Goal: Task Accomplishment & Management: Manage account settings

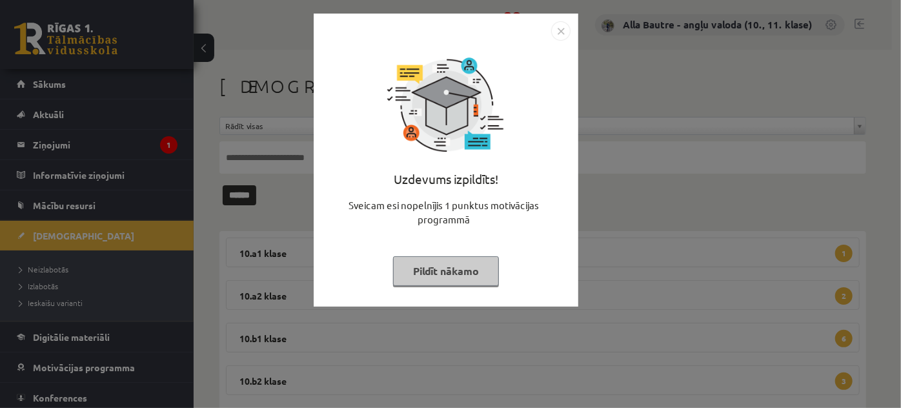
click at [556, 32] on img "Close" at bounding box center [560, 30] width 19 height 19
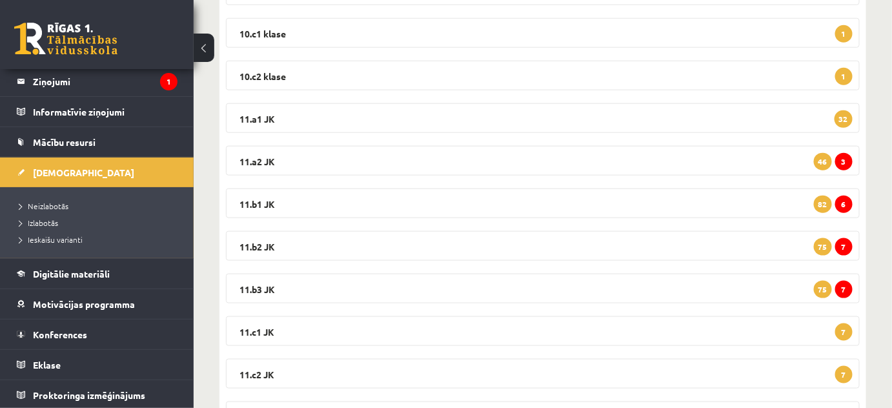
scroll to position [410, 0]
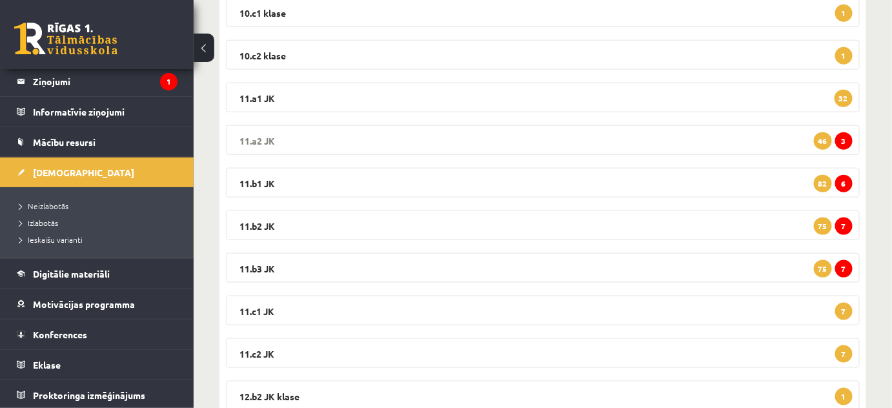
click at [257, 137] on legend "11.a2 JK 3 46" at bounding box center [543, 140] width 634 height 30
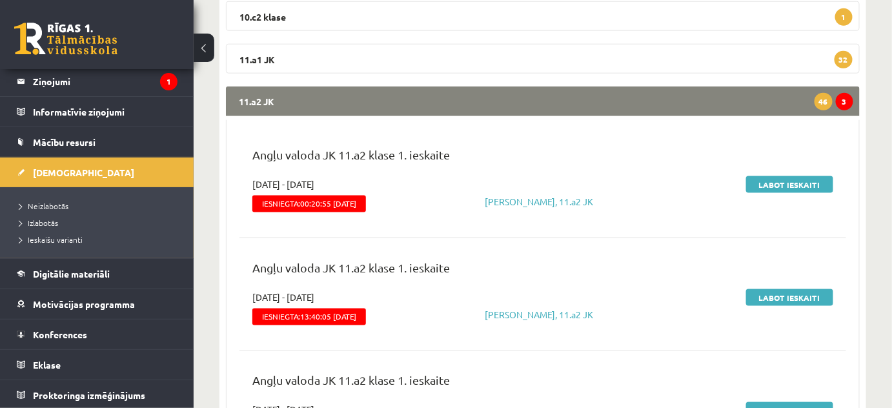
scroll to position [528, 0]
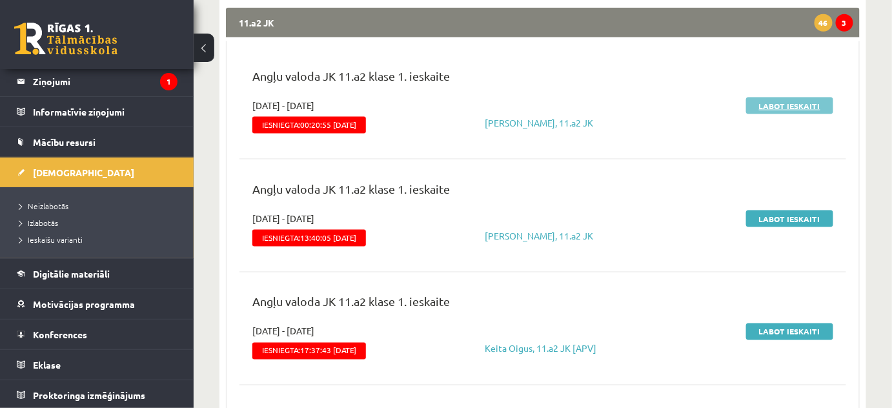
click at [782, 106] on link "Labot ieskaiti" at bounding box center [789, 105] width 87 height 17
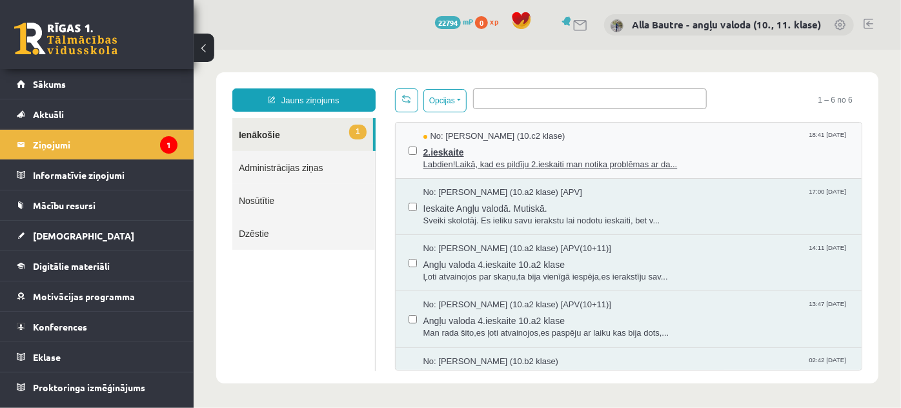
click at [507, 164] on span "Labdien!Laikā, kad es pildīju 2.ieskaiti man notika problēmas ar da..." at bounding box center [636, 164] width 426 height 12
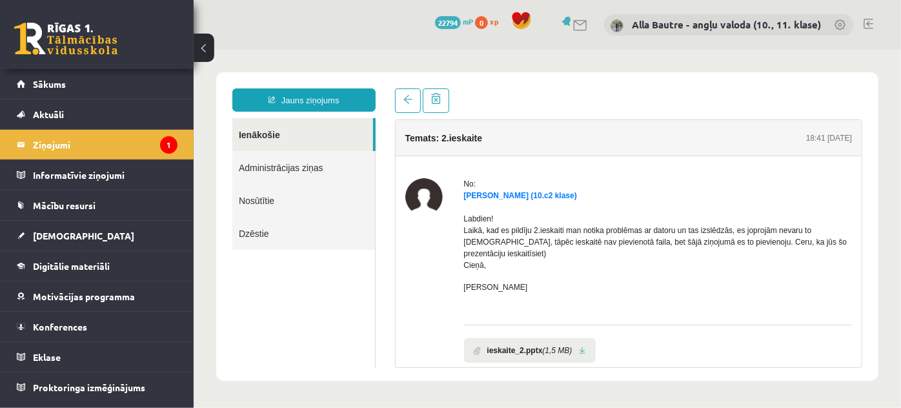
click at [263, 131] on link "Ienākošie" at bounding box center [302, 133] width 141 height 33
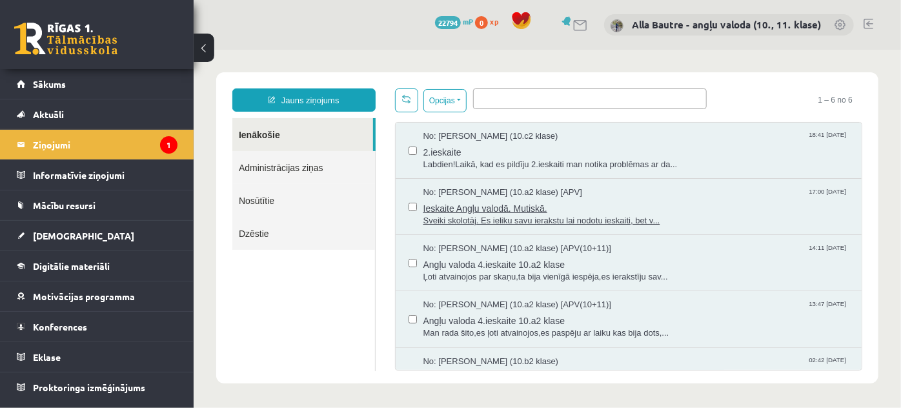
click at [542, 215] on span "Sveiki skolotāj. Es ieliku savu ierakstu lai nodotu ieskaiti, bet v..." at bounding box center [636, 220] width 426 height 12
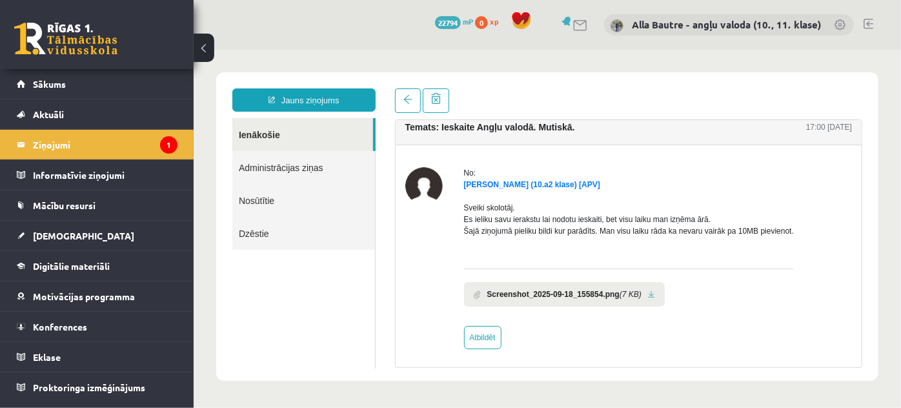
scroll to position [14, 0]
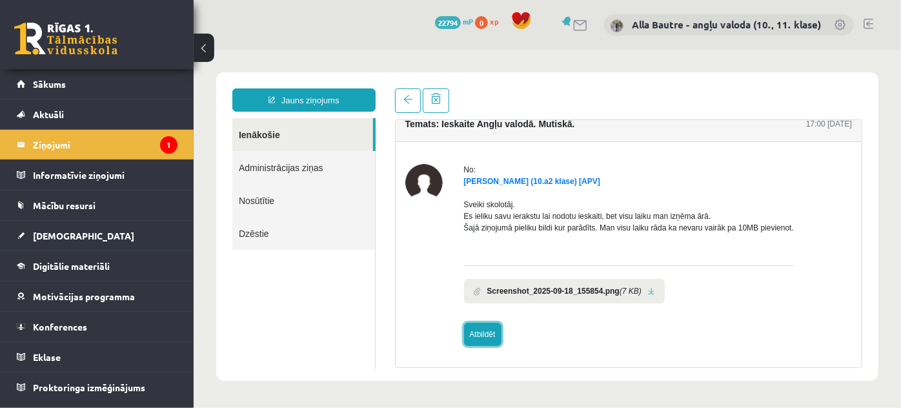
click at [470, 334] on link "Atbildēt" at bounding box center [481, 333] width 37 height 23
type input "**********"
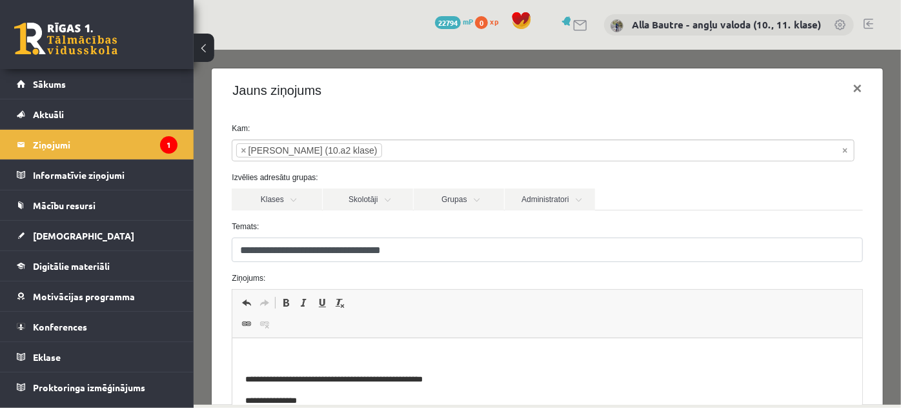
click at [283, 348] on html "**********" at bounding box center [546, 393] width 629 height 110
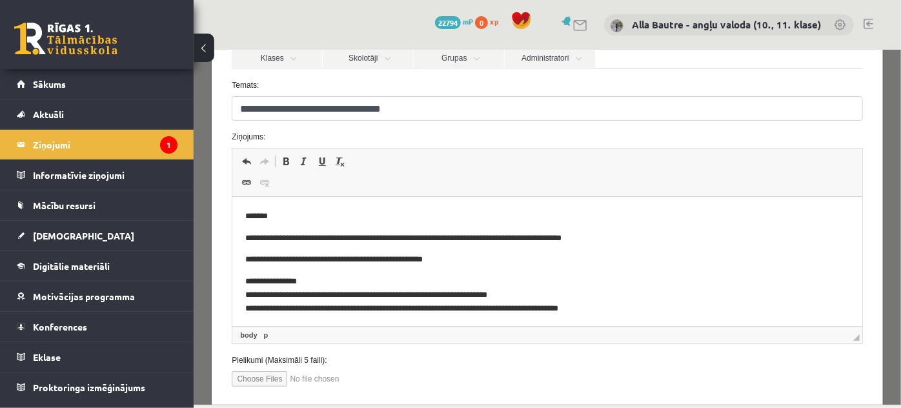
scroll to position [176, 0]
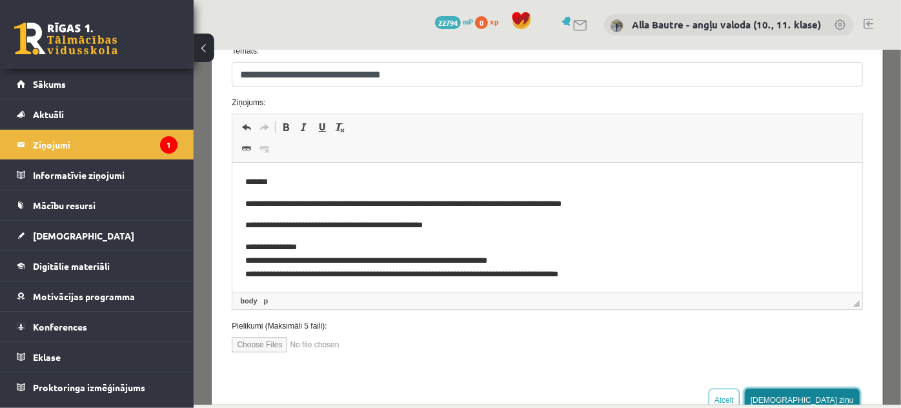
click at [821, 393] on button "Sūtīt ziņu" at bounding box center [801, 399] width 115 height 23
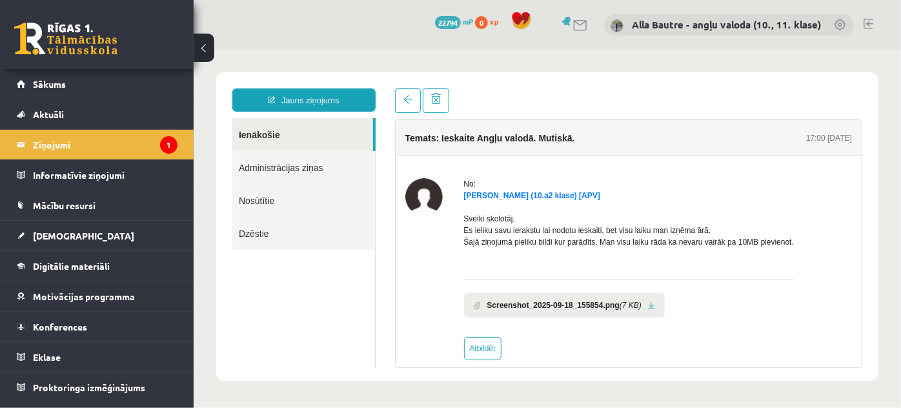
scroll to position [0, 0]
click at [256, 135] on link "Ienākošie" at bounding box center [302, 133] width 141 height 33
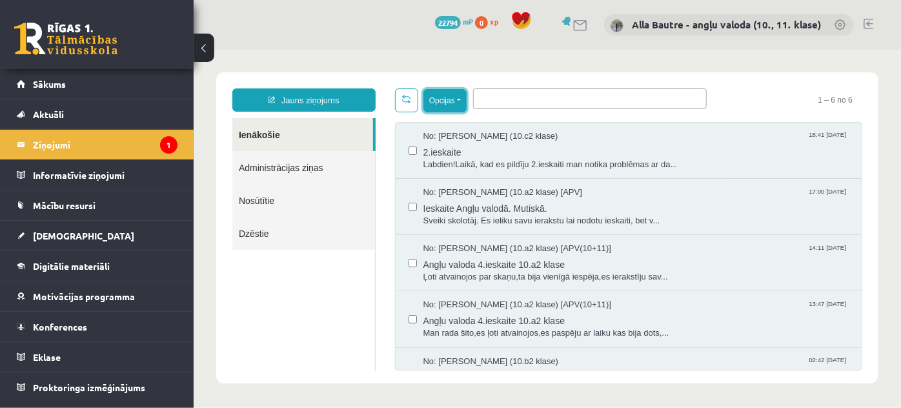
click at [456, 102] on button "Opcijas" at bounding box center [444, 99] width 43 height 23
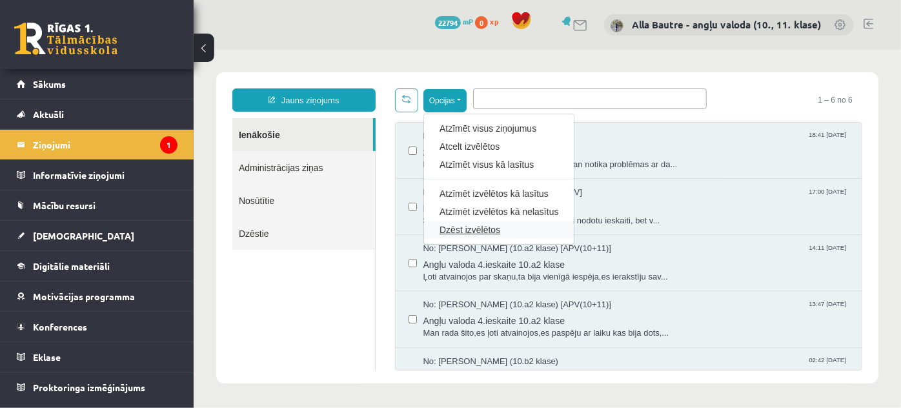
click at [457, 224] on link "Dzēst izvēlētos" at bounding box center [498, 229] width 119 height 13
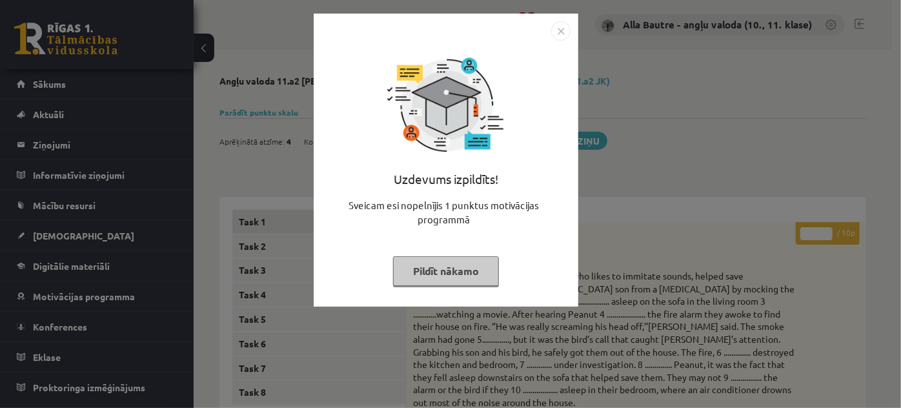
click at [564, 29] on img "Close" at bounding box center [560, 30] width 19 height 19
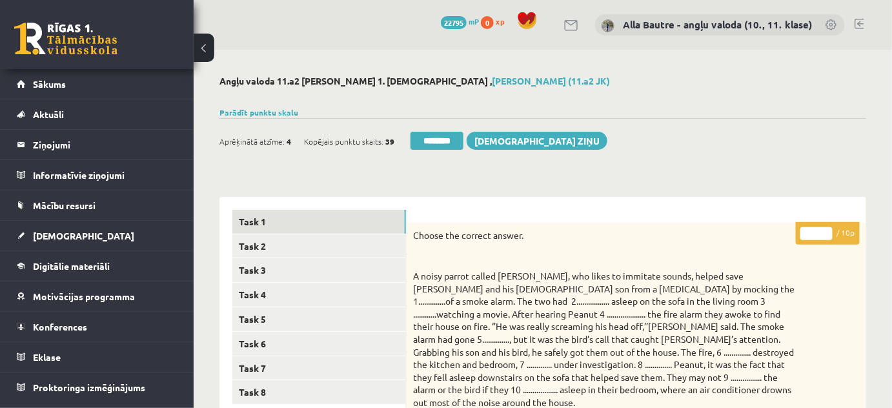
click at [824, 228] on input "*" at bounding box center [816, 233] width 32 height 13
type input "*"
click at [824, 228] on input "*" at bounding box center [816, 233] width 32 height 13
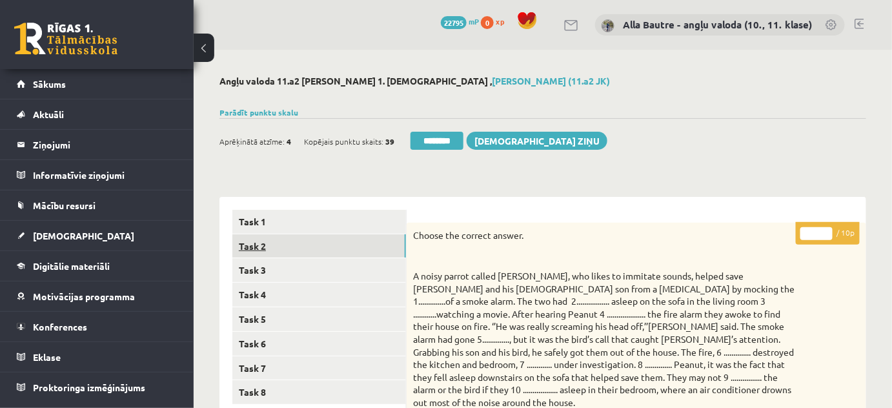
click at [272, 249] on link "Task 2" at bounding box center [319, 246] width 174 height 24
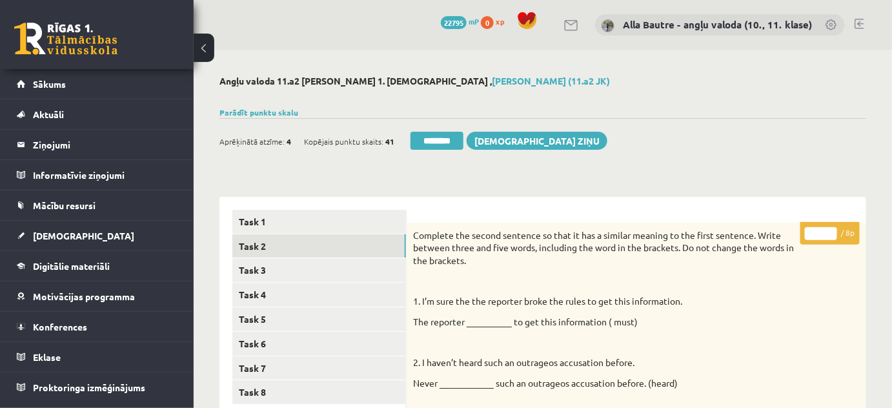
type input "*"
click at [830, 230] on input "*" at bounding box center [821, 233] width 32 height 13
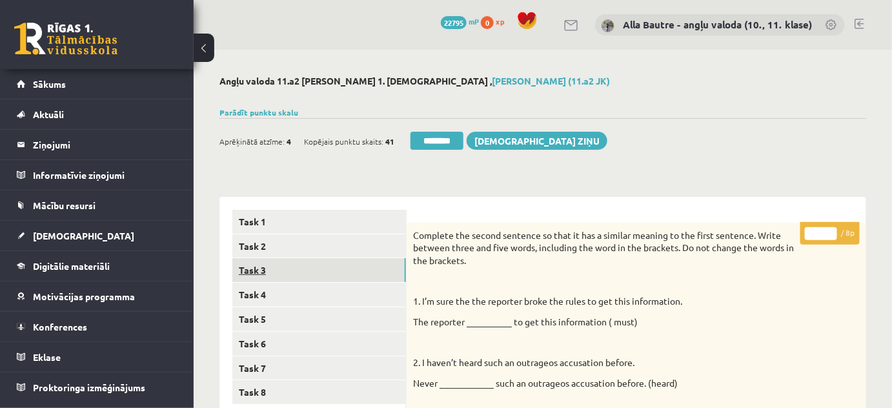
click at [307, 270] on link "Task 3" at bounding box center [319, 270] width 174 height 24
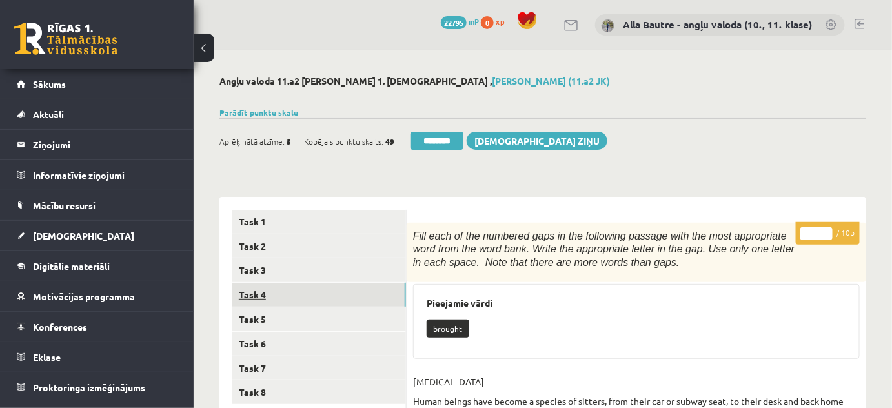
click at [265, 294] on link "Task 4" at bounding box center [319, 295] width 174 height 24
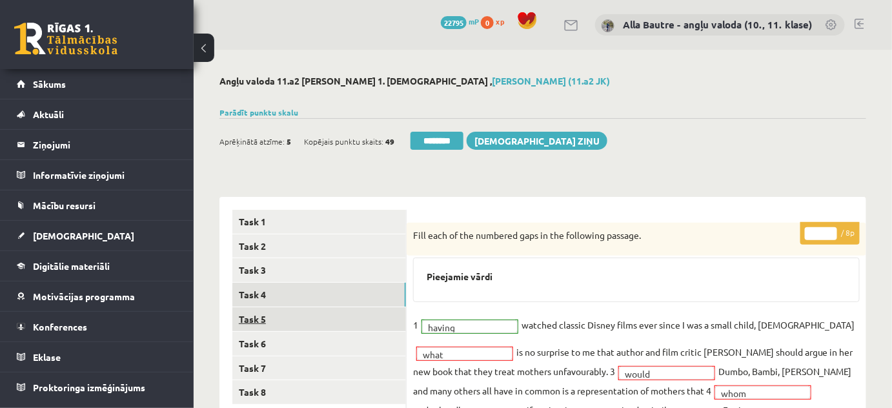
click at [247, 318] on link "Task 5" at bounding box center [319, 319] width 174 height 24
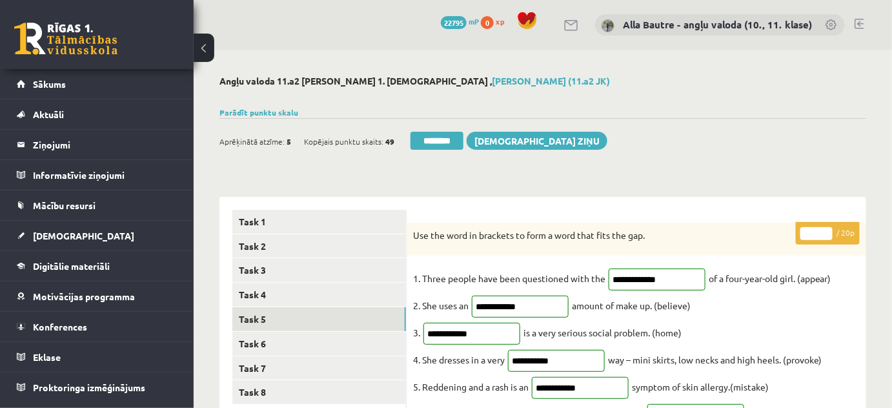
click at [827, 231] on input "**" at bounding box center [816, 233] width 32 height 13
type input "**"
click at [827, 231] on input "**" at bounding box center [816, 233] width 32 height 13
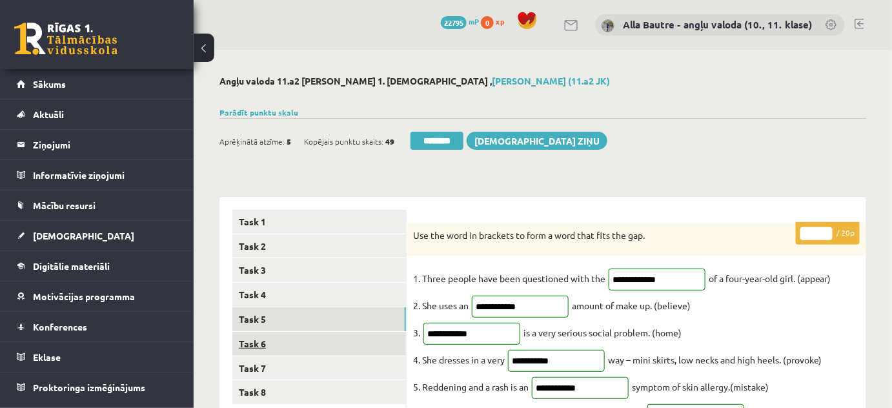
click at [257, 345] on link "Task 6" at bounding box center [319, 344] width 174 height 24
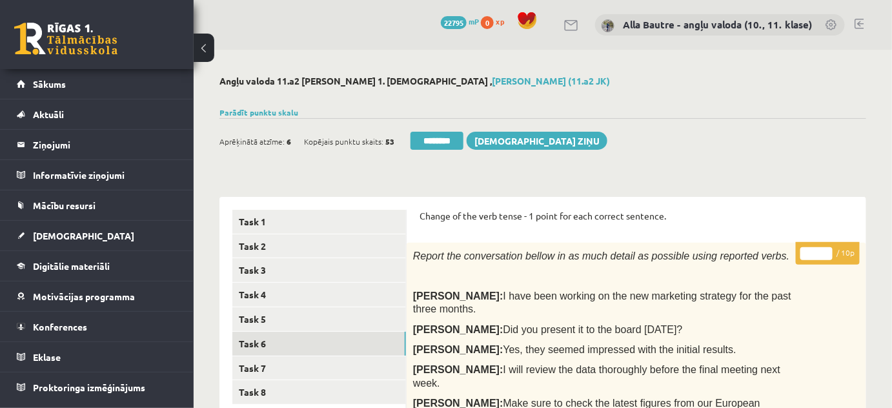
type input "**"
click at [827, 249] on input "**" at bounding box center [816, 253] width 32 height 13
click at [259, 371] on link "Task 7" at bounding box center [319, 368] width 174 height 24
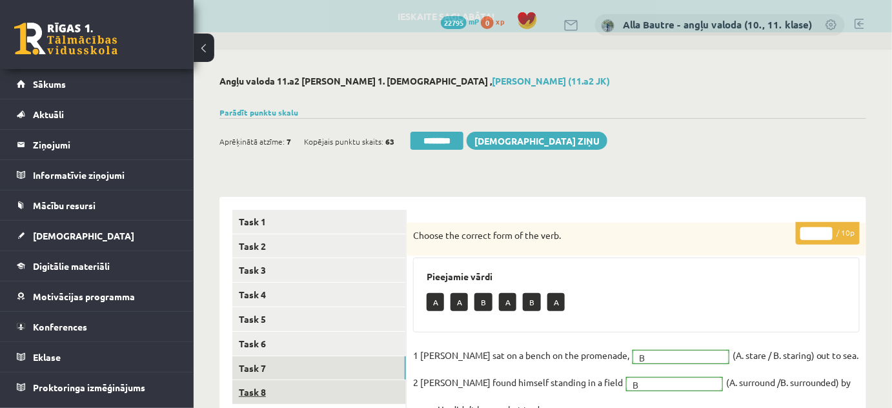
click at [261, 395] on link "Task 8" at bounding box center [319, 392] width 174 height 24
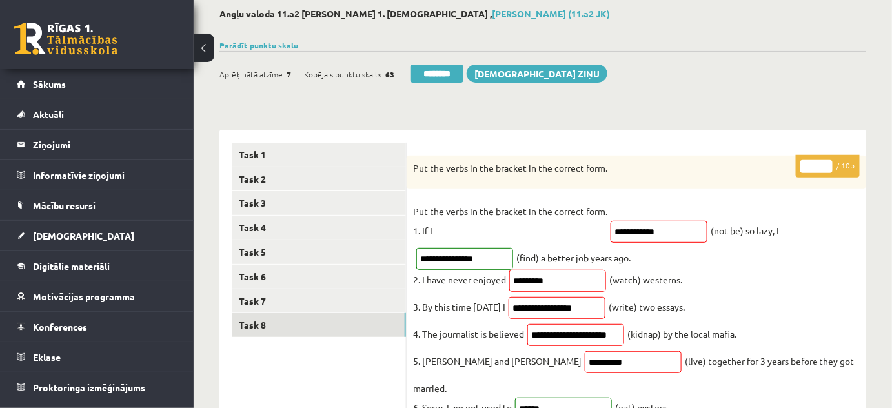
scroll to position [58, 0]
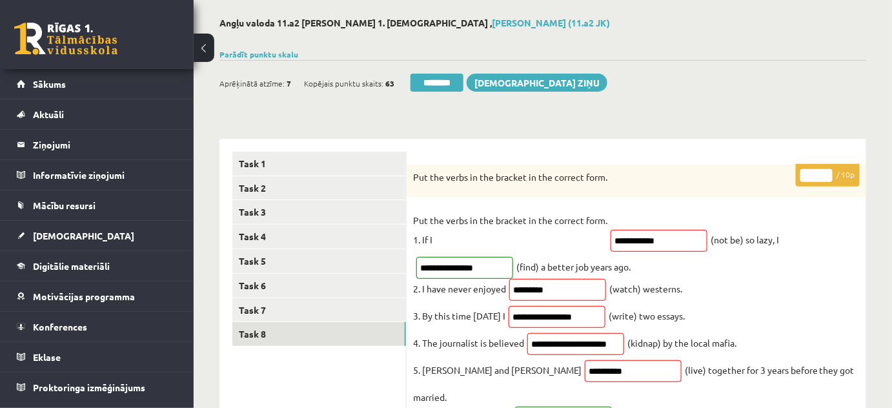
click at [827, 172] on input "*" at bounding box center [816, 175] width 32 height 13
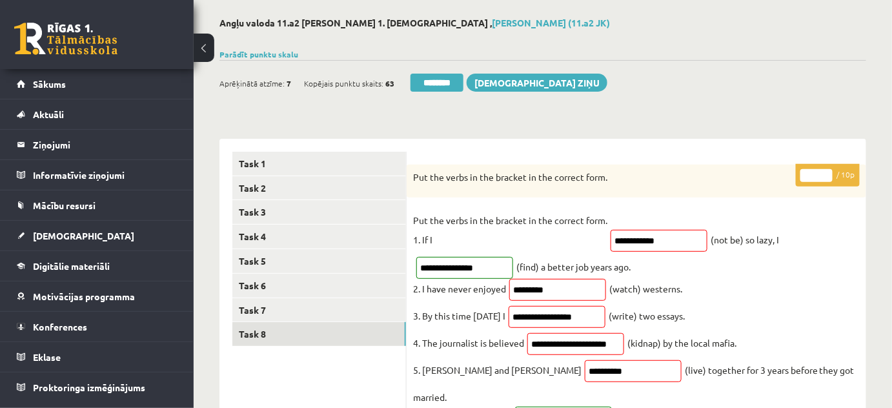
type input "*"
click at [827, 172] on input "*" at bounding box center [816, 175] width 32 height 13
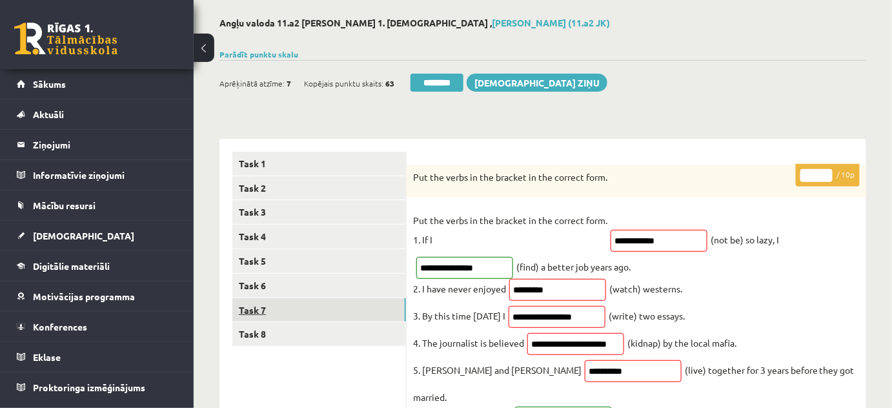
click at [318, 305] on link "Task 7" at bounding box center [319, 310] width 174 height 24
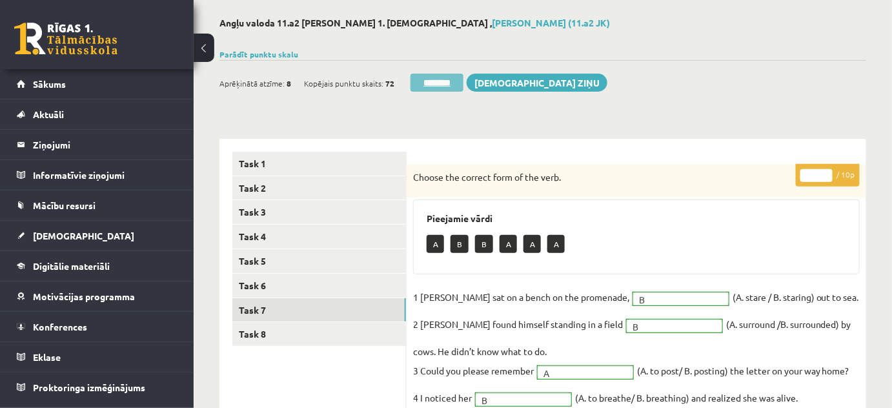
scroll to position [0, 0]
click at [422, 77] on input "********" at bounding box center [436, 83] width 53 height 18
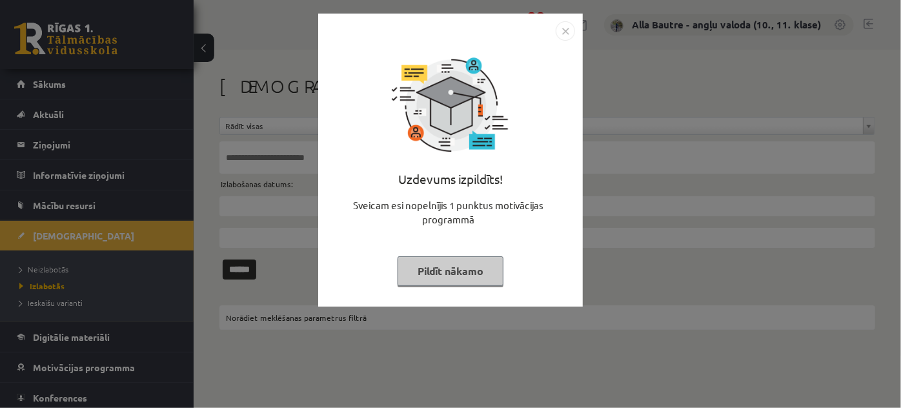
click at [560, 29] on img "Close" at bounding box center [565, 30] width 19 height 19
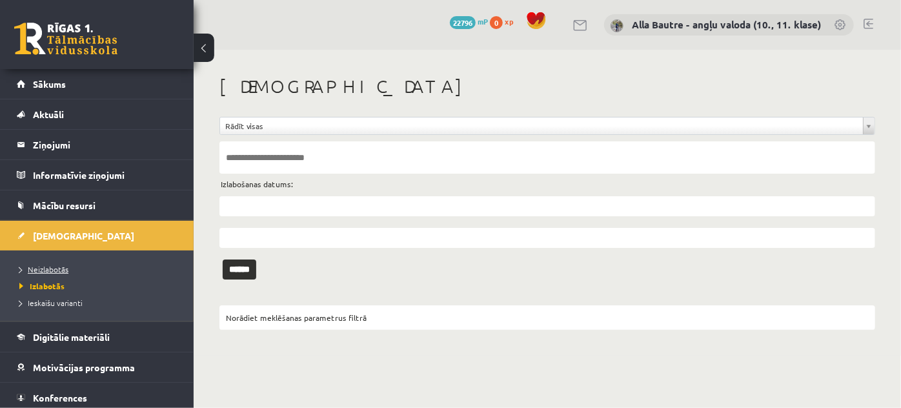
click at [39, 263] on link "Neizlabotās" at bounding box center [99, 269] width 161 height 12
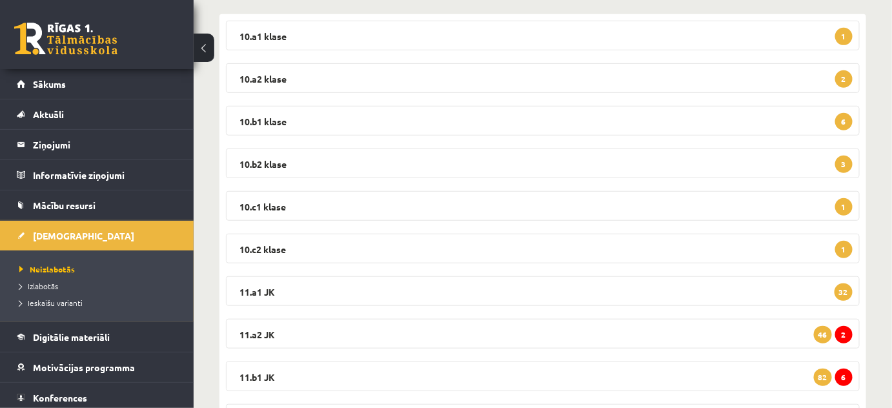
scroll to position [234, 0]
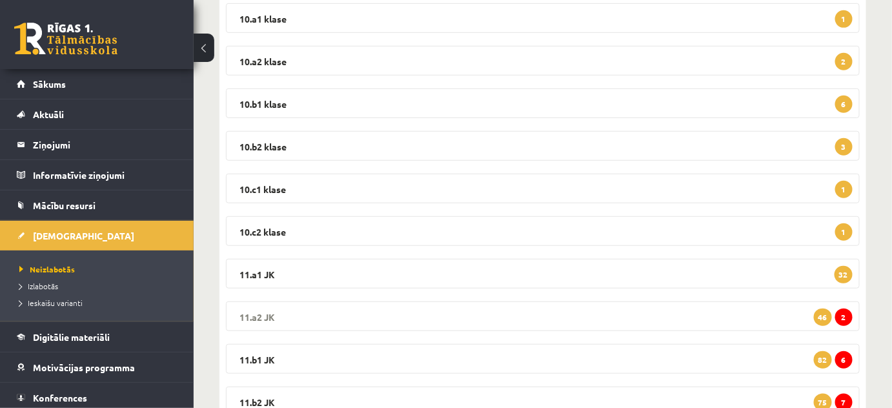
click at [254, 310] on legend "11.a2 JK 2 46" at bounding box center [543, 316] width 634 height 30
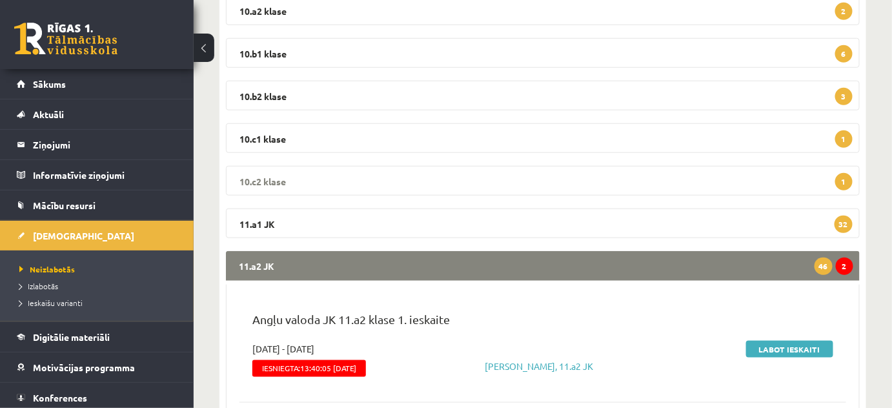
scroll to position [410, 0]
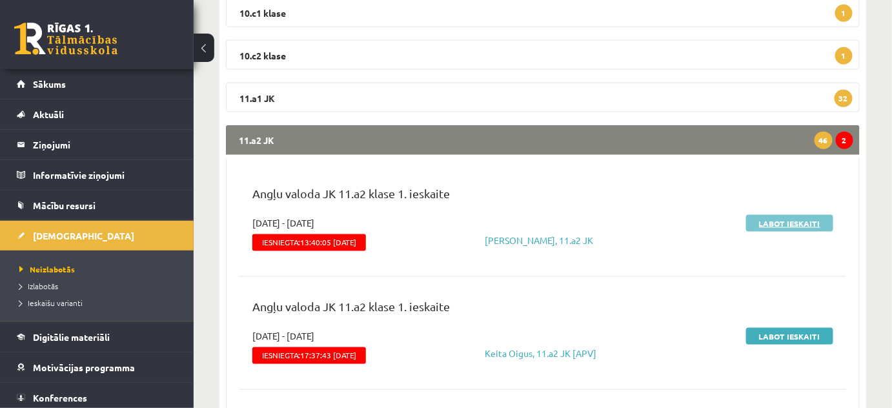
click at [784, 219] on link "Labot ieskaiti" at bounding box center [789, 223] width 87 height 17
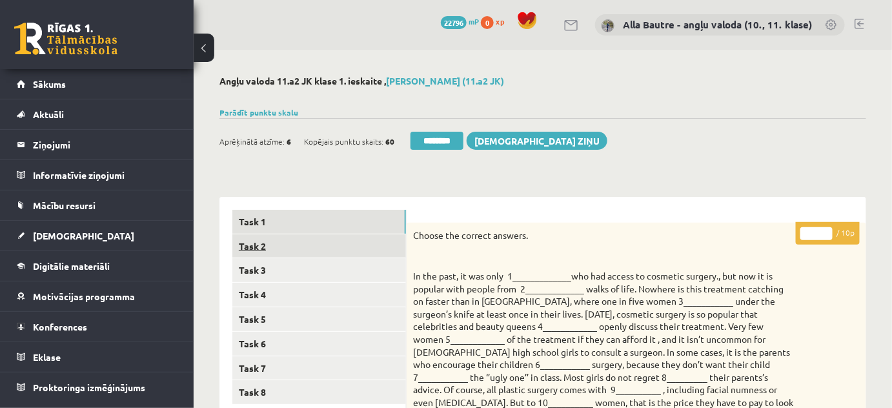
click at [251, 242] on link "Task 2" at bounding box center [319, 246] width 174 height 24
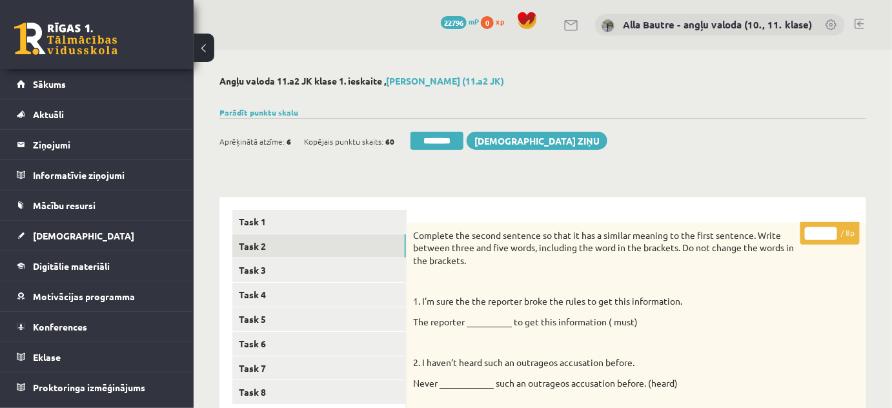
type input "*"
click at [831, 230] on input "*" at bounding box center [821, 233] width 32 height 13
click at [255, 270] on link "Task 3" at bounding box center [319, 270] width 174 height 24
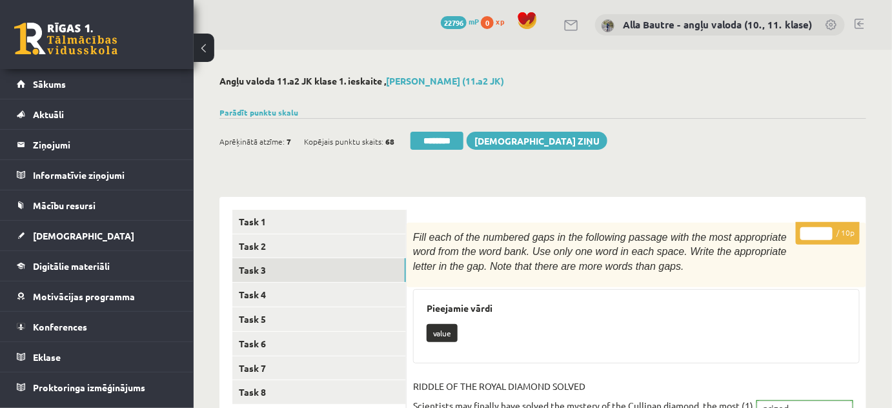
type input "**"
click at [824, 228] on input "**" at bounding box center [816, 233] width 32 height 13
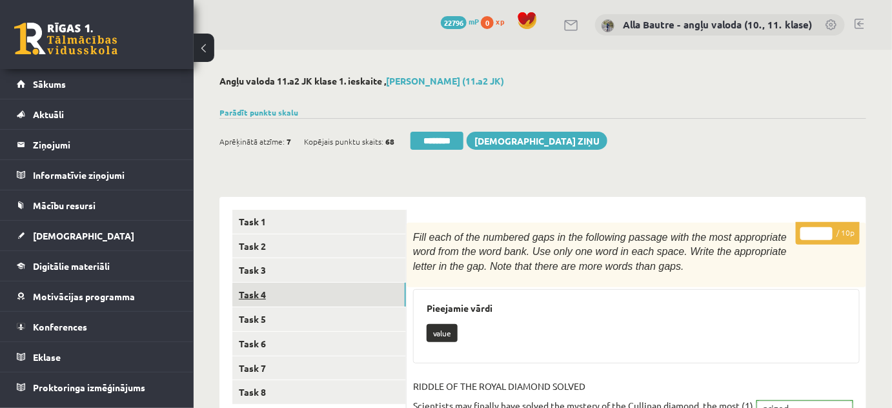
click at [246, 297] on link "Task 4" at bounding box center [319, 295] width 174 height 24
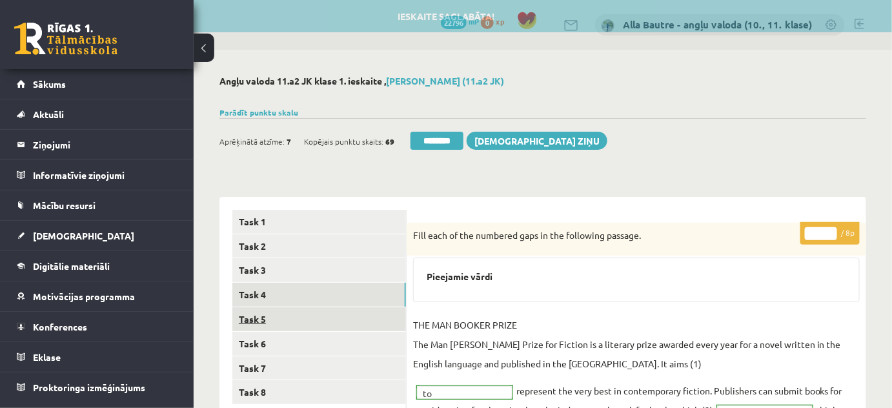
click at [254, 318] on link "Task 5" at bounding box center [319, 319] width 174 height 24
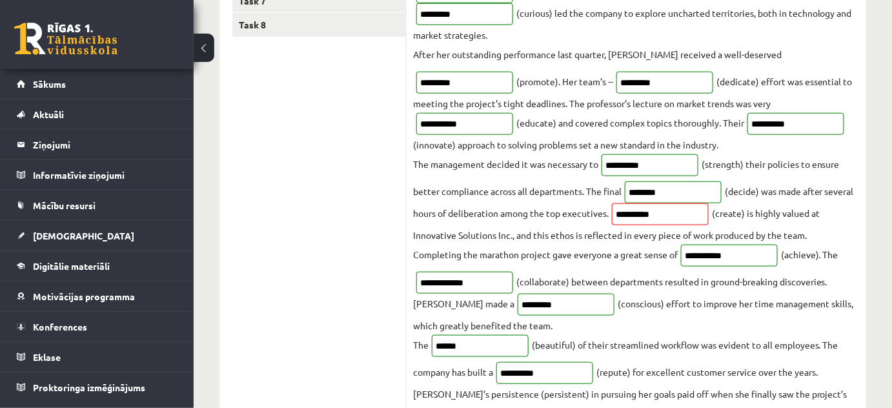
scroll to position [176, 0]
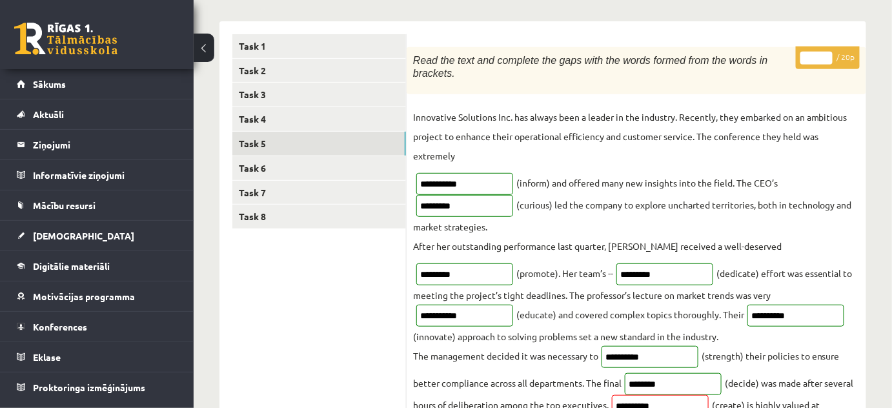
click at [822, 56] on input "**" at bounding box center [816, 58] width 32 height 13
type input "**"
click at [824, 54] on input "**" at bounding box center [816, 58] width 32 height 13
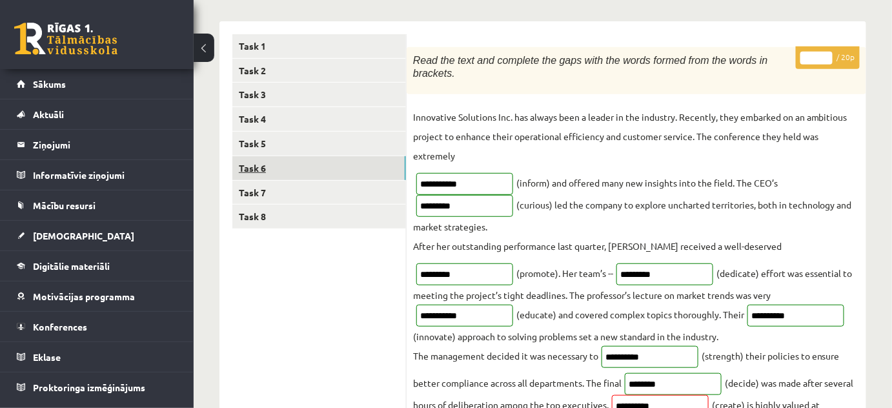
click at [304, 161] on link "Task 6" at bounding box center [319, 168] width 174 height 24
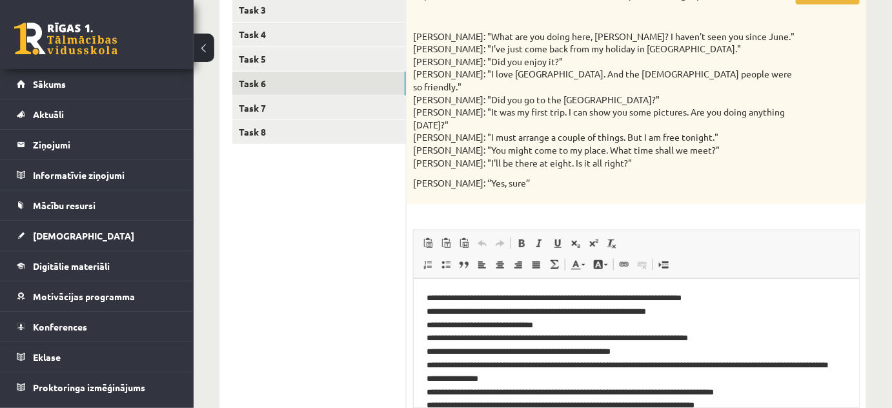
scroll to position [0, 0]
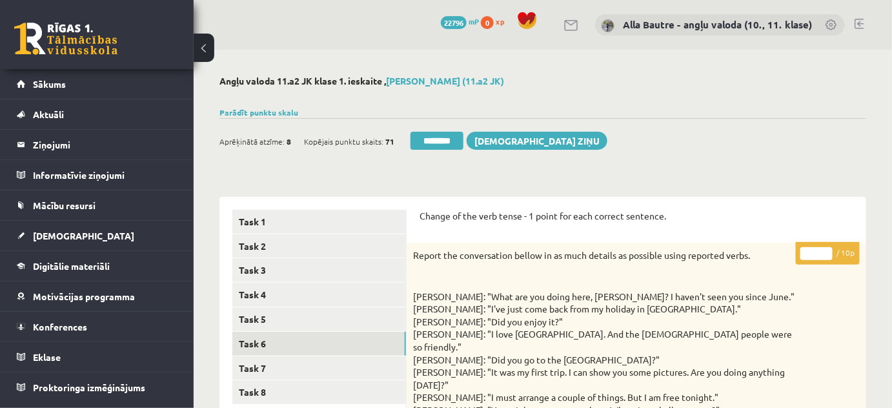
type input "**"
click at [827, 248] on input "**" at bounding box center [816, 253] width 32 height 13
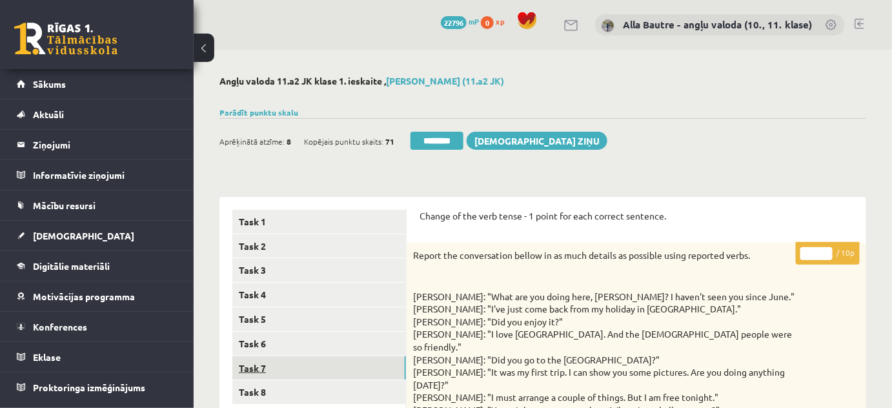
click at [257, 364] on link "Task 7" at bounding box center [319, 368] width 174 height 24
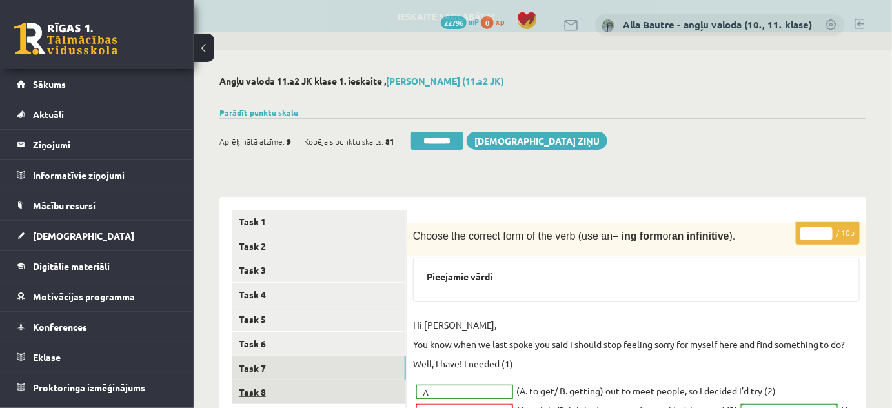
click at [250, 392] on link "Task 8" at bounding box center [319, 392] width 174 height 24
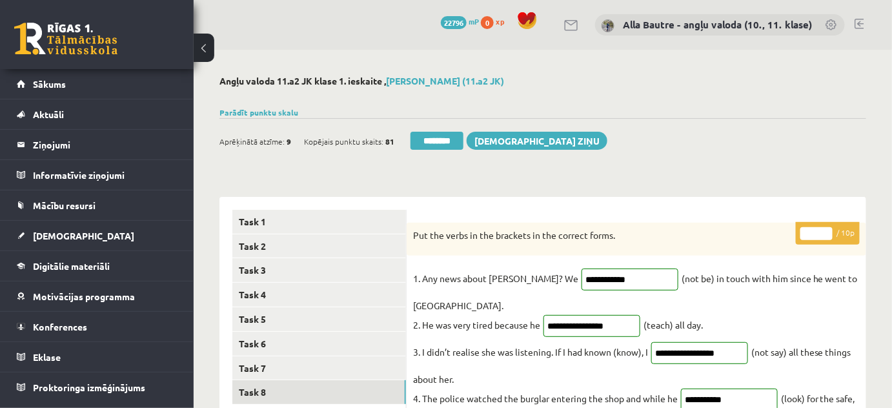
type input "*"
click at [822, 231] on input "*" at bounding box center [816, 233] width 32 height 13
click at [311, 365] on link "Task 7" at bounding box center [319, 368] width 174 height 24
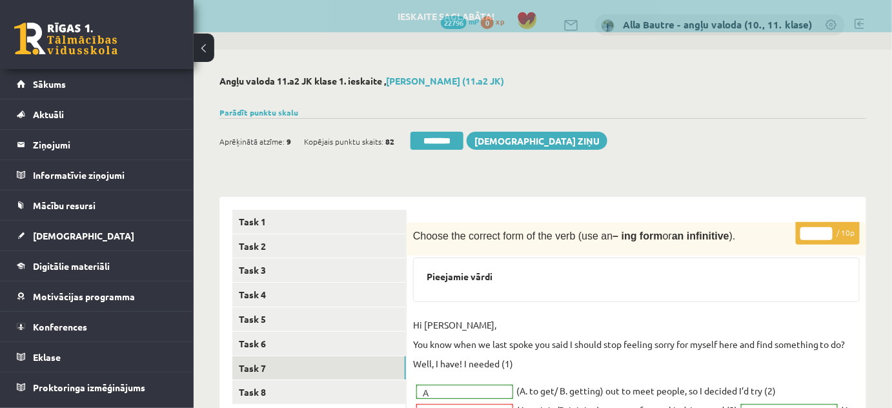
click at [445, 141] on input "********" at bounding box center [436, 141] width 53 height 18
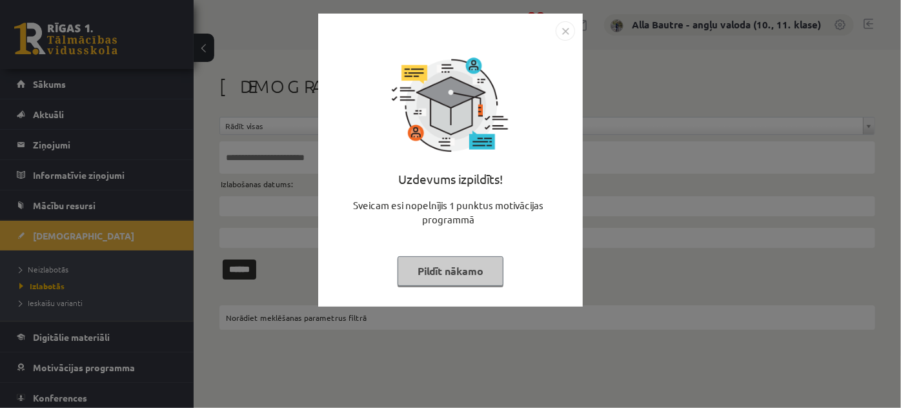
click at [560, 31] on img "Close" at bounding box center [565, 30] width 19 height 19
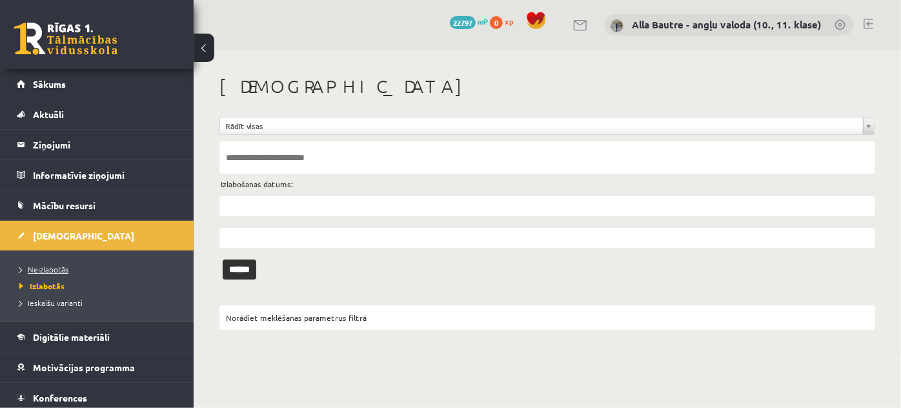
click at [62, 267] on span "Neizlabotās" at bounding box center [43, 269] width 49 height 10
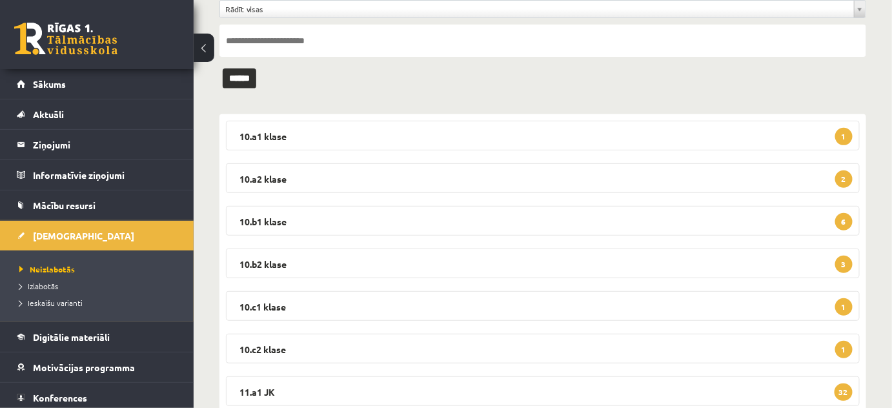
scroll to position [234, 0]
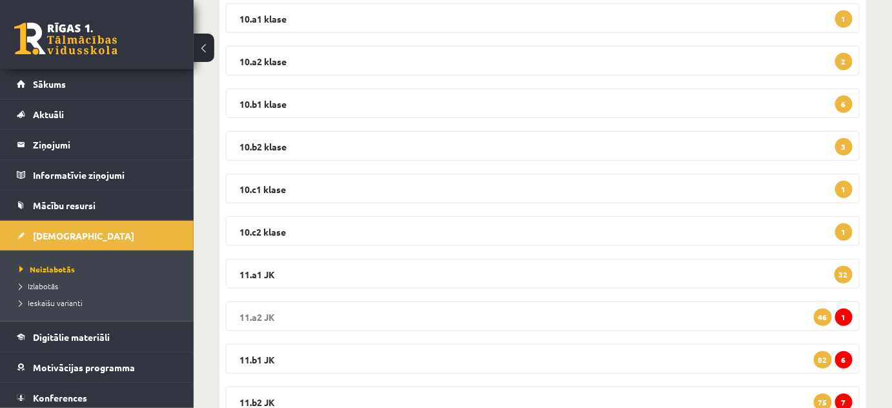
click at [254, 314] on legend "11.a2 JK 1 46" at bounding box center [543, 316] width 634 height 30
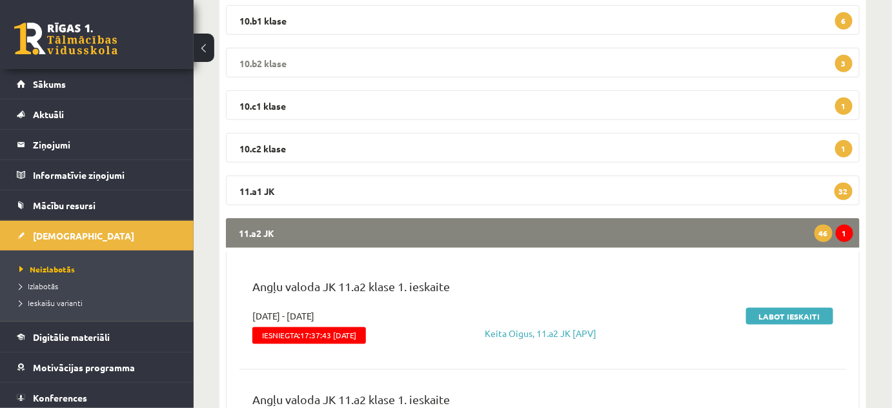
scroll to position [410, 0]
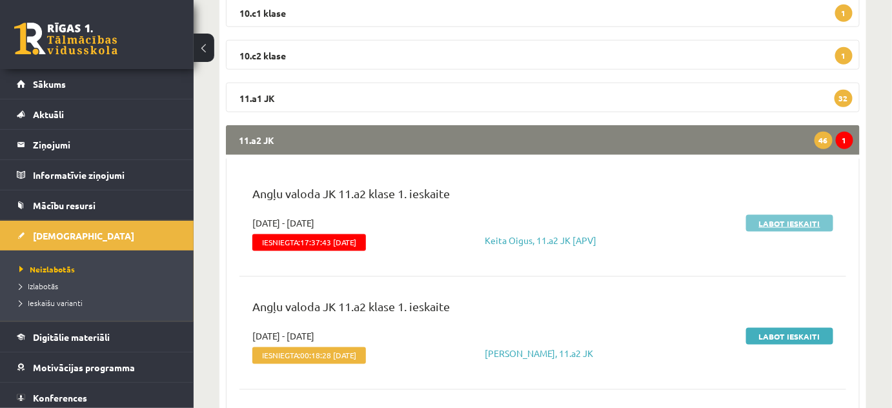
click at [801, 225] on link "Labot ieskaiti" at bounding box center [789, 223] width 87 height 17
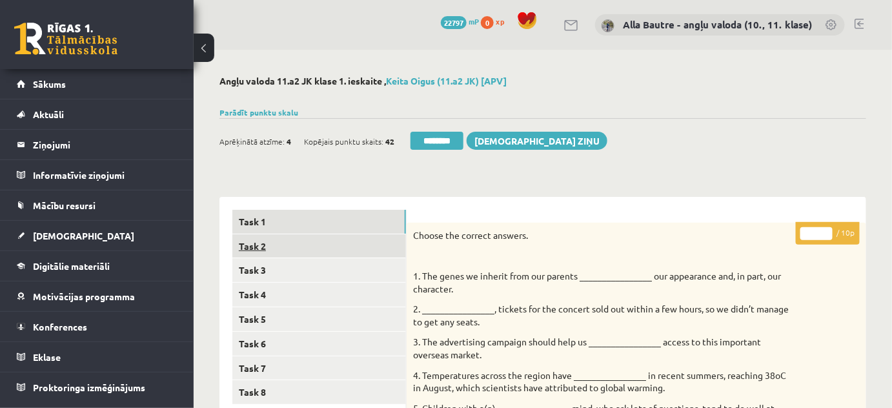
click at [262, 244] on link "Task 2" at bounding box center [319, 246] width 174 height 24
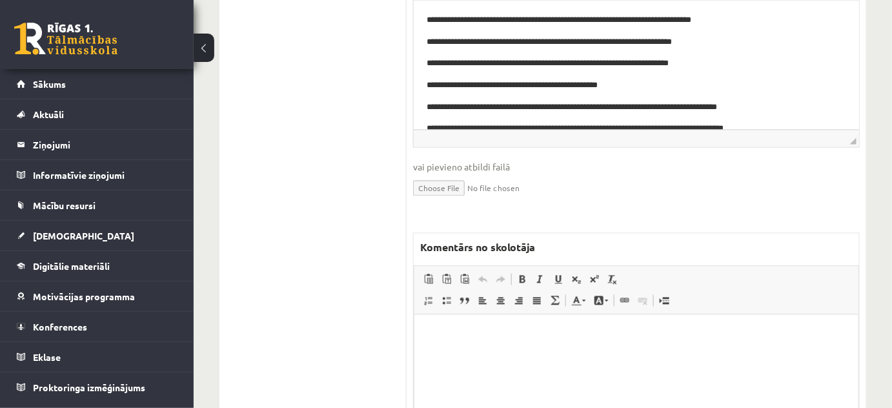
scroll to position [880, 0]
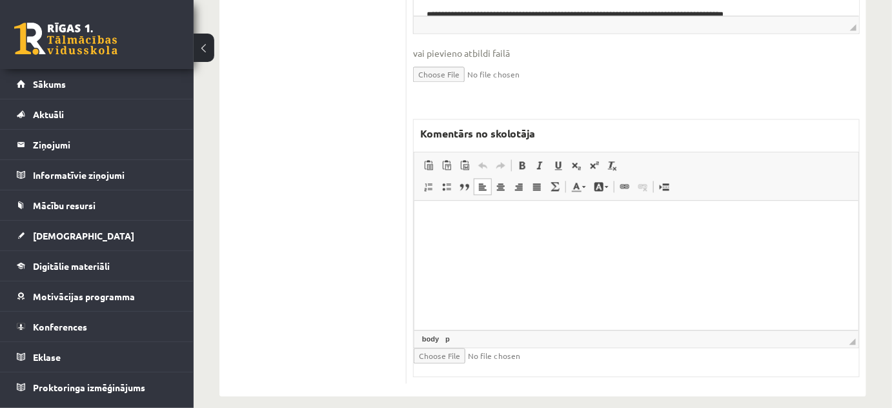
click at [459, 223] on p "Editor, wiswyg-editor-47433963083320-1758304752-631" at bounding box center [636, 220] width 418 height 14
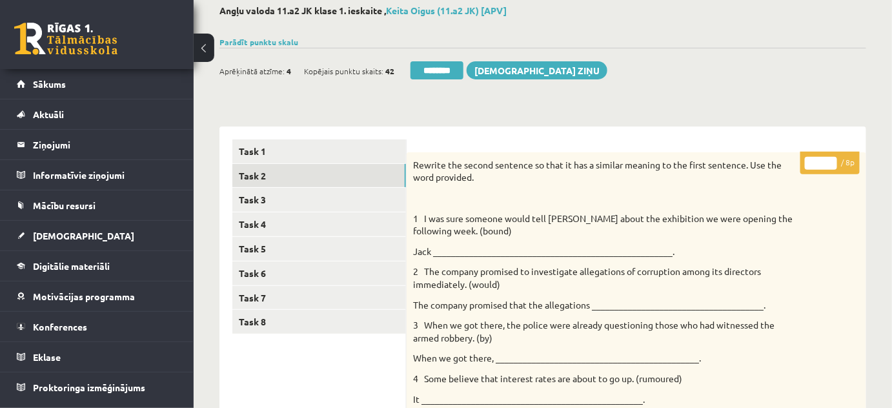
scroll to position [0, 0]
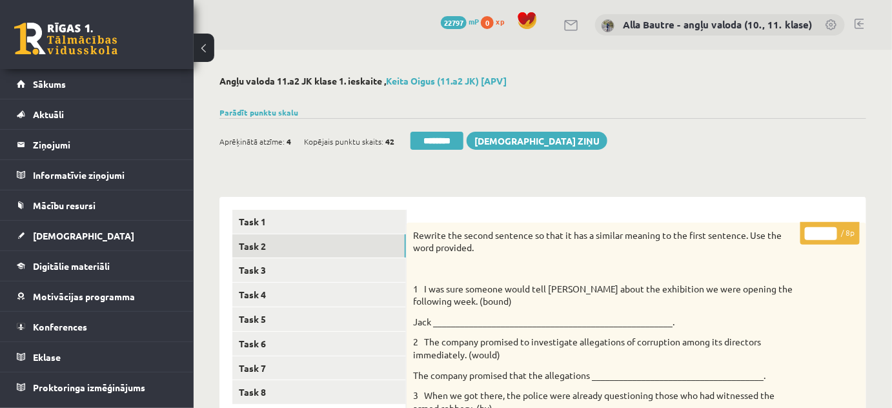
click at [829, 229] on input "*" at bounding box center [821, 233] width 32 height 13
type input "*"
click at [829, 229] on input "*" at bounding box center [821, 233] width 32 height 13
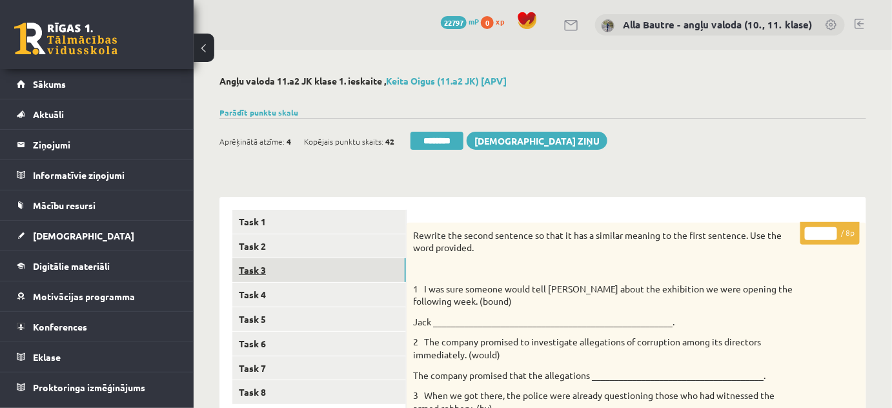
click at [289, 268] on link "Task 3" at bounding box center [319, 270] width 174 height 24
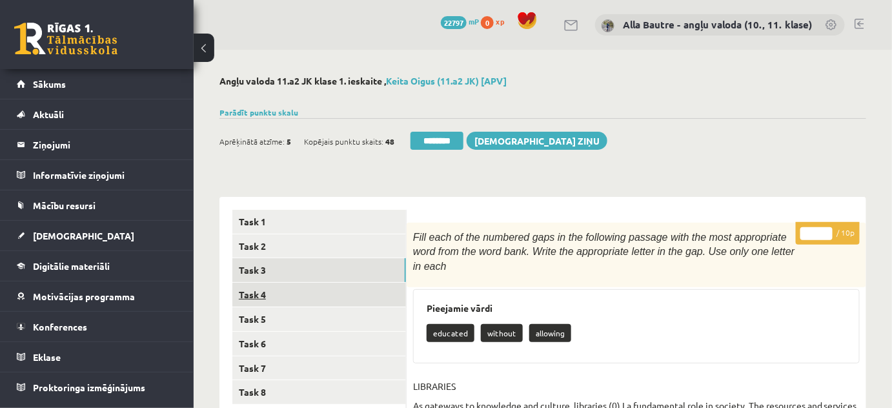
click at [259, 292] on link "Task 4" at bounding box center [319, 295] width 174 height 24
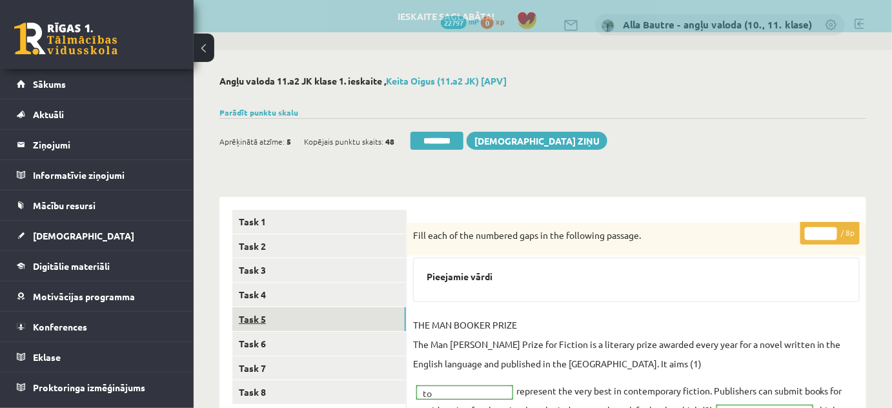
click at [266, 312] on link "Task 5" at bounding box center [319, 319] width 174 height 24
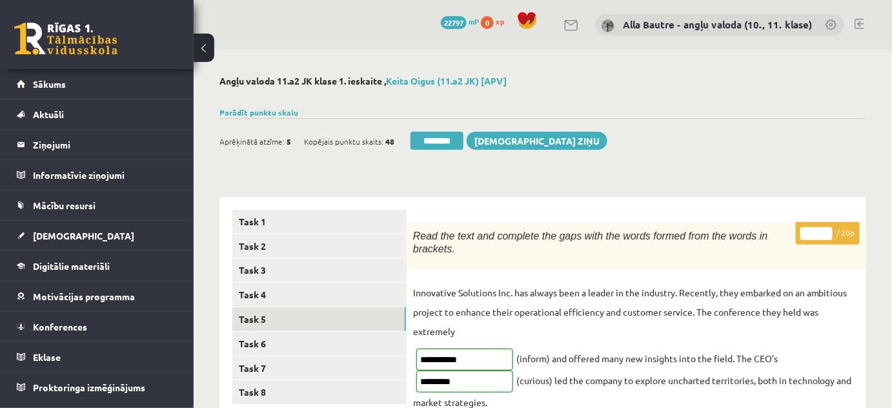
type input "**"
click at [828, 227] on input "**" at bounding box center [816, 233] width 32 height 13
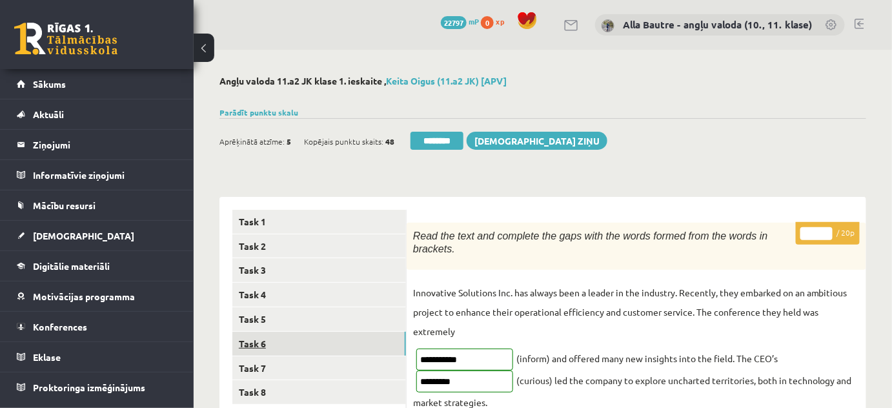
click at [250, 338] on link "Task 6" at bounding box center [319, 344] width 174 height 24
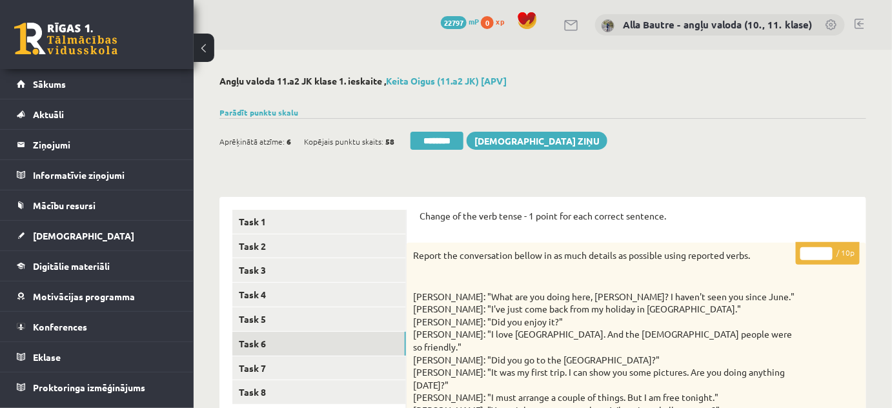
type input "**"
click at [826, 249] on input "**" at bounding box center [816, 253] width 32 height 13
click at [259, 363] on link "Task 7" at bounding box center [319, 368] width 174 height 24
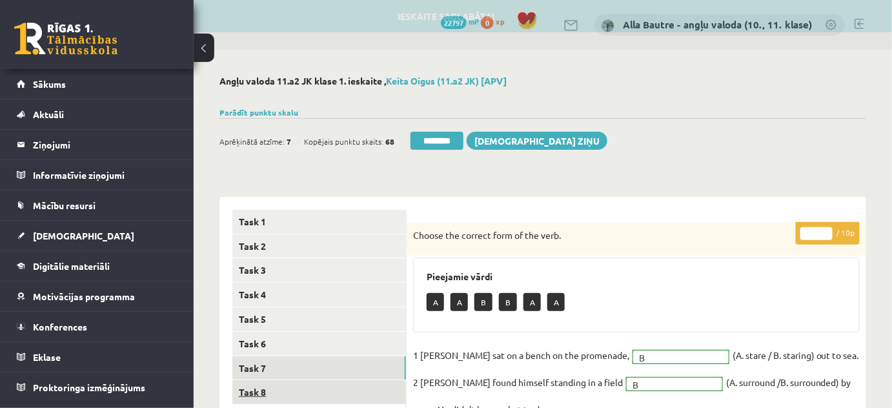
click at [256, 389] on link "Task 8" at bounding box center [319, 392] width 174 height 24
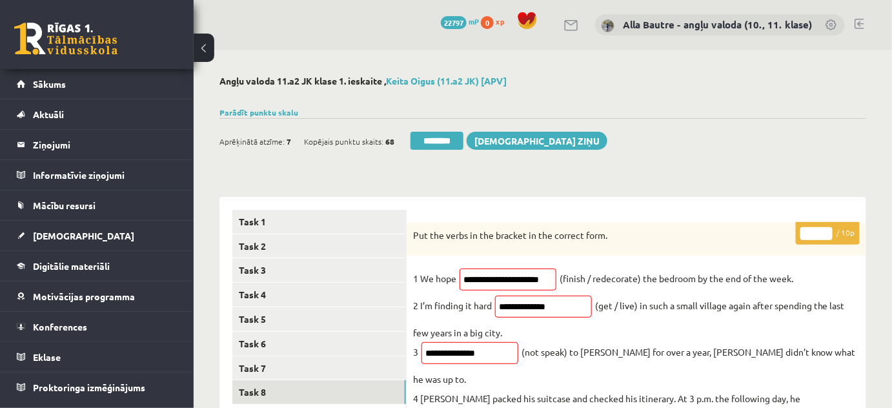
click at [829, 229] on input "*" at bounding box center [816, 233] width 32 height 13
type input "*"
click at [829, 229] on input "*" at bounding box center [816, 233] width 32 height 13
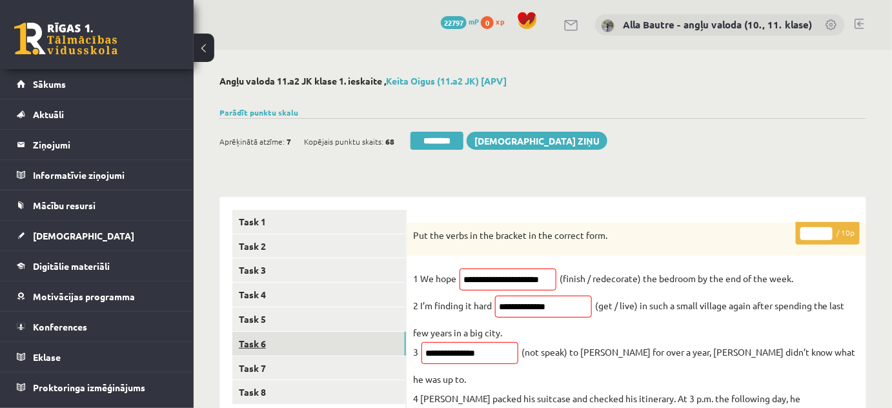
click at [301, 335] on link "Task 6" at bounding box center [319, 344] width 174 height 24
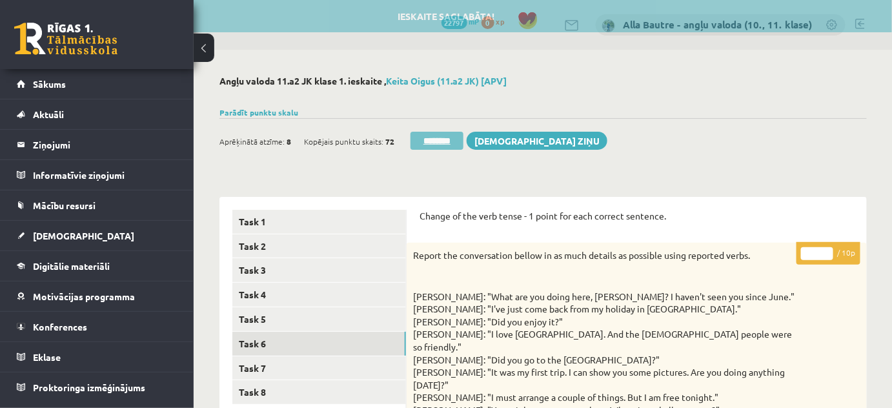
click at [459, 140] on input "********" at bounding box center [436, 141] width 53 height 18
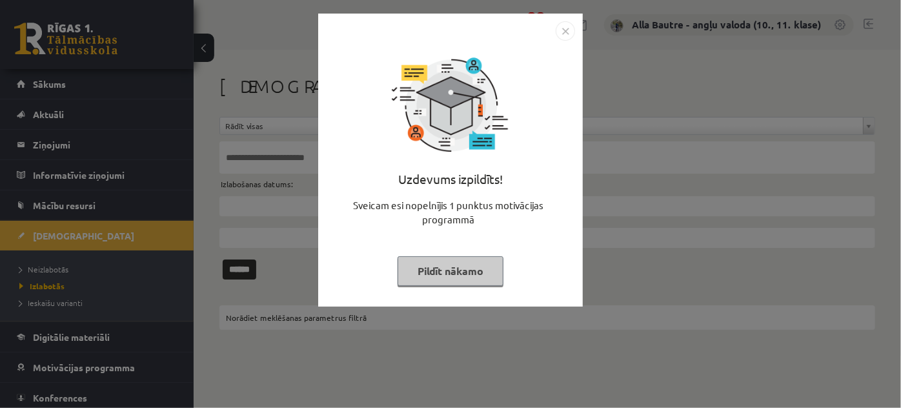
click at [570, 28] on img "Close" at bounding box center [565, 30] width 19 height 19
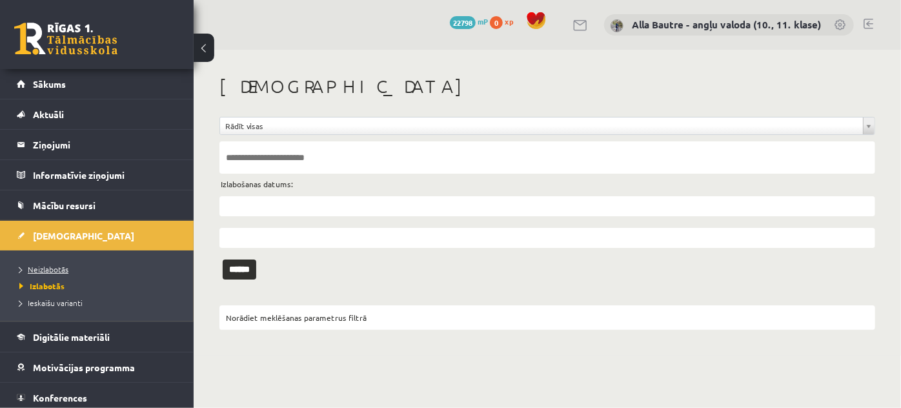
click at [61, 266] on span "Neizlabotās" at bounding box center [43, 269] width 49 height 10
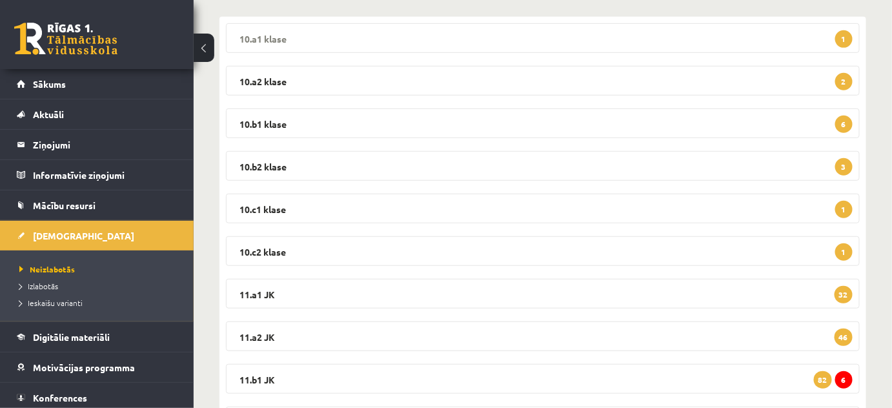
scroll to position [234, 0]
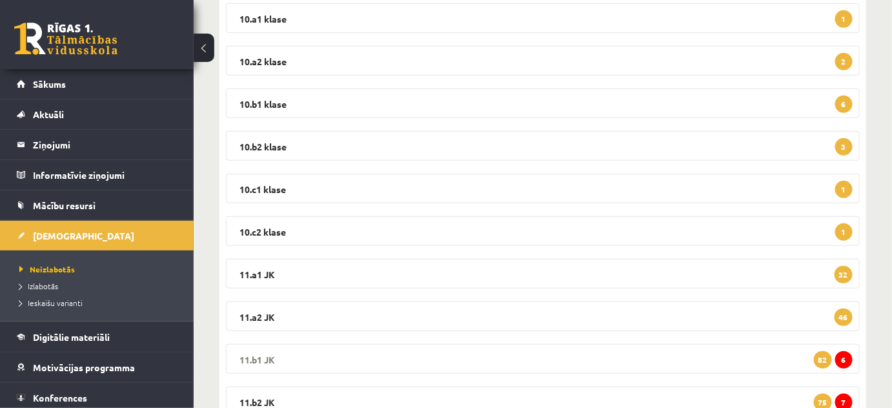
click at [249, 356] on legend "11.b1 JK 6 82" at bounding box center [543, 359] width 634 height 30
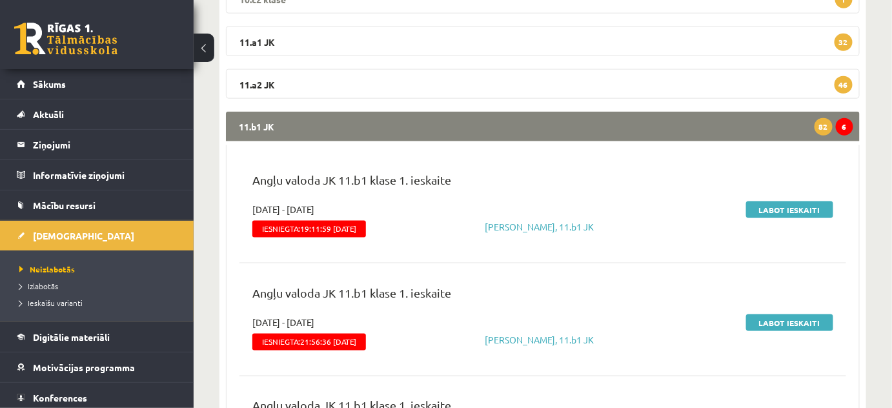
scroll to position [528, 0]
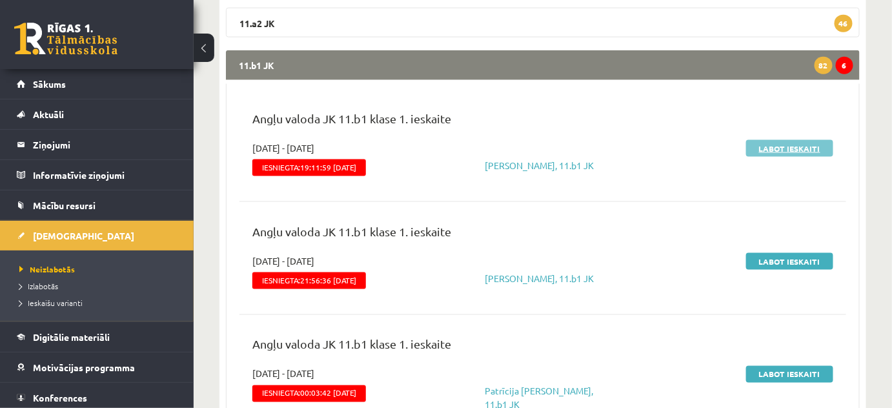
click at [783, 148] on link "Labot ieskaiti" at bounding box center [789, 148] width 87 height 17
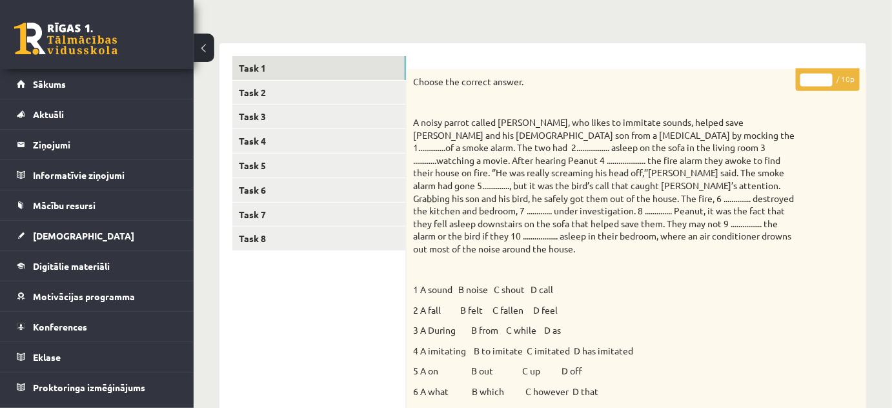
scroll to position [58, 0]
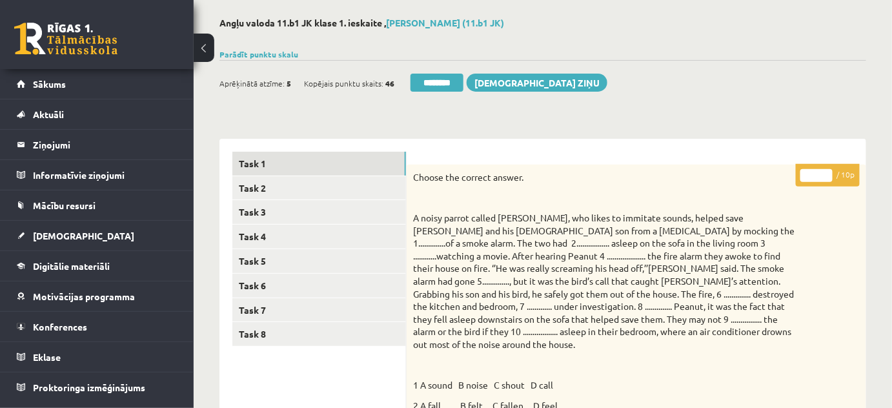
type input "*"
click at [824, 169] on input "*" at bounding box center [816, 175] width 32 height 13
click at [257, 184] on link "Task 2" at bounding box center [319, 188] width 174 height 24
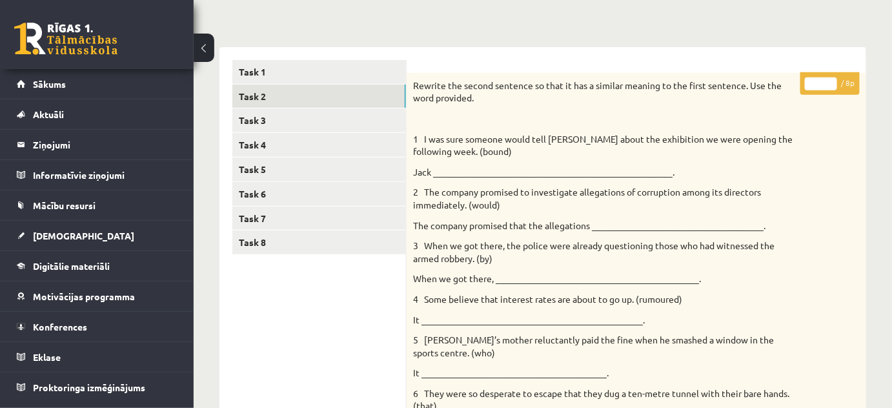
scroll to position [146, 0]
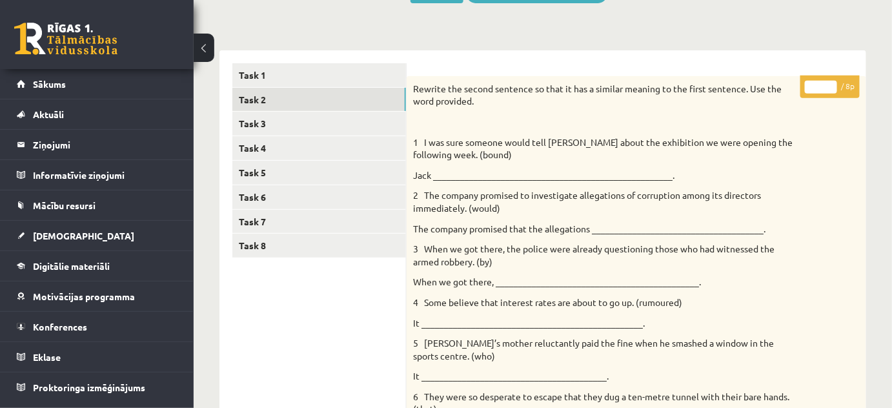
click at [830, 84] on input "*" at bounding box center [821, 87] width 32 height 13
type input "*"
click at [830, 84] on input "*" at bounding box center [821, 87] width 32 height 13
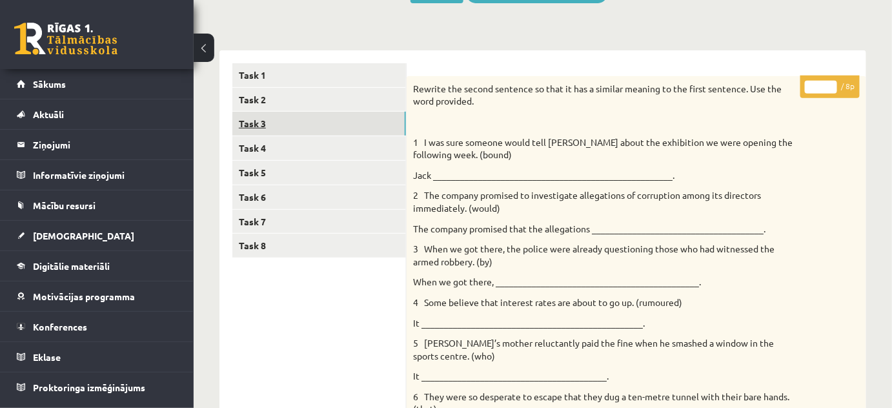
click at [259, 125] on link "Task 3" at bounding box center [319, 124] width 174 height 24
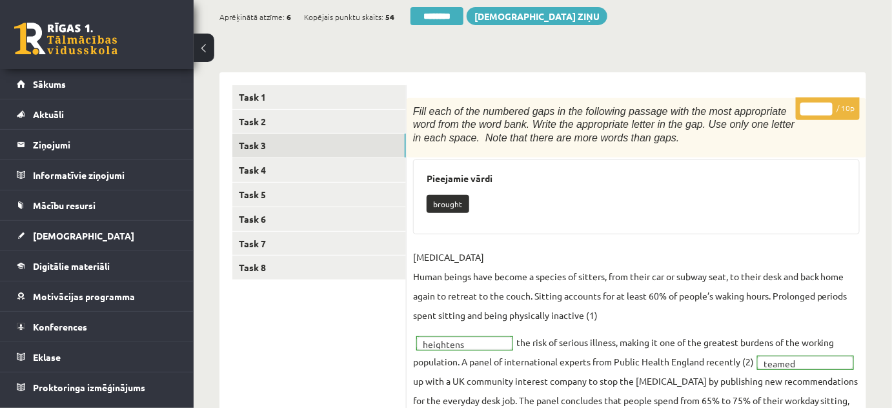
scroll to position [29, 0]
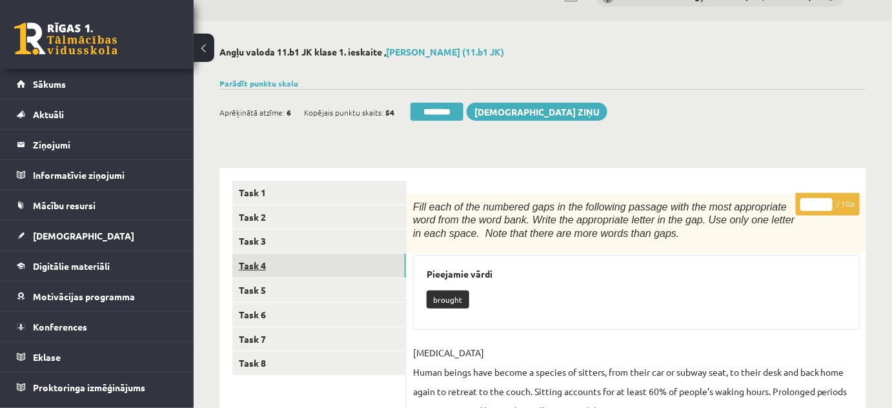
click at [268, 261] on link "Task 4" at bounding box center [319, 266] width 174 height 24
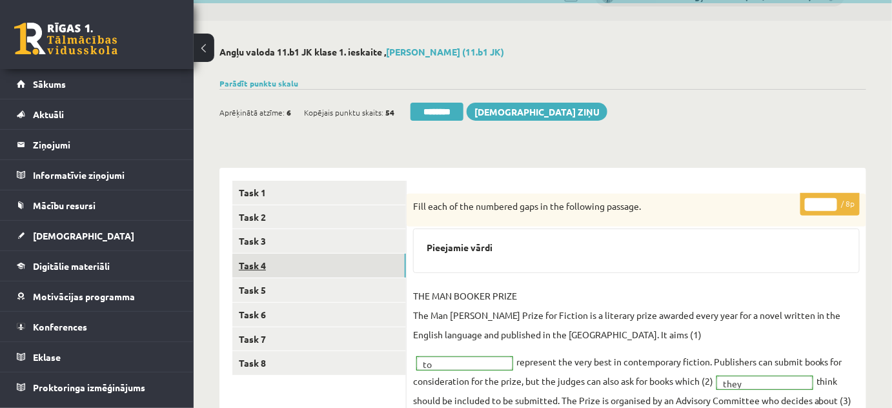
scroll to position [0, 0]
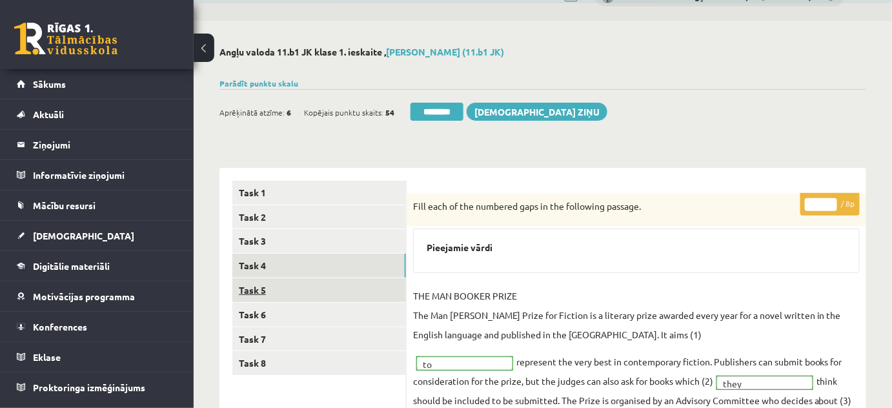
click at [260, 287] on link "Task 5" at bounding box center [319, 290] width 174 height 24
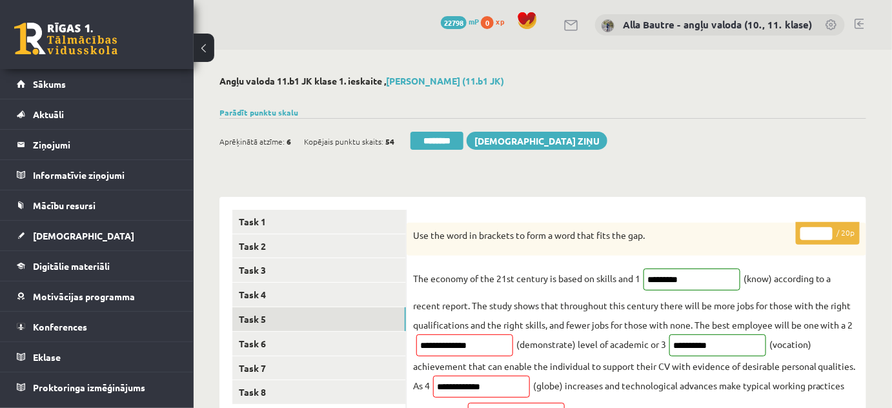
click at [827, 230] on input "**" at bounding box center [816, 233] width 32 height 13
click at [827, 234] on input "**" at bounding box center [816, 233] width 32 height 13
type input "**"
click at [827, 234] on input "**" at bounding box center [816, 233] width 32 height 13
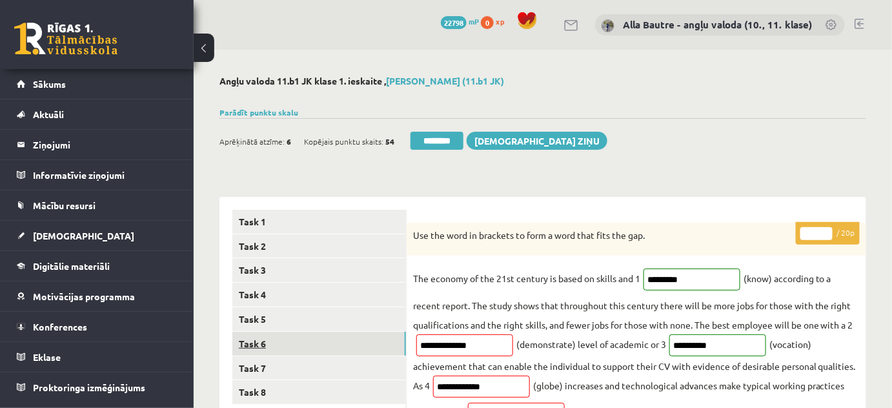
click at [241, 343] on link "Task 6" at bounding box center [319, 344] width 174 height 24
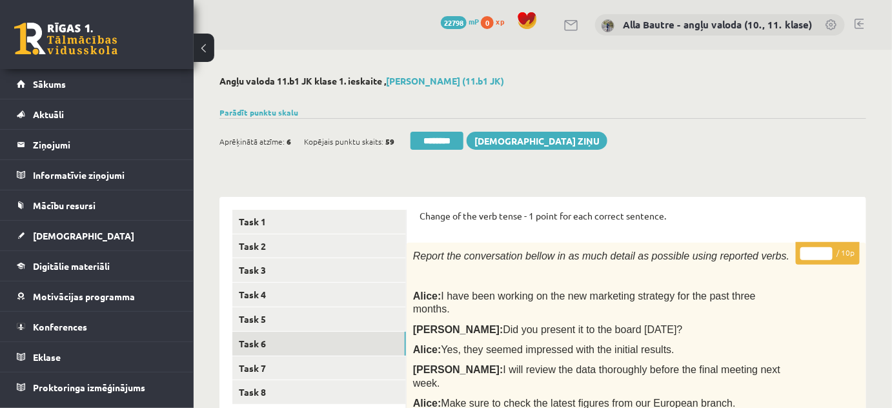
type input "**"
click at [825, 250] on input "**" at bounding box center [816, 253] width 32 height 13
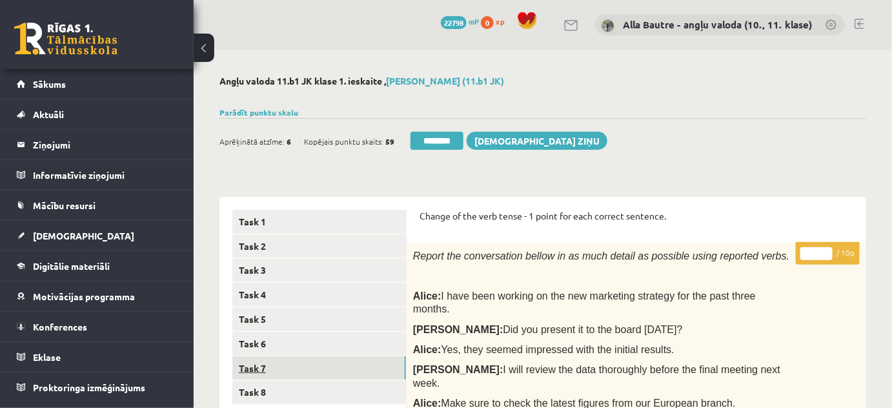
click at [253, 366] on link "Task 7" at bounding box center [319, 368] width 174 height 24
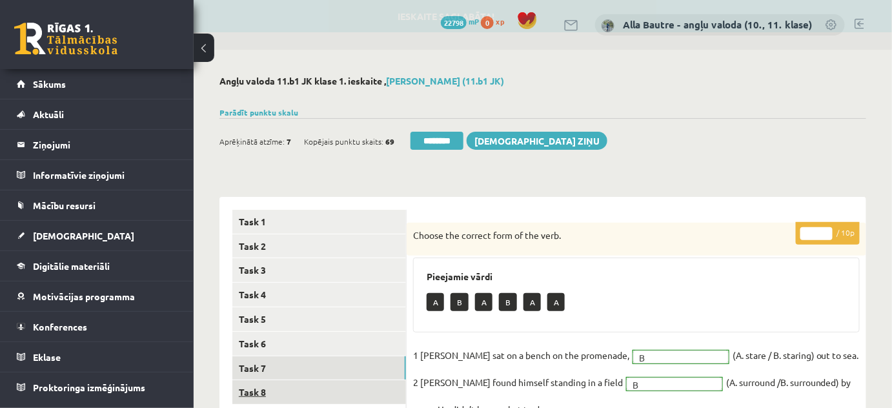
click at [254, 395] on link "Task 8" at bounding box center [319, 392] width 174 height 24
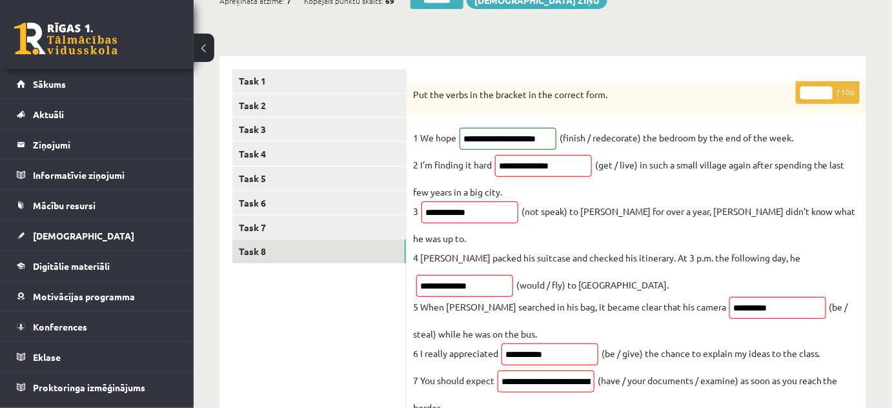
scroll to position [58, 0]
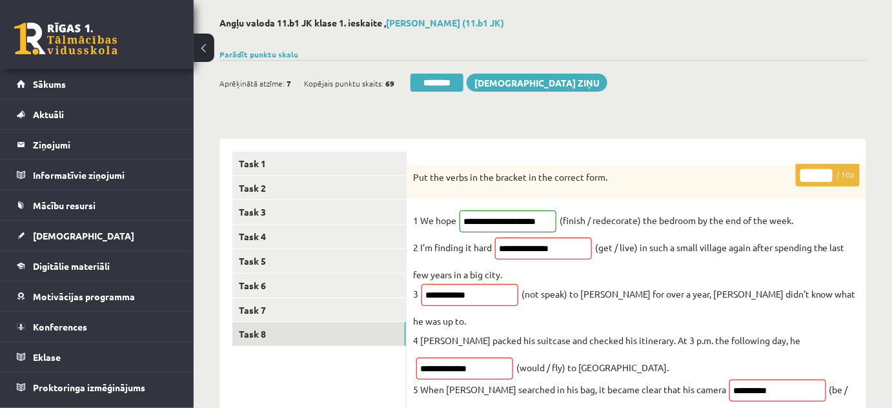
click at [826, 170] on input "*" at bounding box center [816, 175] width 32 height 13
type input "*"
click at [826, 170] on input "*" at bounding box center [816, 175] width 32 height 13
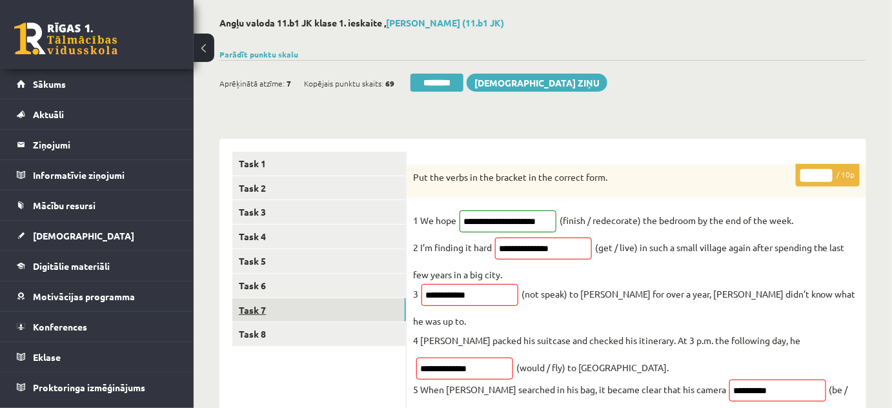
click at [243, 309] on link "Task 7" at bounding box center [319, 310] width 174 height 24
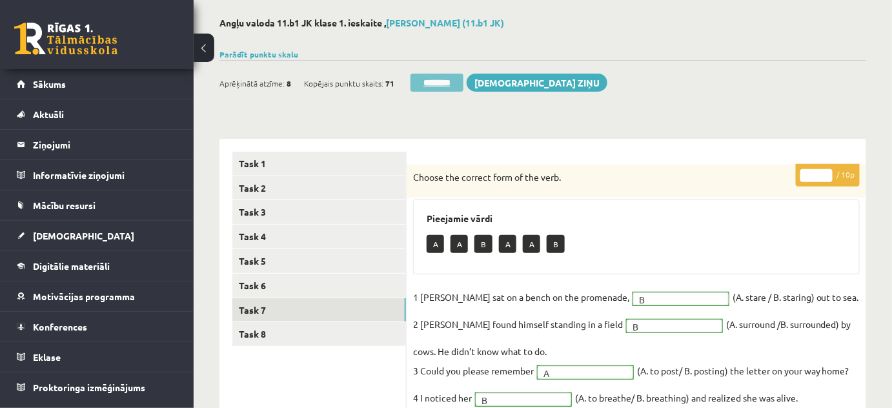
scroll to position [0, 0]
click at [434, 77] on input "********" at bounding box center [436, 83] width 53 height 18
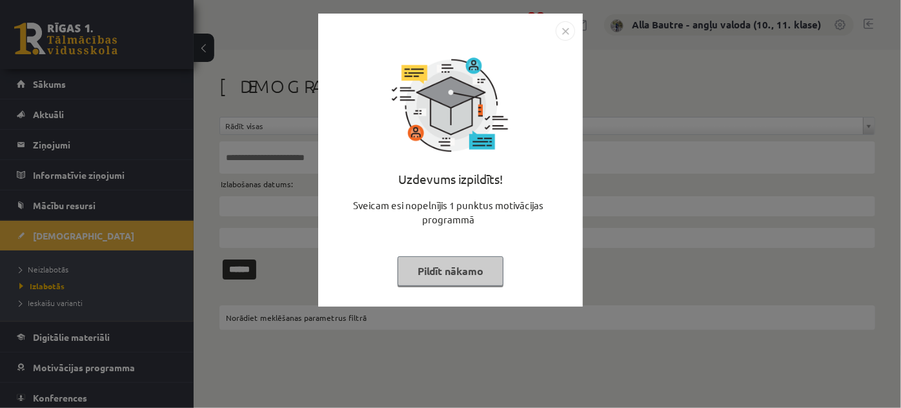
click at [567, 27] on img "Close" at bounding box center [565, 30] width 19 height 19
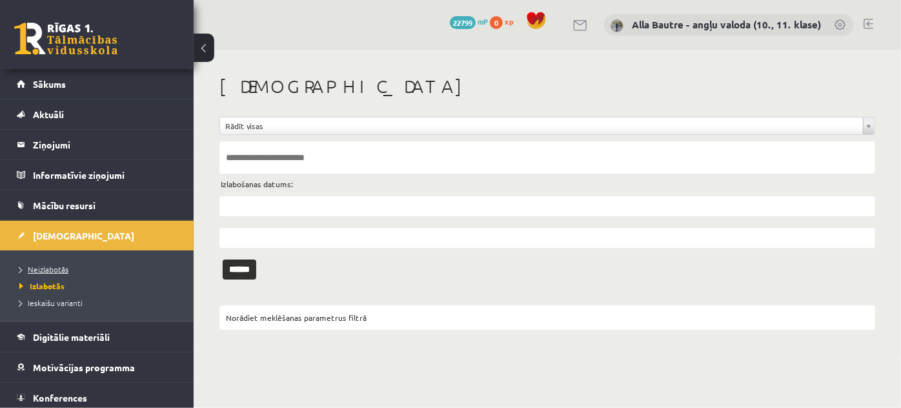
click at [46, 272] on link "Neizlabotās" at bounding box center [99, 269] width 161 height 12
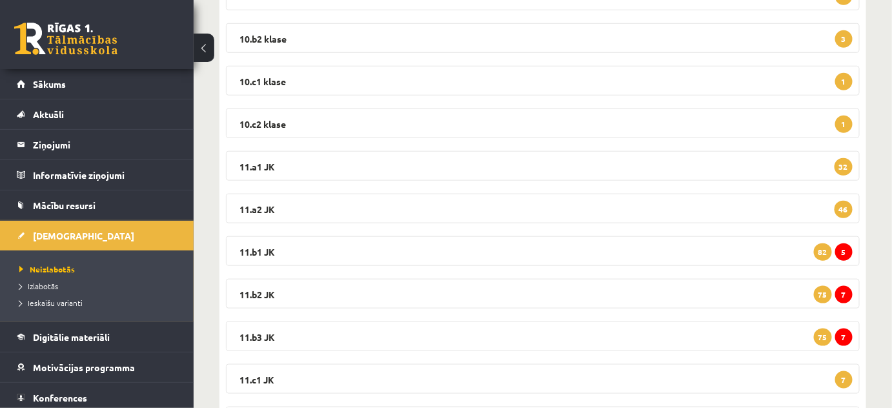
scroll to position [352, 0]
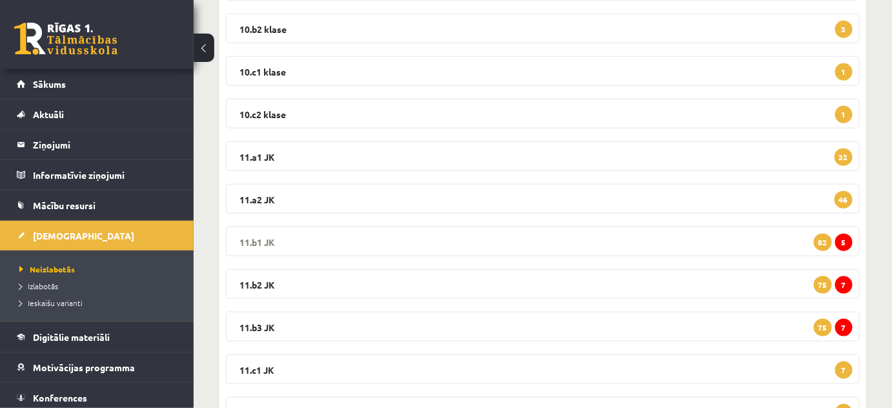
click at [268, 239] on legend "11.b1 JK 5 82" at bounding box center [543, 242] width 634 height 30
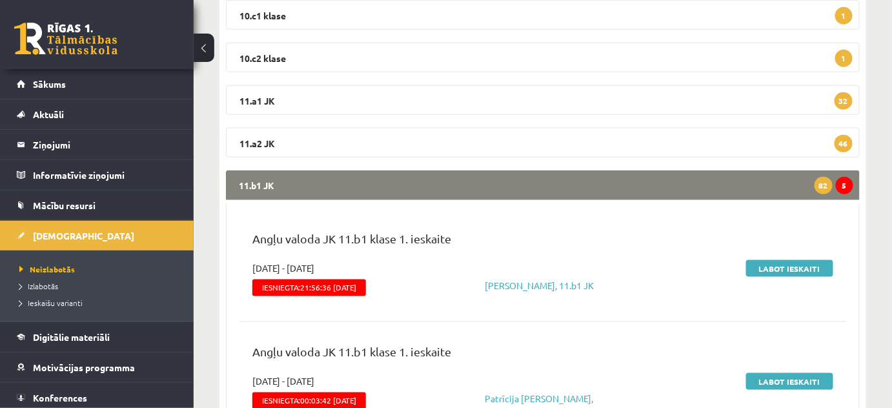
scroll to position [528, 0]
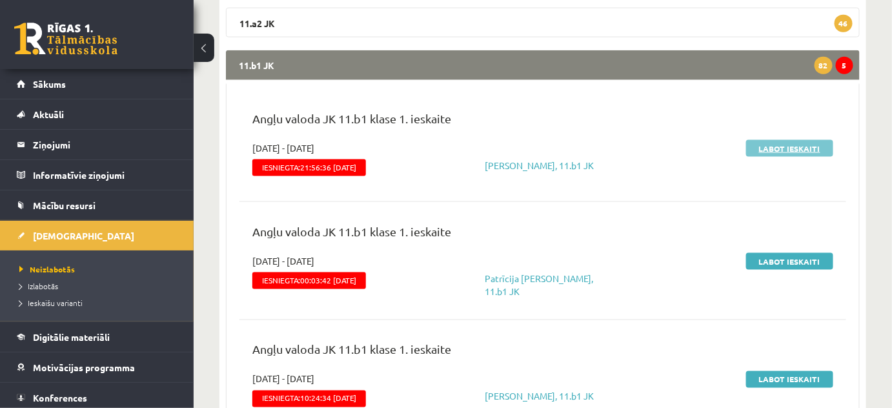
click at [797, 147] on link "Labot ieskaiti" at bounding box center [789, 148] width 87 height 17
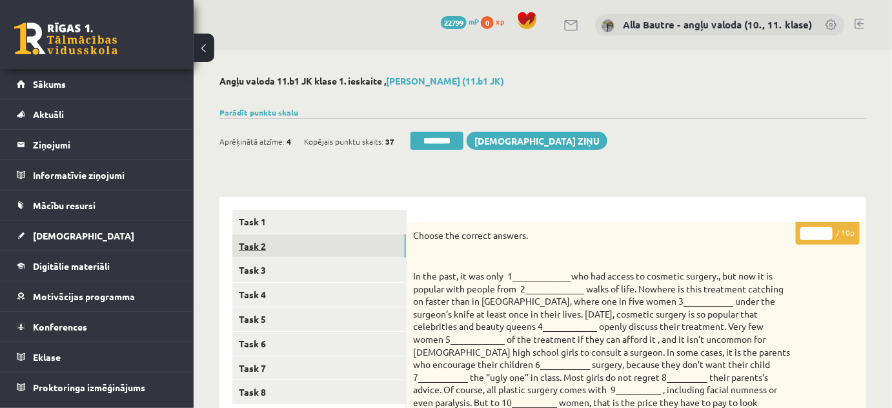
click at [268, 247] on link "Task 2" at bounding box center [319, 246] width 174 height 24
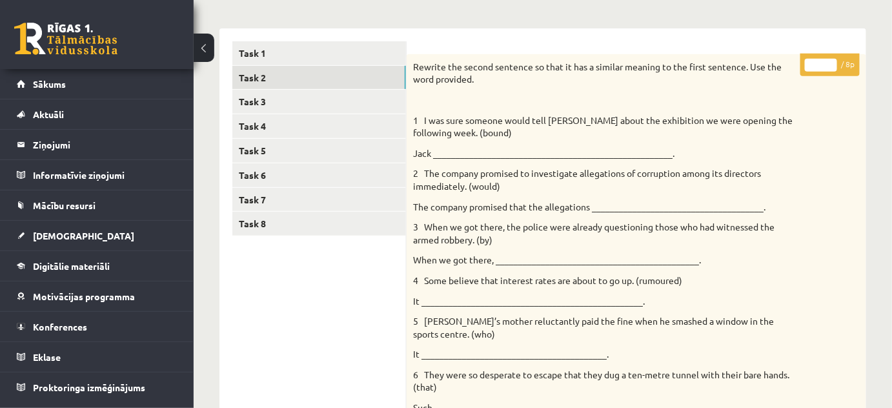
scroll to position [137, 0]
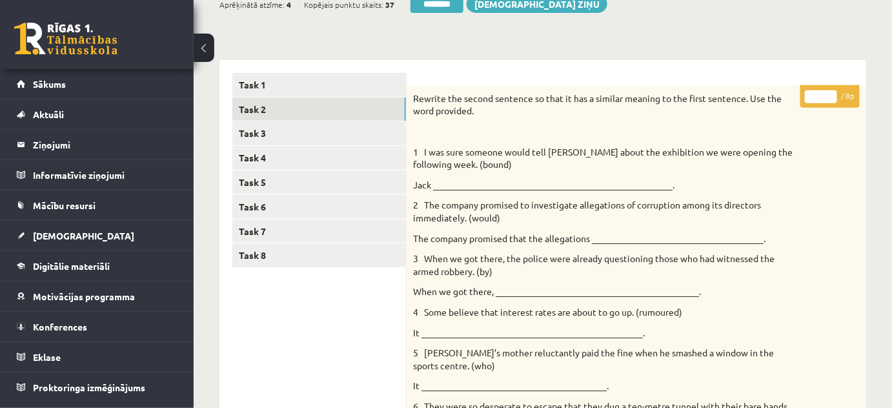
click at [833, 92] on input "*" at bounding box center [821, 96] width 32 height 13
type input "*"
click at [833, 92] on input "*" at bounding box center [821, 96] width 32 height 13
click at [274, 134] on link "Task 3" at bounding box center [319, 133] width 174 height 24
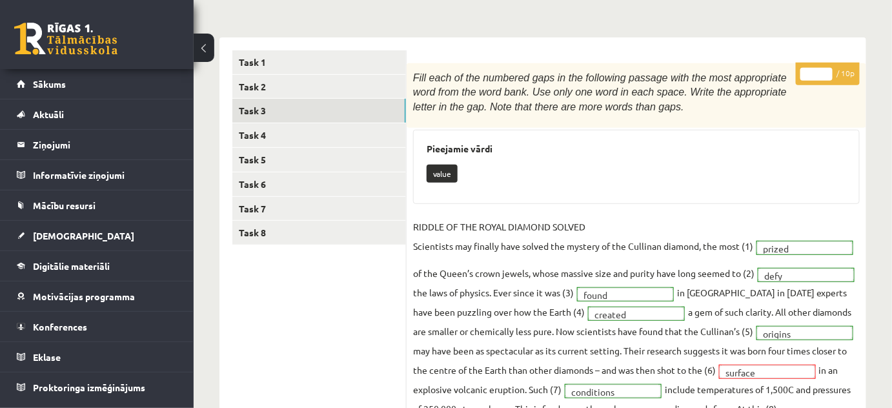
scroll to position [19, 0]
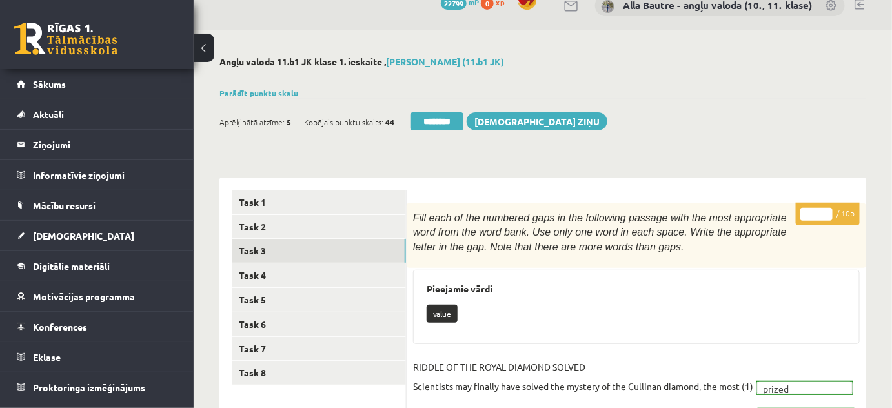
type input "**"
click at [827, 209] on input "**" at bounding box center [816, 214] width 32 height 13
click at [265, 270] on link "Task 4" at bounding box center [319, 275] width 174 height 24
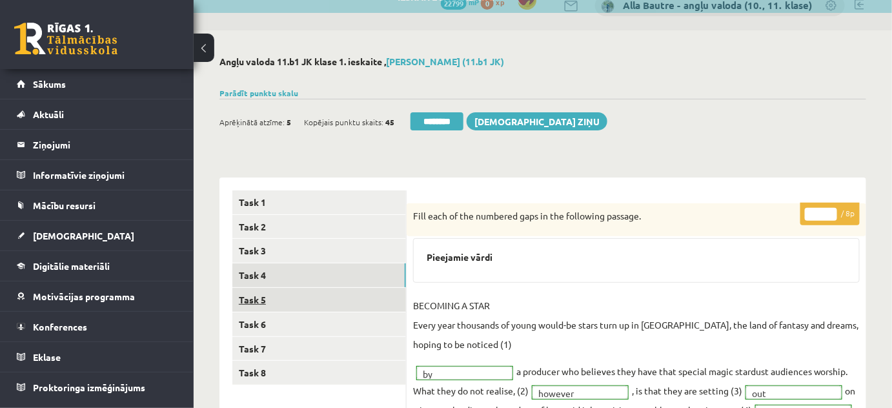
scroll to position [0, 0]
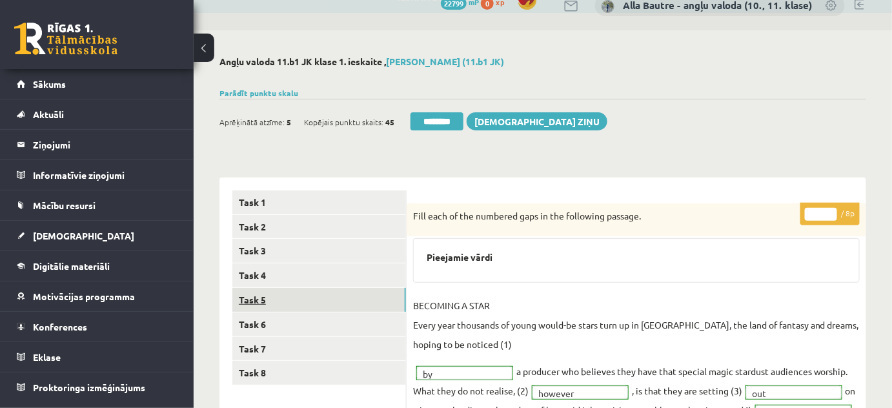
click at [266, 298] on link "Task 5" at bounding box center [319, 300] width 174 height 24
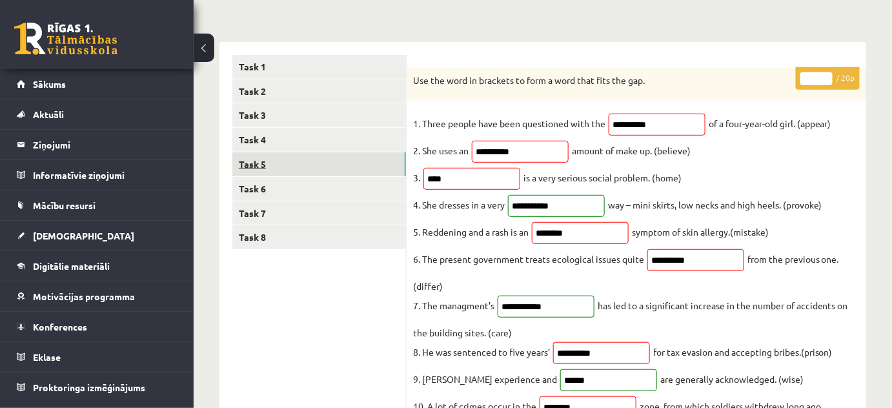
scroll to position [19, 0]
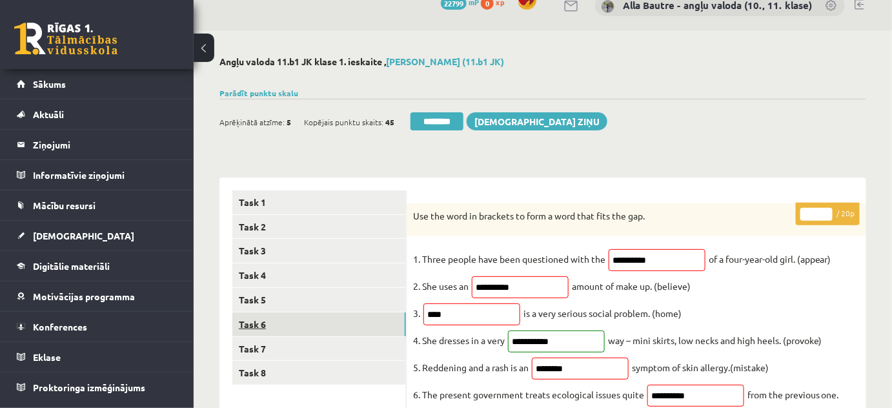
click at [261, 328] on link "Task 6" at bounding box center [319, 324] width 174 height 24
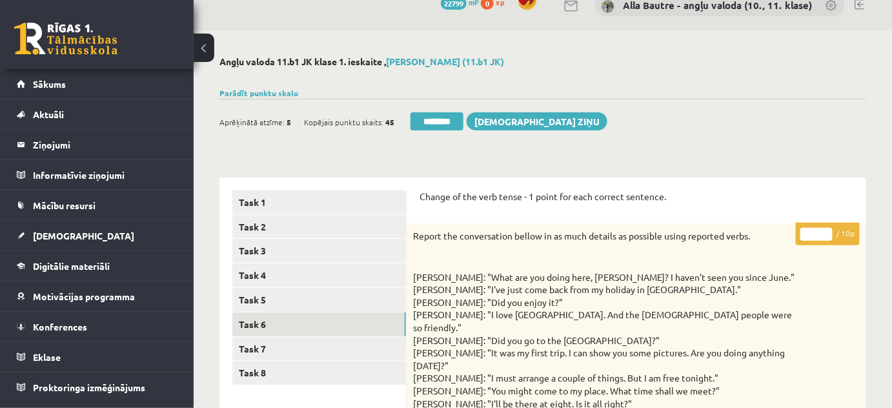
click at [826, 231] on input "*" at bounding box center [816, 234] width 32 height 13
type input "*"
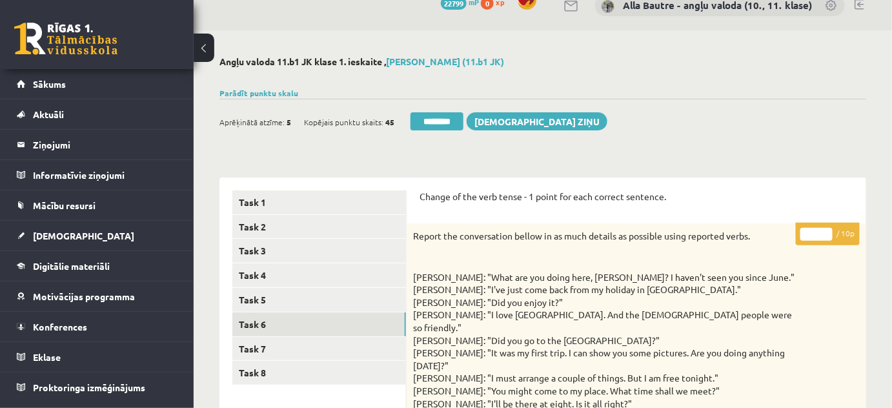
click at [826, 231] on input "*" at bounding box center [816, 234] width 32 height 13
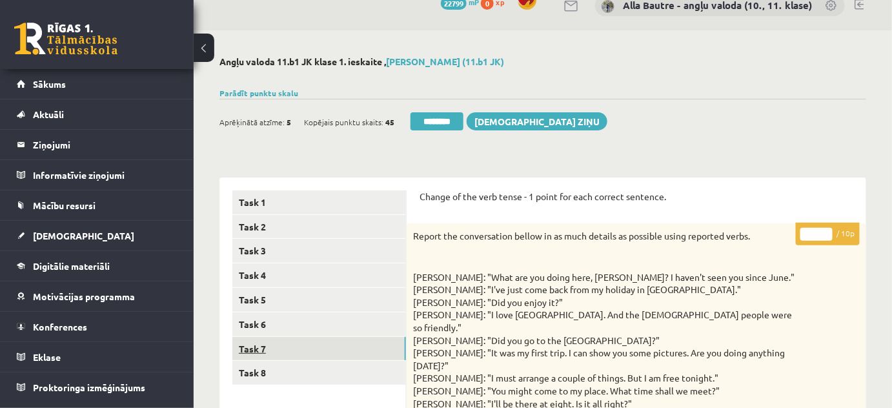
click at [323, 351] on link "Task 7" at bounding box center [319, 349] width 174 height 24
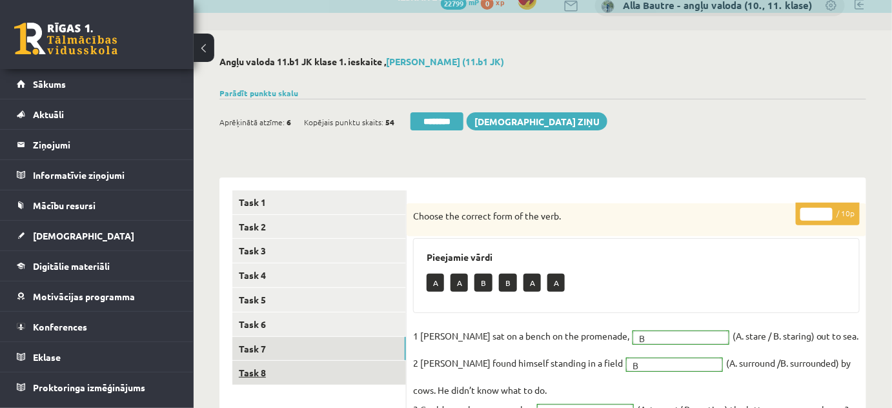
scroll to position [0, 0]
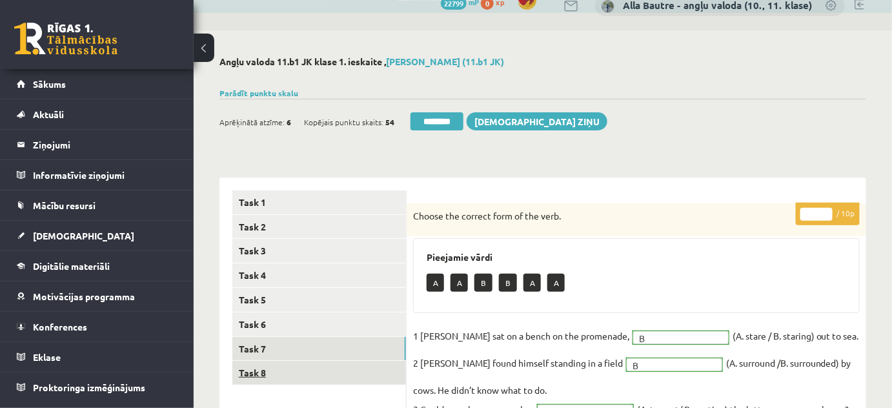
click at [251, 374] on link "Task 8" at bounding box center [319, 373] width 174 height 24
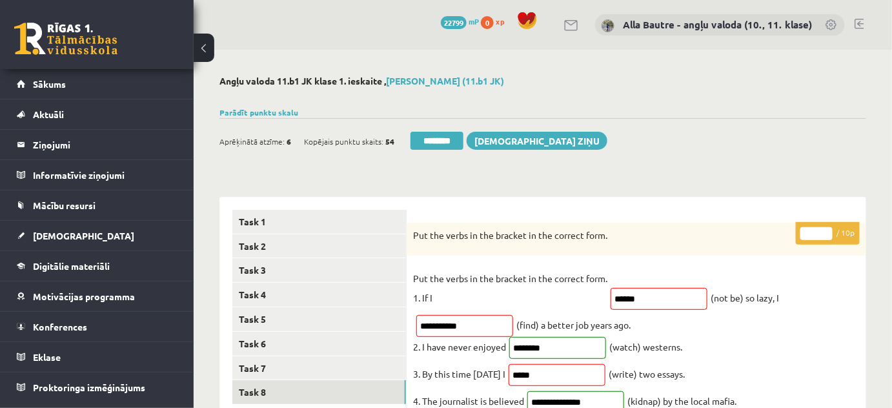
click at [823, 232] on input "*" at bounding box center [816, 233] width 32 height 13
type input "*"
click at [823, 232] on input "*" at bounding box center [816, 233] width 32 height 13
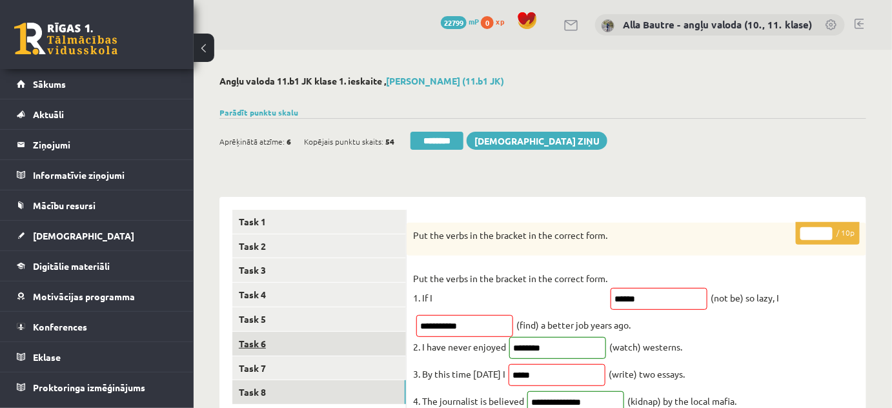
click at [261, 342] on link "Task 6" at bounding box center [319, 344] width 174 height 24
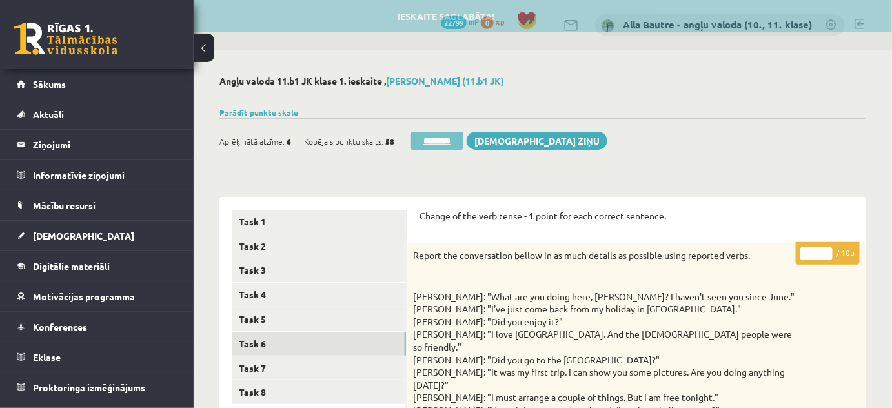
click at [438, 137] on input "********" at bounding box center [436, 141] width 53 height 18
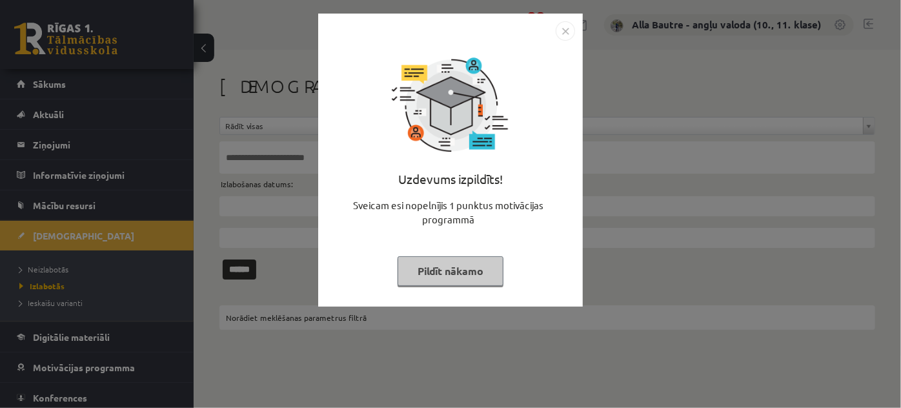
click at [563, 32] on img "Close" at bounding box center [565, 30] width 19 height 19
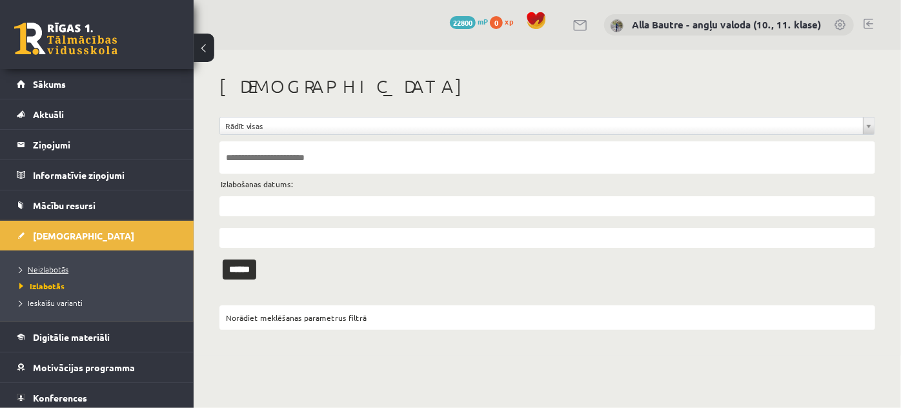
click at [35, 265] on span "Neizlabotās" at bounding box center [43, 269] width 49 height 10
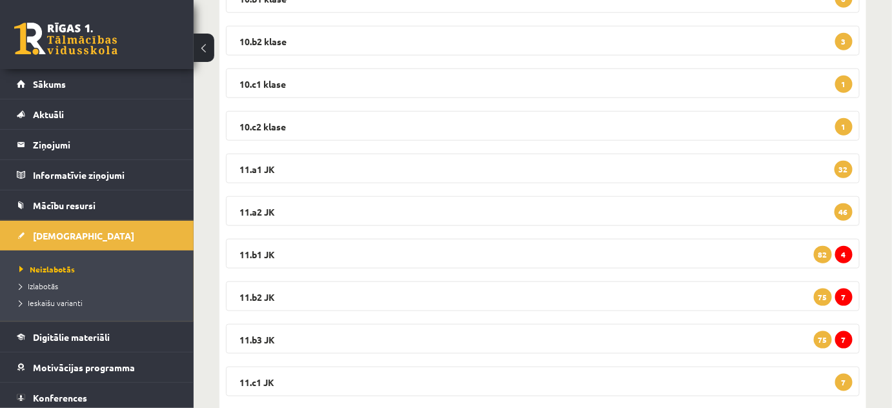
scroll to position [410, 0]
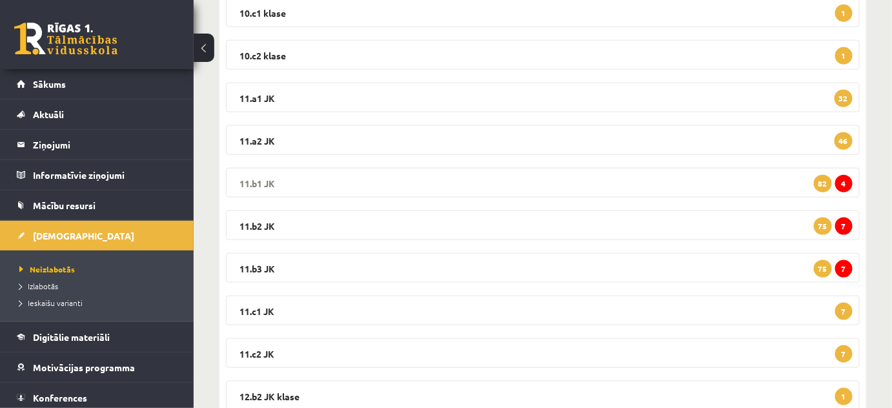
click at [279, 183] on legend "11.b1 JK 4 82" at bounding box center [543, 183] width 634 height 30
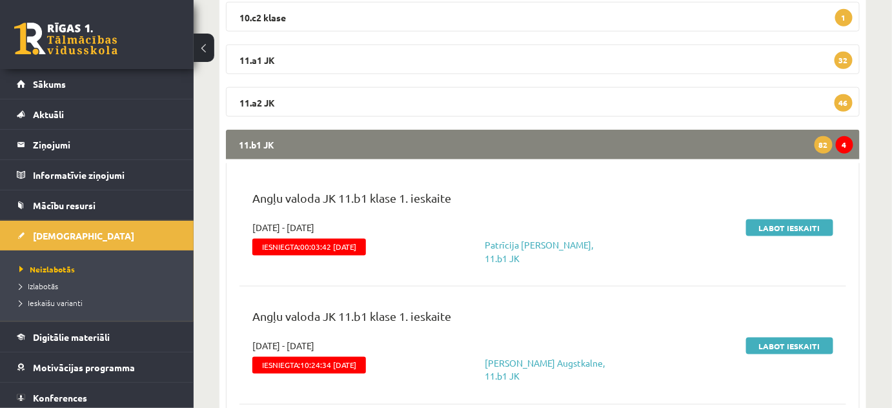
scroll to position [469, 0]
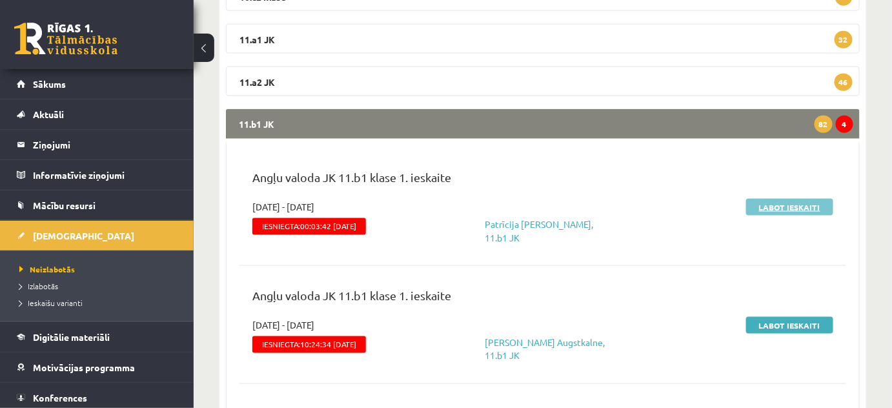
click at [780, 206] on link "Labot ieskaiti" at bounding box center [789, 207] width 87 height 17
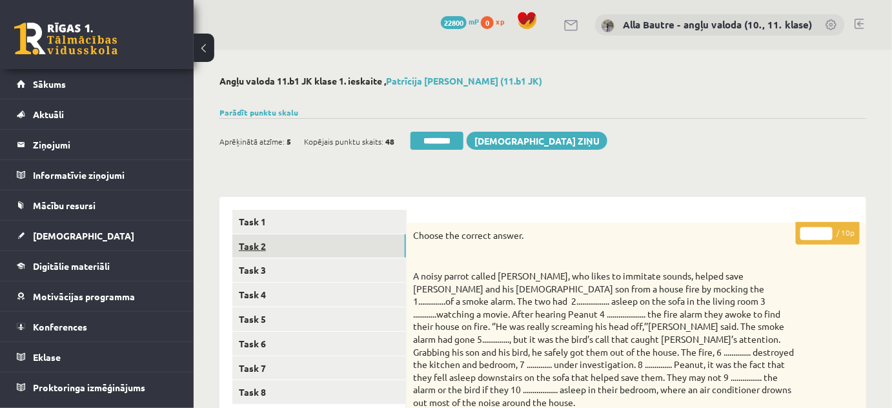
click at [261, 243] on link "Task 2" at bounding box center [319, 246] width 174 height 24
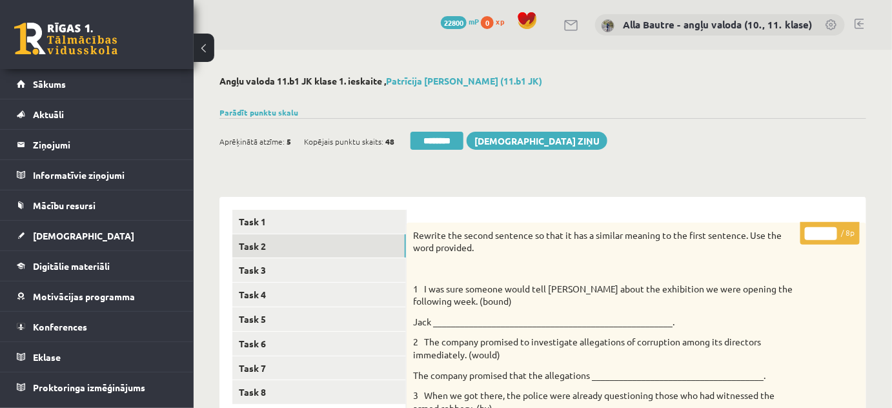
type input "*"
click at [829, 228] on input "*" at bounding box center [821, 233] width 32 height 13
click at [302, 272] on link "Task 3" at bounding box center [319, 270] width 174 height 24
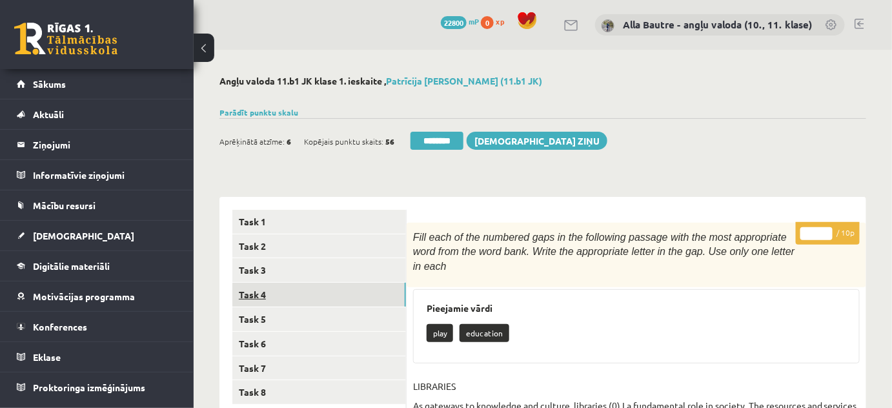
click at [252, 289] on link "Task 4" at bounding box center [319, 295] width 174 height 24
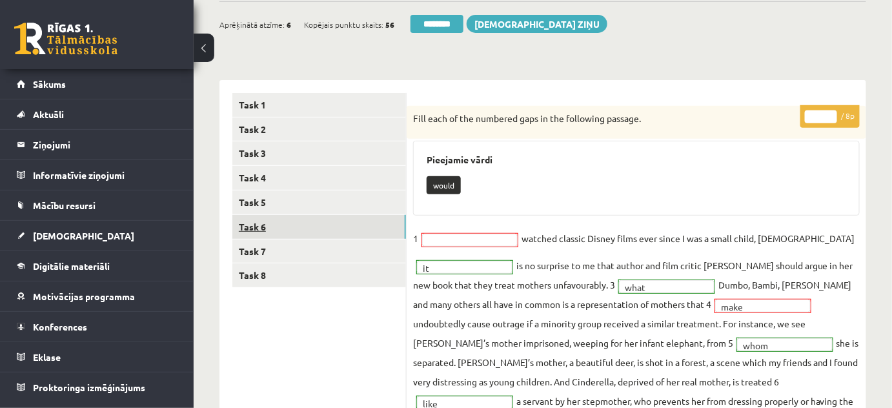
click at [261, 225] on link "Task 6" at bounding box center [319, 227] width 174 height 24
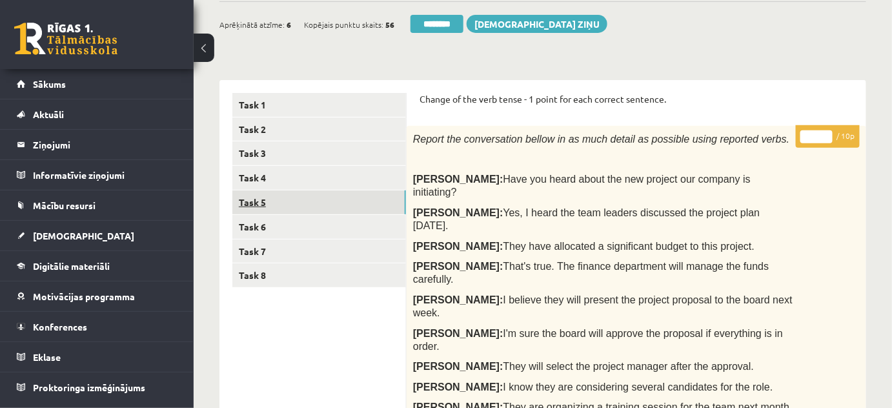
click at [275, 201] on link "Task 5" at bounding box center [319, 202] width 174 height 24
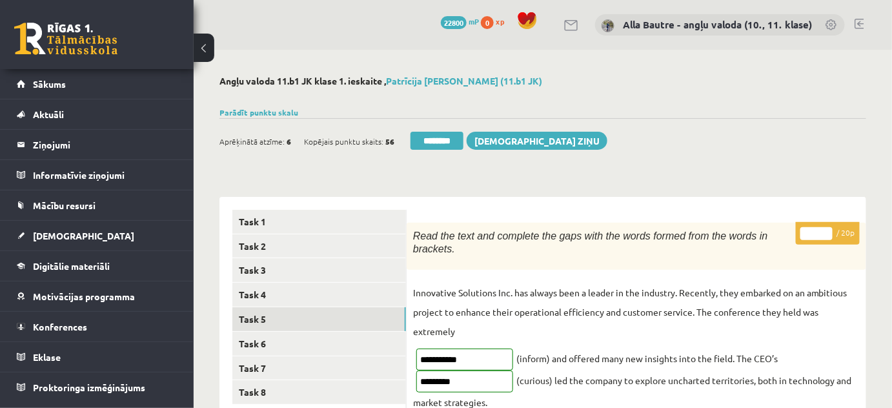
type input "**"
click at [829, 229] on input "**" at bounding box center [816, 233] width 32 height 13
click at [267, 338] on link "Task 6" at bounding box center [319, 344] width 174 height 24
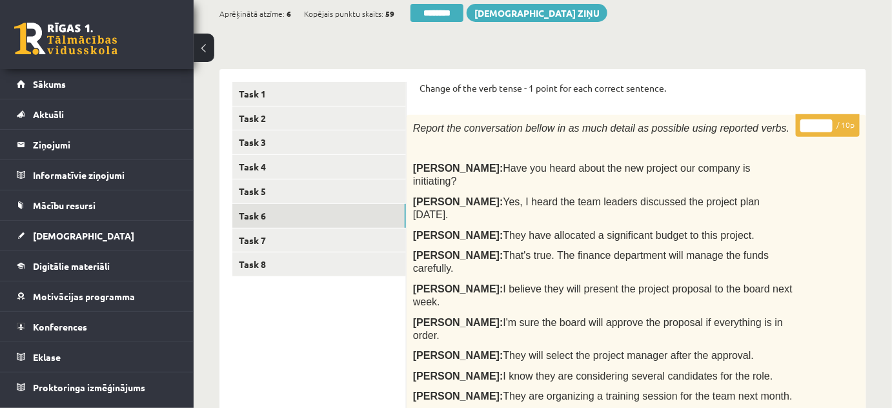
scroll to position [117, 0]
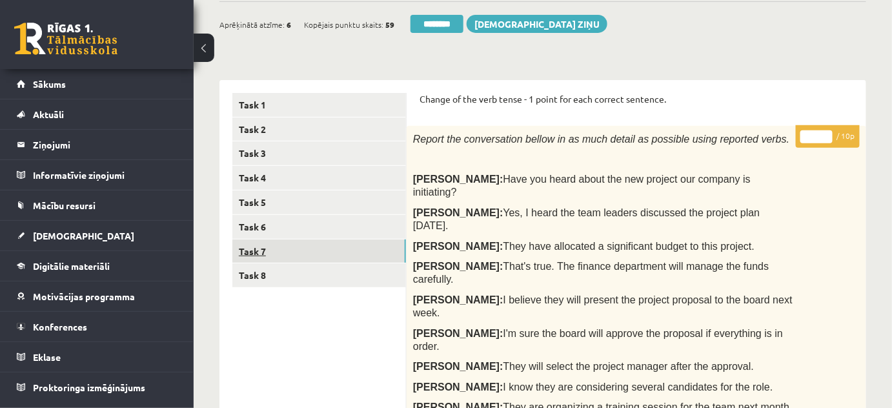
click at [257, 248] on link "Task 7" at bounding box center [319, 251] width 174 height 24
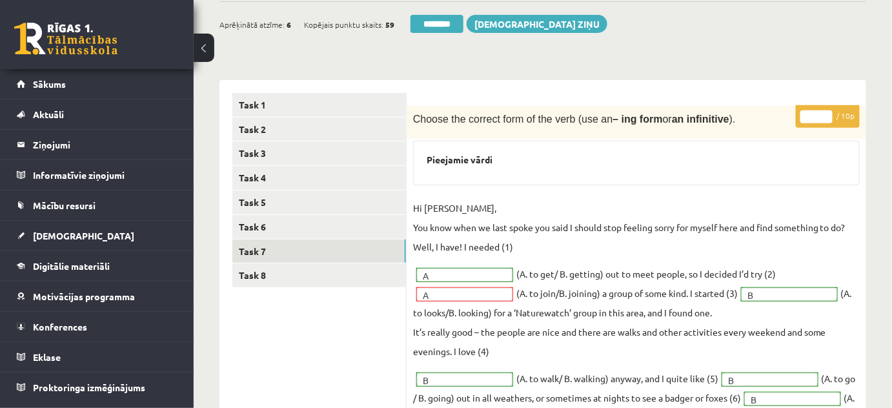
scroll to position [0, 0]
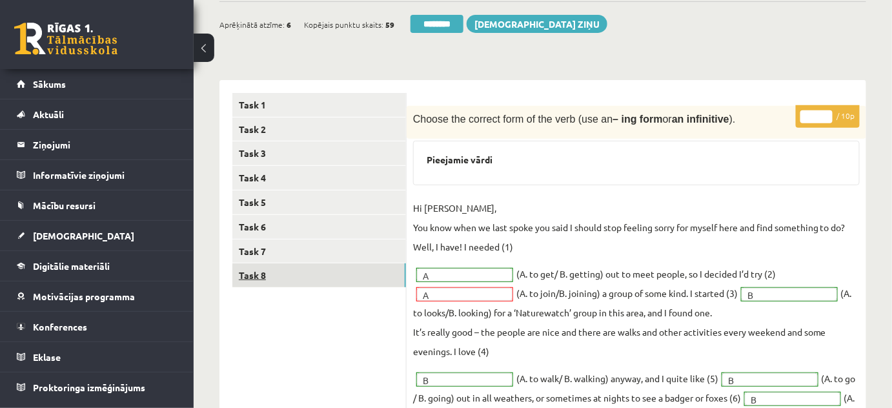
click at [260, 275] on link "Task 8" at bounding box center [319, 275] width 174 height 24
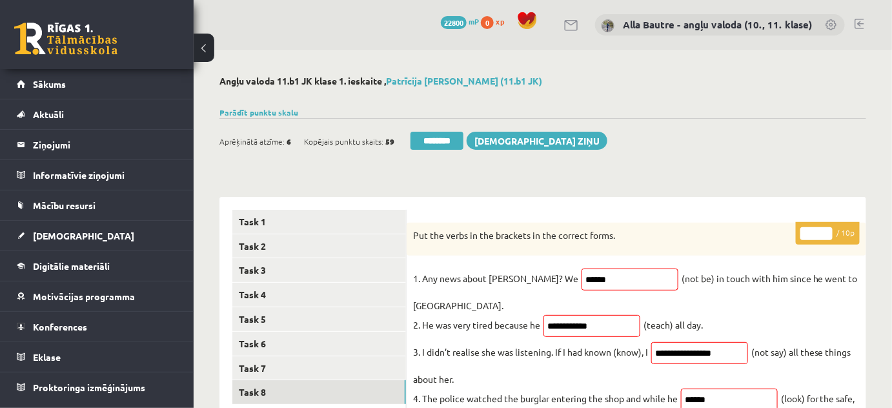
click at [827, 233] on input "*" at bounding box center [816, 233] width 32 height 13
type input "*"
click at [827, 233] on input "*" at bounding box center [816, 233] width 32 height 13
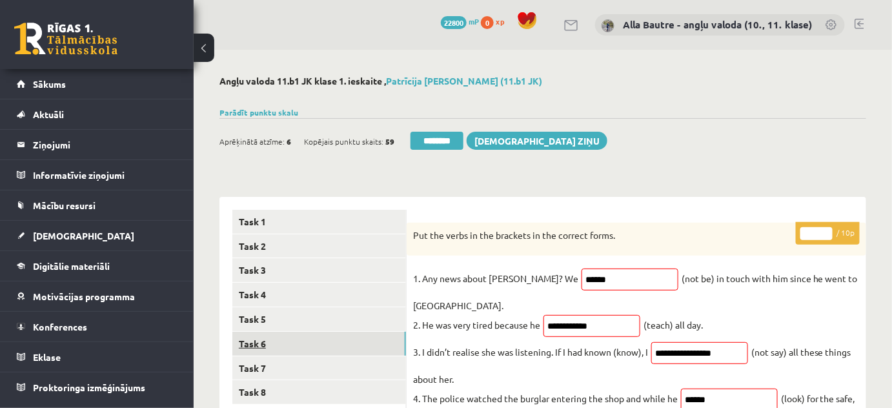
click at [325, 341] on link "Task 6" at bounding box center [319, 344] width 174 height 24
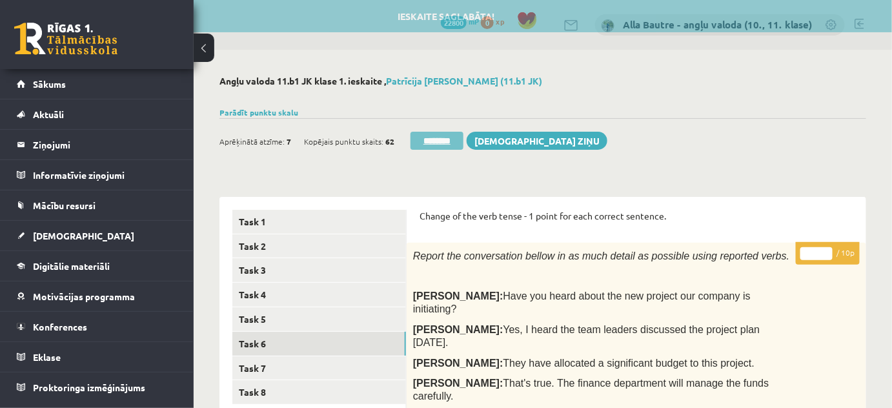
click at [454, 137] on input "********" at bounding box center [436, 141] width 53 height 18
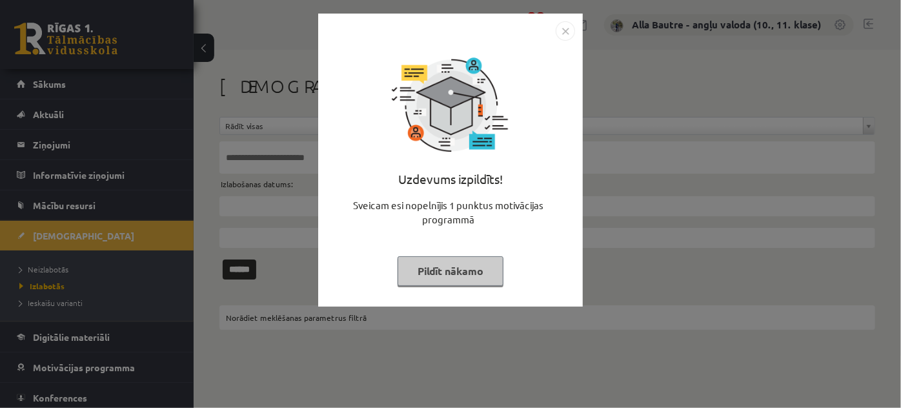
click at [565, 32] on img "Close" at bounding box center [565, 30] width 19 height 19
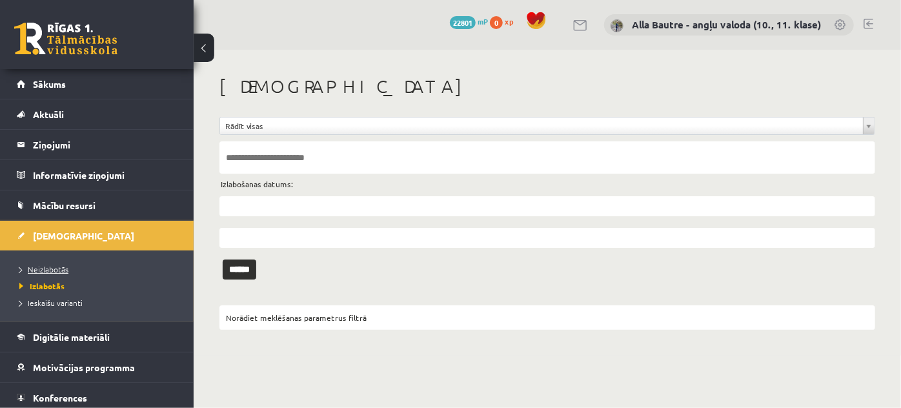
click at [55, 268] on span "Neizlabotās" at bounding box center [43, 269] width 49 height 10
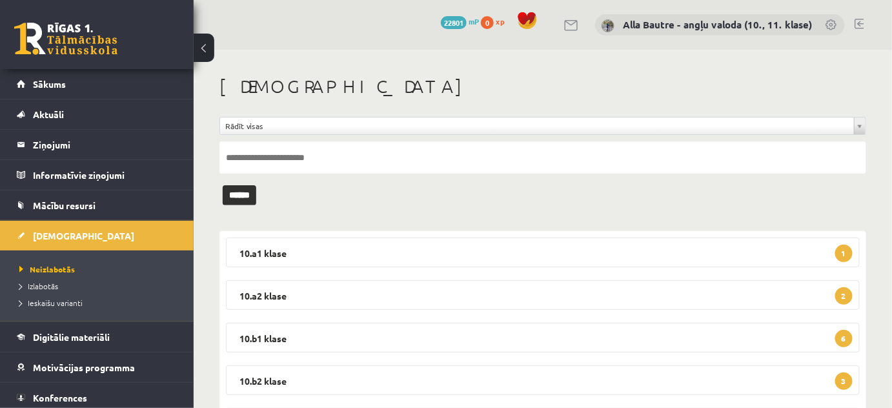
drag, startPoint x: 232, startPoint y: 254, endPoint x: 476, endPoint y: 92, distance: 293.7
click at [476, 92] on h1 "[DEMOGRAPHIC_DATA]" at bounding box center [542, 87] width 647 height 22
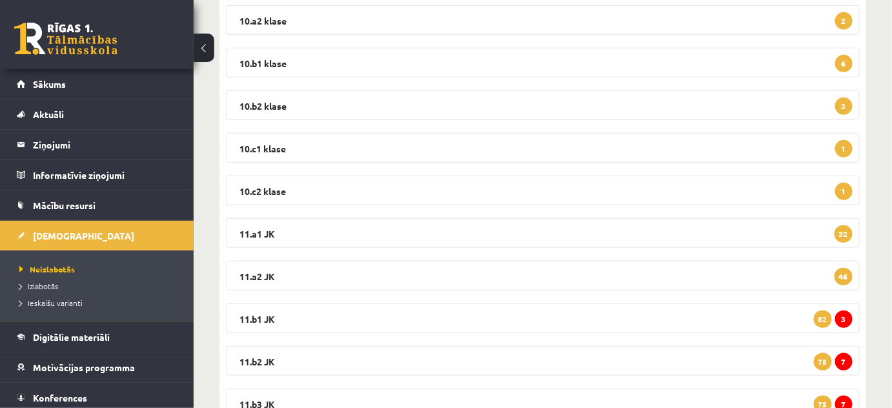
scroll to position [293, 0]
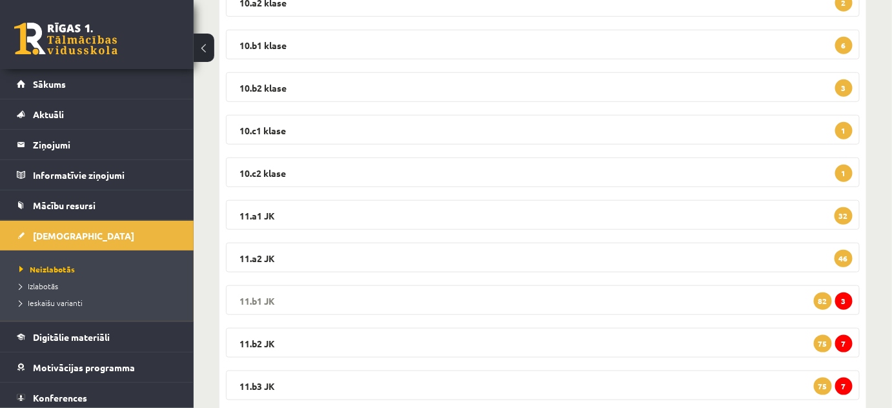
click at [249, 297] on legend "11.b1 JK 3 82" at bounding box center [543, 300] width 634 height 30
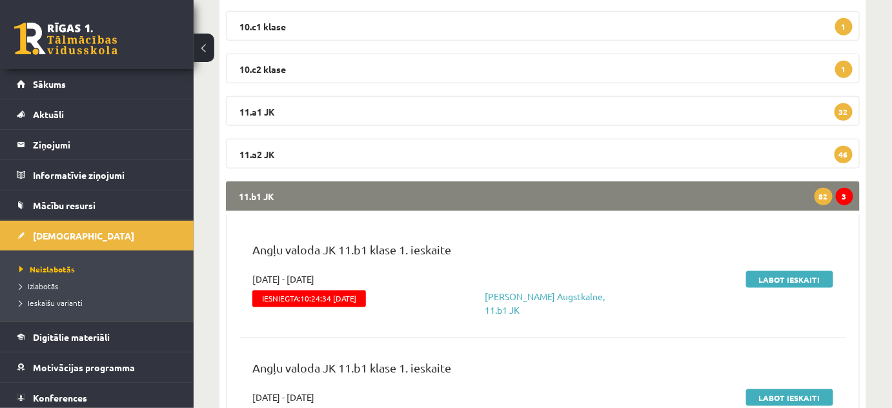
scroll to position [410, 0]
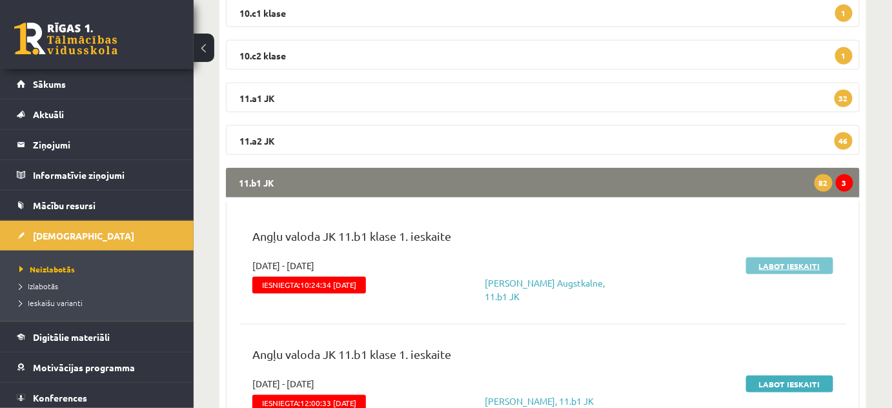
click at [775, 265] on link "Labot ieskaiti" at bounding box center [789, 265] width 87 height 17
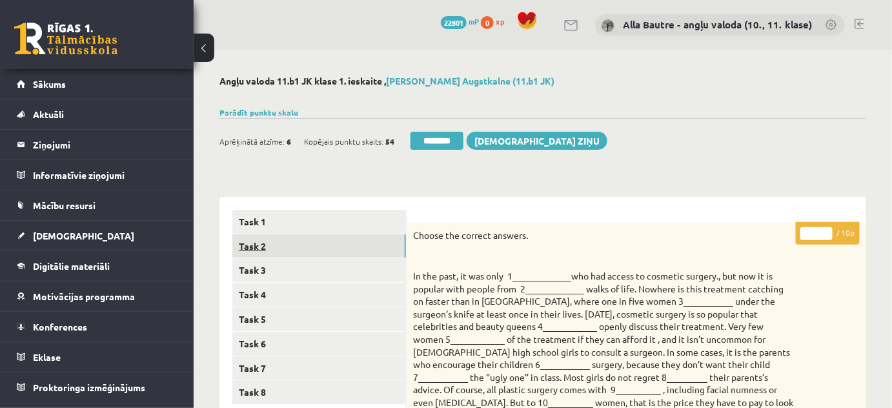
click at [259, 237] on link "Task 2" at bounding box center [319, 246] width 174 height 24
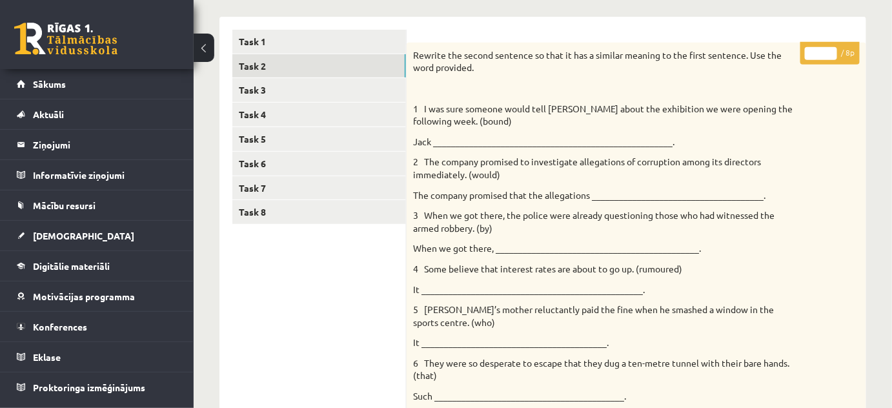
scroll to position [119, 0]
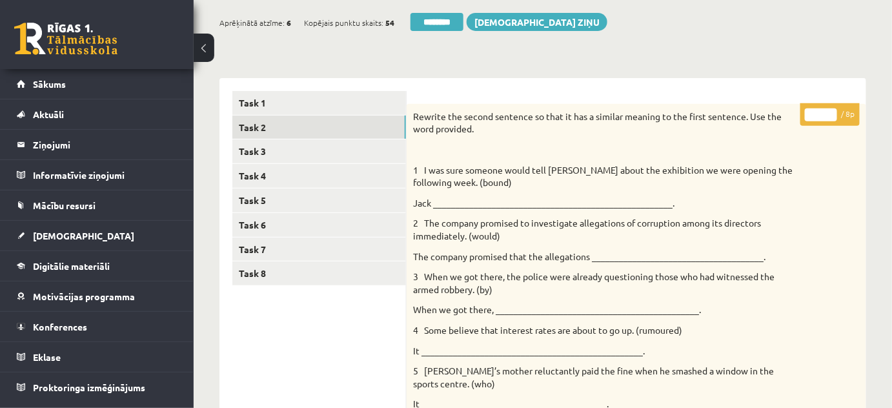
type input "*"
click at [830, 110] on input "*" at bounding box center [821, 114] width 32 height 13
click at [260, 152] on link "Task 3" at bounding box center [319, 151] width 174 height 24
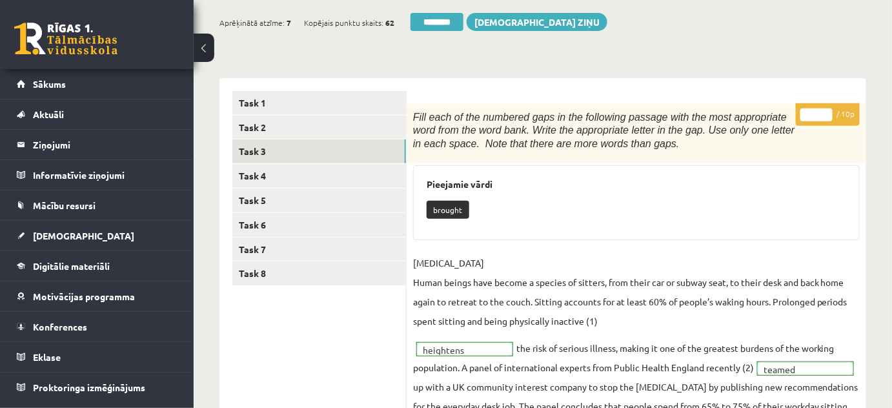
type input "**"
click at [827, 110] on input "**" at bounding box center [816, 114] width 32 height 13
click at [287, 176] on link "Task 4" at bounding box center [319, 176] width 174 height 24
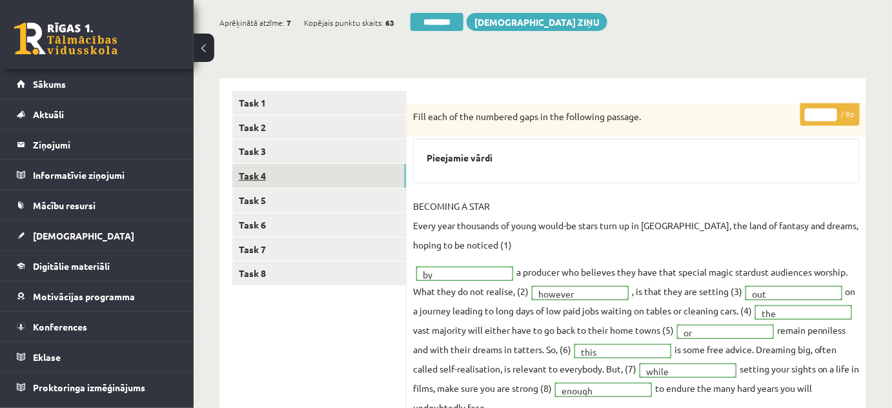
scroll to position [0, 0]
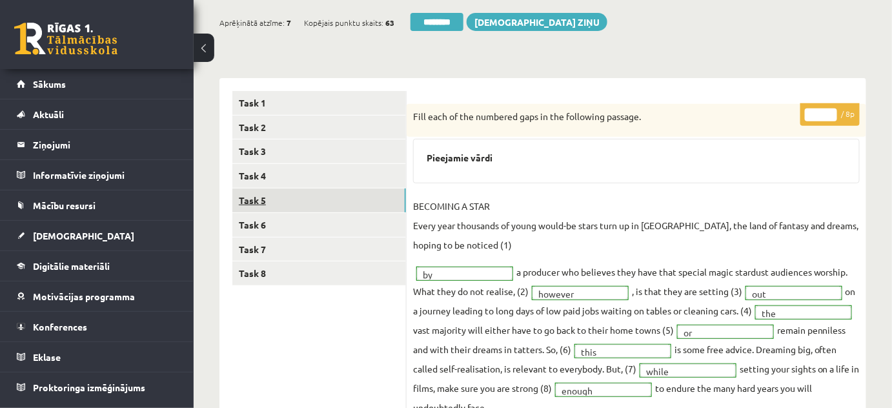
click at [253, 190] on link "Task 5" at bounding box center [319, 200] width 174 height 24
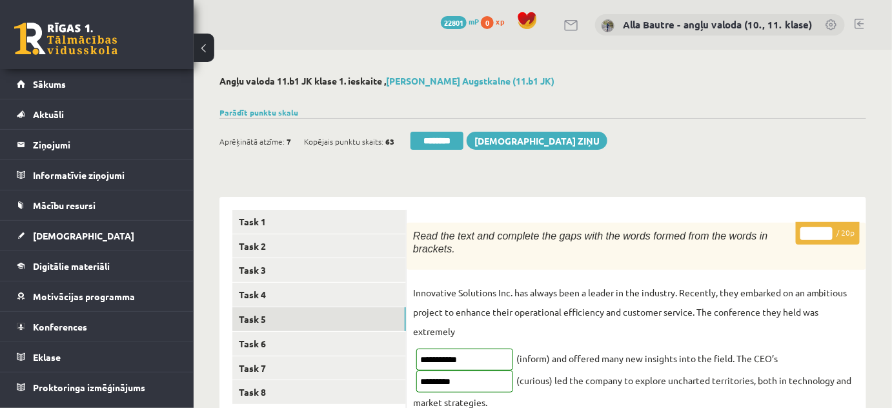
click at [825, 231] on input "**" at bounding box center [816, 233] width 32 height 13
type input "**"
click at [825, 231] on input "**" at bounding box center [816, 233] width 32 height 13
click at [273, 345] on link "Task 6" at bounding box center [319, 344] width 174 height 24
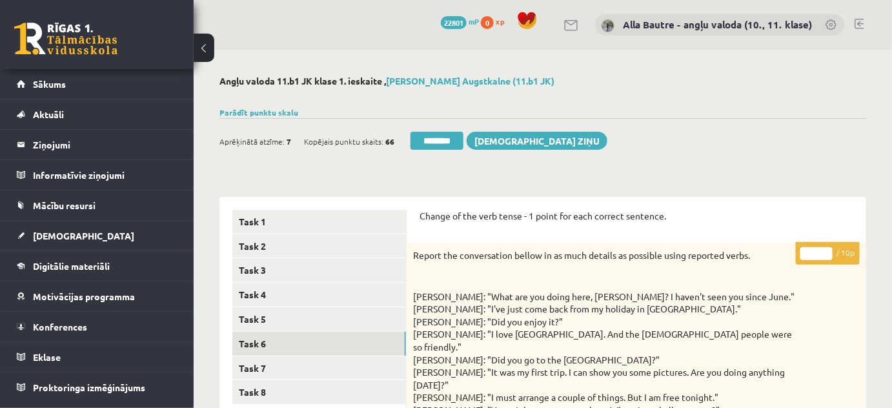
type input "**"
click at [824, 249] on input "**" at bounding box center [816, 253] width 32 height 13
click at [267, 365] on link "Task 7" at bounding box center [319, 368] width 174 height 24
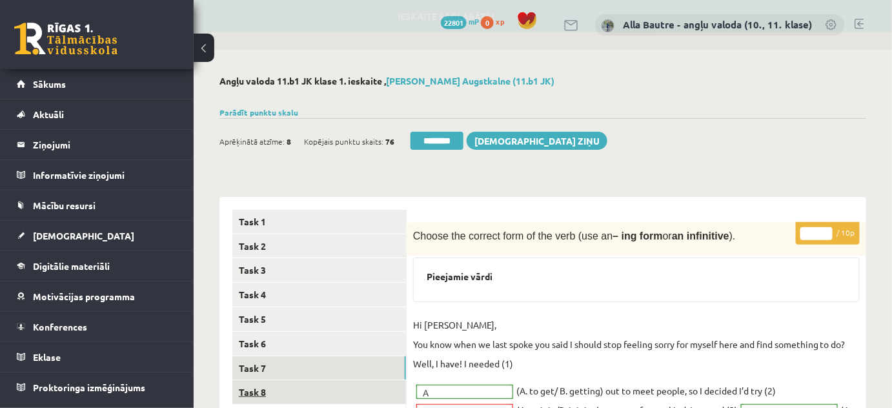
click at [251, 388] on link "Task 8" at bounding box center [319, 392] width 174 height 24
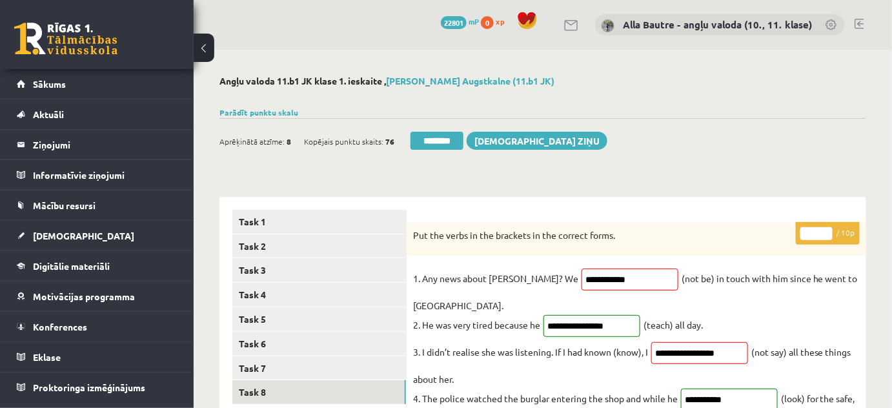
type input "**"
click at [824, 228] on input "**" at bounding box center [816, 233] width 32 height 13
click at [277, 316] on link "Task 5" at bounding box center [319, 319] width 174 height 24
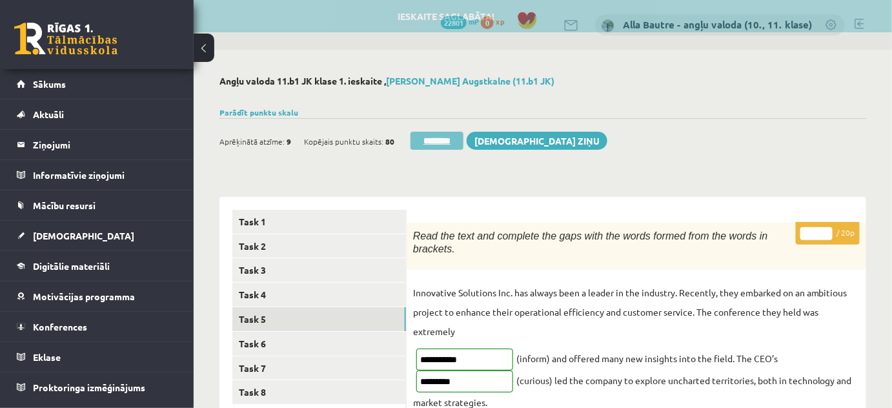
click at [449, 139] on input "********" at bounding box center [436, 141] width 53 height 18
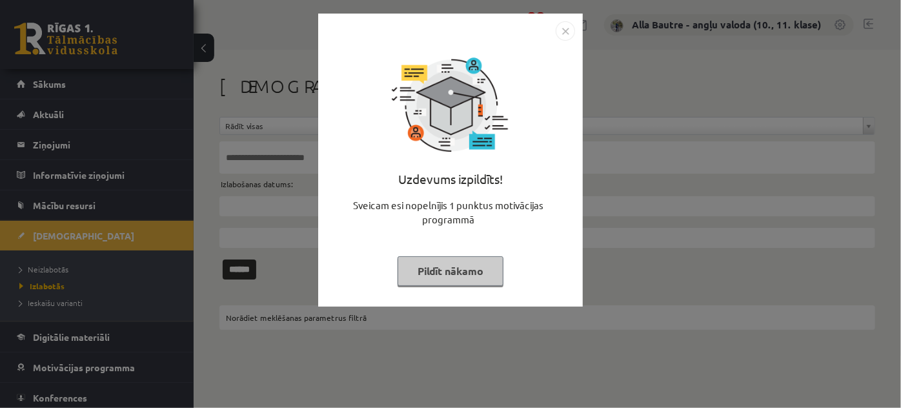
click at [565, 27] on img "Close" at bounding box center [565, 30] width 19 height 19
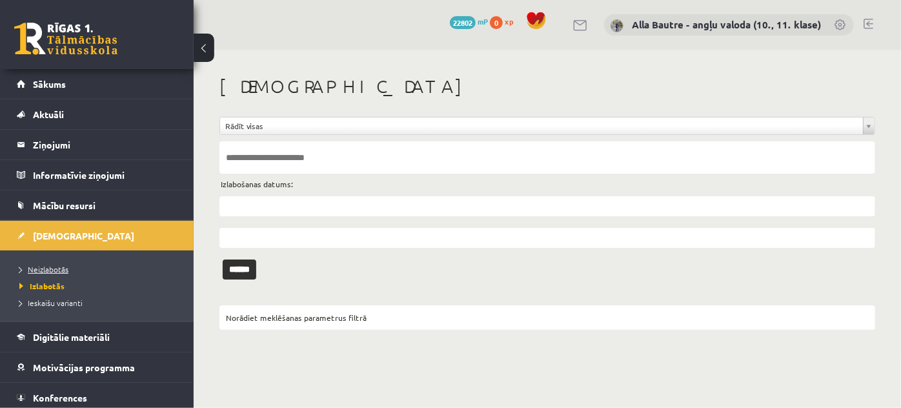
click at [39, 263] on link "Neizlabotās" at bounding box center [99, 269] width 161 height 12
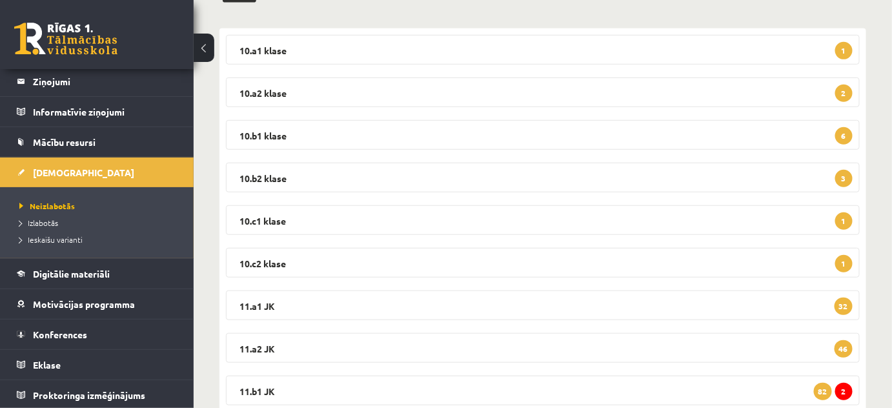
scroll to position [293, 0]
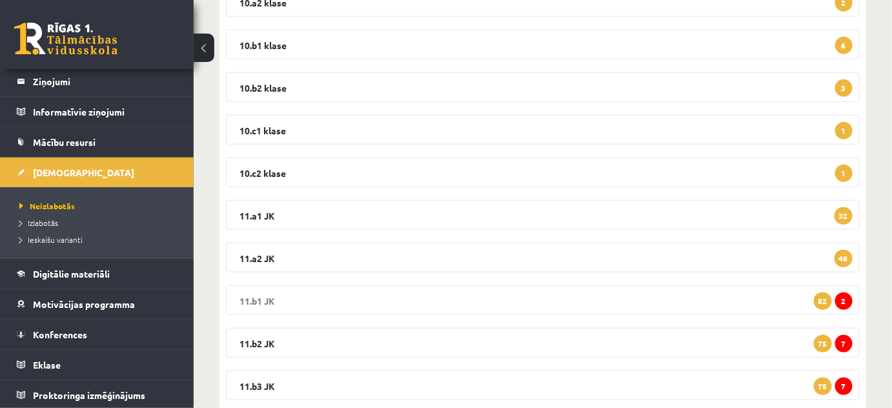
click at [257, 298] on legend "11.b1 JK 2 82" at bounding box center [543, 300] width 634 height 30
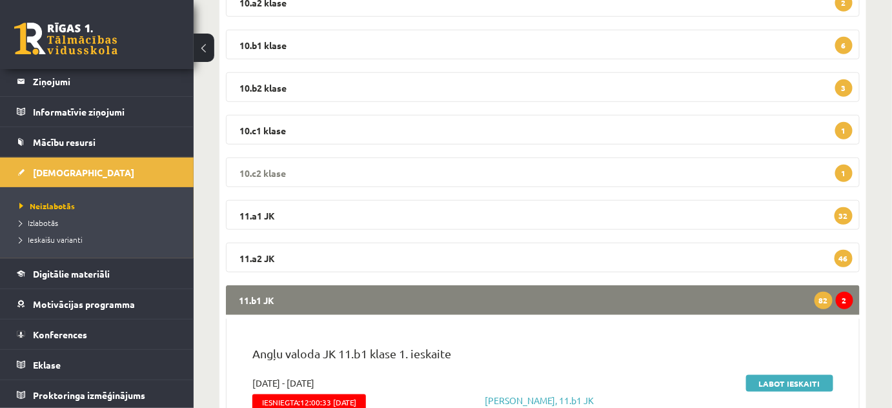
scroll to position [410, 0]
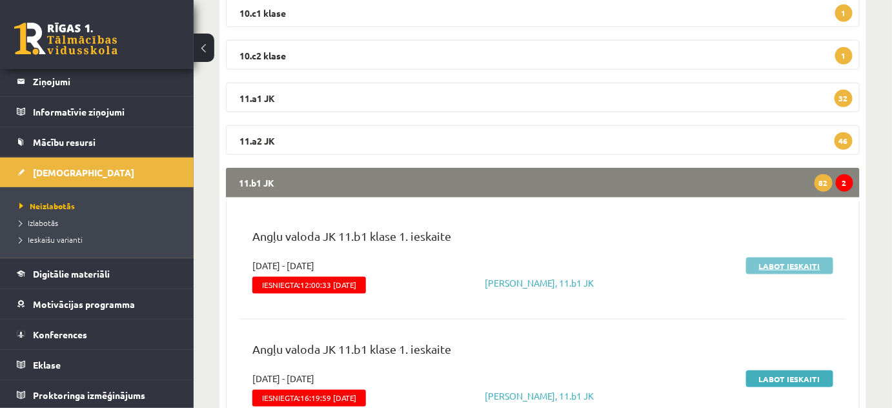
click at [771, 263] on link "Labot ieskaiti" at bounding box center [789, 265] width 87 height 17
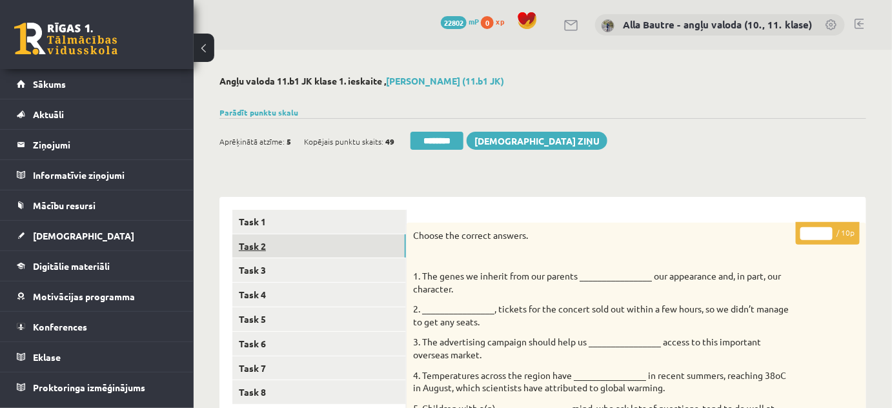
click at [263, 245] on link "Task 2" at bounding box center [319, 246] width 174 height 24
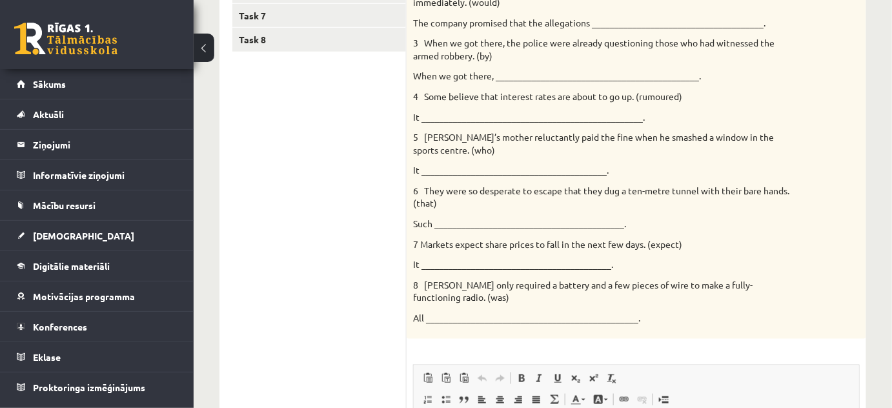
scroll to position [469, 0]
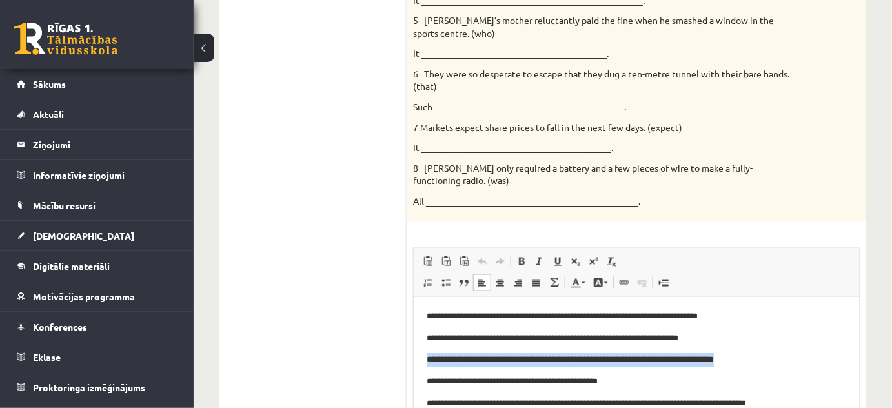
drag, startPoint x: 425, startPoint y: 358, endPoint x: 777, endPoint y: 358, distance: 351.7
click at [778, 358] on p "**********" at bounding box center [631, 359] width 411 height 14
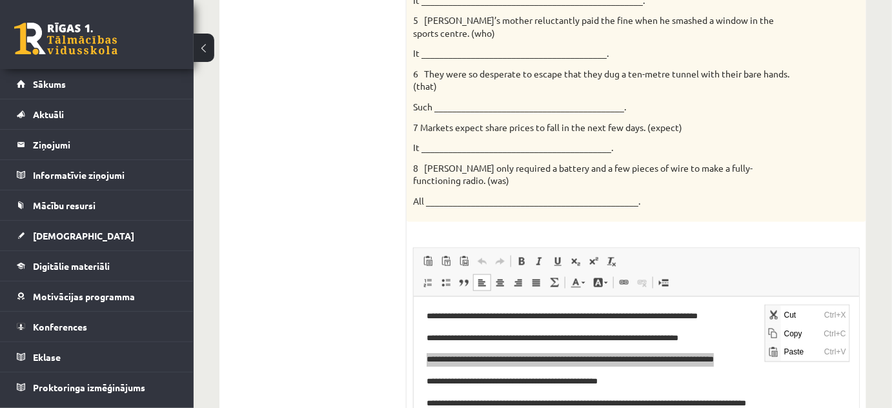
scroll to position [0, 0]
click at [801, 334] on span "Copy" at bounding box center [800, 333] width 40 height 19
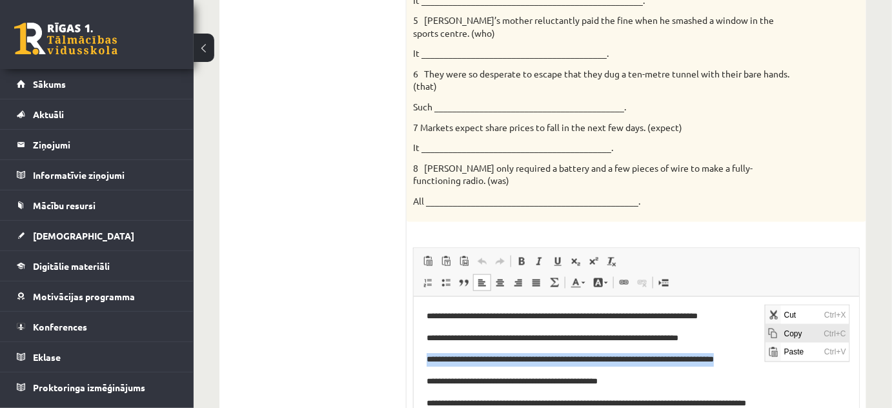
copy p "**********"
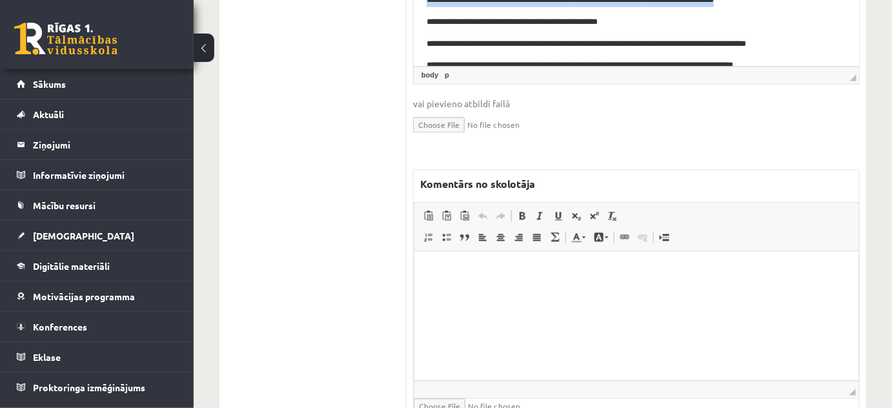
scroll to position [891, 0]
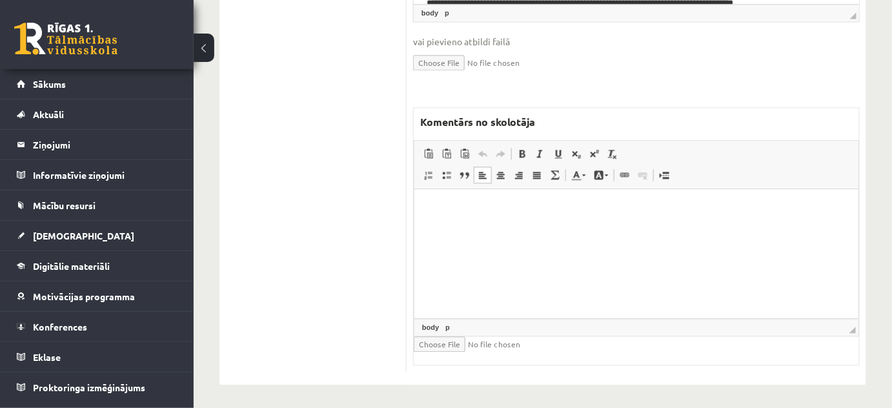
click at [448, 228] on html at bounding box center [636, 207] width 444 height 39
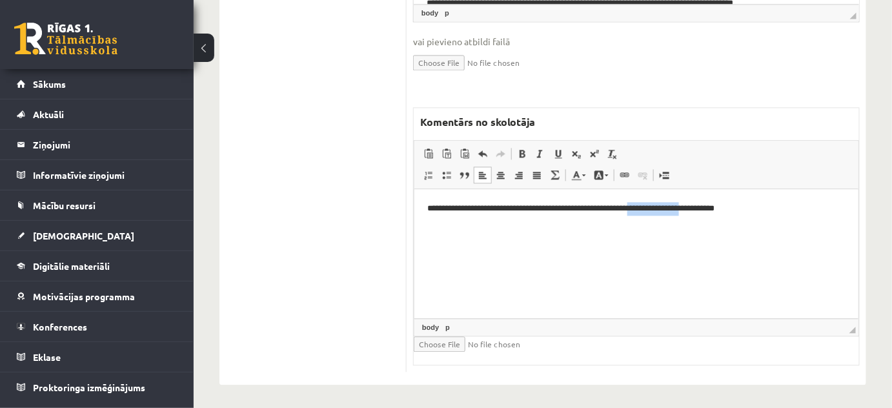
drag, startPoint x: 674, startPoint y: 208, endPoint x: 738, endPoint y: 206, distance: 63.9
click at [738, 206] on p "**********" at bounding box center [636, 208] width 419 height 14
click at [583, 174] on span at bounding box center [584, 175] width 4 height 2
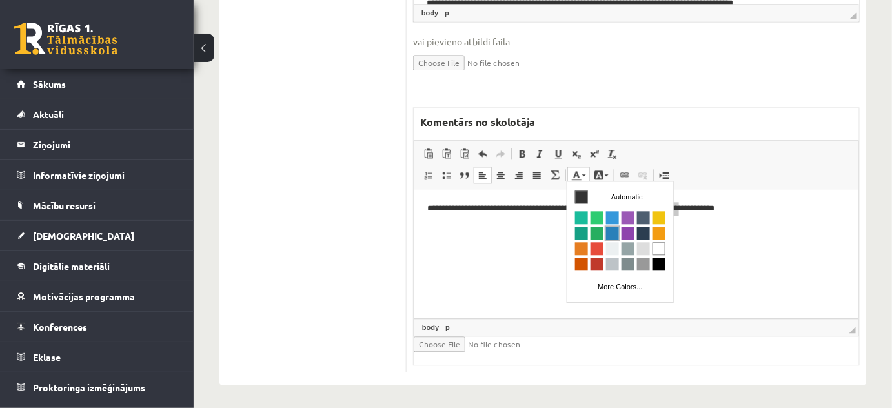
scroll to position [0, 0]
click at [599, 247] on span "Colors" at bounding box center [596, 247] width 13 height 13
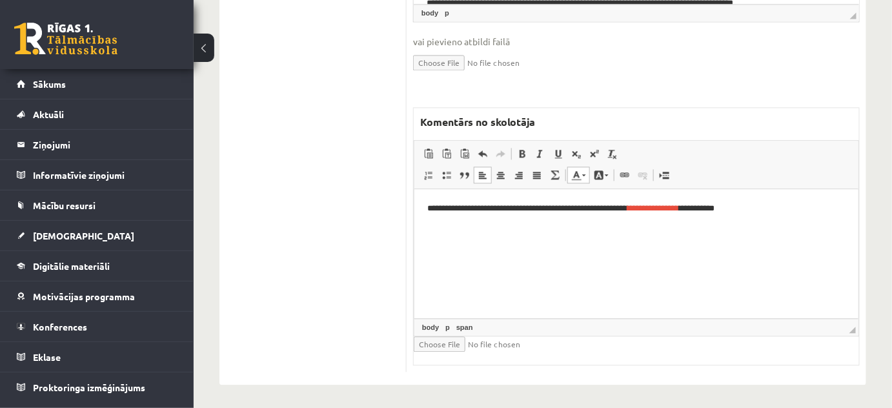
click at [636, 228] on html "**********" at bounding box center [636, 207] width 444 height 39
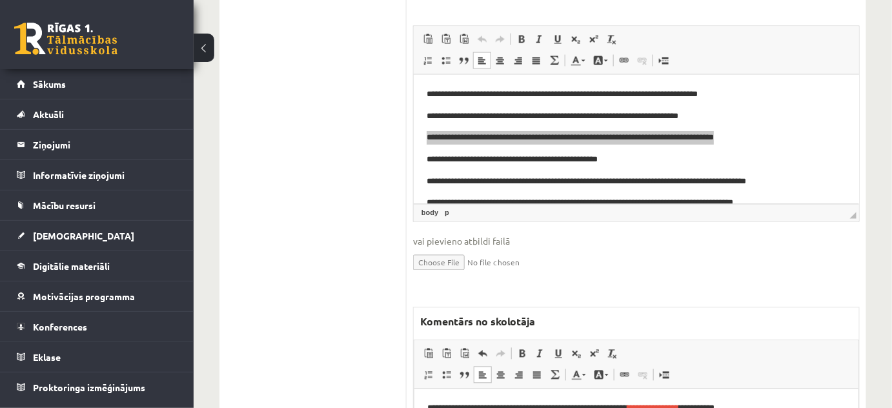
scroll to position [540, 0]
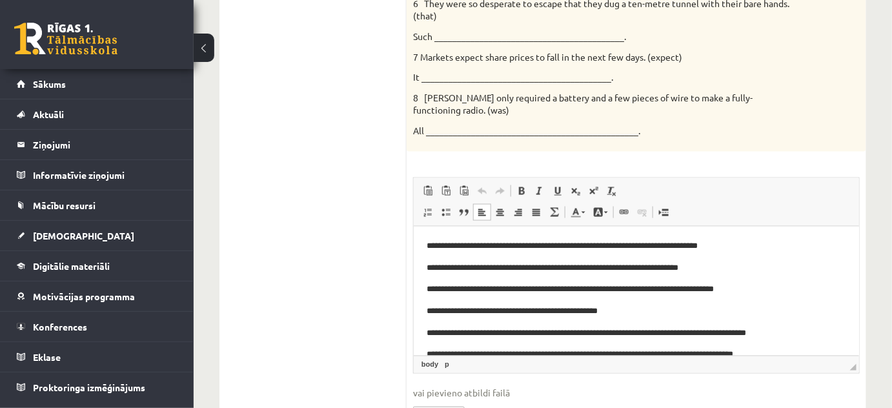
click at [823, 253] on body "**********" at bounding box center [635, 322] width 419 height 166
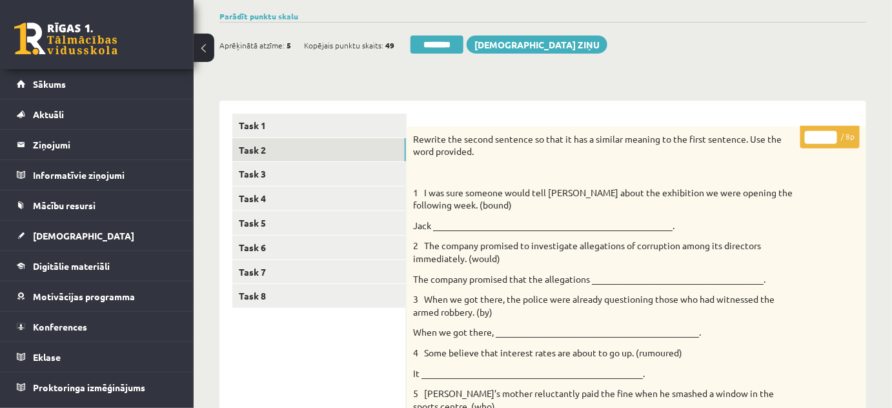
scroll to position [93, 0]
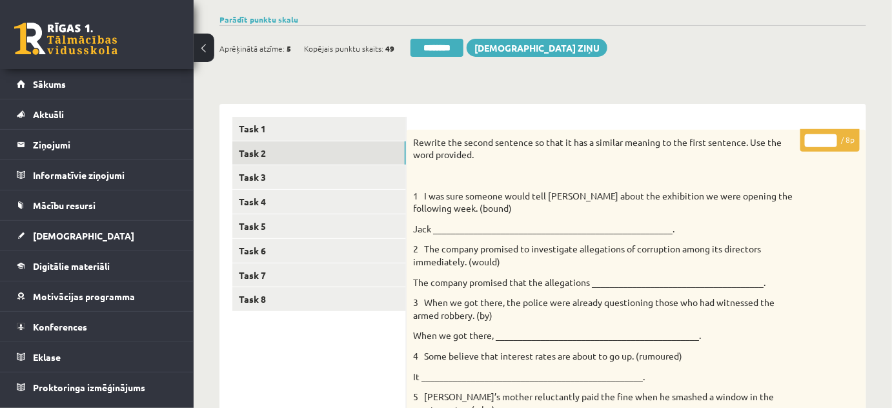
click at [832, 136] on input "*" at bounding box center [821, 140] width 32 height 13
type input "*"
click at [832, 136] on input "*" at bounding box center [821, 140] width 32 height 13
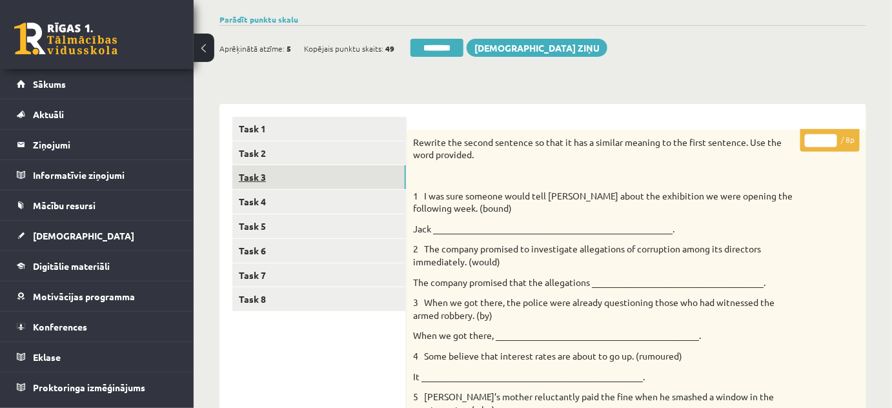
click at [265, 176] on link "Task 3" at bounding box center [319, 177] width 174 height 24
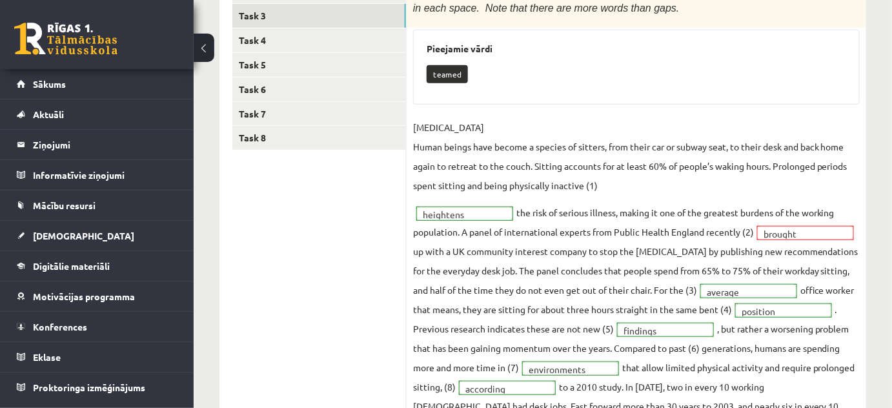
scroll to position [34, 0]
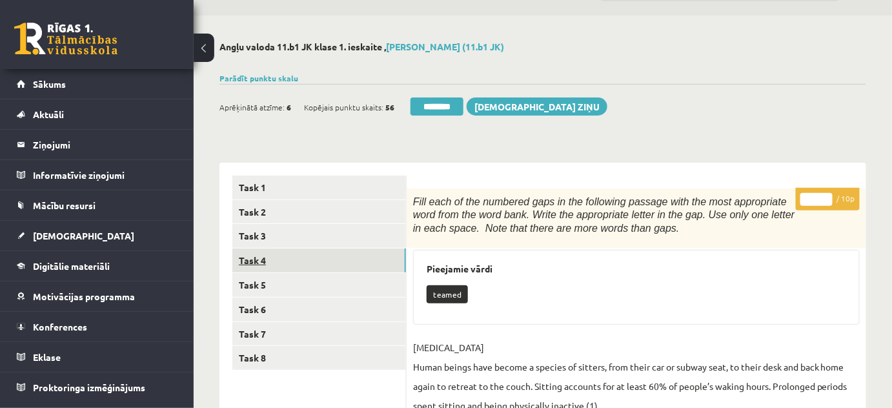
click at [272, 254] on link "Task 4" at bounding box center [319, 260] width 174 height 24
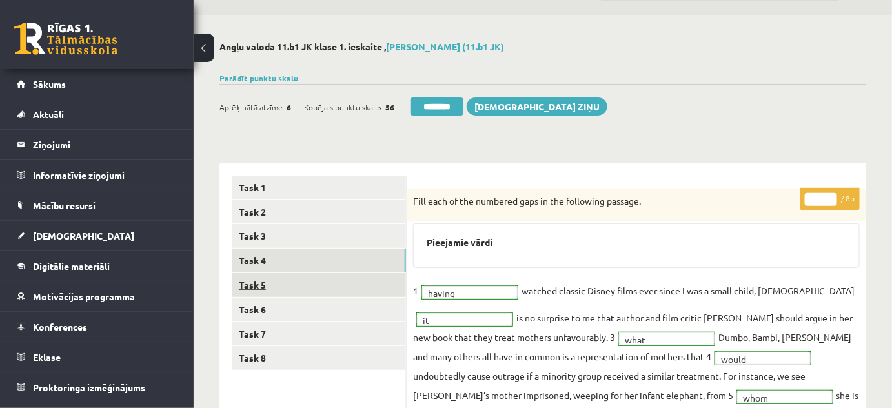
scroll to position [0, 0]
click at [267, 287] on link "Task 5" at bounding box center [319, 285] width 174 height 24
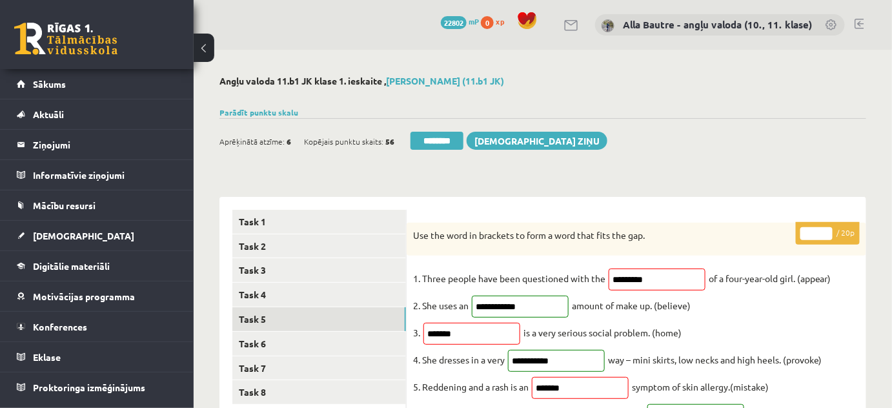
click at [825, 230] on input "**" at bounding box center [816, 233] width 32 height 13
type input "**"
click at [825, 230] on input "**" at bounding box center [816, 233] width 32 height 13
click at [278, 341] on link "Task 6" at bounding box center [319, 344] width 174 height 24
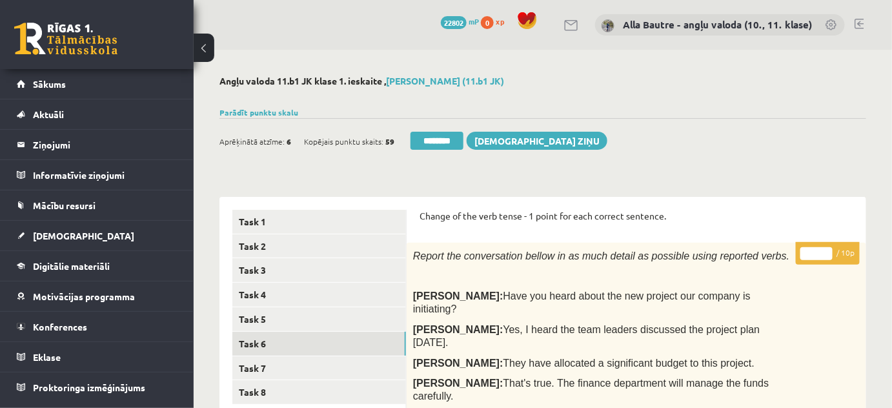
type input "**"
click at [826, 250] on input "**" at bounding box center [816, 253] width 32 height 13
click at [275, 368] on link "Task 7" at bounding box center [319, 368] width 174 height 24
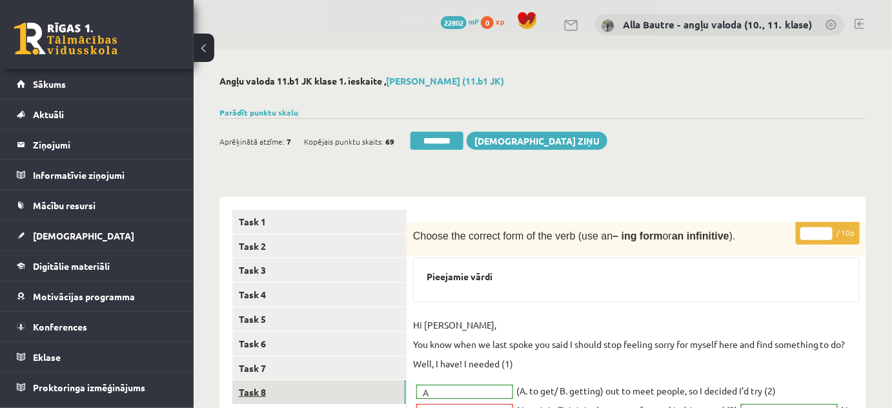
click at [243, 389] on link "Task 8" at bounding box center [319, 392] width 174 height 24
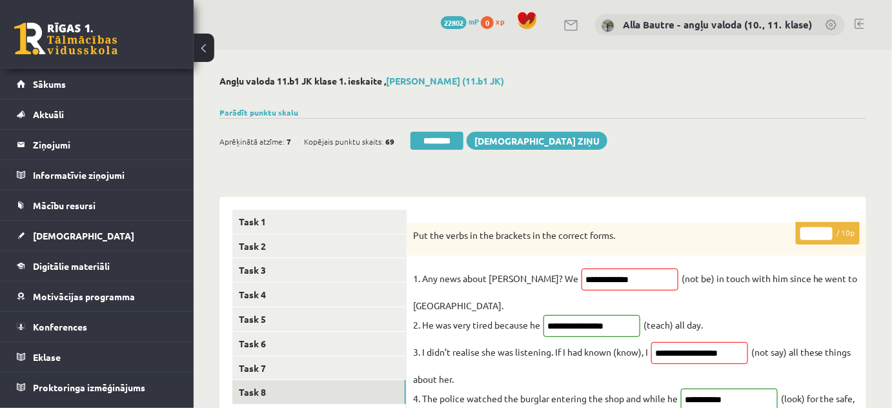
click at [827, 232] on input "*" at bounding box center [816, 233] width 32 height 13
type input "**"
click at [827, 232] on input "**" at bounding box center [816, 233] width 32 height 13
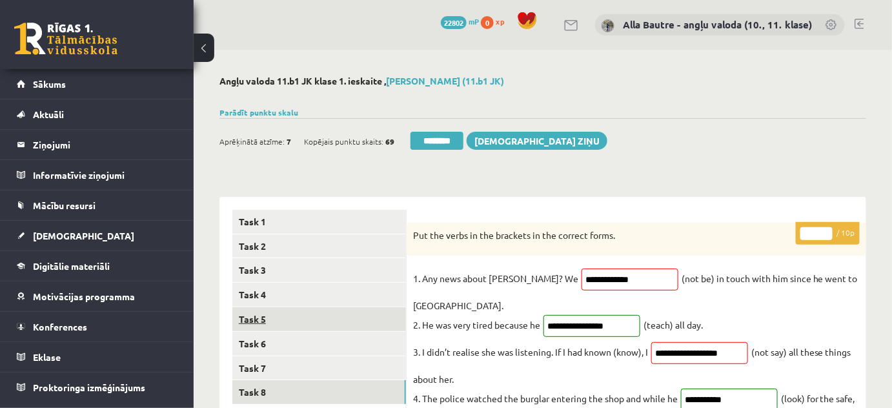
click at [323, 321] on link "Task 5" at bounding box center [319, 319] width 174 height 24
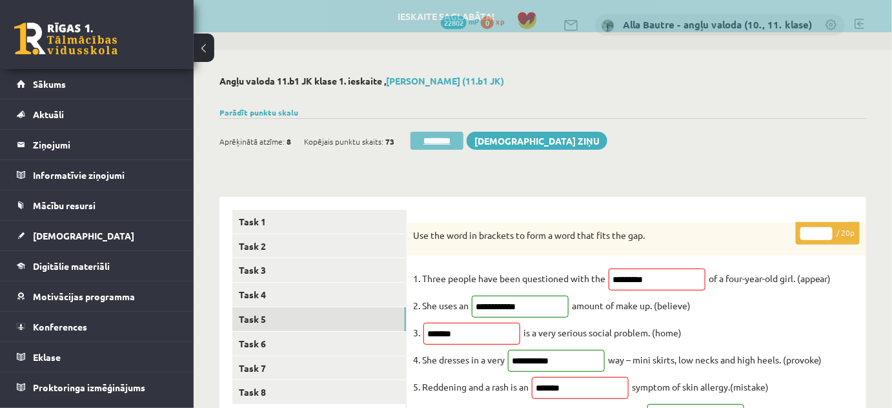
click at [441, 142] on input "********" at bounding box center [436, 141] width 53 height 18
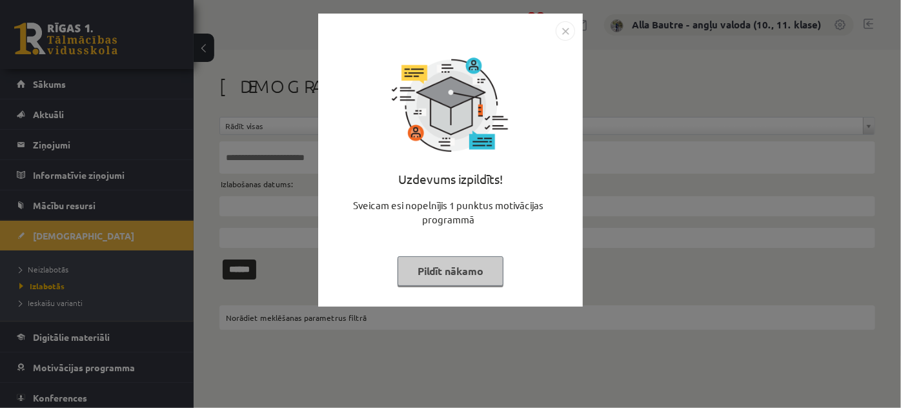
click at [565, 30] on img "Close" at bounding box center [565, 30] width 19 height 19
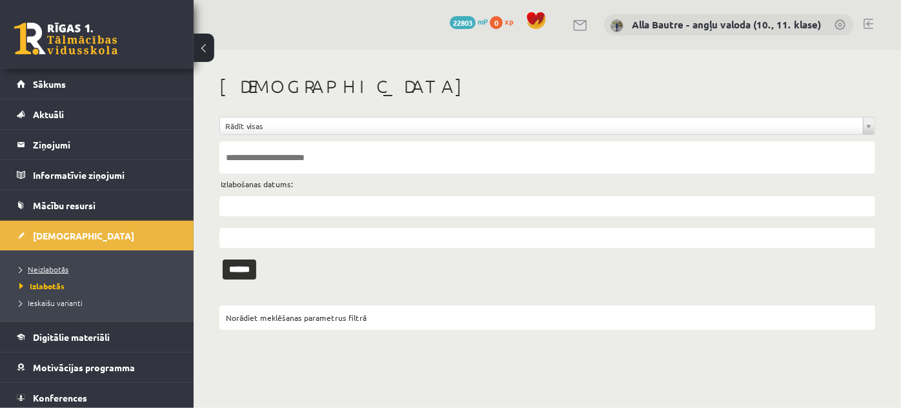
click at [57, 267] on span "Neizlabotās" at bounding box center [43, 269] width 49 height 10
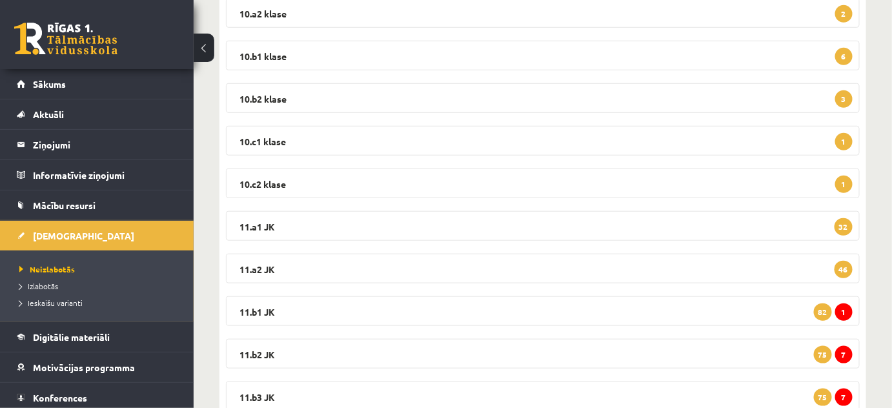
scroll to position [293, 0]
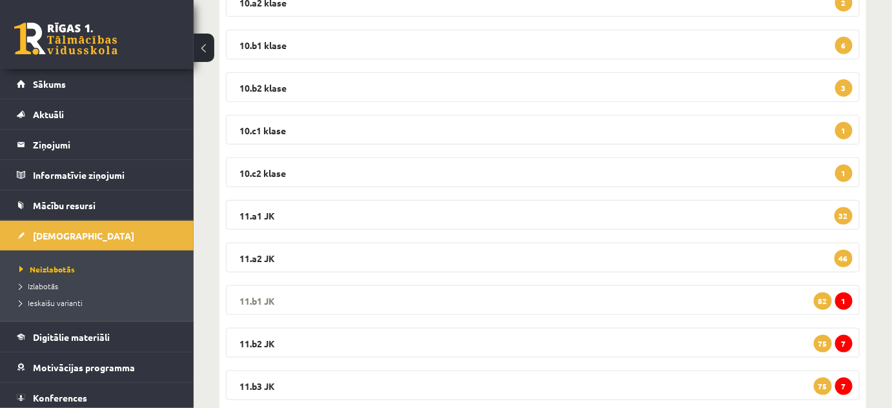
click at [260, 297] on legend "11.b1 JK 1 82" at bounding box center [543, 300] width 634 height 30
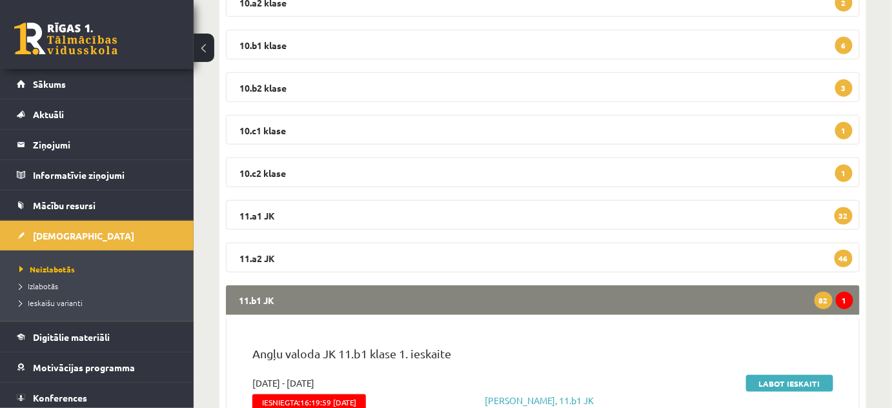
scroll to position [410, 0]
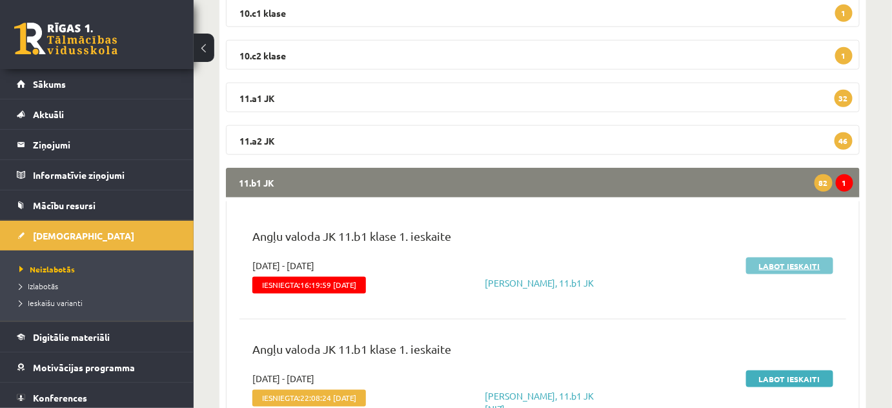
click at [785, 267] on link "Labot ieskaiti" at bounding box center [789, 265] width 87 height 17
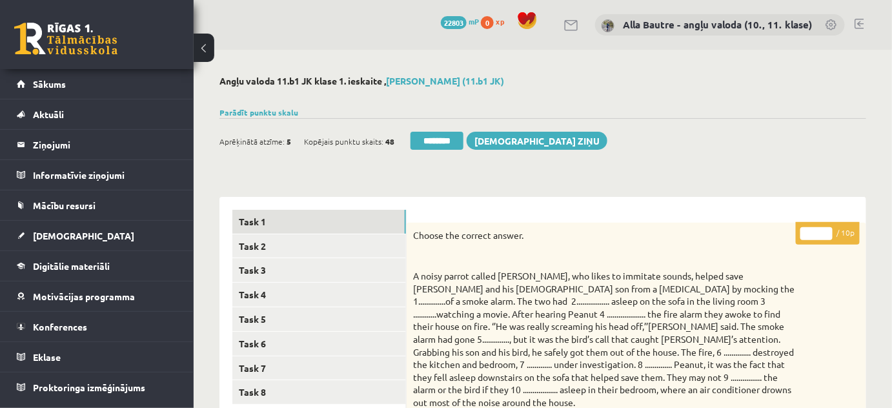
click at [825, 231] on input "*" at bounding box center [816, 233] width 32 height 13
type input "*"
click at [825, 231] on input "*" at bounding box center [816, 233] width 32 height 13
click at [251, 244] on link "Task 2" at bounding box center [319, 246] width 174 height 24
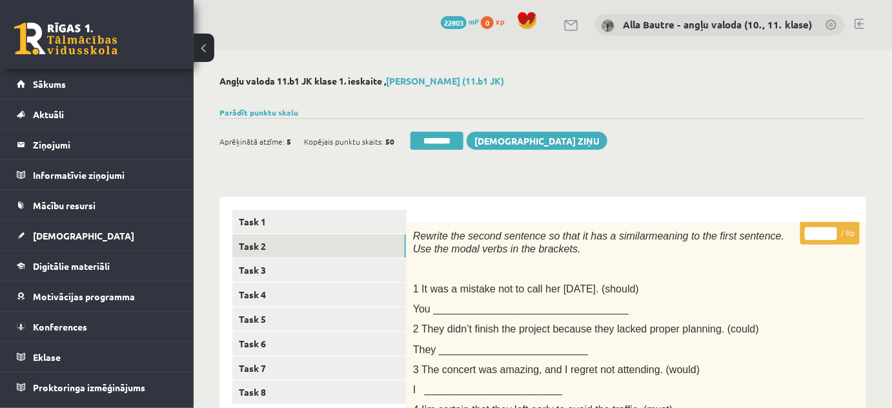
type input "*"
click at [829, 228] on input "*" at bounding box center [821, 233] width 32 height 13
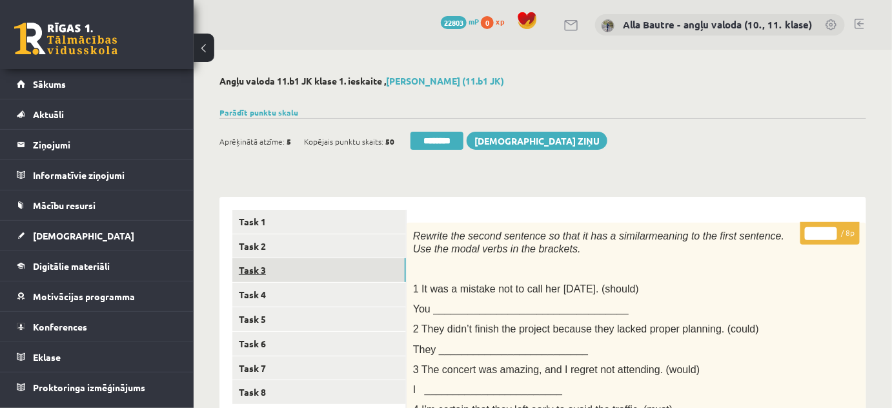
click at [247, 273] on link "Task 3" at bounding box center [319, 270] width 174 height 24
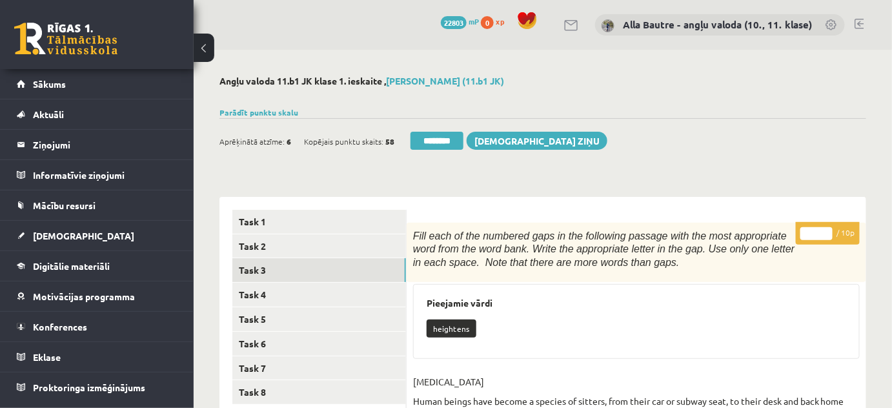
type input "*"
click at [827, 230] on input "*" at bounding box center [816, 233] width 32 height 13
click at [251, 292] on link "Task 4" at bounding box center [319, 295] width 174 height 24
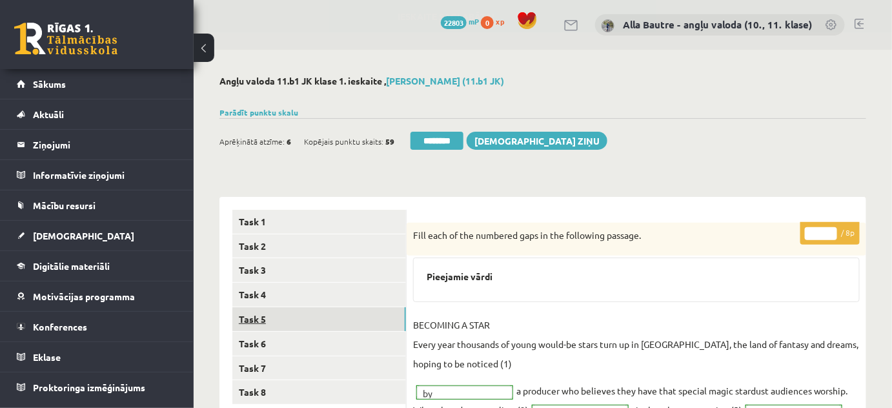
click at [254, 314] on link "Task 5" at bounding box center [319, 319] width 174 height 24
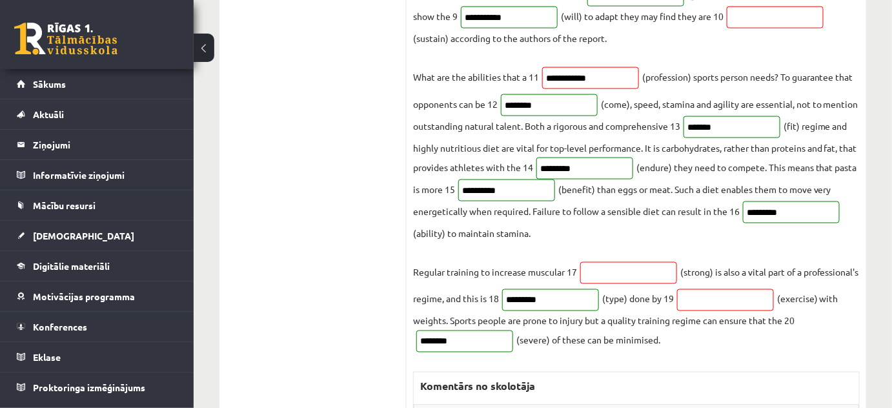
scroll to position [117, 0]
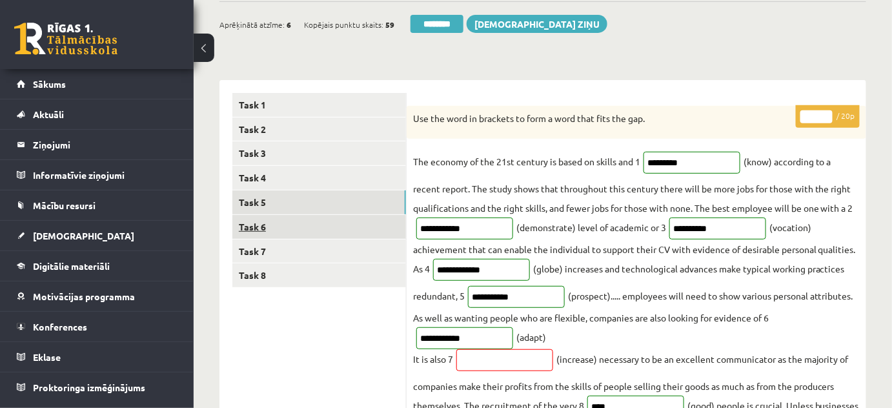
click at [248, 228] on link "Task 6" at bounding box center [319, 227] width 174 height 24
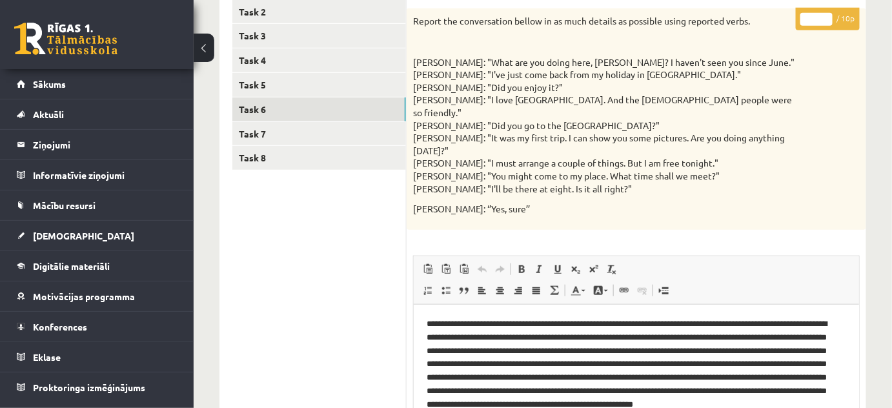
scroll to position [0, 0]
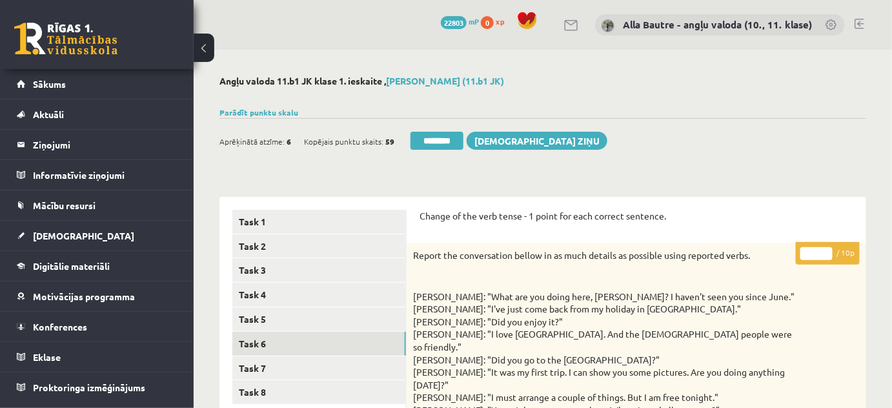
type input "**"
click at [827, 248] on input "**" at bounding box center [816, 253] width 32 height 13
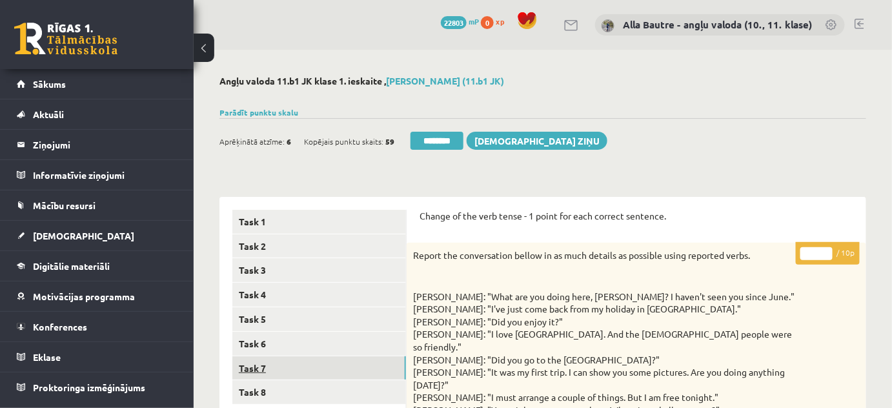
click at [288, 363] on link "Task 7" at bounding box center [319, 368] width 174 height 24
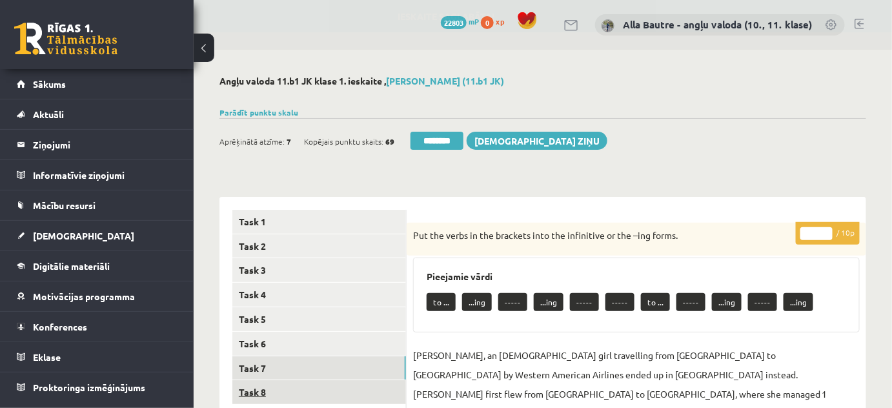
click at [275, 385] on link "Task 8" at bounding box center [319, 392] width 174 height 24
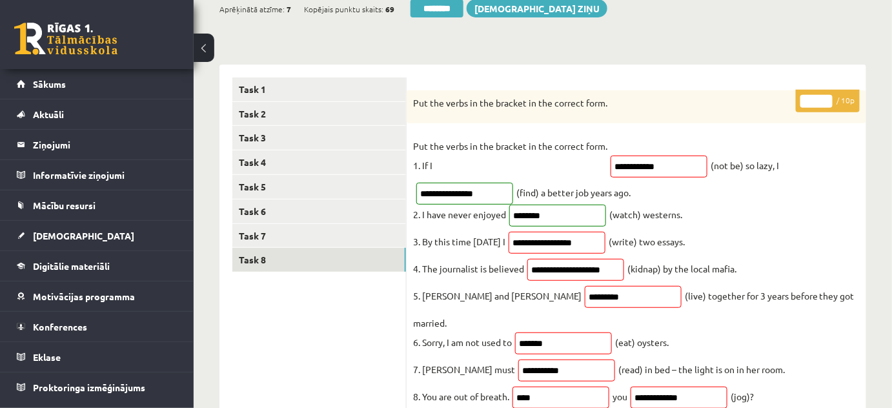
scroll to position [58, 0]
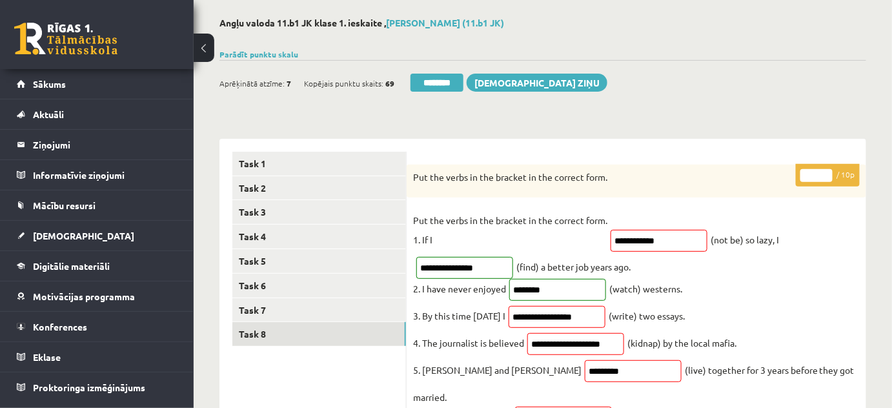
click at [826, 172] on input "*" at bounding box center [816, 175] width 32 height 13
type input "*"
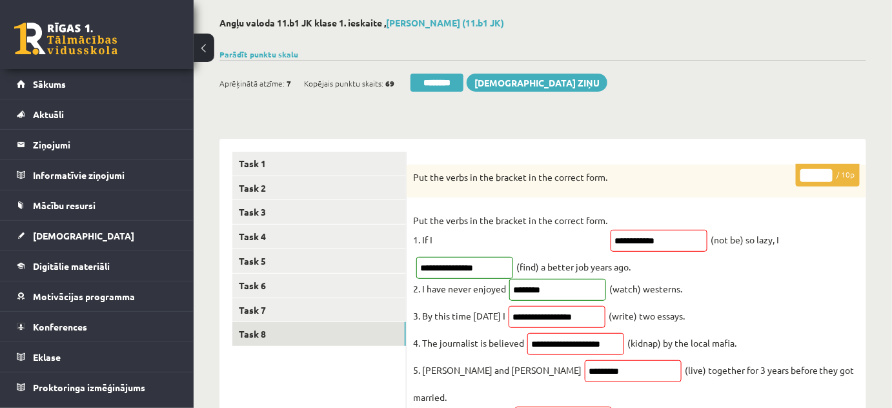
click at [826, 172] on input "*" at bounding box center [816, 175] width 32 height 13
click at [288, 302] on link "Task 7" at bounding box center [319, 310] width 174 height 24
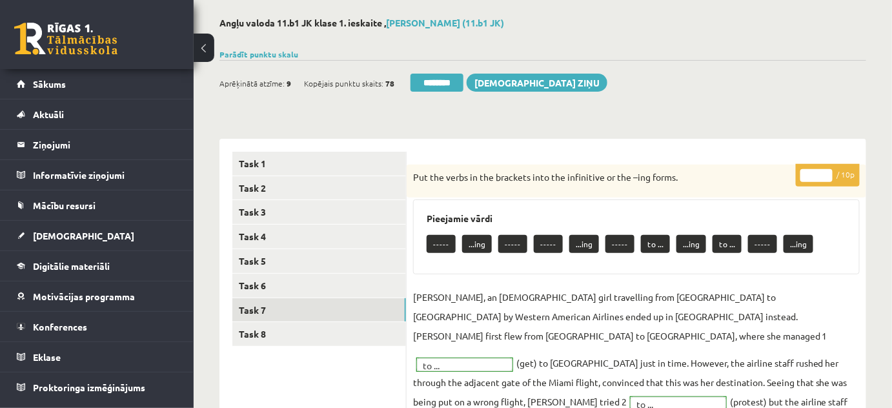
scroll to position [0, 0]
click at [447, 81] on input "********" at bounding box center [436, 83] width 53 height 18
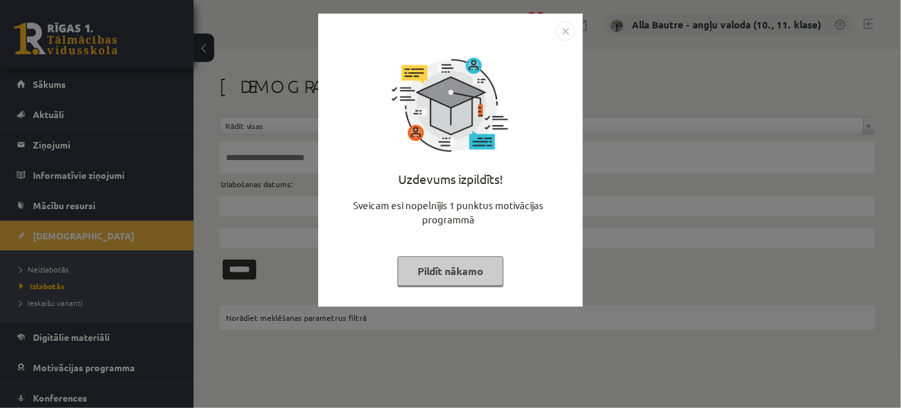
click at [558, 31] on img "Close" at bounding box center [565, 30] width 19 height 19
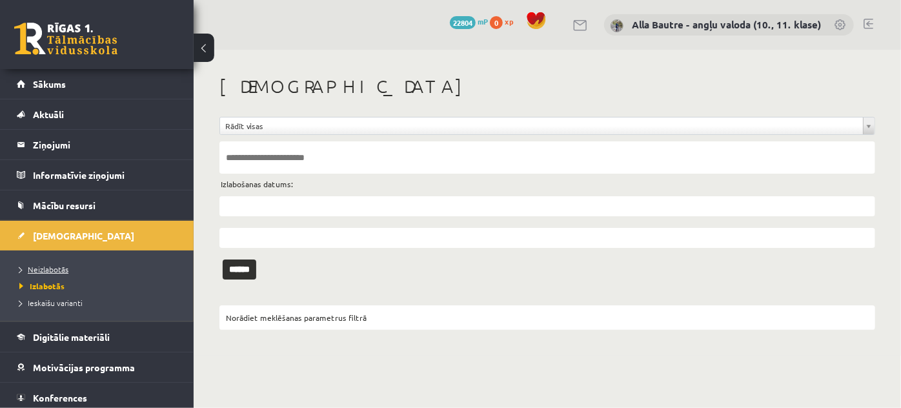
click at [46, 265] on span "Neizlabotās" at bounding box center [43, 269] width 49 height 10
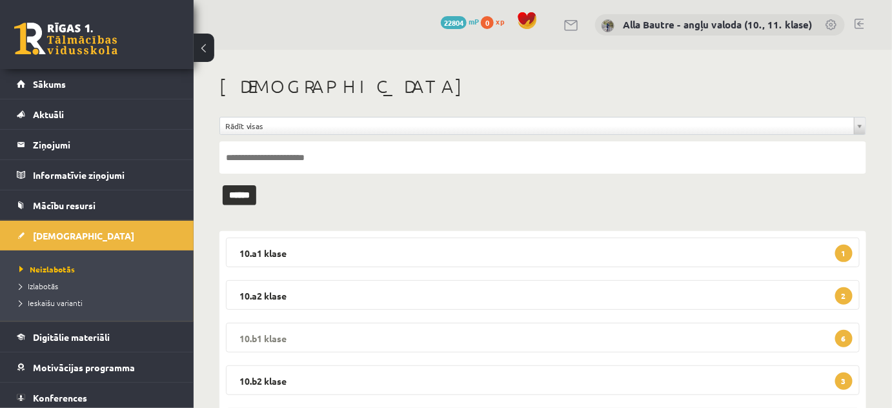
click at [275, 338] on legend "10.b1 [PERSON_NAME] 6" at bounding box center [543, 338] width 634 height 30
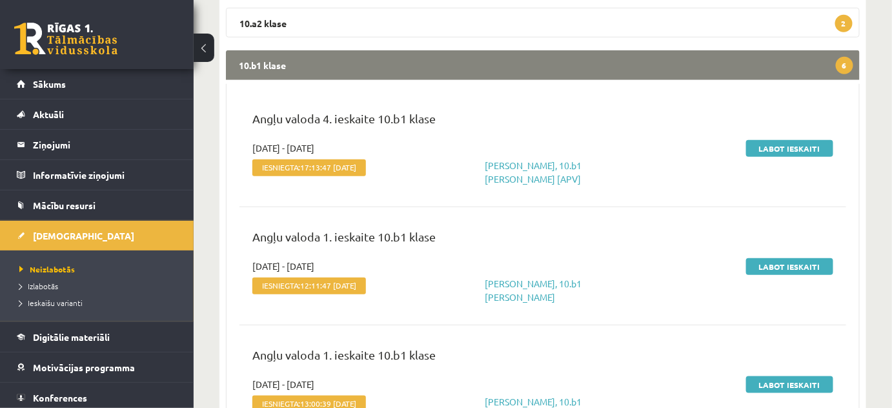
scroll to position [293, 0]
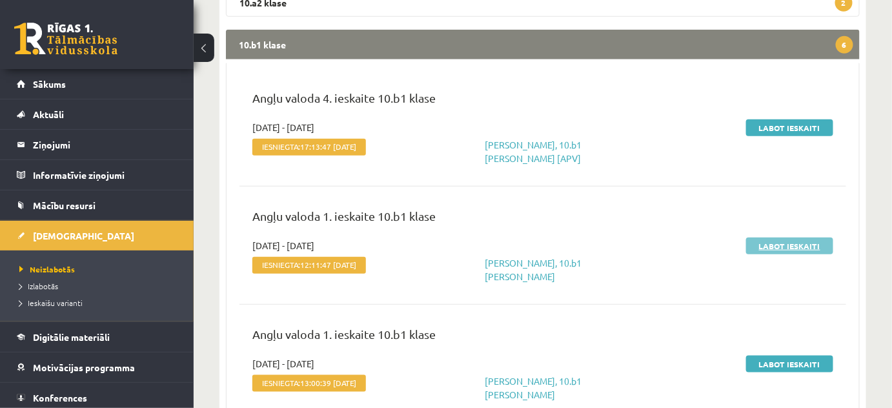
click at [800, 244] on link "Labot ieskaiti" at bounding box center [789, 245] width 87 height 17
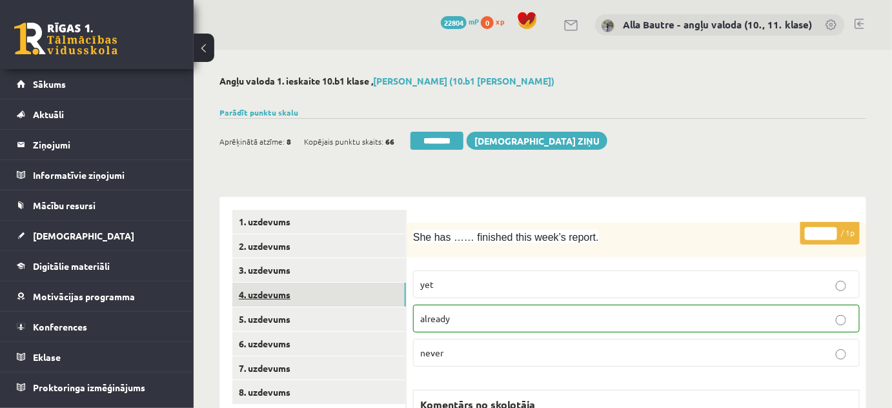
click at [272, 288] on link "4. uzdevums" at bounding box center [319, 295] width 174 height 24
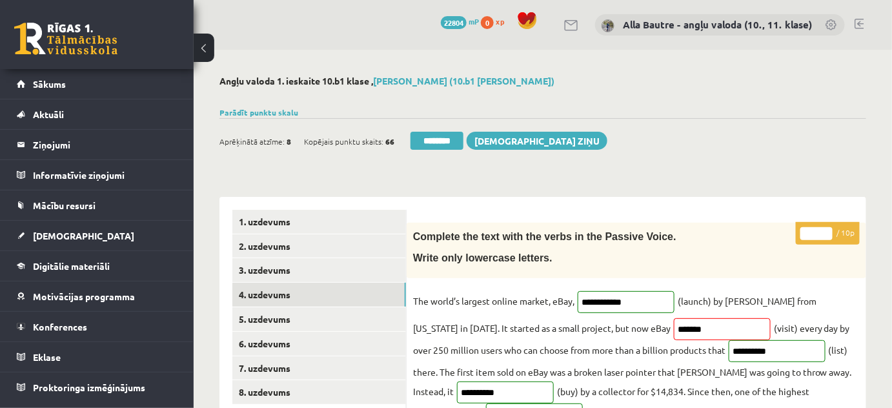
type input "*"
click at [829, 231] on input "*" at bounding box center [816, 233] width 32 height 13
click at [259, 342] on link "6. uzdevums" at bounding box center [319, 344] width 174 height 24
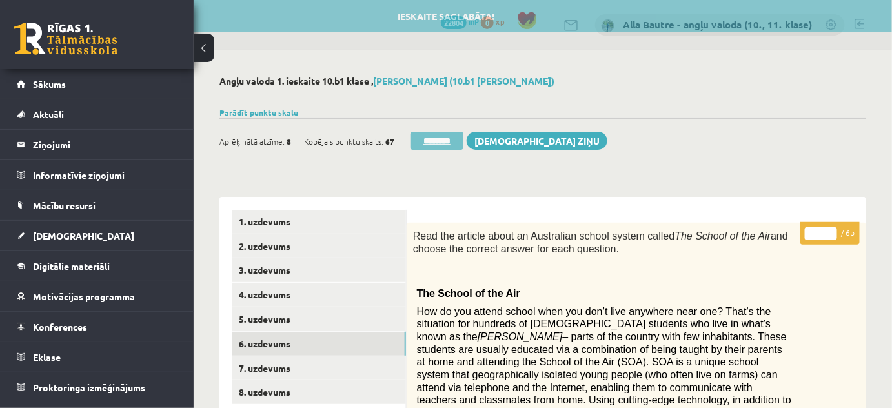
click at [438, 138] on input "********" at bounding box center [436, 141] width 53 height 18
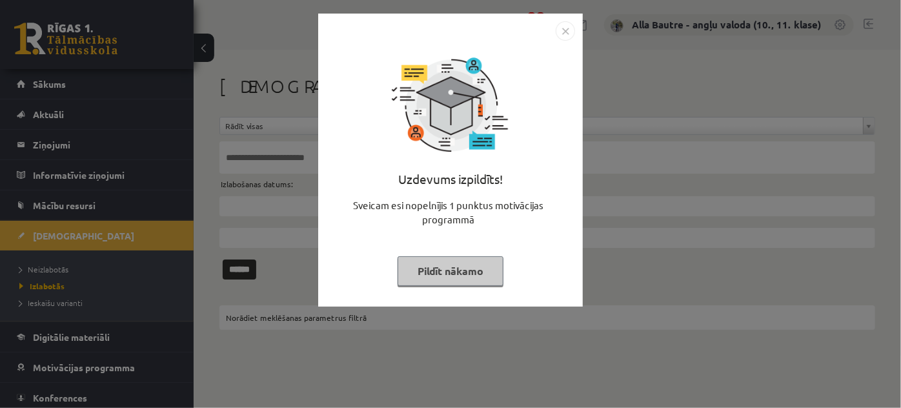
click at [567, 30] on img "Close" at bounding box center [565, 30] width 19 height 19
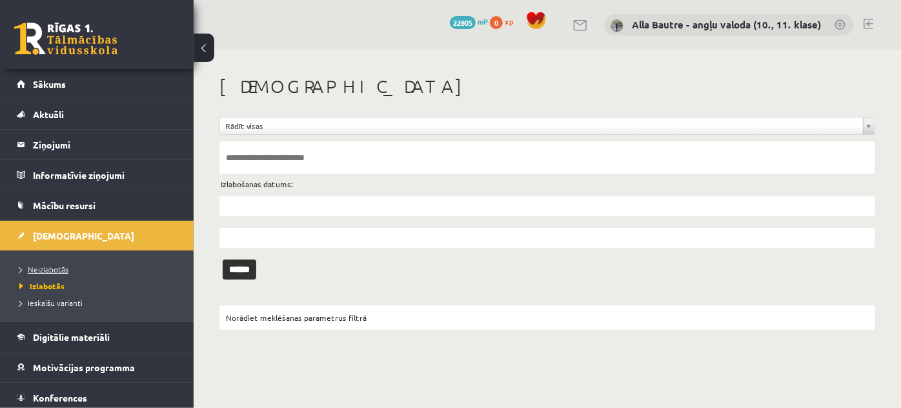
click at [61, 267] on span "Neizlabotās" at bounding box center [43, 269] width 49 height 10
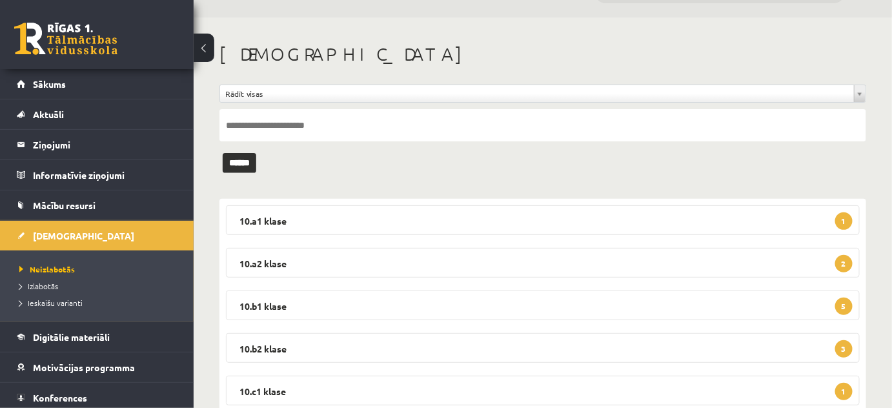
scroll to position [58, 0]
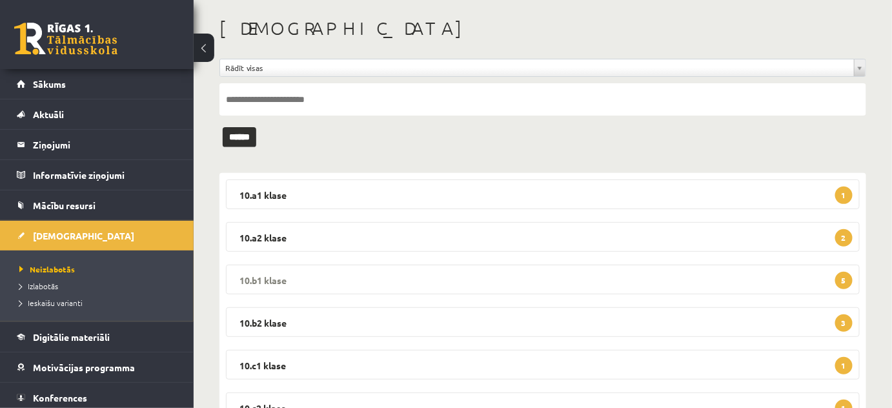
click at [267, 273] on legend "10.b1 klase 5" at bounding box center [543, 280] width 634 height 30
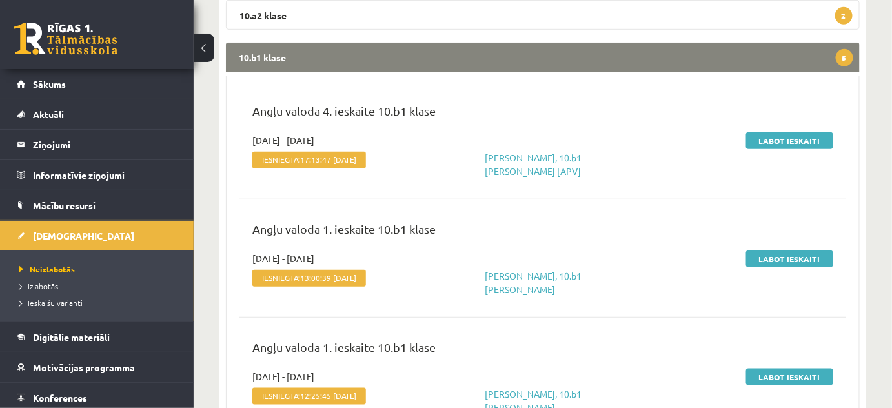
scroll to position [293, 0]
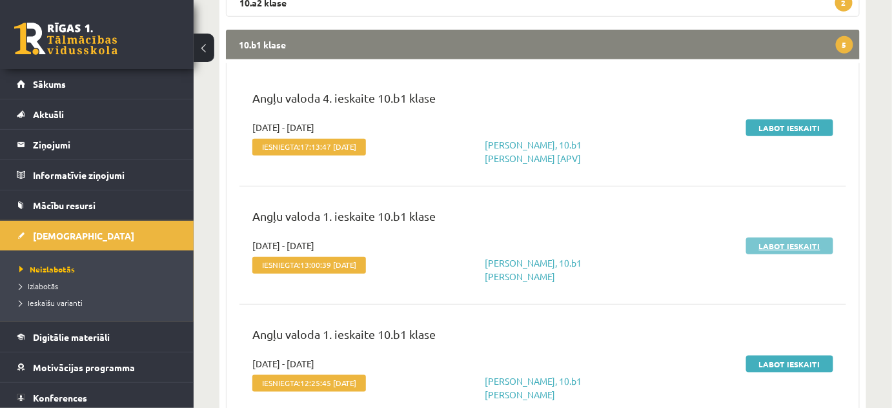
click at [783, 247] on link "Labot ieskaiti" at bounding box center [789, 245] width 87 height 17
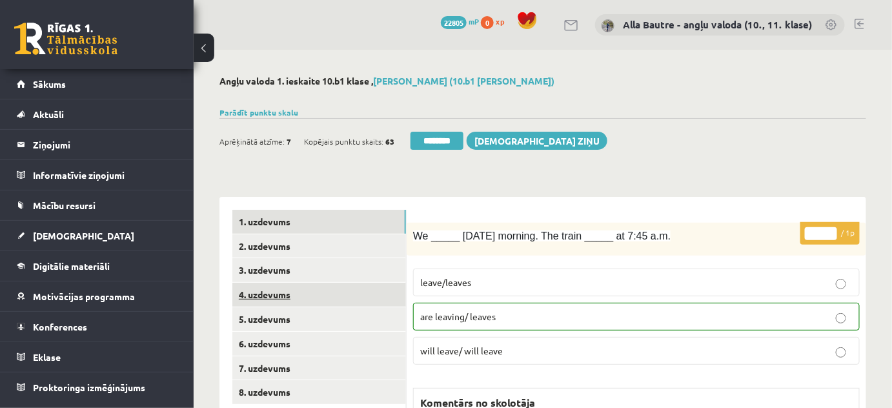
click at [275, 294] on link "4. uzdevums" at bounding box center [319, 295] width 174 height 24
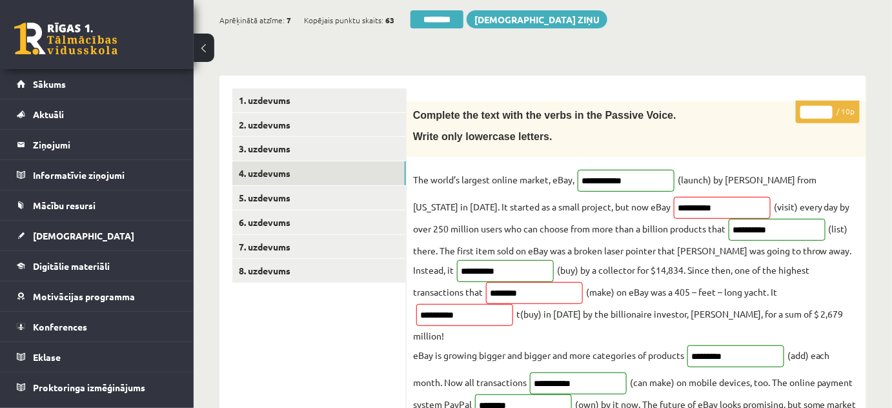
scroll to position [58, 0]
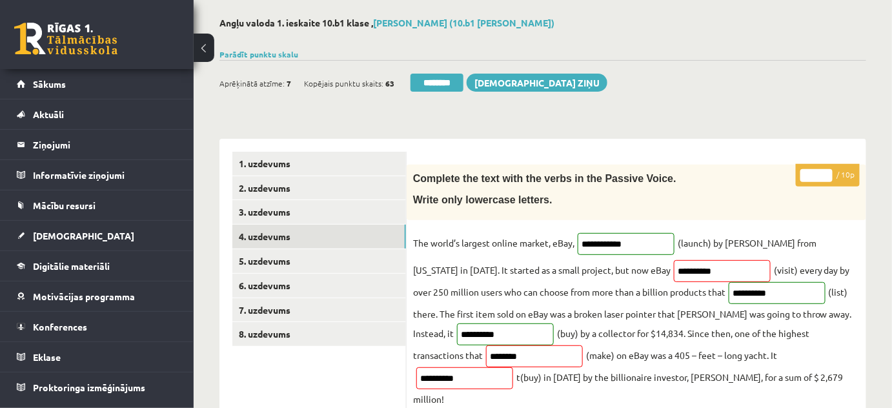
click at [825, 174] on input "*" at bounding box center [816, 175] width 32 height 13
type input "*"
click at [825, 174] on input "*" at bounding box center [816, 175] width 32 height 13
click at [248, 282] on link "6. uzdevums" at bounding box center [319, 286] width 174 height 24
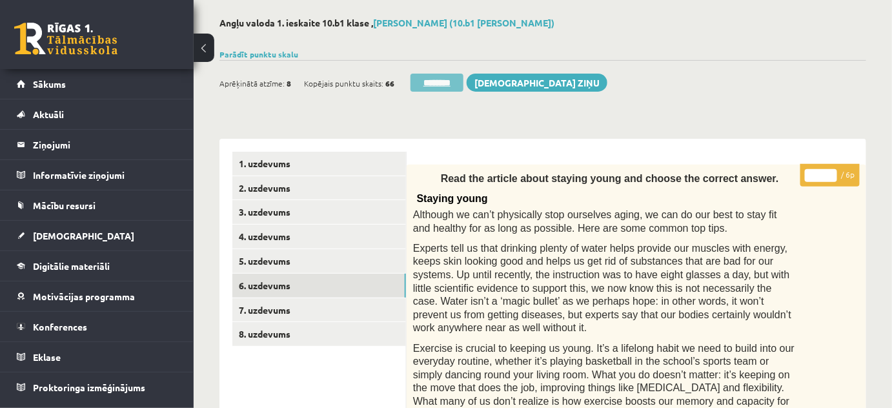
click at [450, 79] on input "********" at bounding box center [436, 83] width 53 height 18
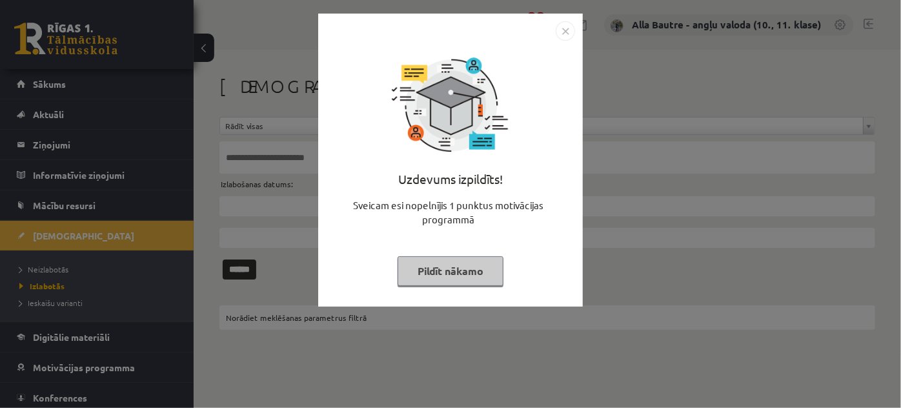
drag, startPoint x: 563, startPoint y: 31, endPoint x: 525, endPoint y: 32, distance: 37.5
click at [563, 30] on img "Close" at bounding box center [565, 30] width 19 height 19
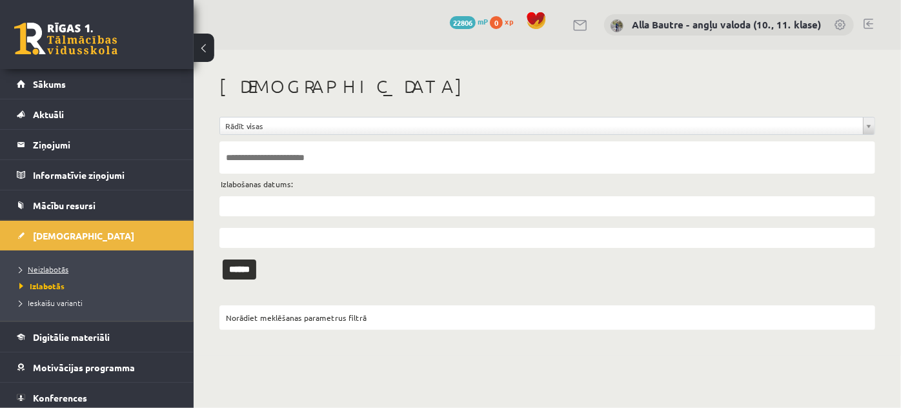
click at [45, 263] on link "Neizlabotās" at bounding box center [99, 269] width 161 height 12
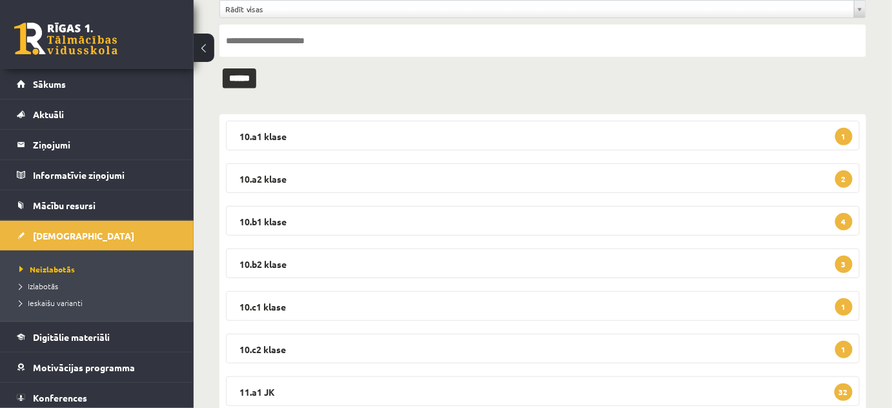
scroll to position [176, 0]
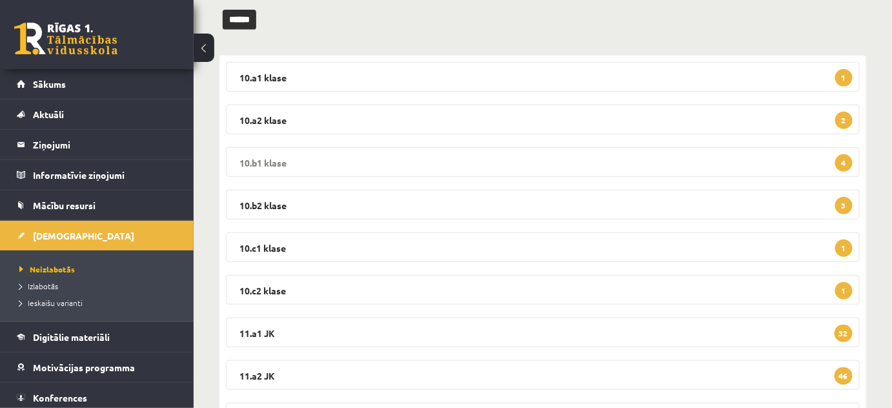
click at [250, 159] on legend "10.b1 klase 4" at bounding box center [543, 162] width 634 height 30
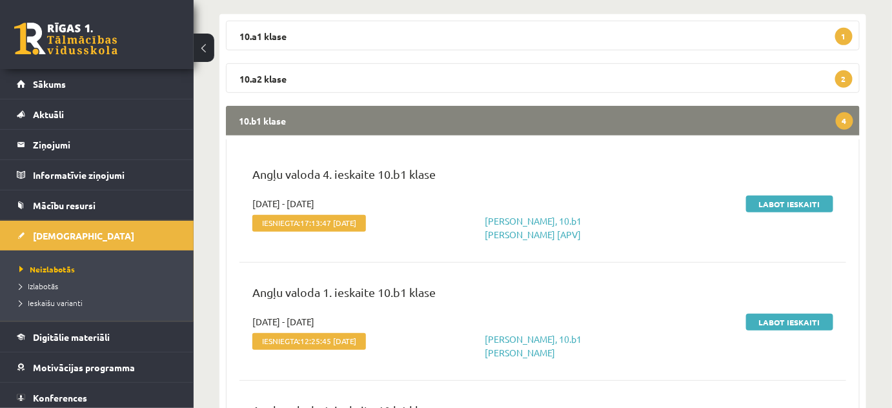
scroll to position [234, 0]
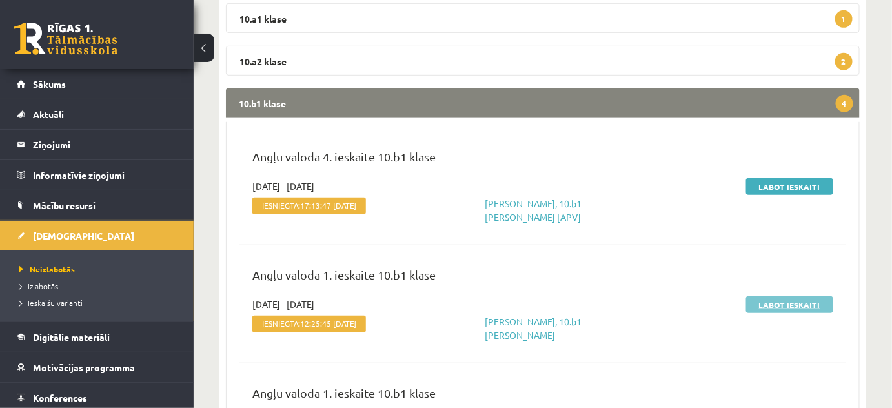
click at [762, 299] on link "Labot ieskaiti" at bounding box center [789, 304] width 87 height 17
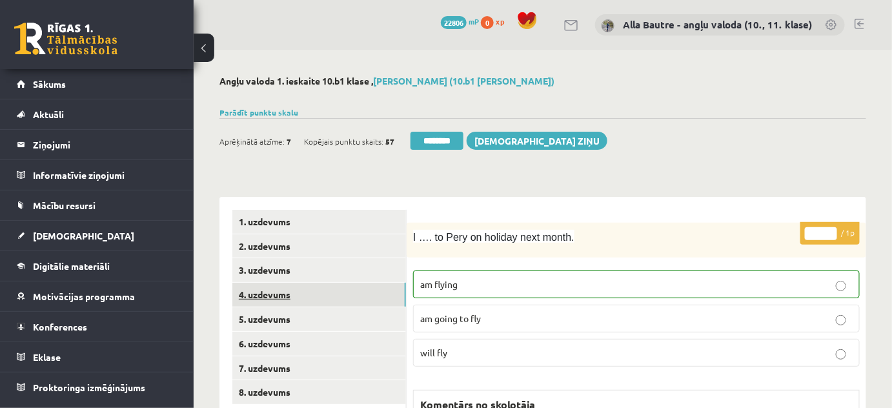
click at [263, 288] on link "4. uzdevums" at bounding box center [319, 295] width 174 height 24
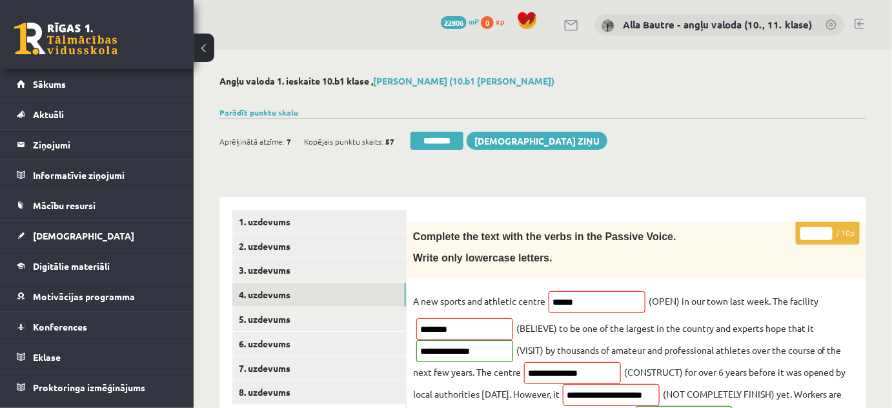
type input "*"
click at [824, 230] on input "*" at bounding box center [816, 233] width 32 height 13
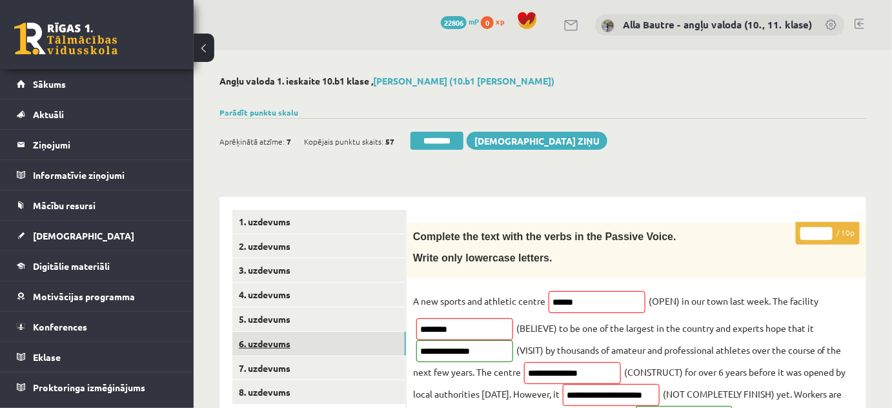
click at [259, 338] on link "6. uzdevums" at bounding box center [319, 344] width 174 height 24
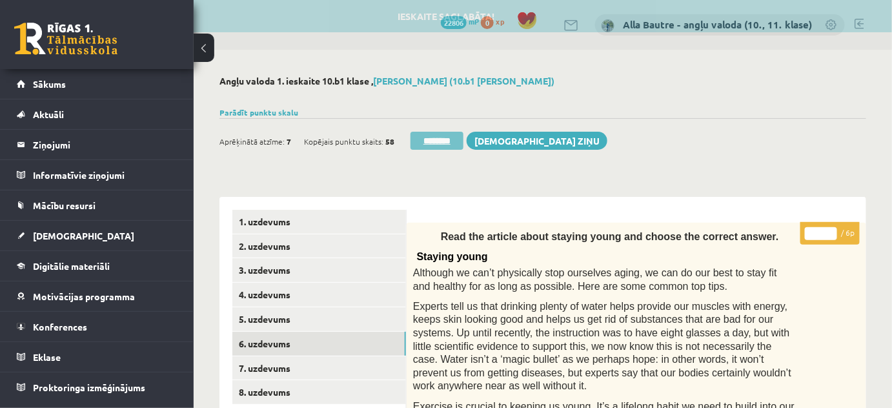
click at [438, 137] on input "********" at bounding box center [436, 141] width 53 height 18
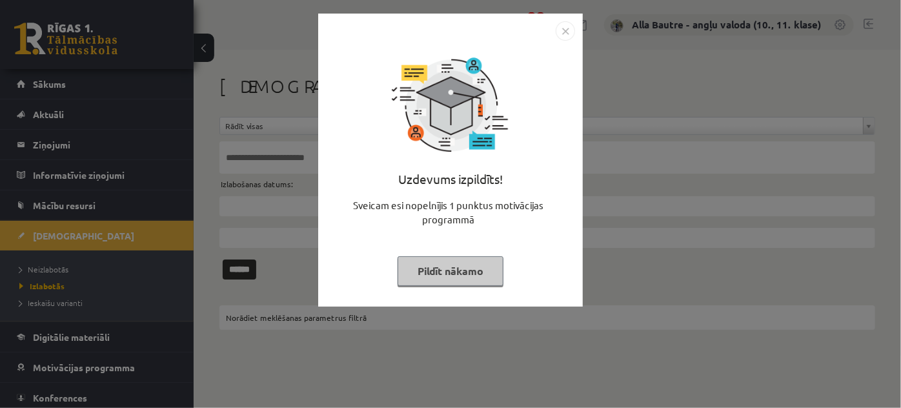
click at [562, 32] on img "Close" at bounding box center [565, 30] width 19 height 19
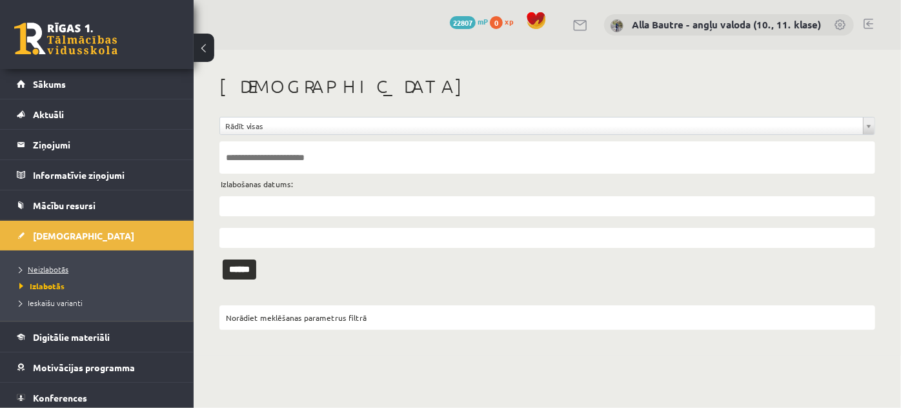
click at [45, 264] on span "Neizlabotās" at bounding box center [43, 269] width 49 height 10
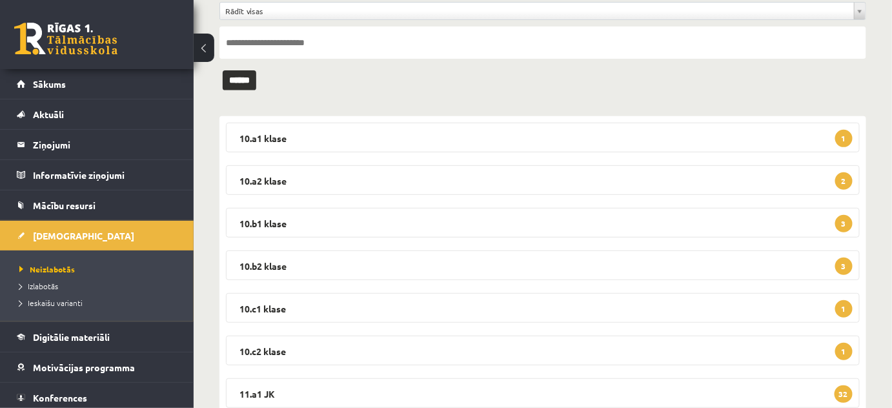
scroll to position [117, 0]
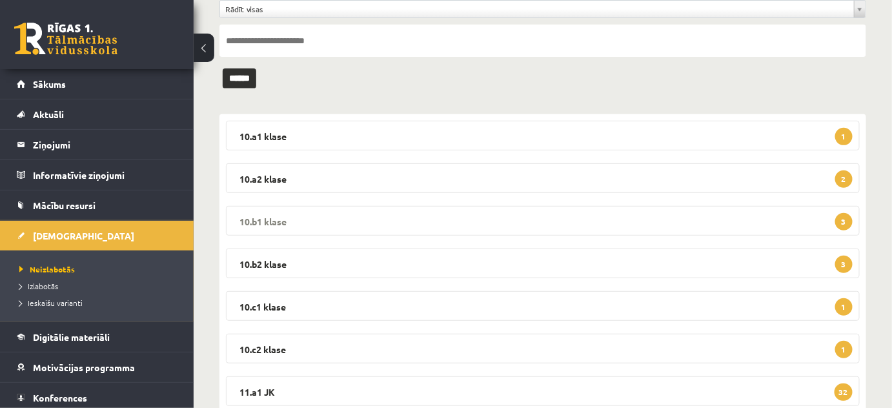
click at [265, 219] on legend "10.b1 [PERSON_NAME] 3" at bounding box center [543, 221] width 634 height 30
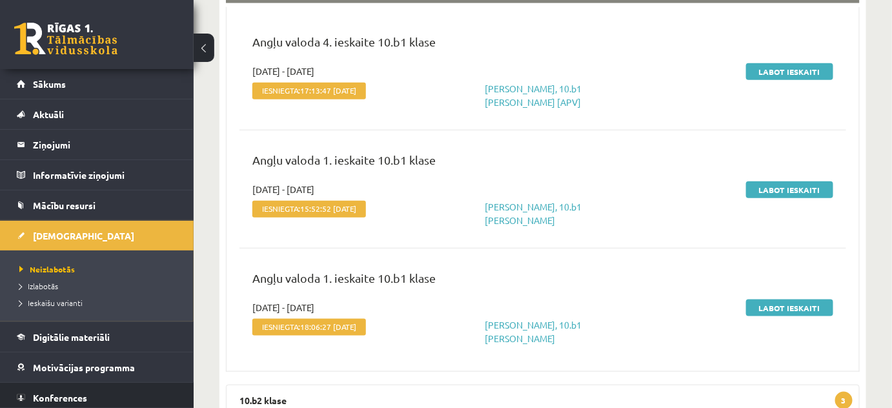
scroll to position [352, 0]
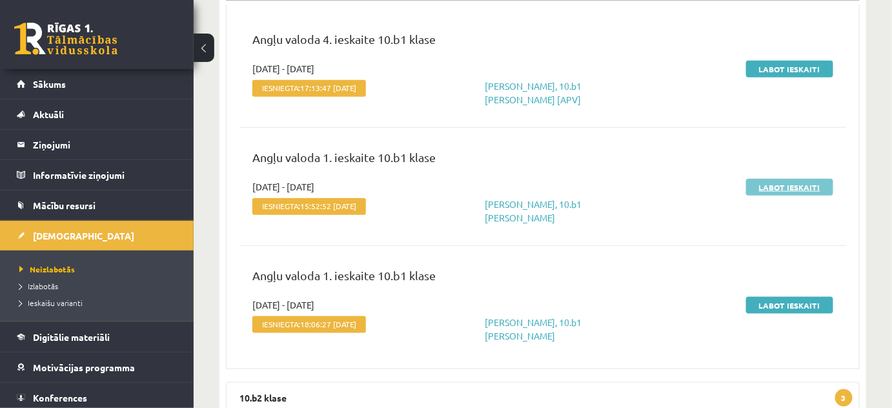
click at [780, 187] on link "Labot ieskaiti" at bounding box center [789, 187] width 87 height 17
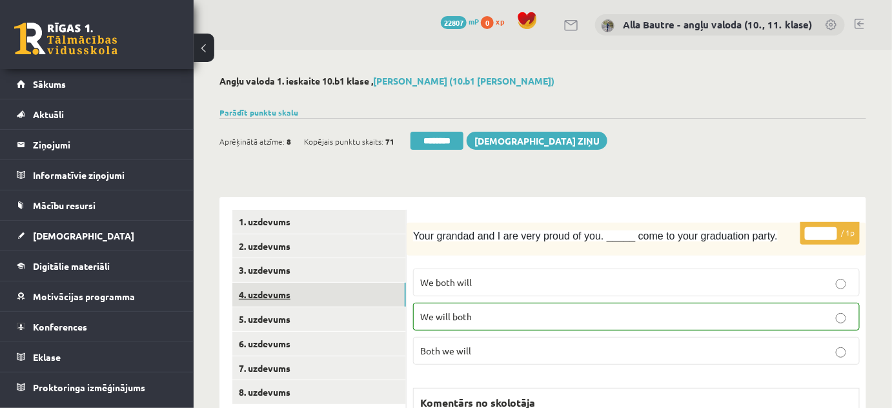
click at [257, 297] on link "4. uzdevums" at bounding box center [319, 295] width 174 height 24
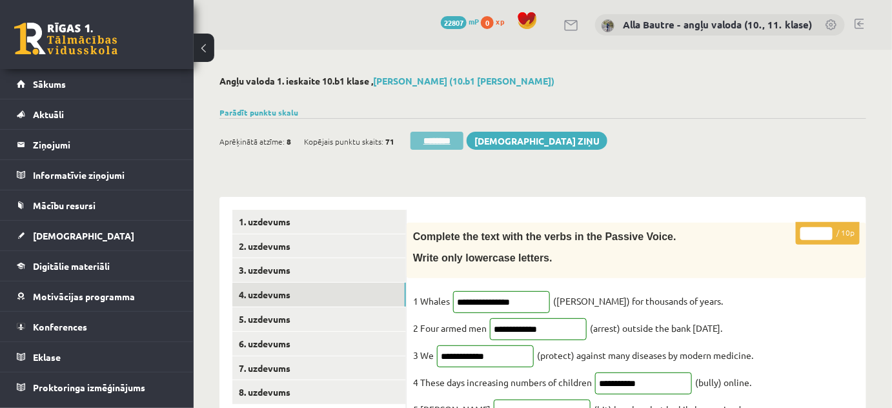
click at [452, 136] on input "********" at bounding box center [436, 141] width 53 height 18
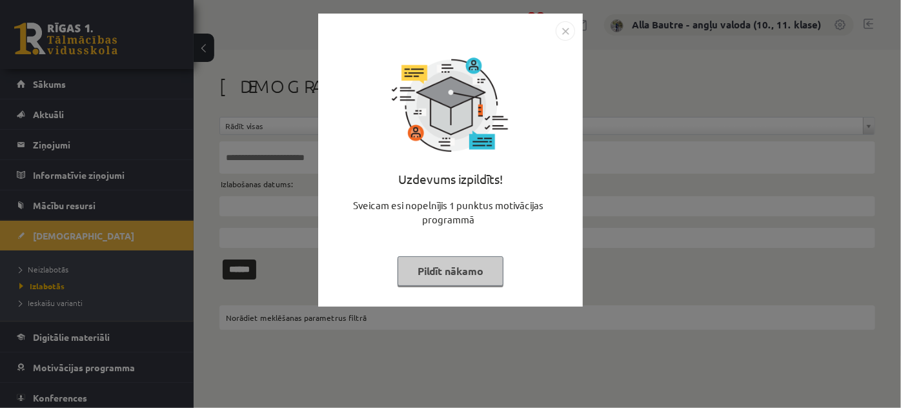
click at [561, 33] on img "Close" at bounding box center [565, 30] width 19 height 19
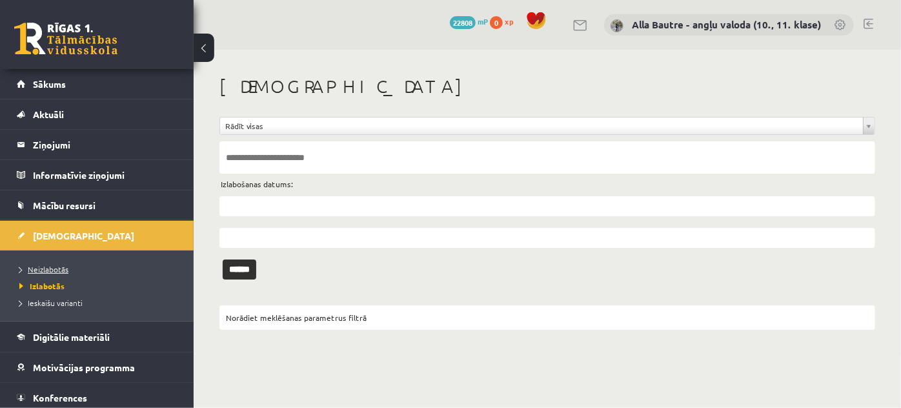
click at [50, 263] on link "Neizlabotās" at bounding box center [99, 269] width 161 height 12
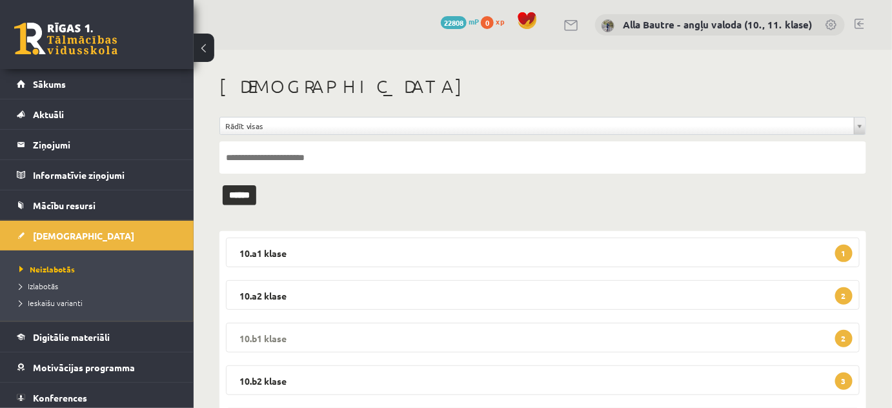
click at [246, 328] on legend "10.b1 klase 2" at bounding box center [543, 338] width 634 height 30
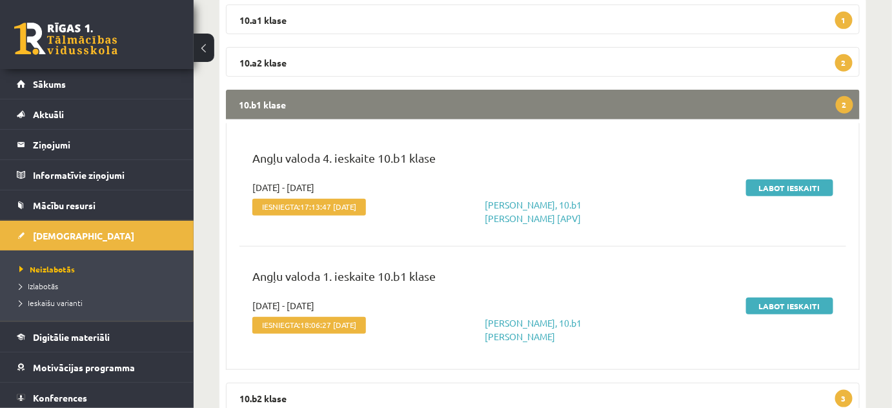
scroll to position [234, 0]
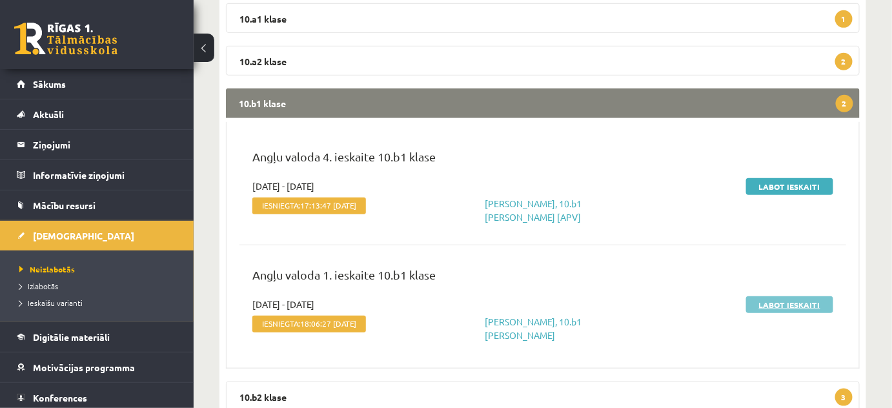
click at [793, 303] on link "Labot ieskaiti" at bounding box center [789, 304] width 87 height 17
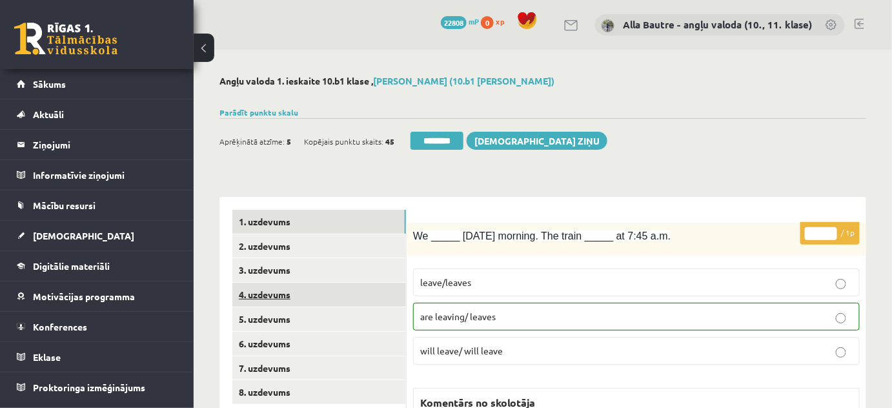
click at [261, 292] on link "4. uzdevums" at bounding box center [319, 295] width 174 height 24
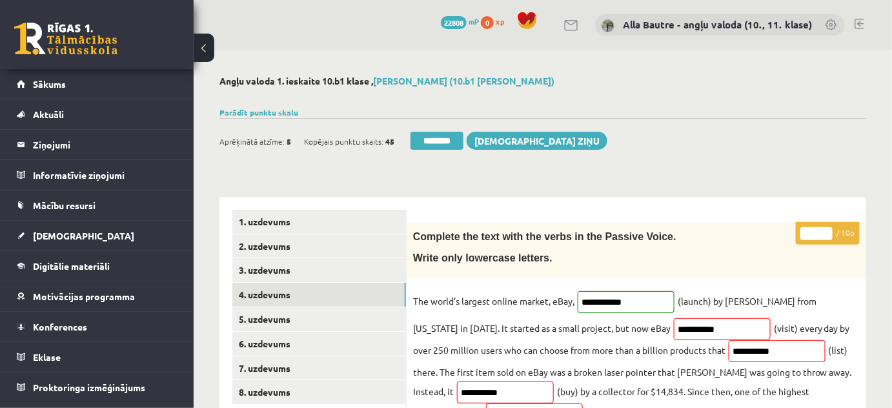
click at [824, 231] on input "*" at bounding box center [816, 233] width 32 height 13
type input "*"
click at [824, 231] on input "*" at bounding box center [816, 233] width 32 height 13
click at [285, 363] on link "7. uzdevums" at bounding box center [319, 368] width 174 height 24
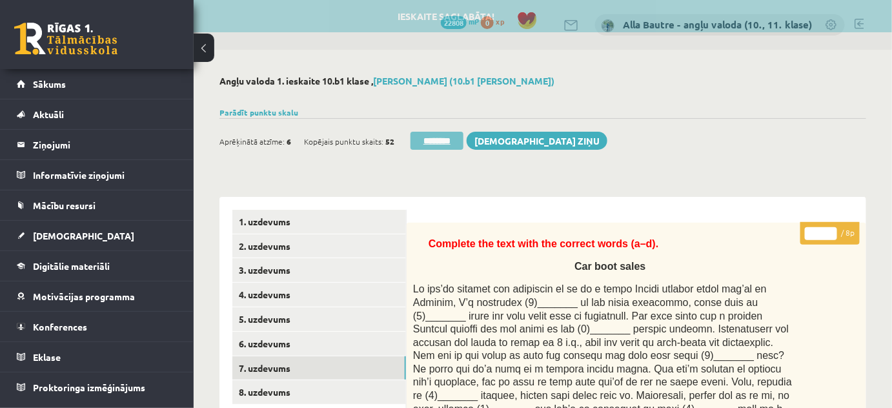
click at [438, 139] on input "********" at bounding box center [436, 141] width 53 height 18
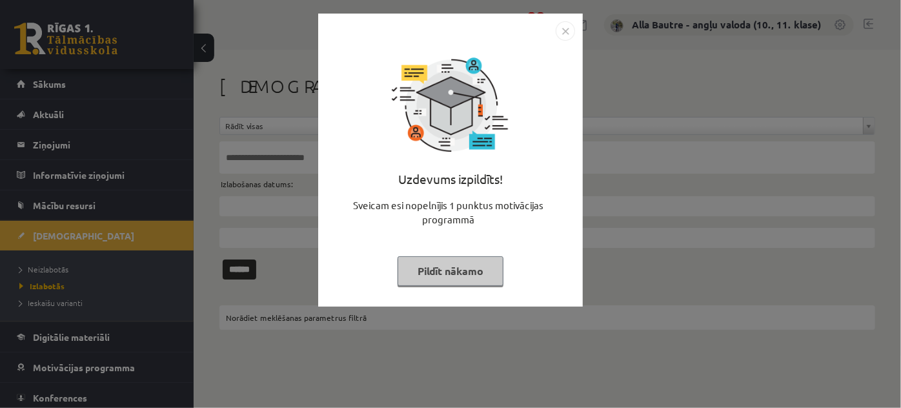
click at [570, 25] on img "Close" at bounding box center [565, 30] width 19 height 19
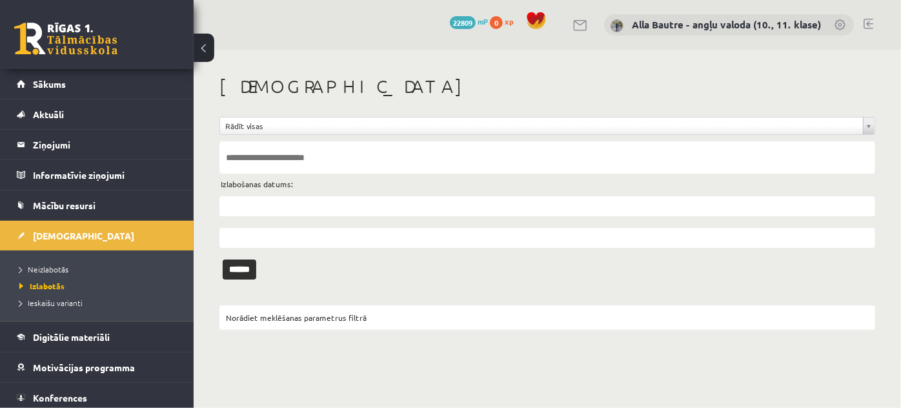
click at [48, 261] on li "Neizlabotās" at bounding box center [99, 269] width 161 height 17
click at [48, 267] on span "Neizlabotās" at bounding box center [47, 269] width 56 height 10
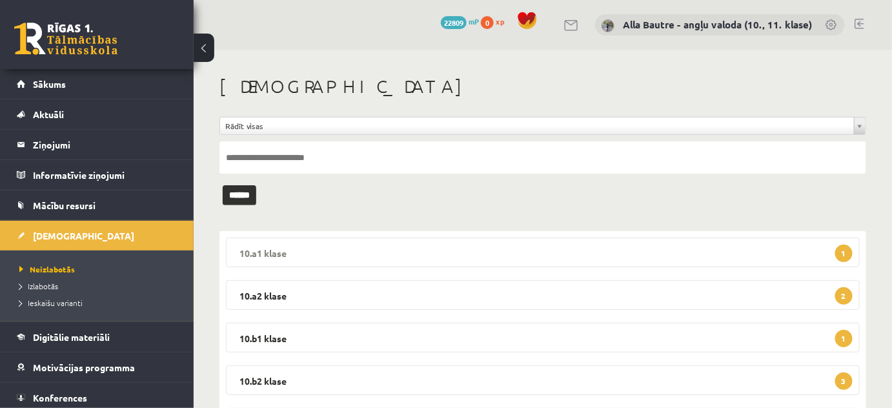
click at [256, 250] on legend "10.a1 klase 1" at bounding box center [543, 252] width 634 height 30
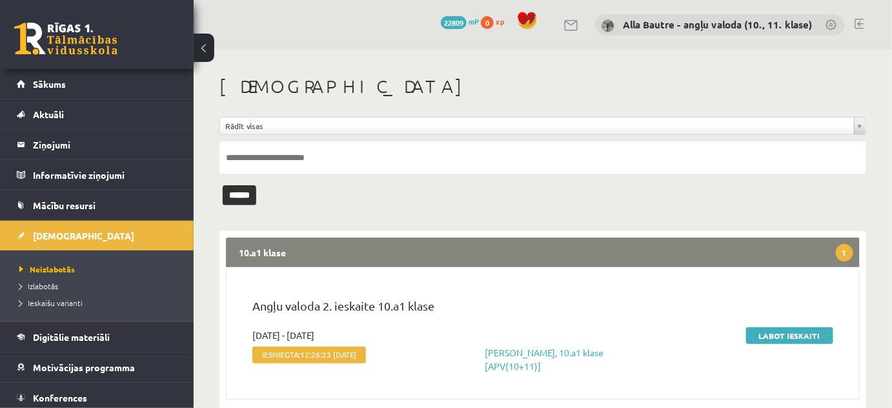
click at [256, 250] on legend "10.a1 klase 1" at bounding box center [543, 252] width 634 height 30
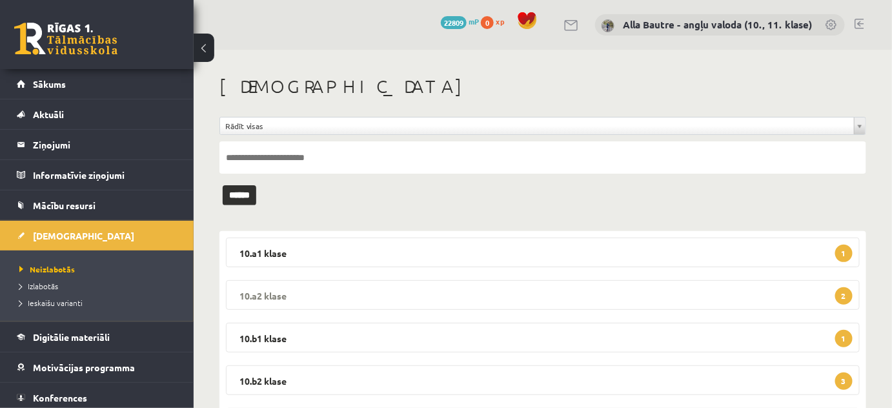
click at [260, 290] on legend "10.a2 klase 2" at bounding box center [543, 295] width 634 height 30
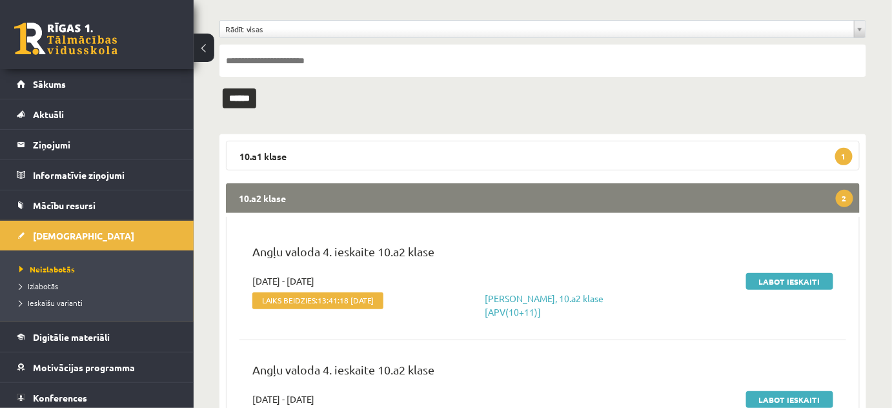
scroll to position [176, 0]
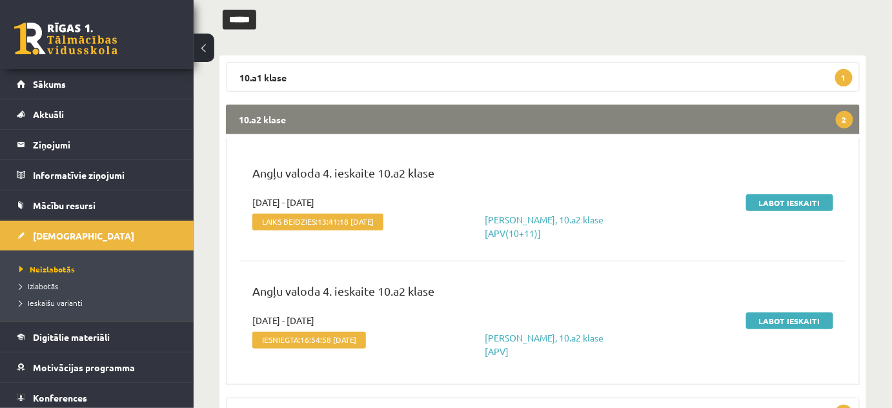
click at [270, 113] on legend "10.a2 klase 2" at bounding box center [543, 120] width 634 height 30
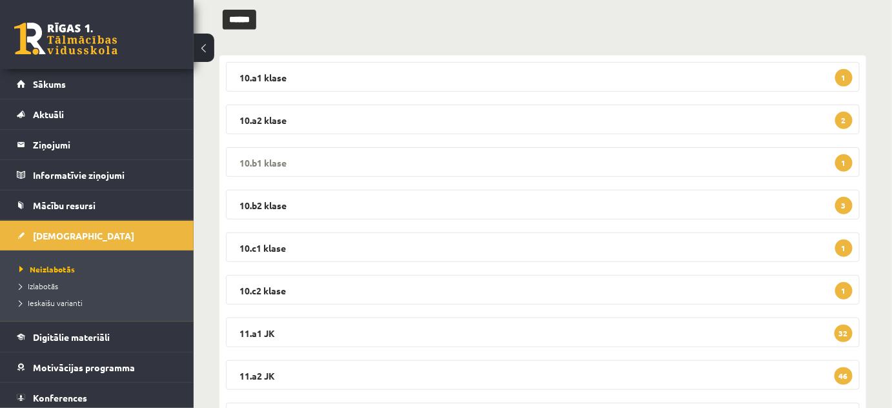
click at [254, 163] on legend "10.b1 klase 1" at bounding box center [543, 162] width 634 height 30
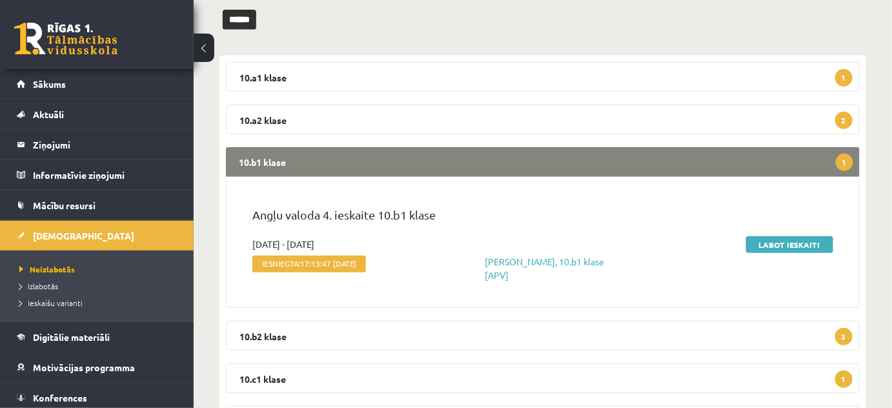
click at [254, 163] on legend "10.b1 klase 1" at bounding box center [543, 162] width 634 height 30
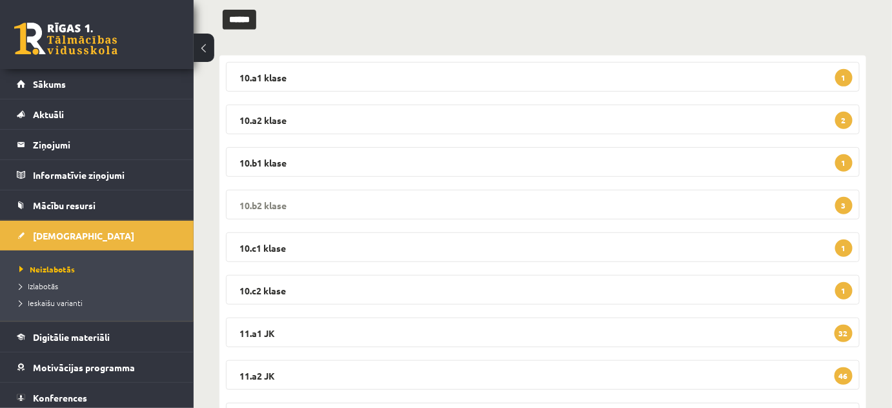
click at [259, 202] on legend "10.b2 klase 3" at bounding box center [543, 205] width 634 height 30
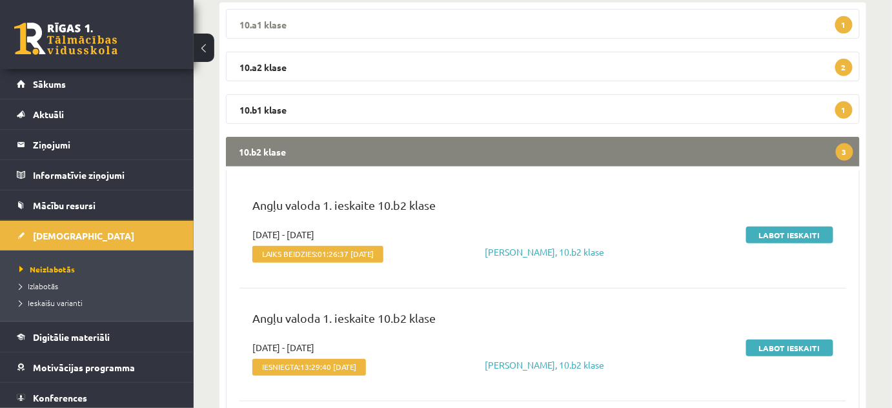
scroll to position [58, 0]
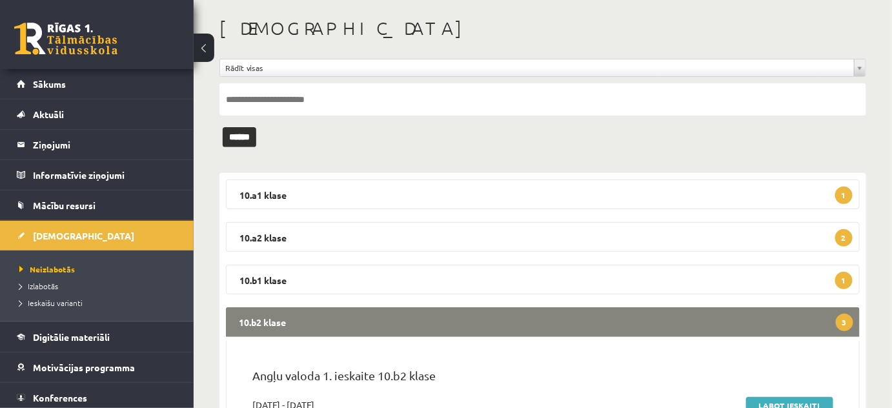
click at [268, 319] on legend "10.b2 klase 3" at bounding box center [543, 322] width 634 height 30
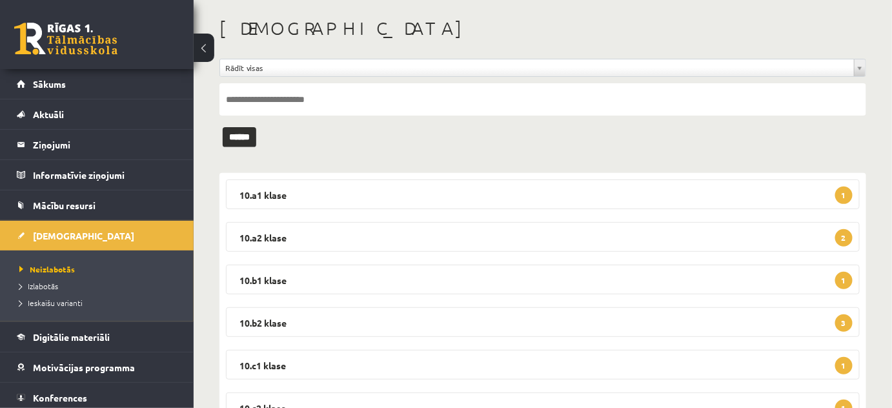
scroll to position [117, 0]
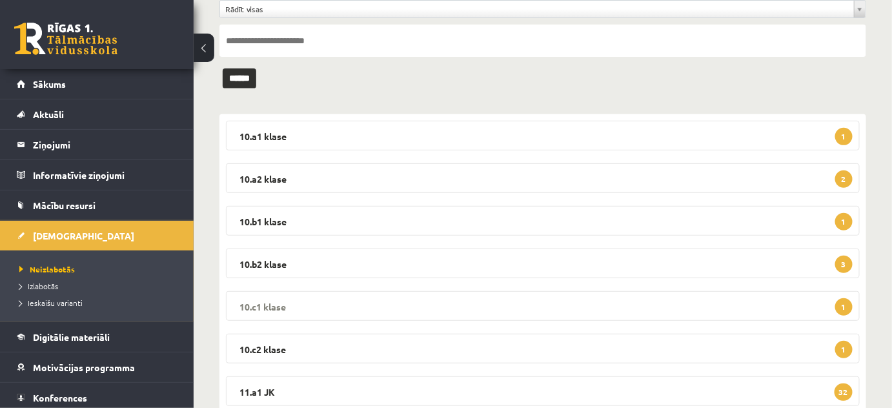
click at [258, 301] on legend "10.c1 klase 1" at bounding box center [543, 306] width 634 height 30
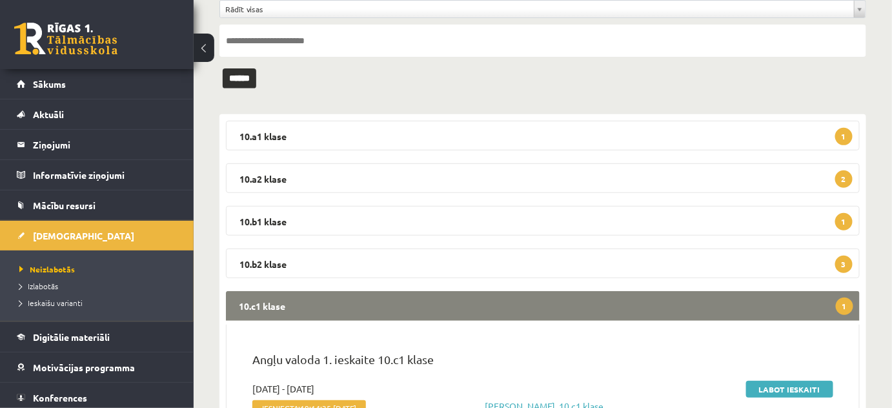
click at [258, 301] on legend "10.c1 klase 1" at bounding box center [543, 306] width 634 height 30
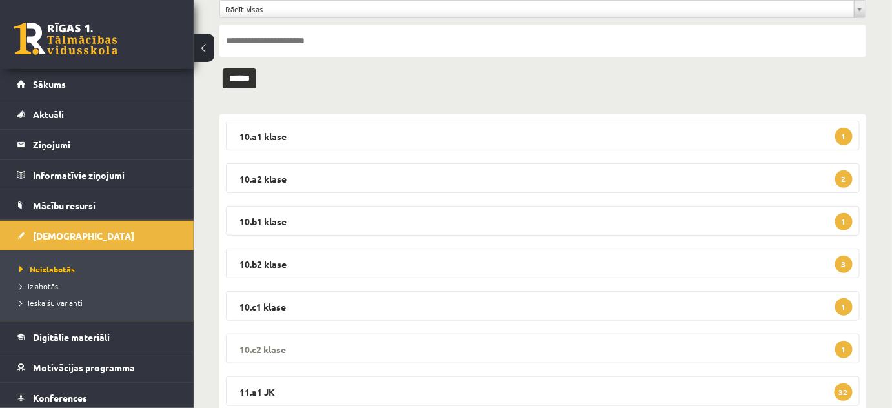
click at [258, 347] on legend "10.c2 klase 1" at bounding box center [543, 349] width 634 height 30
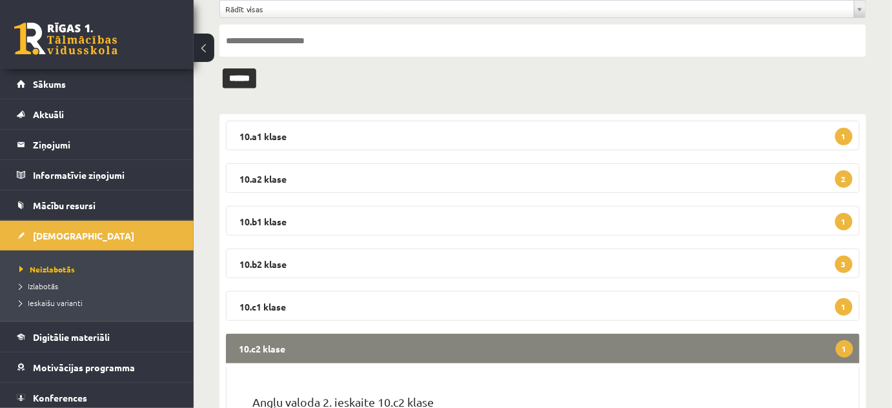
scroll to position [234, 0]
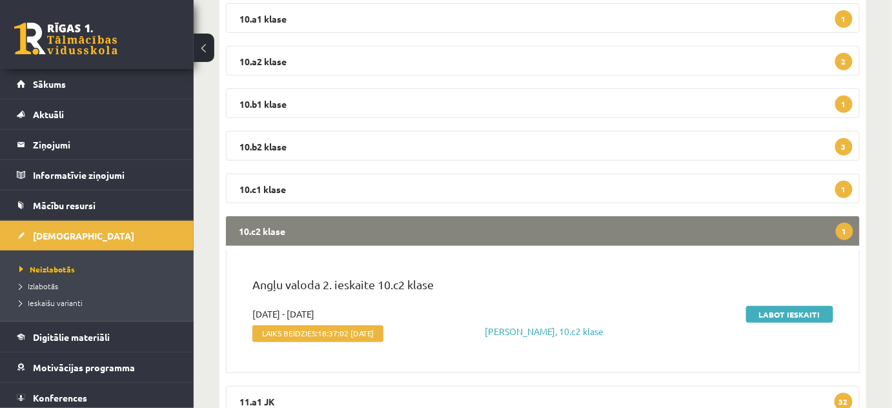
click at [270, 224] on legend "10.c2 klase 1" at bounding box center [543, 231] width 634 height 30
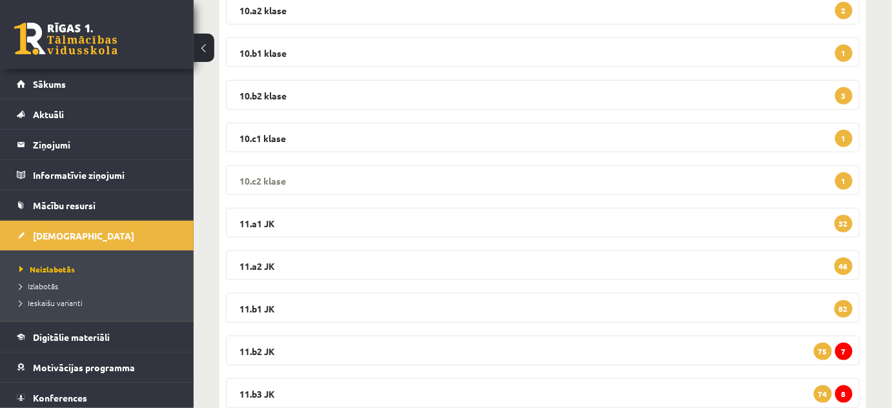
scroll to position [352, 0]
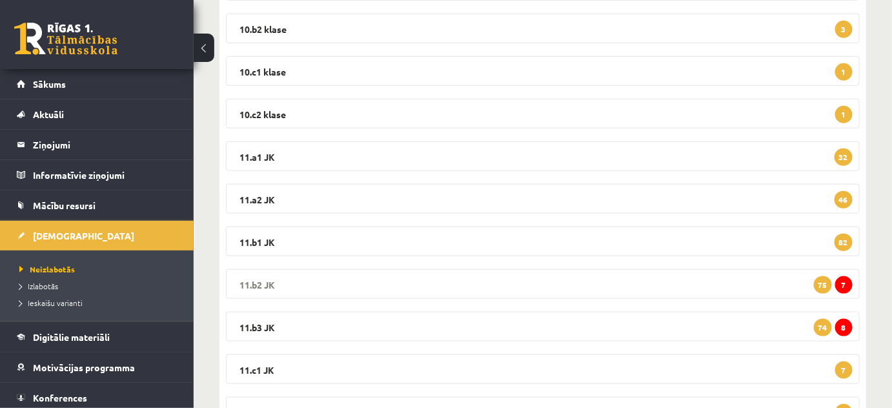
click at [250, 275] on legend "11.b2 JK 7 75" at bounding box center [543, 284] width 634 height 30
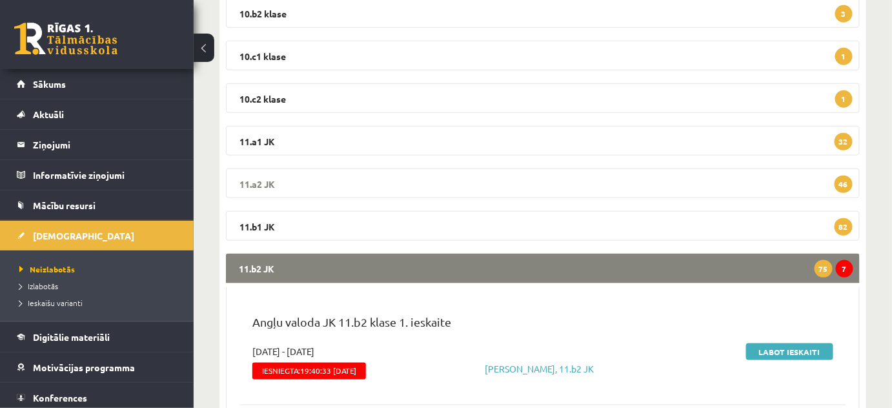
scroll to position [469, 0]
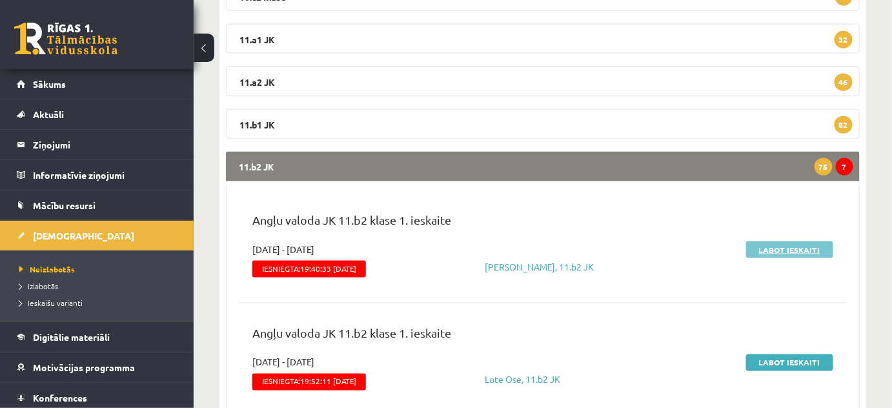
click at [796, 249] on link "Labot ieskaiti" at bounding box center [789, 249] width 87 height 17
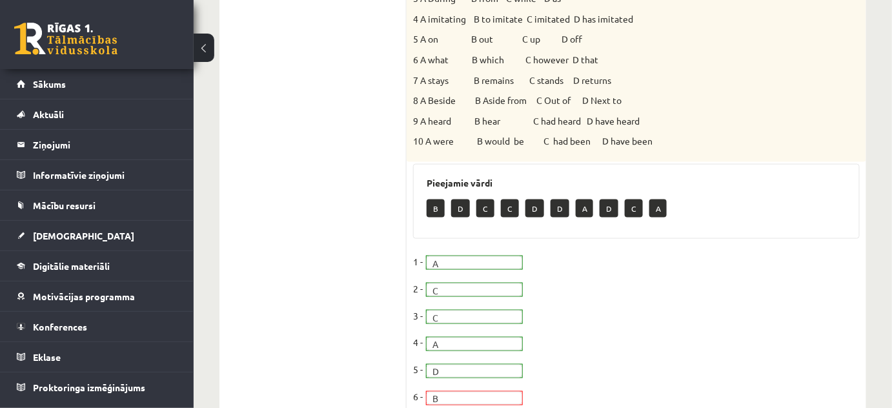
scroll to position [117, 0]
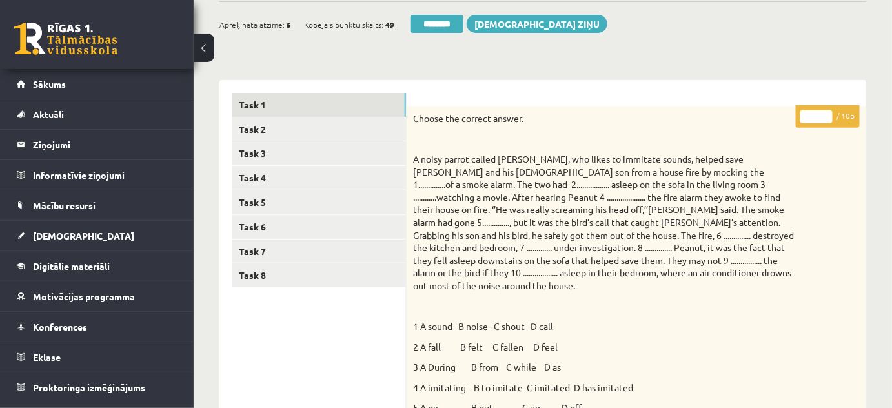
click at [823, 115] on input "*" at bounding box center [816, 116] width 32 height 13
type input "*"
click at [823, 115] on input "*" at bounding box center [816, 116] width 32 height 13
click at [268, 126] on link "Task 2" at bounding box center [319, 129] width 174 height 24
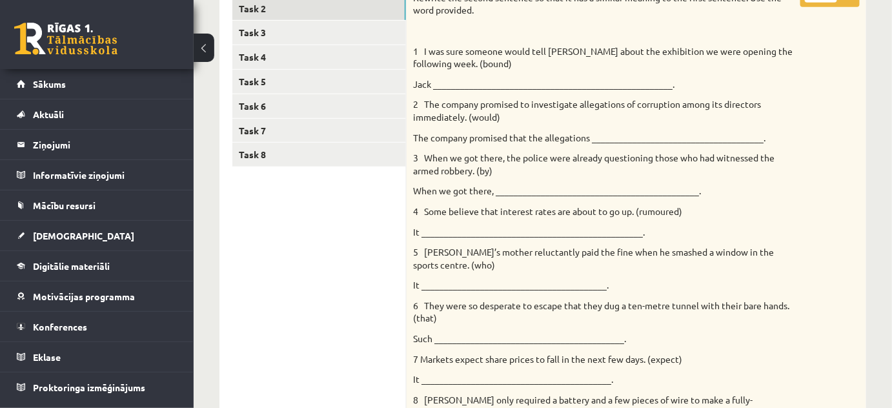
scroll to position [0, 0]
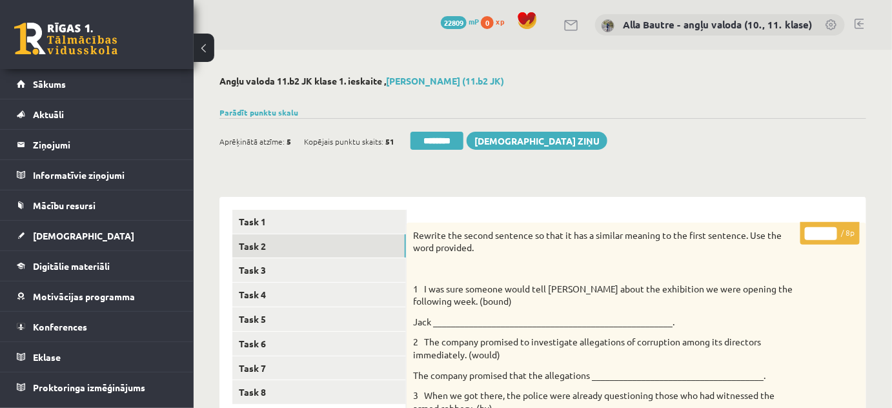
type input "*"
click at [831, 230] on input "*" at bounding box center [821, 233] width 32 height 13
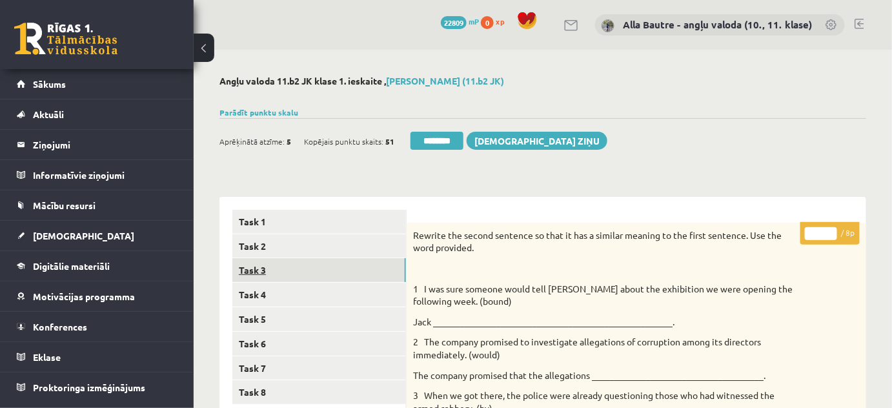
click at [328, 266] on link "Task 3" at bounding box center [319, 270] width 174 height 24
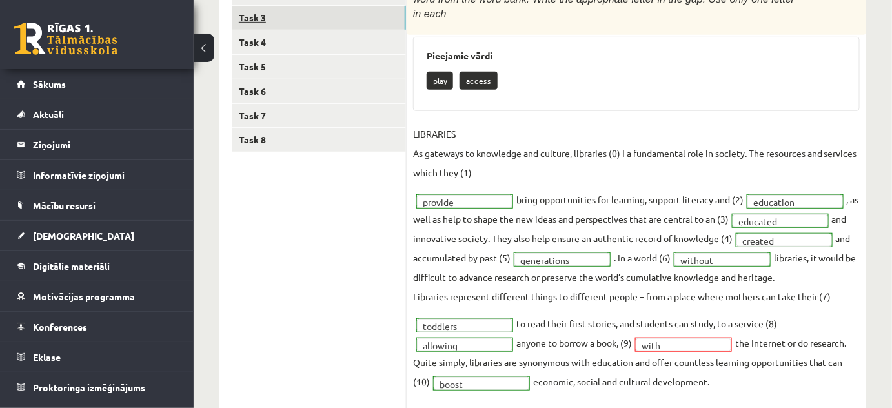
scroll to position [58, 0]
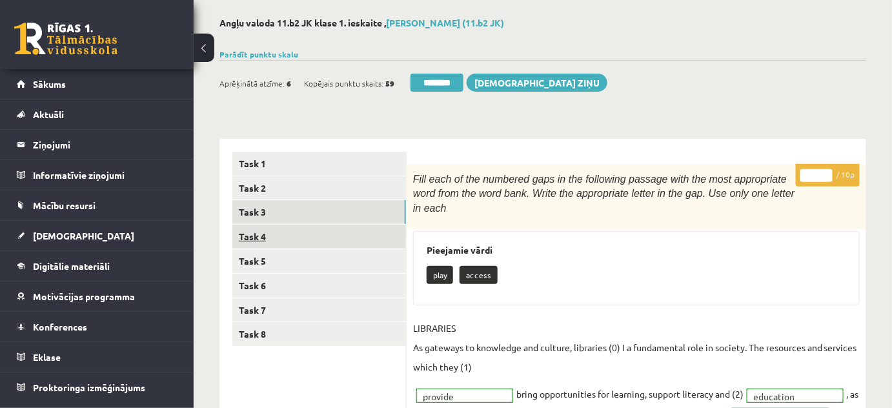
click at [258, 236] on link "Task 4" at bounding box center [319, 237] width 174 height 24
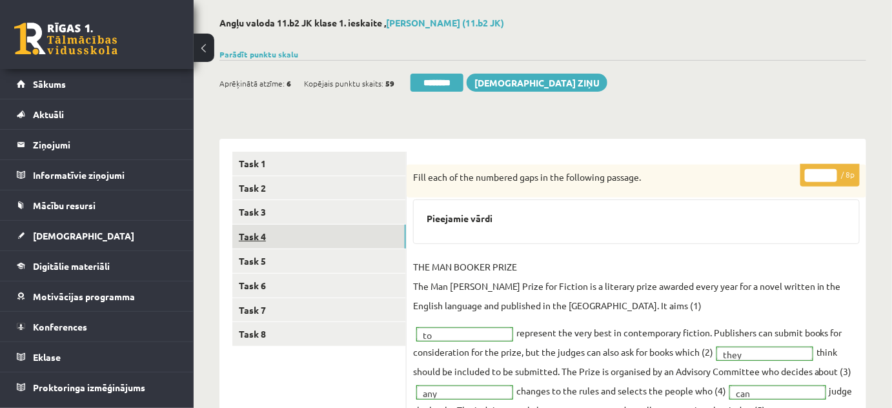
scroll to position [0, 0]
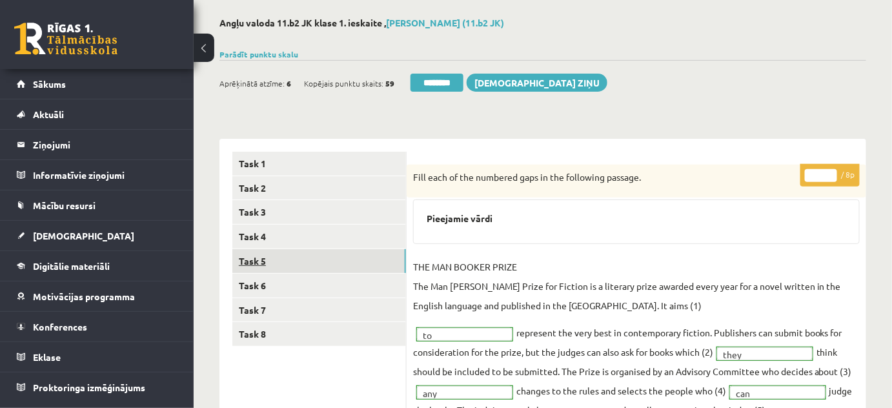
click at [258, 256] on link "Task 5" at bounding box center [319, 261] width 174 height 24
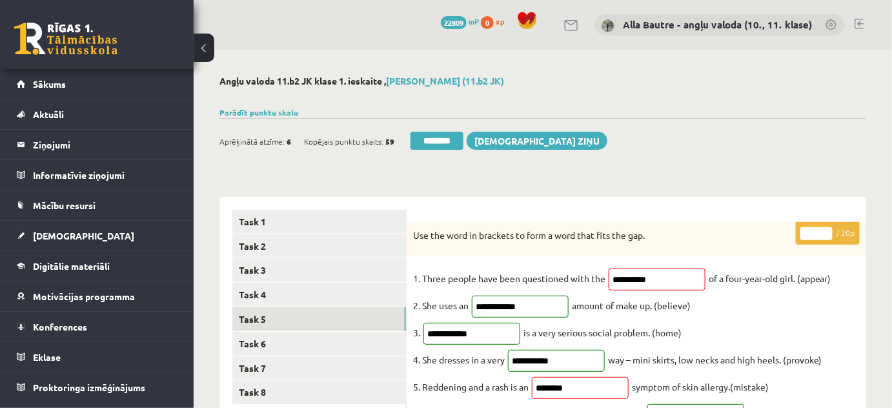
click at [829, 228] on input "**" at bounding box center [816, 233] width 32 height 13
type input "**"
click at [829, 228] on input "**" at bounding box center [816, 233] width 32 height 13
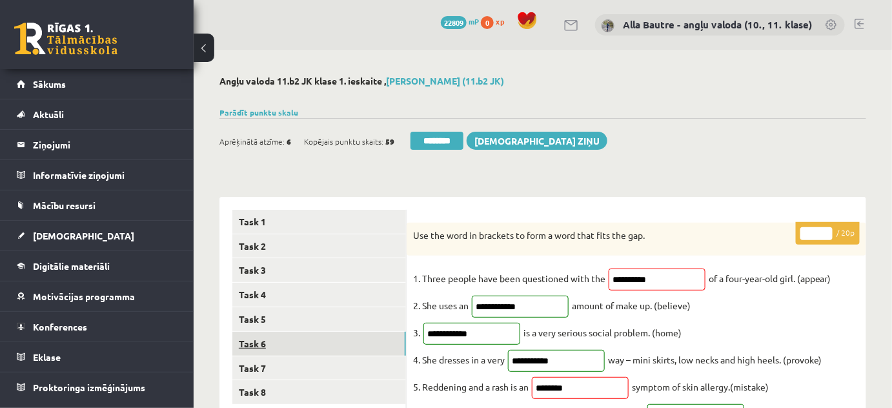
click at [252, 338] on link "Task 6" at bounding box center [319, 344] width 174 height 24
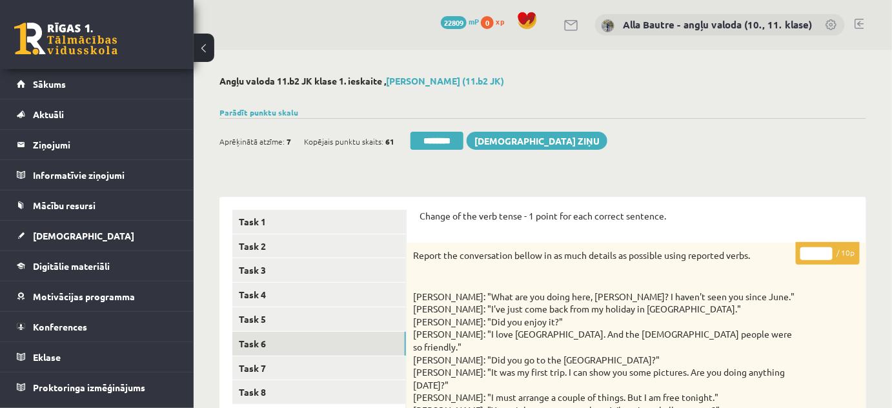
type input "**"
click at [825, 250] on input "**" at bounding box center [816, 253] width 32 height 13
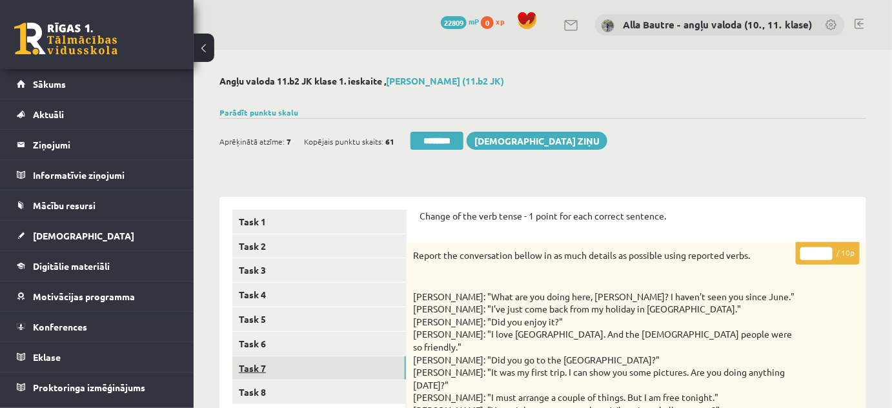
click at [254, 370] on link "Task 7" at bounding box center [319, 368] width 174 height 24
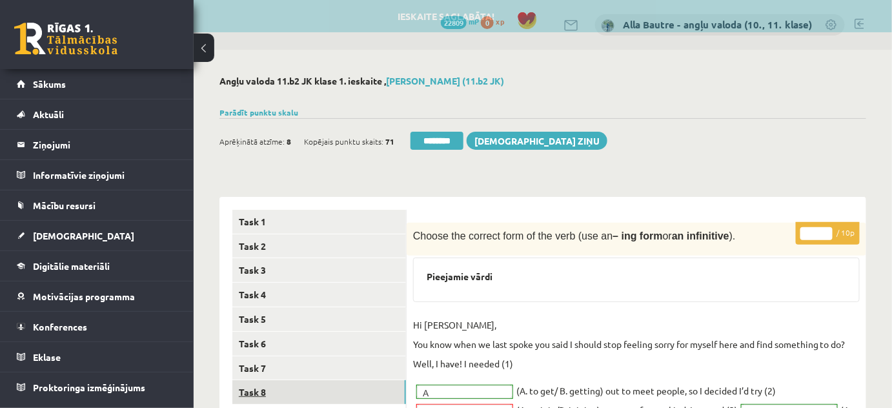
click at [252, 386] on link "Task 8" at bounding box center [319, 392] width 174 height 24
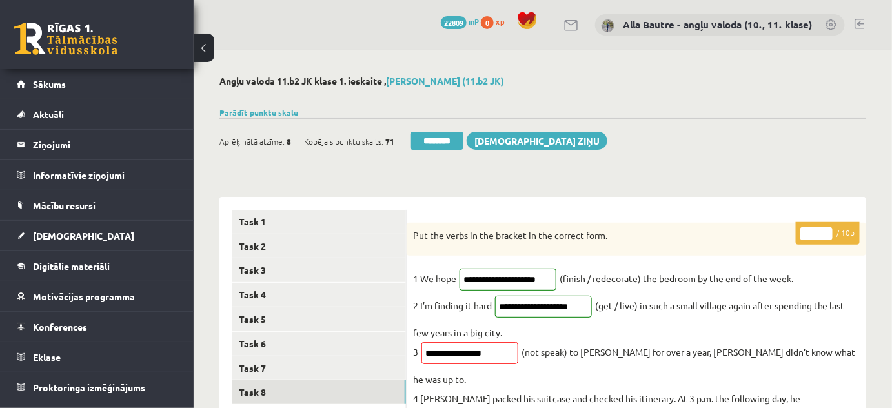
click at [827, 231] on input "*" at bounding box center [816, 233] width 32 height 13
type input "*"
click at [827, 231] on input "*" at bounding box center [816, 233] width 32 height 13
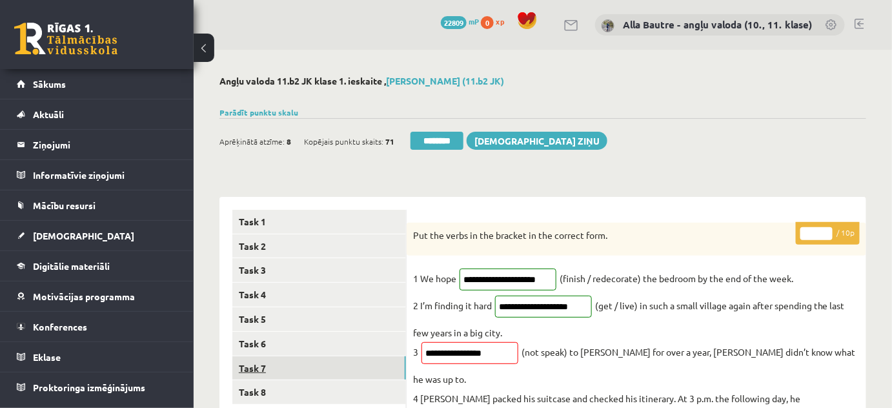
click at [315, 365] on link "Task 7" at bounding box center [319, 368] width 174 height 24
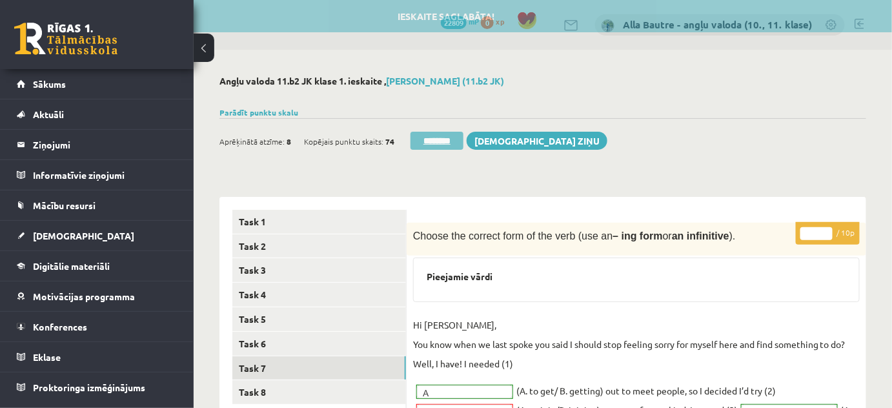
click at [445, 134] on input "********" at bounding box center [436, 141] width 53 height 18
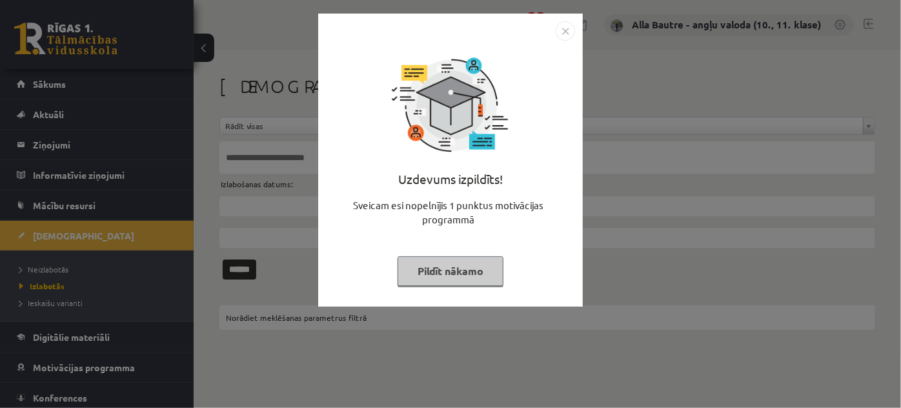
click at [566, 29] on img "Close" at bounding box center [565, 30] width 19 height 19
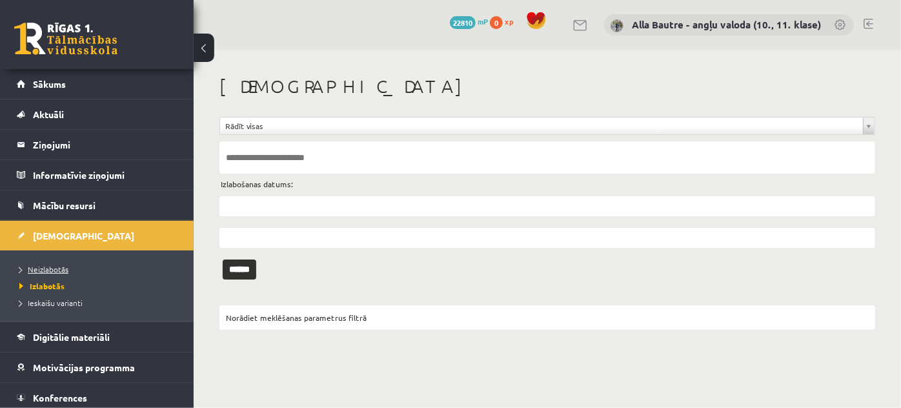
click at [46, 267] on span "Neizlabotās" at bounding box center [43, 269] width 49 height 10
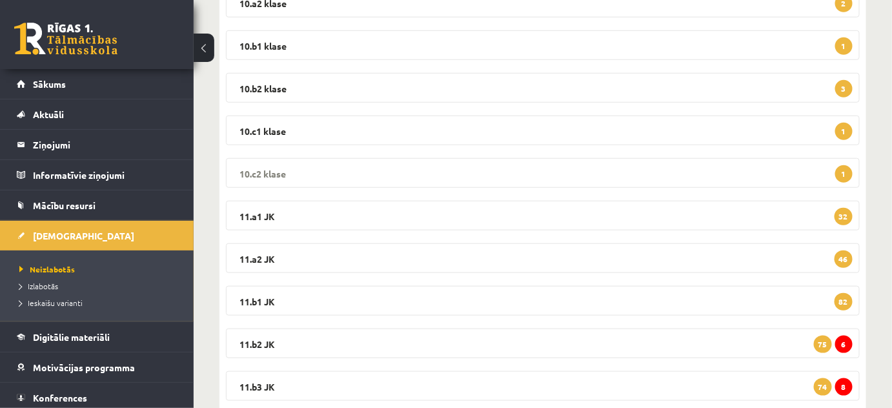
scroll to position [293, 0]
click at [258, 338] on legend "11.b2 JK 6 75" at bounding box center [543, 343] width 634 height 30
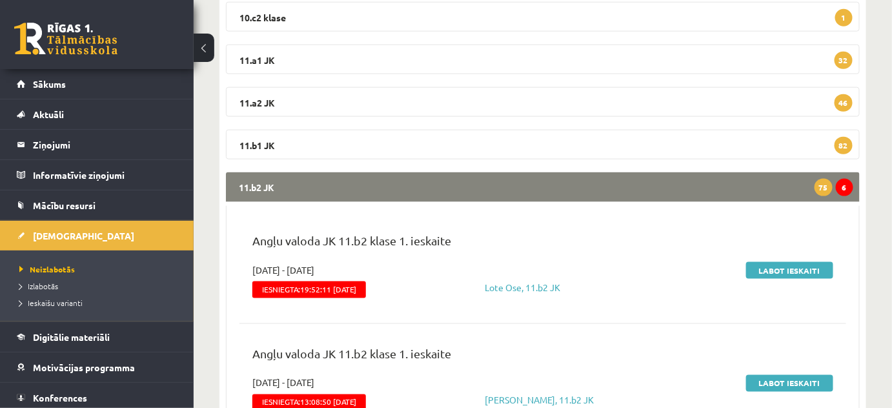
scroll to position [469, 0]
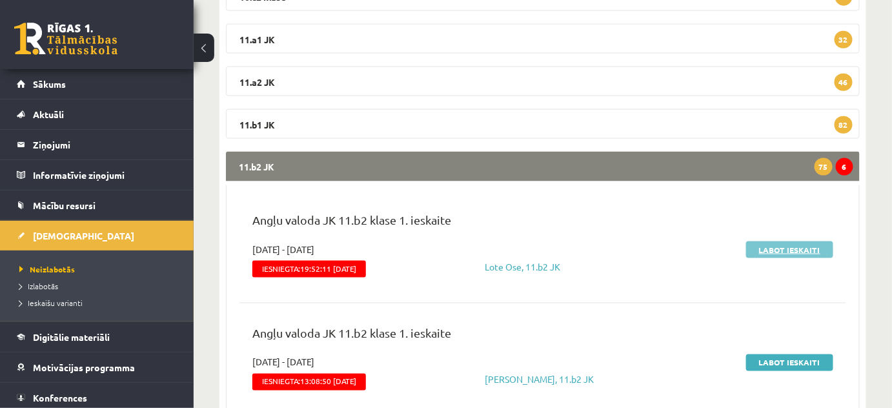
click at [786, 245] on link "Labot ieskaiti" at bounding box center [789, 249] width 87 height 17
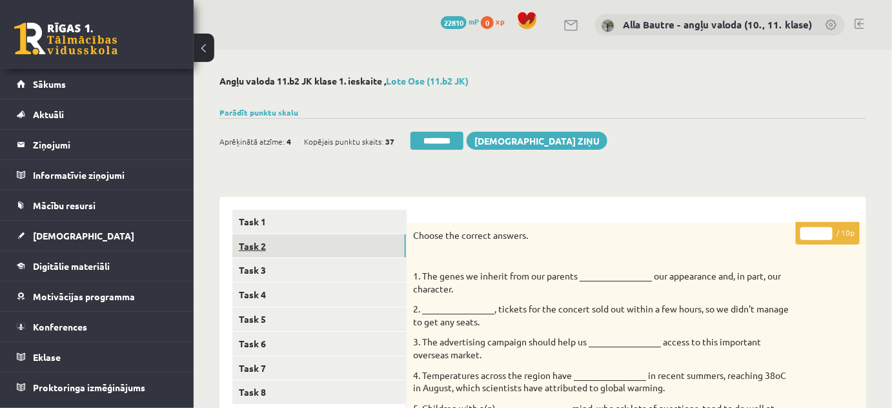
click at [254, 242] on link "Task 2" at bounding box center [319, 246] width 174 height 24
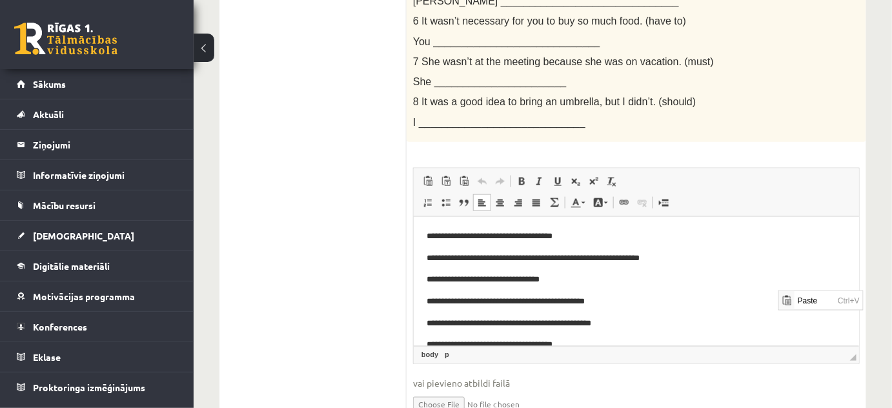
click at [765, 284] on p "**********" at bounding box center [631, 279] width 411 height 14
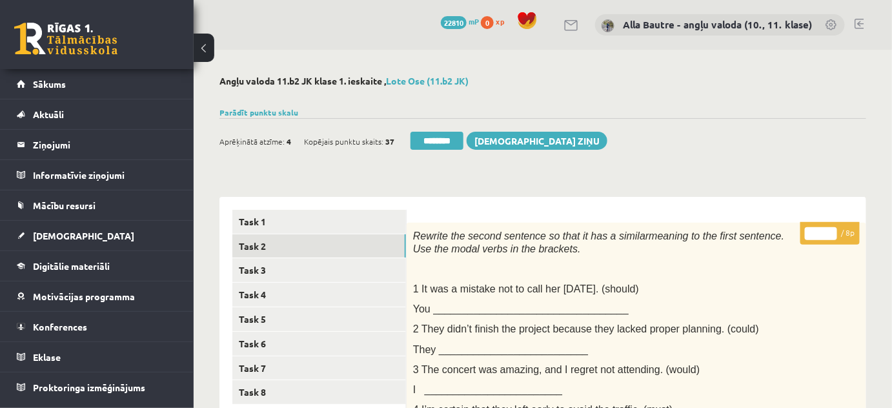
type input "*"
click at [829, 230] on input "*" at bounding box center [821, 233] width 32 height 13
click at [297, 268] on link "Task 3" at bounding box center [319, 270] width 174 height 24
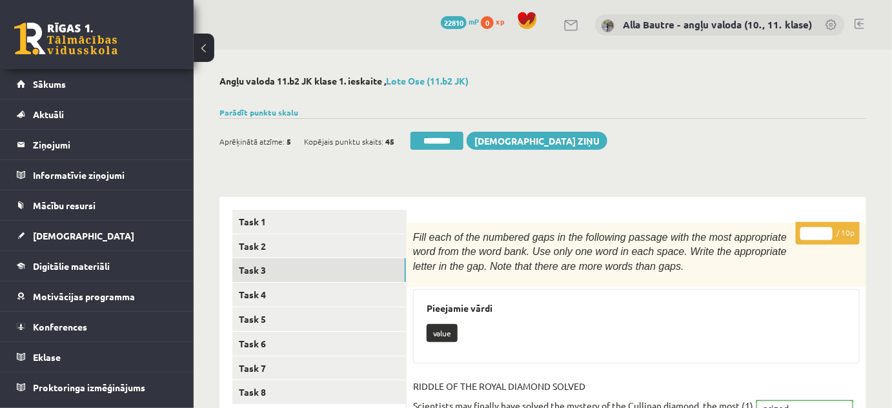
type input "**"
click at [825, 231] on input "**" at bounding box center [816, 233] width 32 height 13
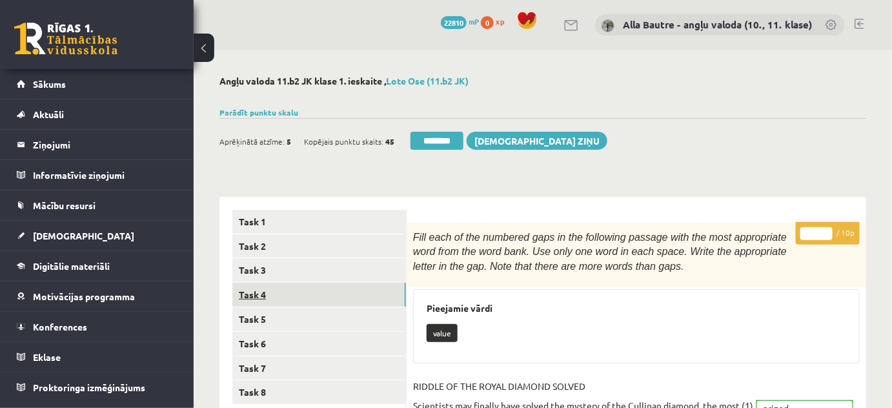
click at [252, 293] on link "Task 4" at bounding box center [319, 295] width 174 height 24
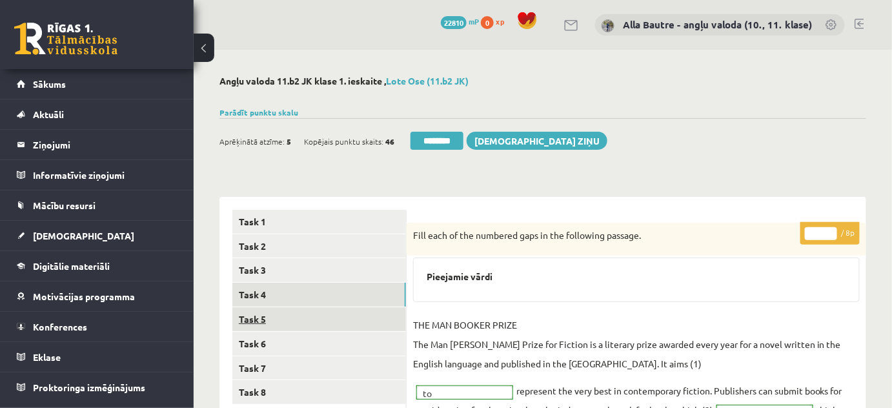
click at [260, 322] on link "Task 5" at bounding box center [319, 319] width 174 height 24
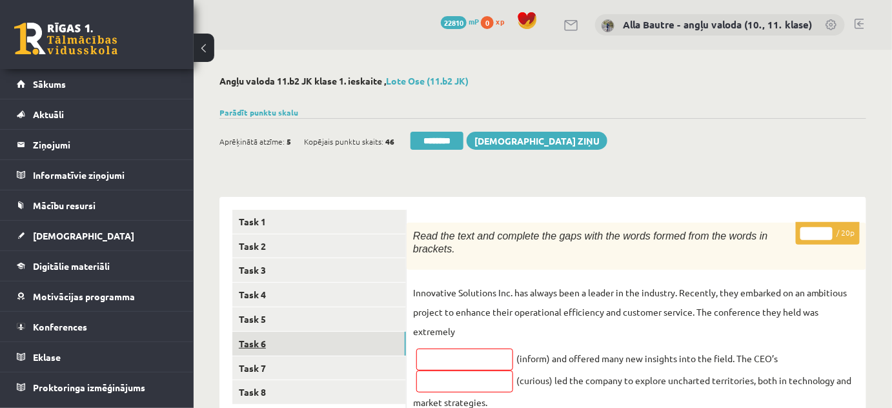
click at [248, 342] on link "Task 6" at bounding box center [319, 344] width 174 height 24
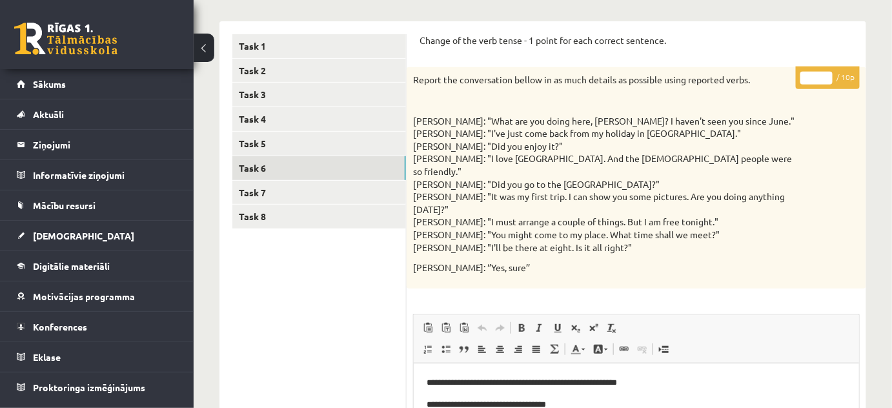
scroll to position [58, 0]
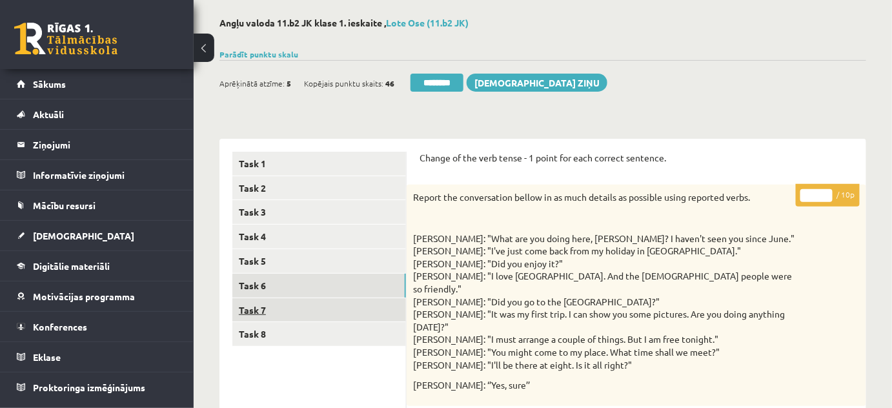
click at [256, 304] on link "Task 7" at bounding box center [319, 310] width 174 height 24
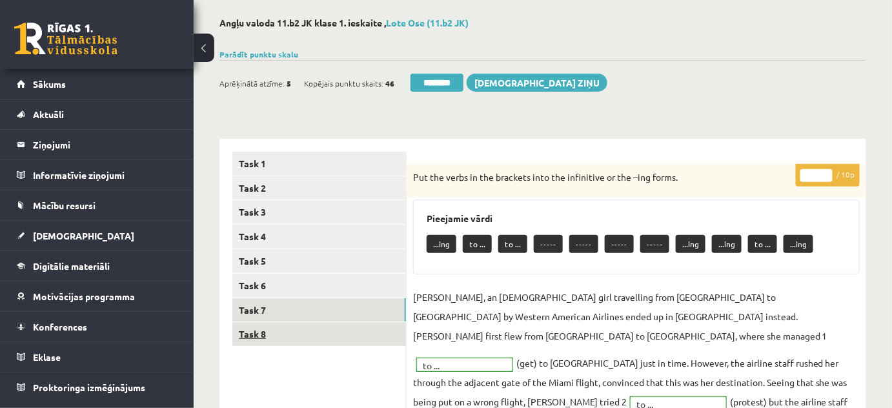
scroll to position [0, 0]
click at [256, 329] on link "Task 8" at bounding box center [319, 334] width 174 height 24
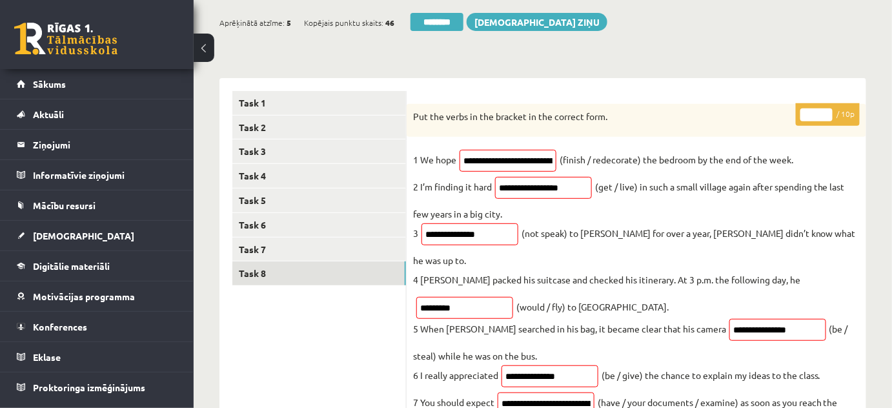
scroll to position [117, 0]
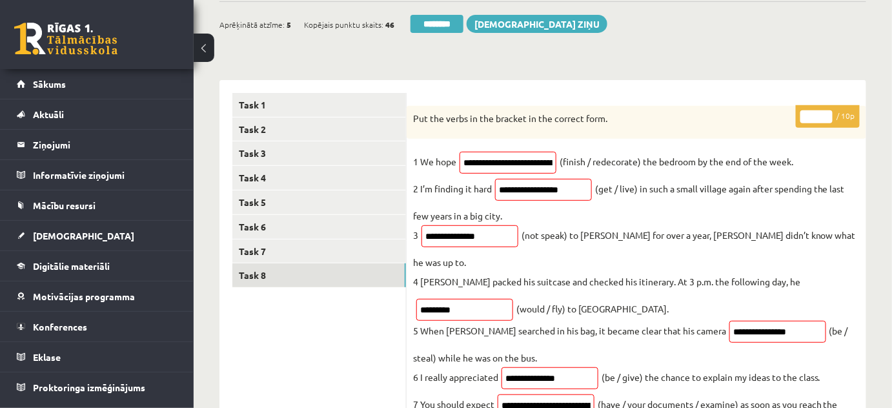
click at [826, 112] on input "*" at bounding box center [816, 116] width 32 height 13
type input "*"
click at [826, 112] on input "*" at bounding box center [816, 116] width 32 height 13
click at [255, 253] on link "Task 7" at bounding box center [319, 251] width 174 height 24
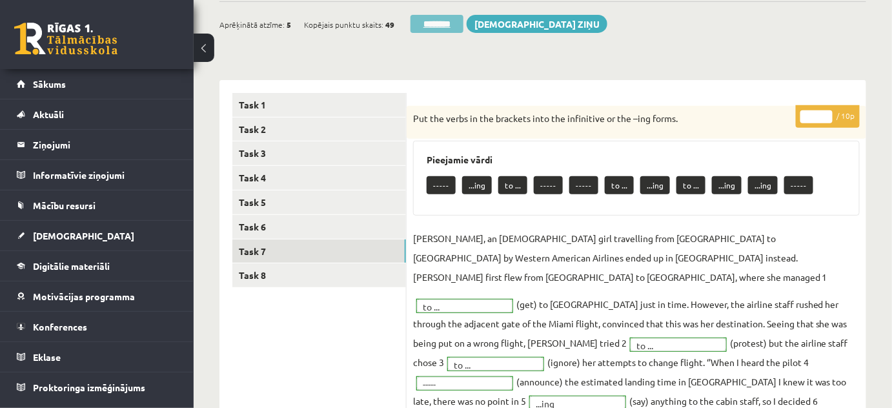
scroll to position [0, 0]
click at [421, 25] on input "********" at bounding box center [436, 24] width 53 height 18
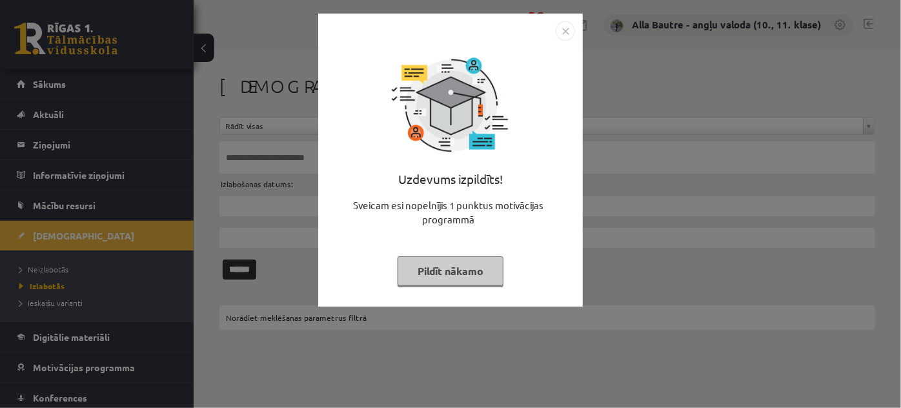
click at [559, 30] on img "Close" at bounding box center [565, 30] width 19 height 19
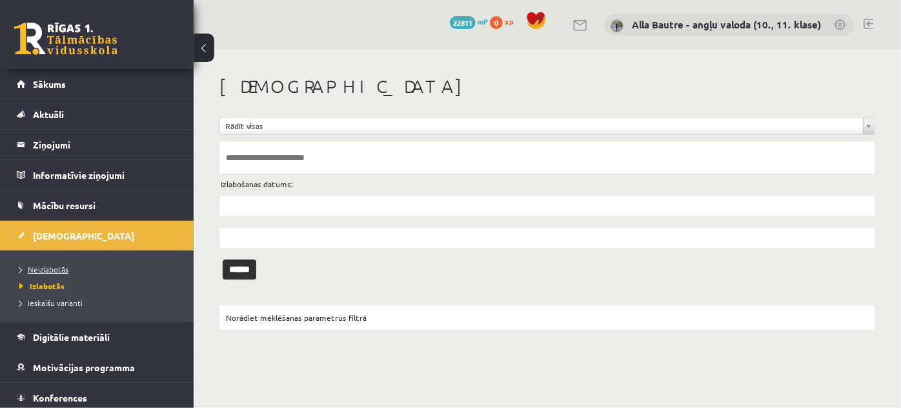
click at [56, 267] on span "Neizlabotās" at bounding box center [43, 269] width 49 height 10
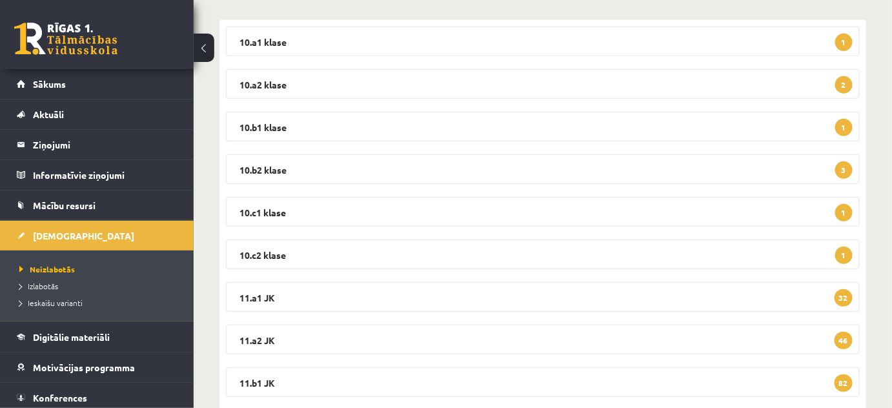
scroll to position [234, 0]
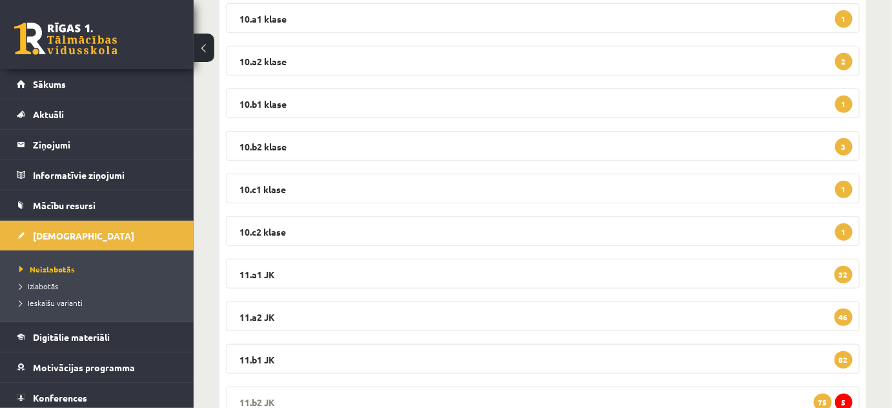
click at [256, 398] on legend "11.b2 JK 5 75" at bounding box center [543, 402] width 634 height 30
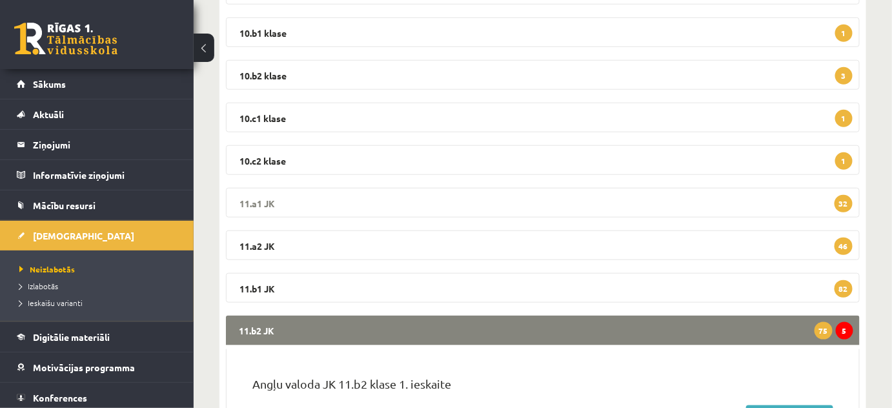
scroll to position [410, 0]
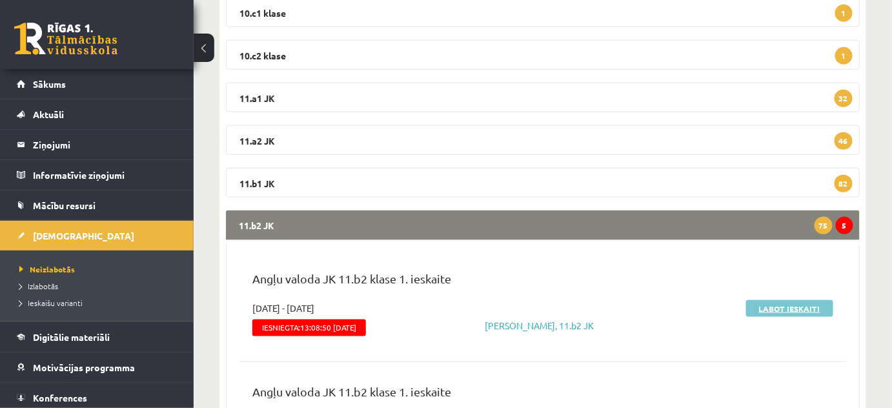
click at [760, 308] on link "Labot ieskaiti" at bounding box center [789, 308] width 87 height 17
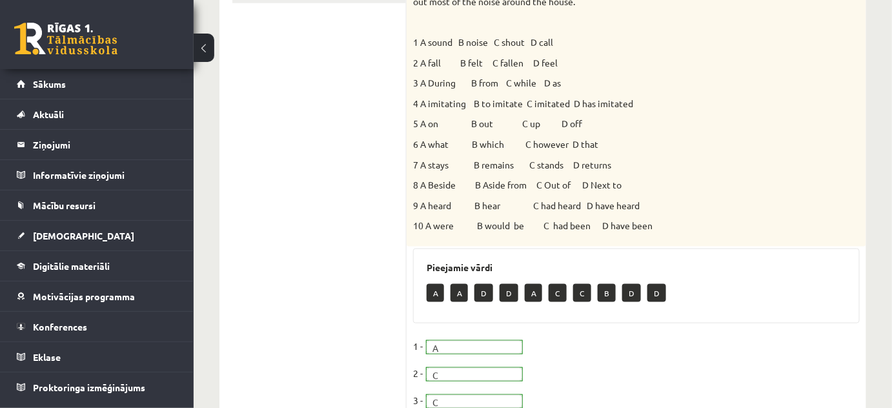
scroll to position [117, 0]
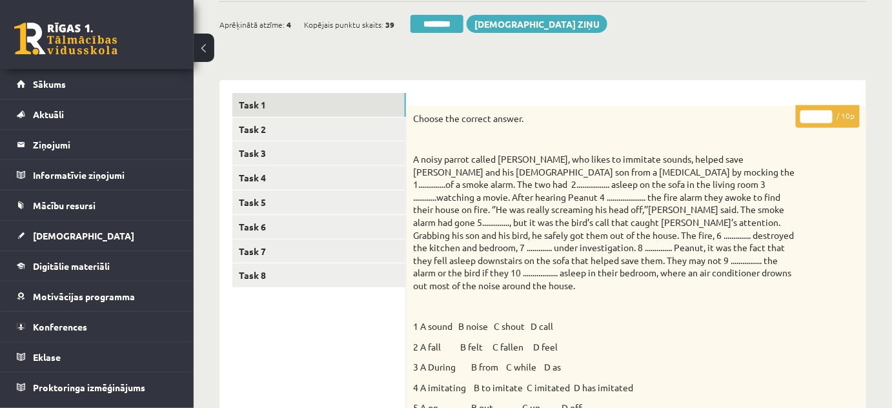
click at [824, 114] on input "*" at bounding box center [816, 116] width 32 height 13
type input "*"
click at [824, 114] on input "*" at bounding box center [816, 116] width 32 height 13
click at [245, 126] on link "Task 2" at bounding box center [319, 129] width 174 height 24
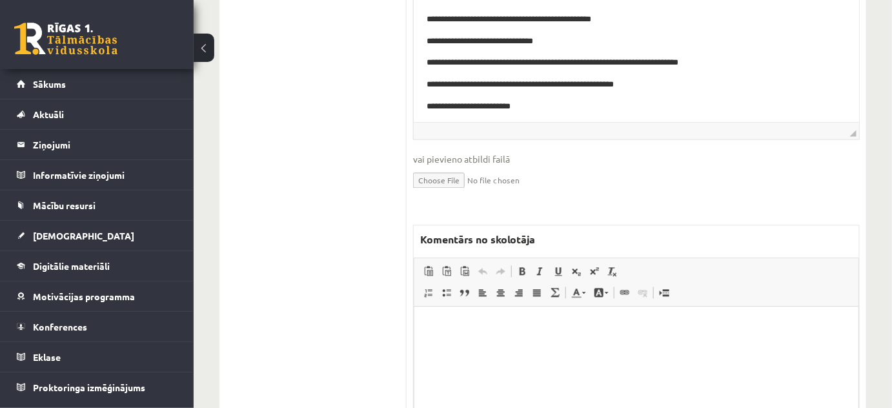
scroll to position [938, 0]
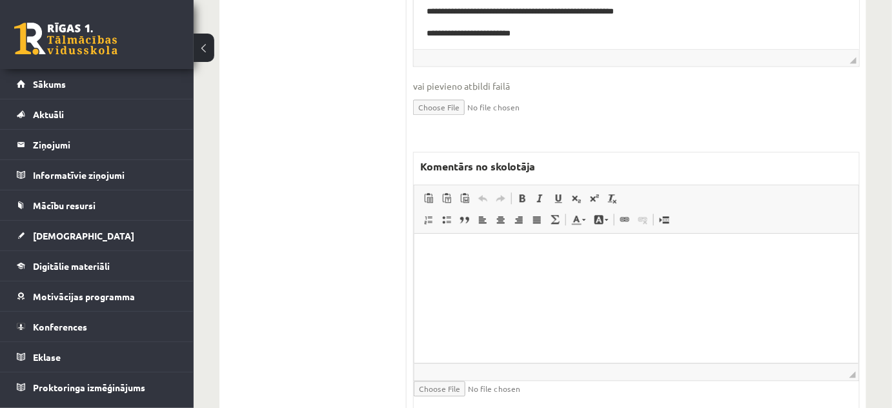
click at [429, 251] on p "Editor, wiswyg-editor-47433844737580-1758306791-950" at bounding box center [636, 254] width 418 height 14
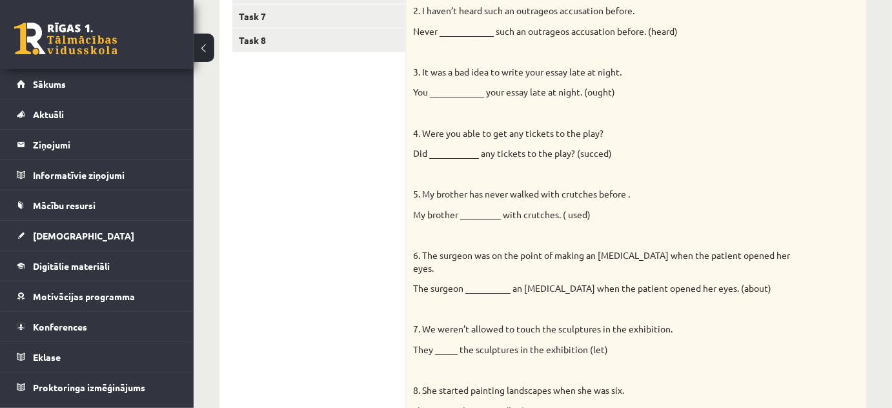
scroll to position [0, 0]
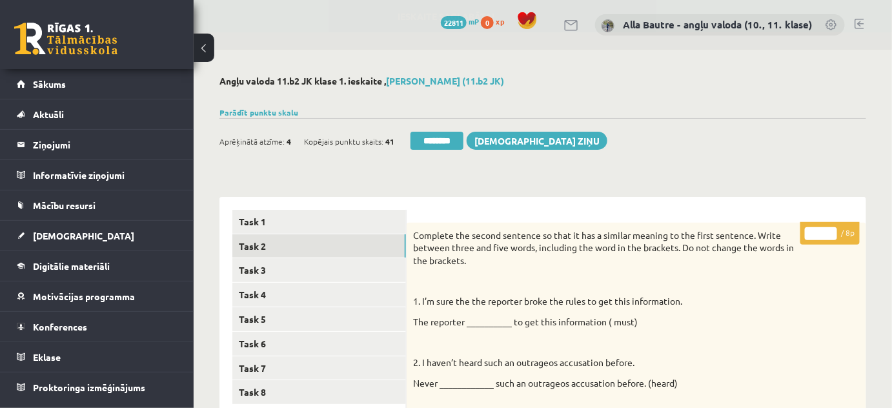
type input "*"
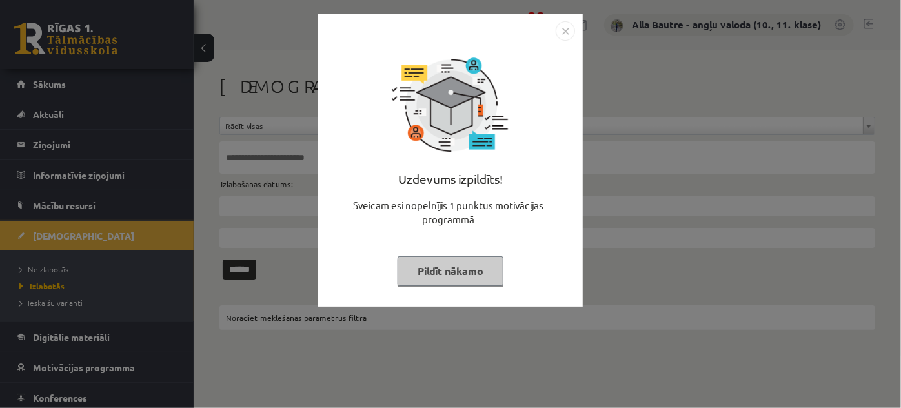
click at [564, 30] on img "Close" at bounding box center [565, 30] width 19 height 19
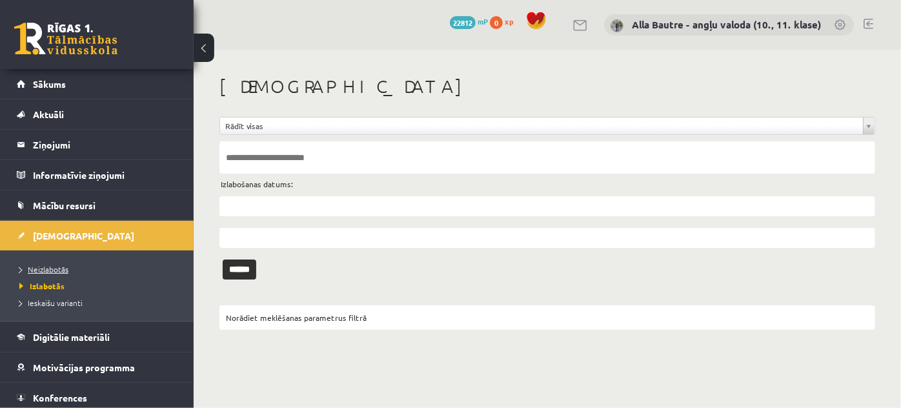
click at [31, 267] on span "Neizlabotās" at bounding box center [43, 269] width 49 height 10
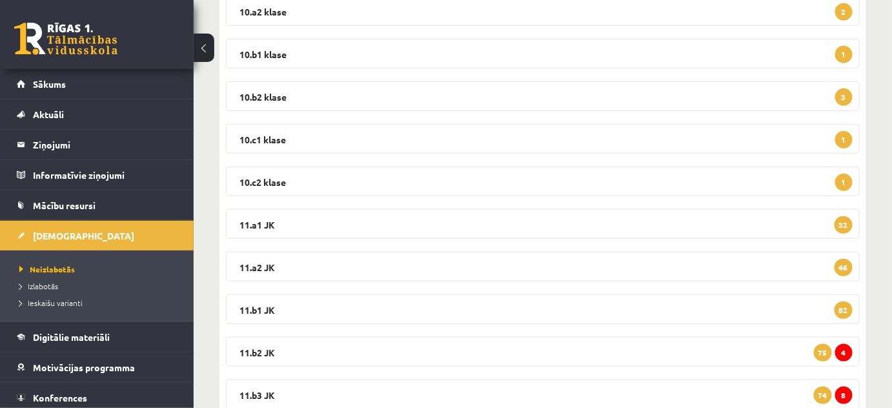
scroll to position [352, 0]
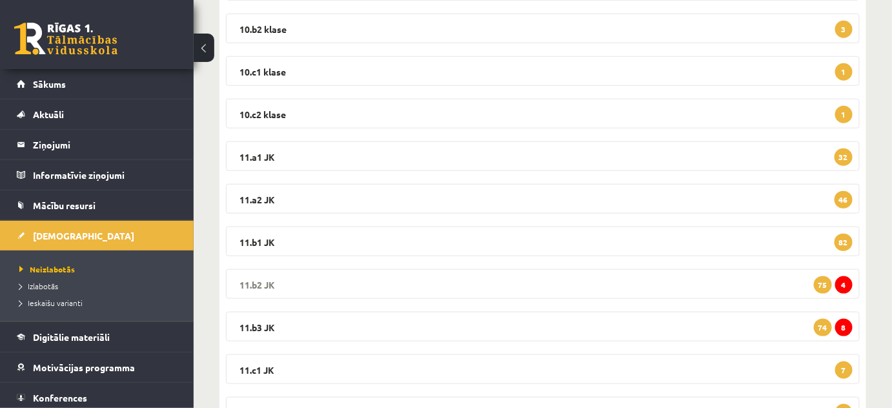
click at [247, 279] on legend "11.b2 JK 4 75" at bounding box center [543, 284] width 634 height 30
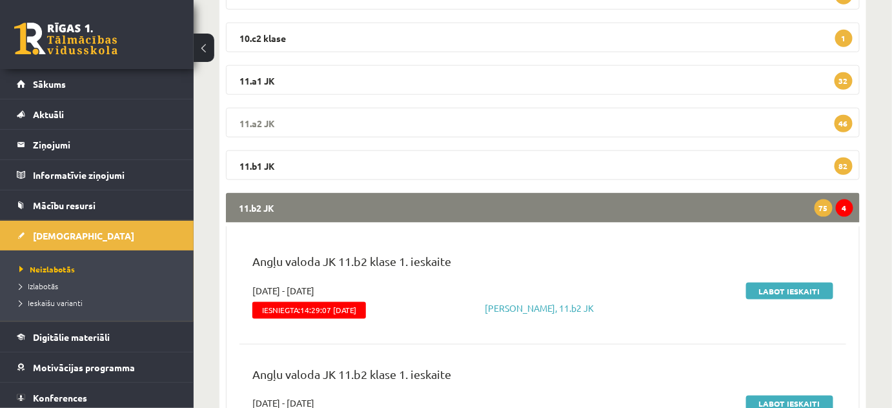
scroll to position [528, 0]
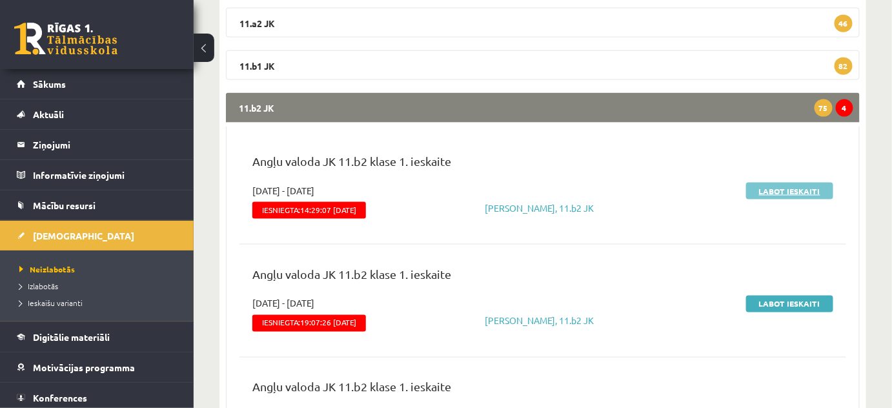
click at [782, 188] on link "Labot ieskaiti" at bounding box center [789, 191] width 87 height 17
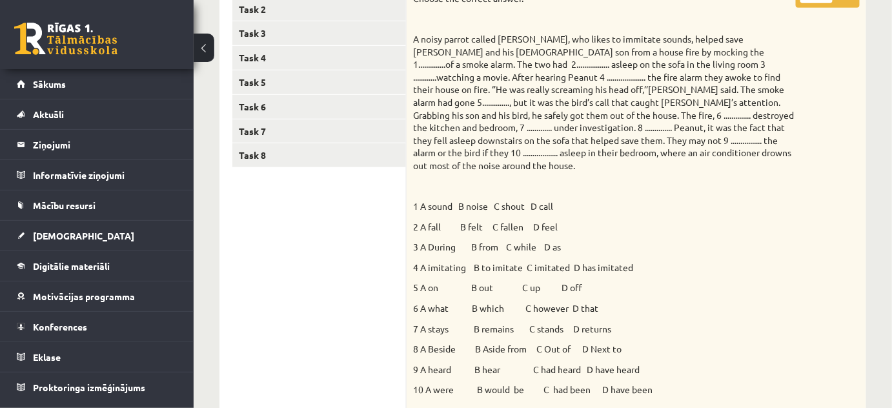
scroll to position [58, 0]
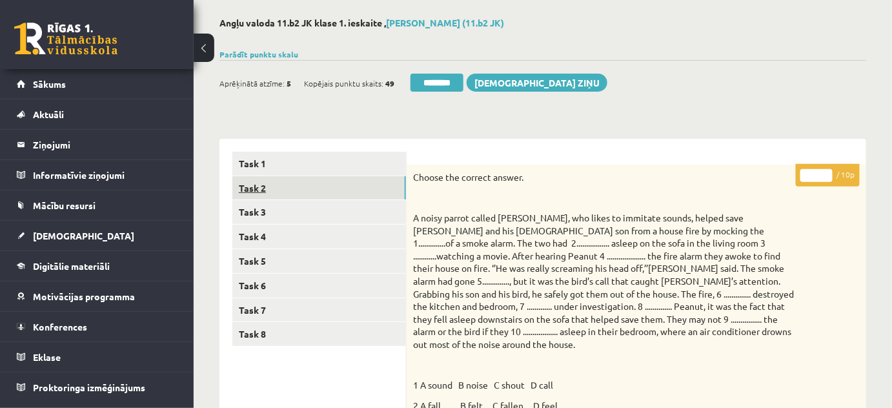
click at [279, 185] on link "Task 2" at bounding box center [319, 188] width 174 height 24
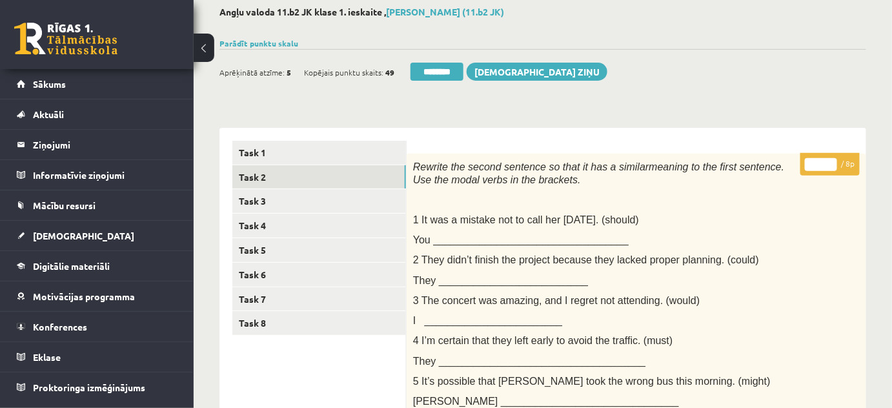
scroll to position [26, 0]
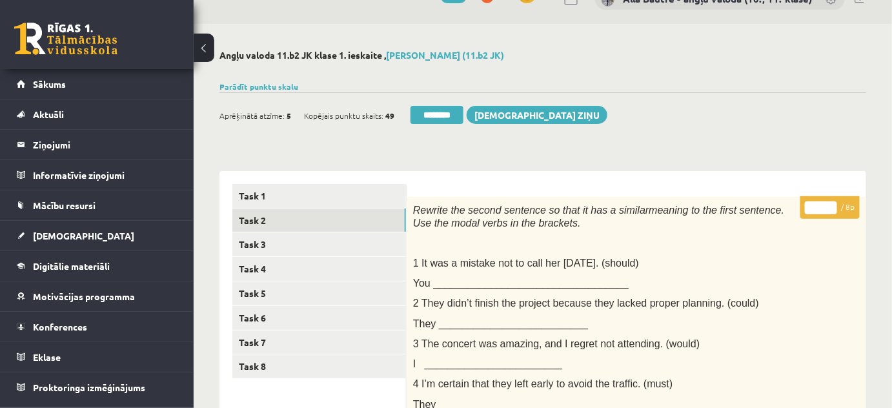
click at [832, 205] on input "*" at bounding box center [821, 207] width 32 height 13
type input "*"
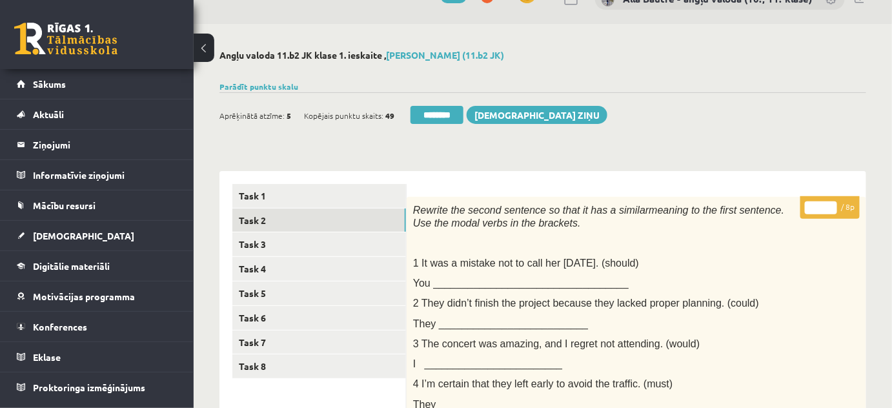
click at [832, 205] on input "*" at bounding box center [821, 207] width 32 height 13
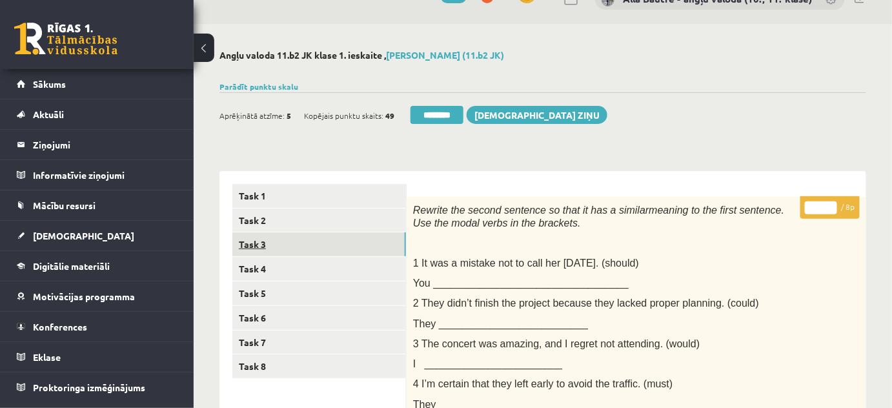
click at [279, 243] on link "Task 3" at bounding box center [319, 244] width 174 height 24
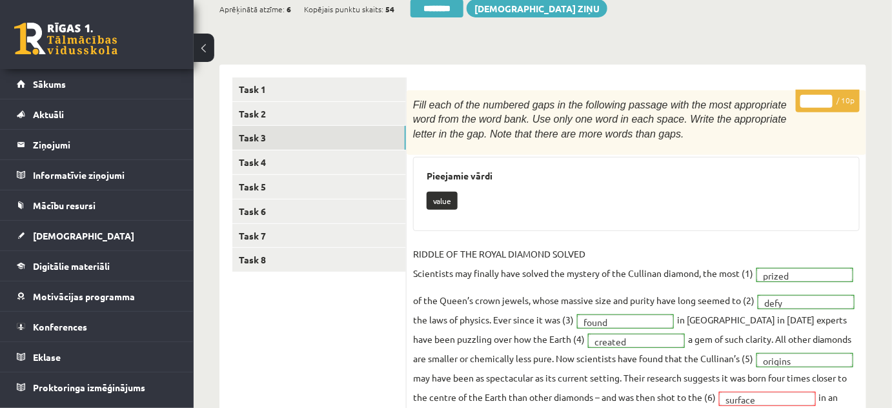
scroll to position [0, 0]
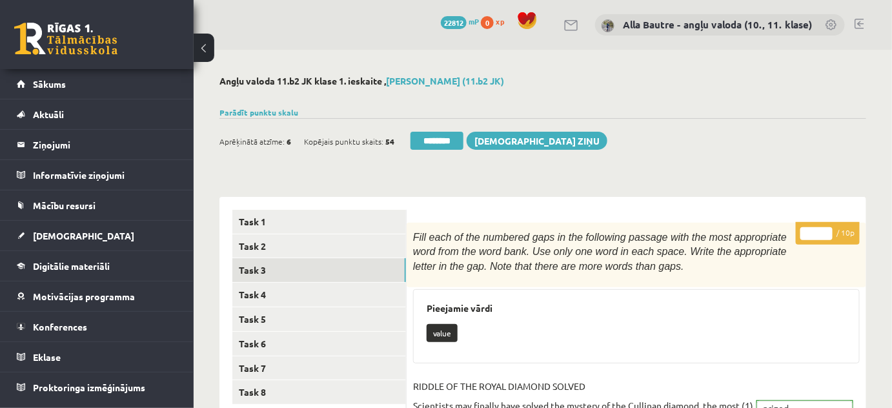
type input "**"
click at [826, 232] on input "**" at bounding box center [816, 233] width 32 height 13
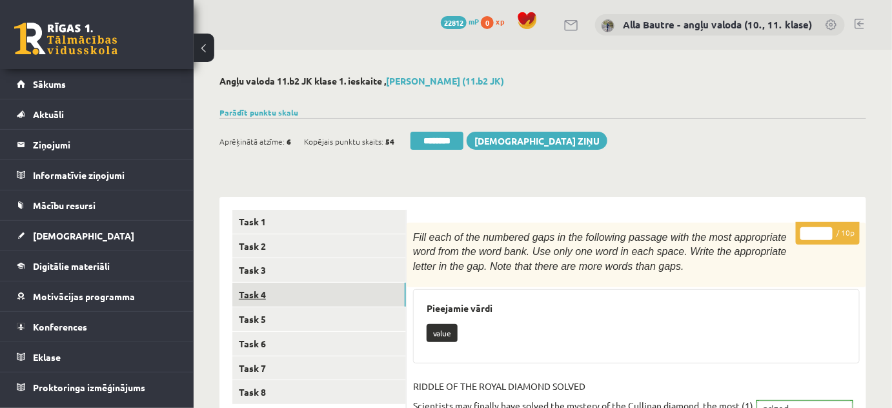
click at [286, 294] on link "Task 4" at bounding box center [319, 295] width 174 height 24
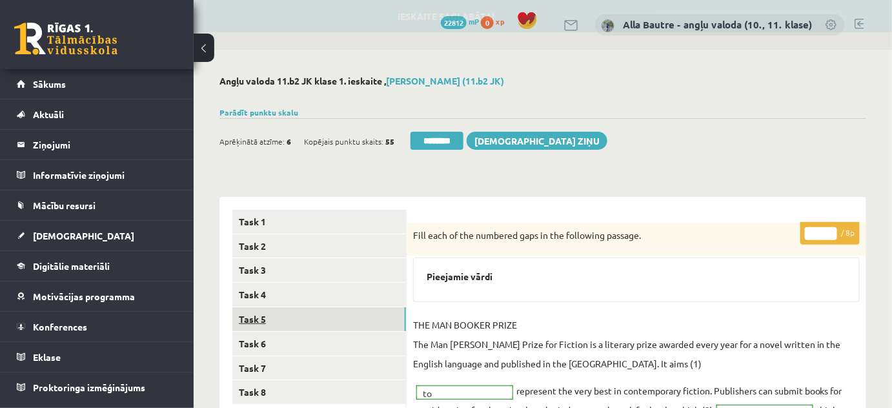
click at [246, 315] on link "Task 5" at bounding box center [319, 319] width 174 height 24
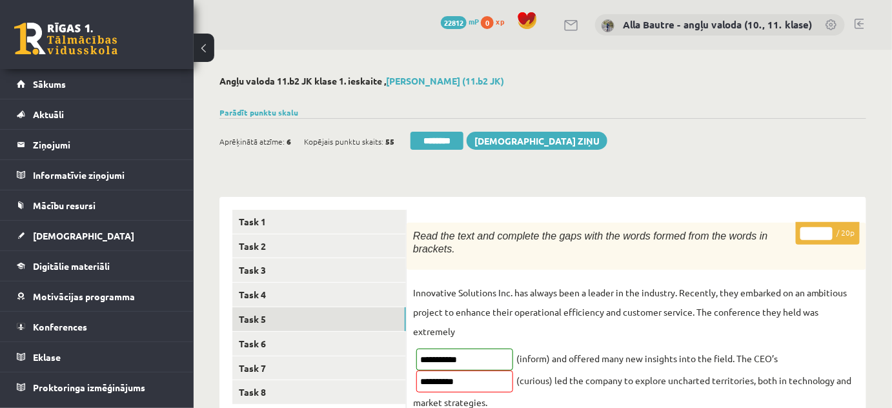
click at [827, 231] on input "**" at bounding box center [816, 233] width 32 height 13
type input "**"
click at [827, 231] on input "**" at bounding box center [816, 233] width 32 height 13
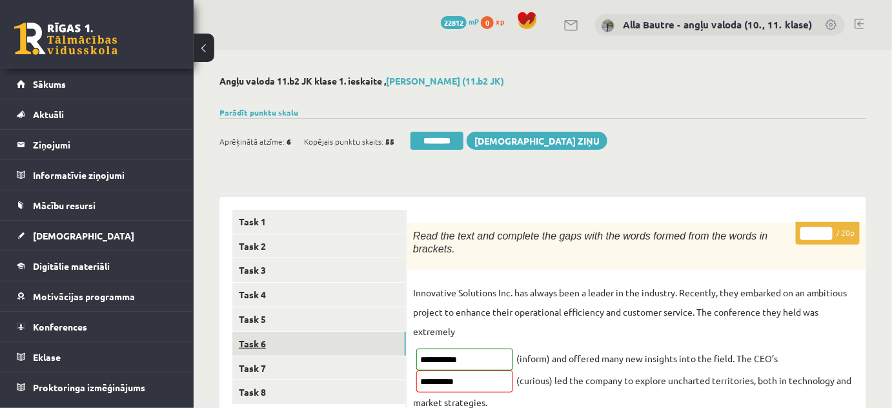
click at [263, 342] on link "Task 6" at bounding box center [319, 344] width 174 height 24
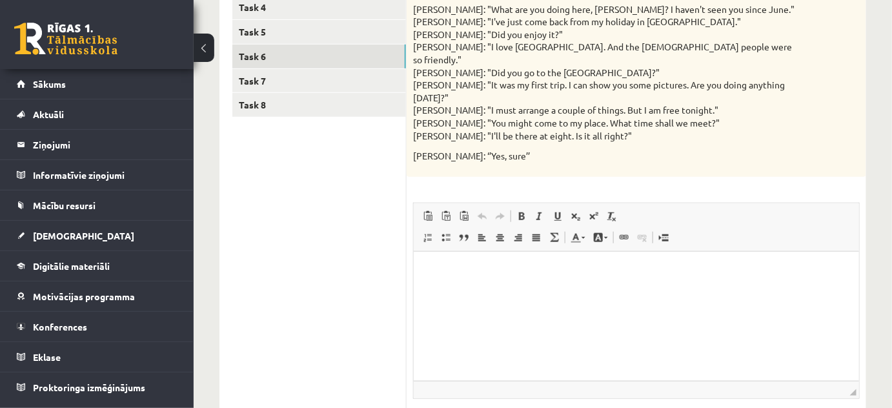
scroll to position [58, 0]
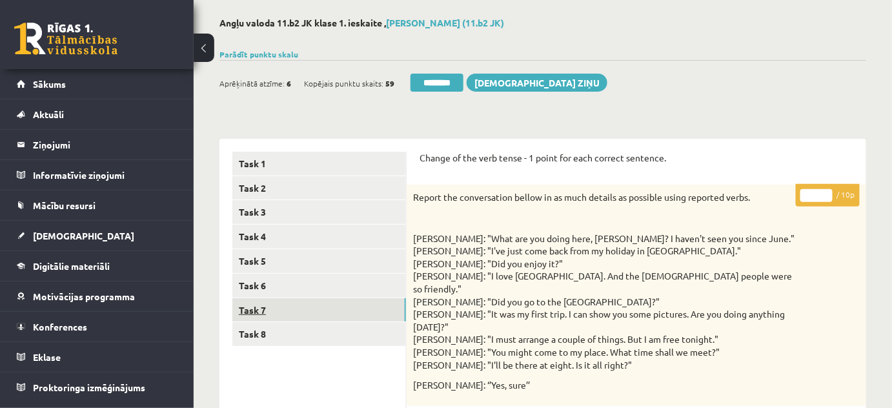
click at [251, 308] on link "Task 7" at bounding box center [319, 310] width 174 height 24
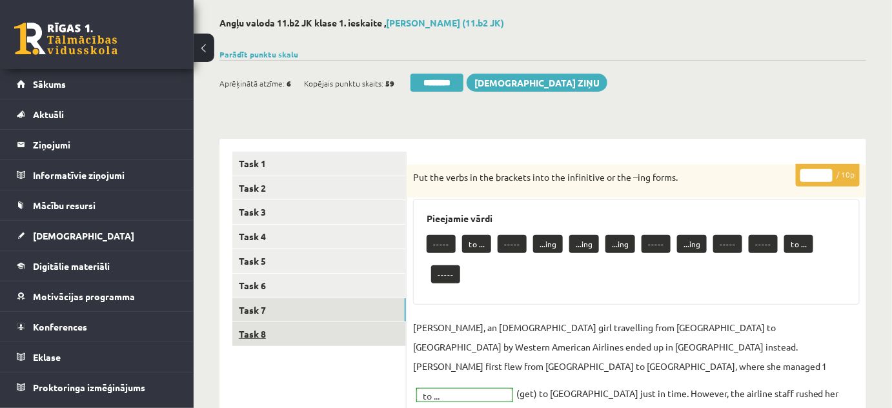
scroll to position [0, 0]
click at [256, 332] on link "Task 8" at bounding box center [319, 334] width 174 height 24
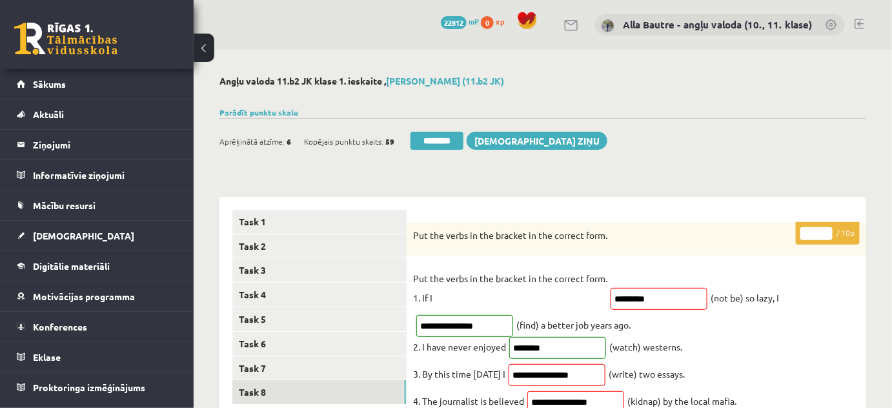
click at [827, 230] on input "*" at bounding box center [816, 233] width 32 height 13
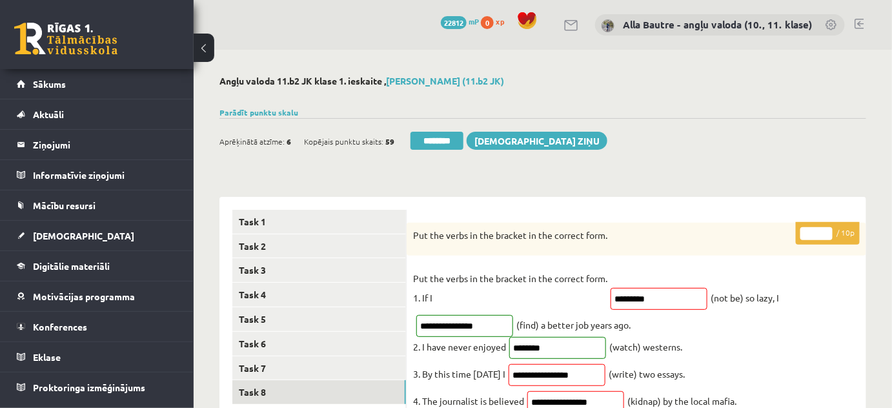
type input "*"
click at [827, 230] on input "*" at bounding box center [816, 233] width 32 height 13
click at [257, 316] on link "Task 5" at bounding box center [319, 319] width 174 height 24
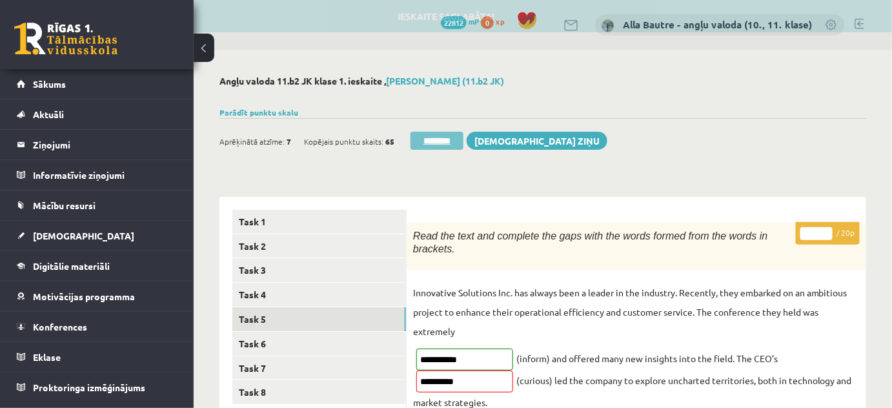
click at [450, 139] on input "********" at bounding box center [436, 141] width 53 height 18
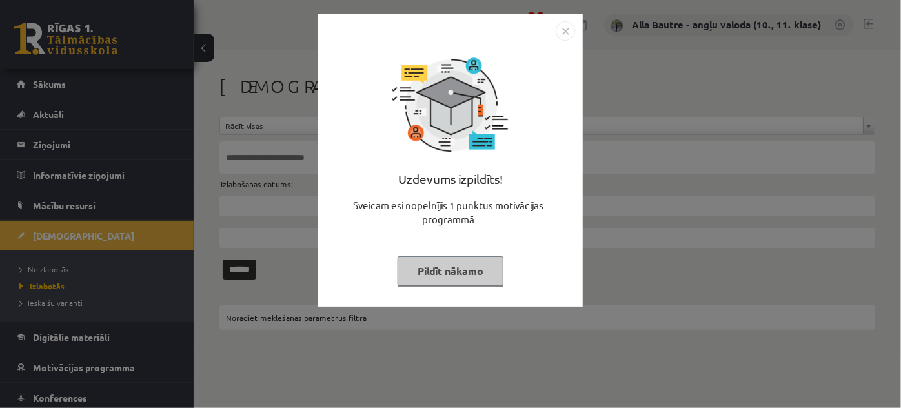
click at [561, 31] on img "Close" at bounding box center [565, 30] width 19 height 19
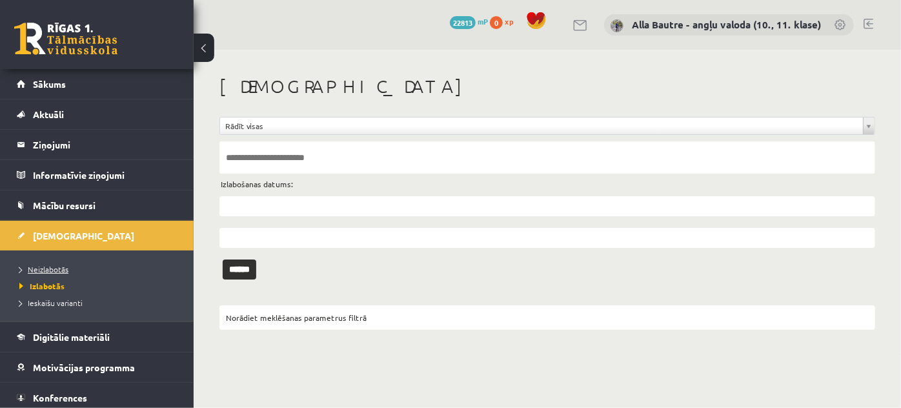
click at [34, 263] on link "Neizlabotās" at bounding box center [99, 269] width 161 height 12
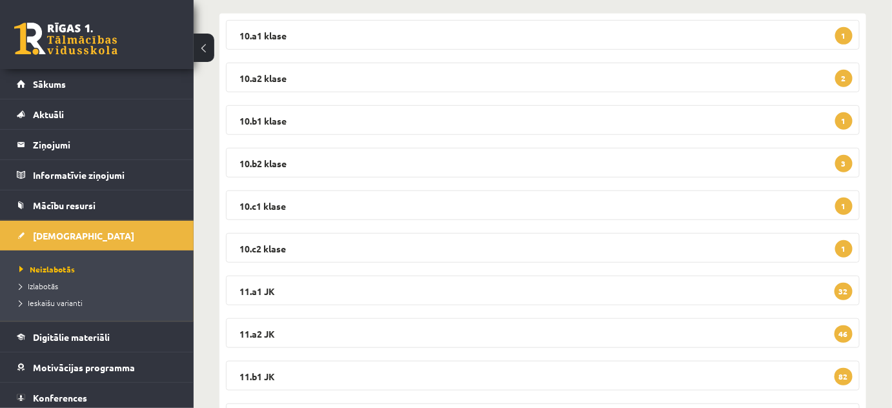
scroll to position [293, 0]
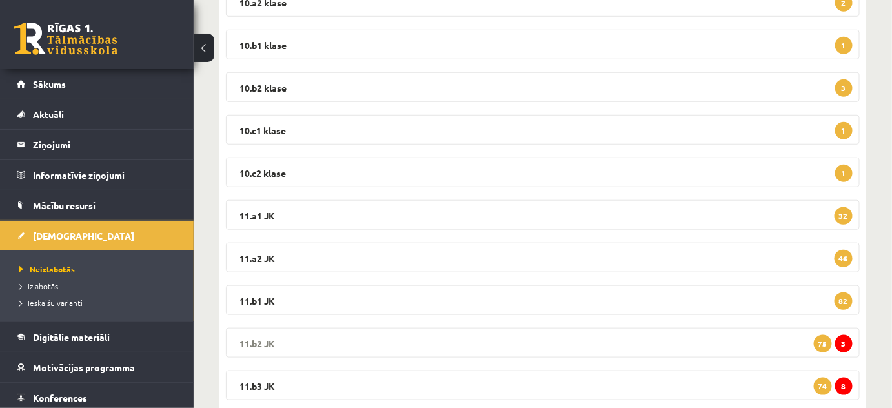
click at [254, 338] on legend "11.b2 JK 3 75" at bounding box center [543, 343] width 634 height 30
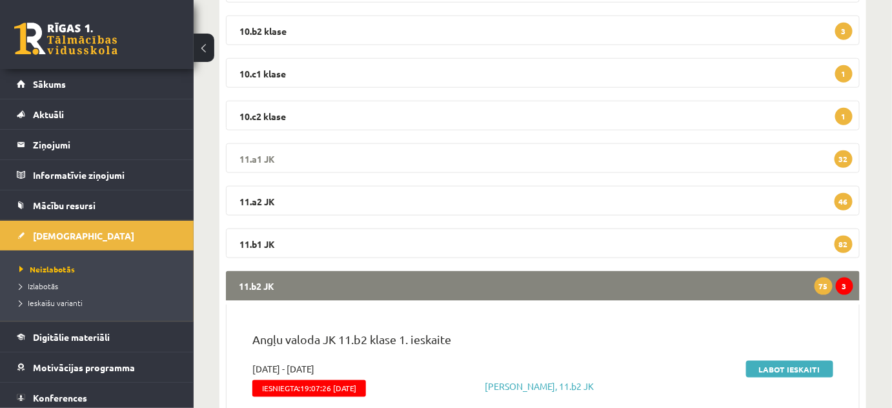
scroll to position [469, 0]
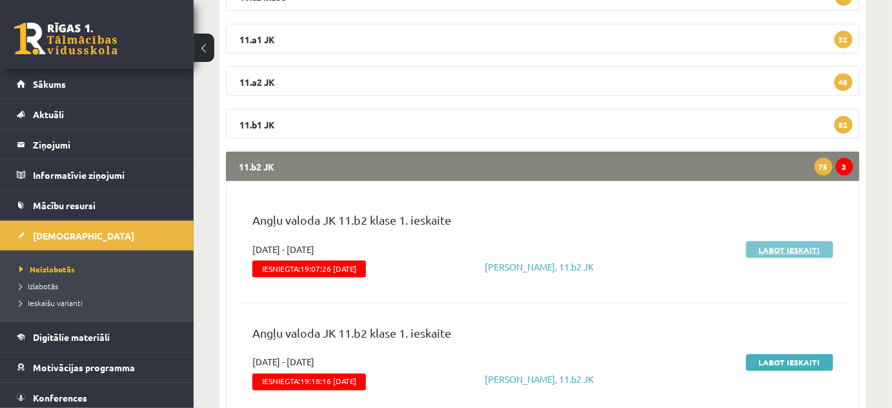
click at [761, 248] on link "Labot ieskaiti" at bounding box center [789, 249] width 87 height 17
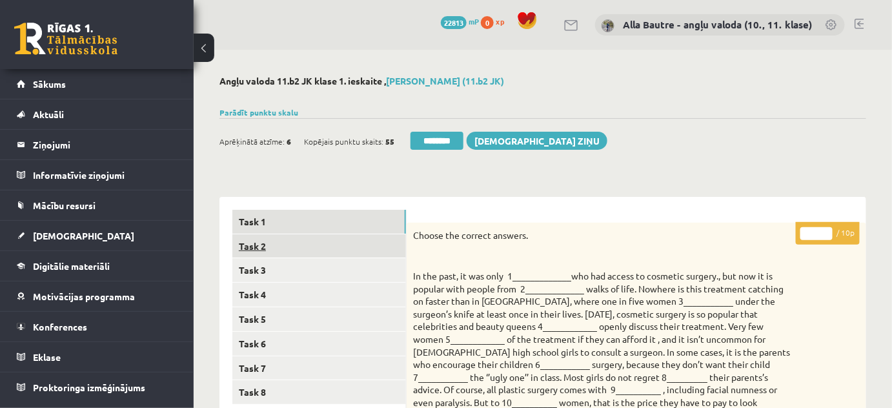
click at [253, 246] on link "Task 2" at bounding box center [319, 246] width 174 height 24
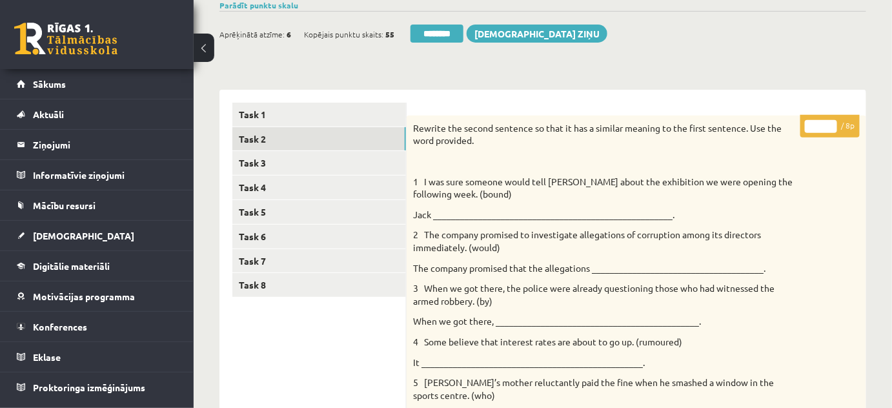
scroll to position [102, 0]
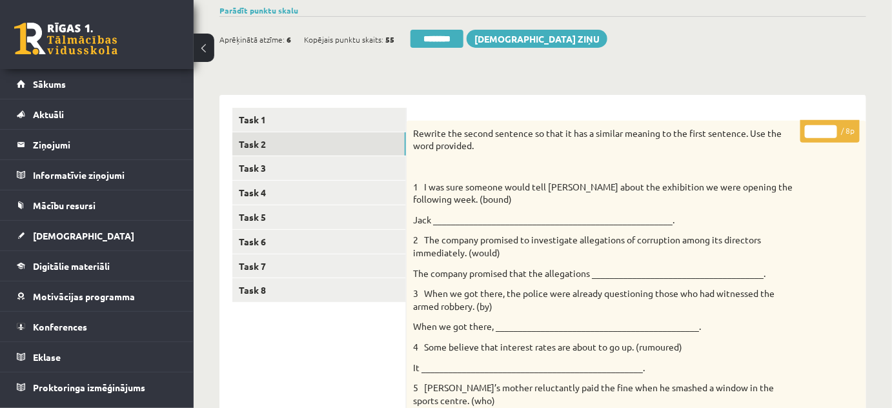
type input "*"
click at [829, 128] on input "*" at bounding box center [821, 131] width 32 height 13
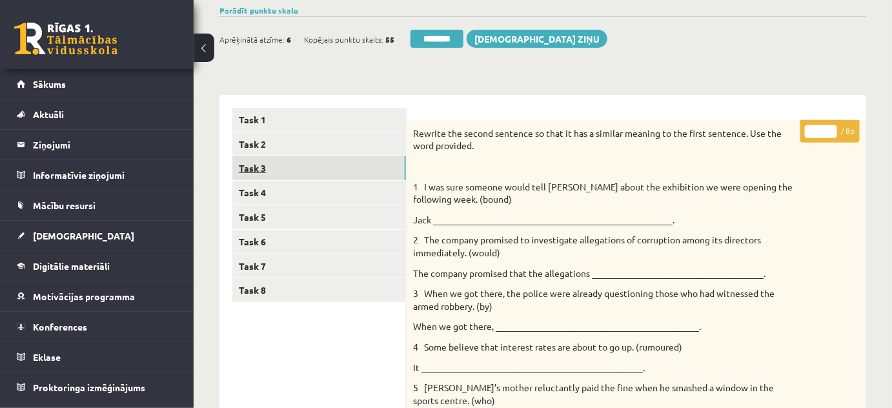
click at [290, 163] on link "Task 3" at bounding box center [319, 168] width 174 height 24
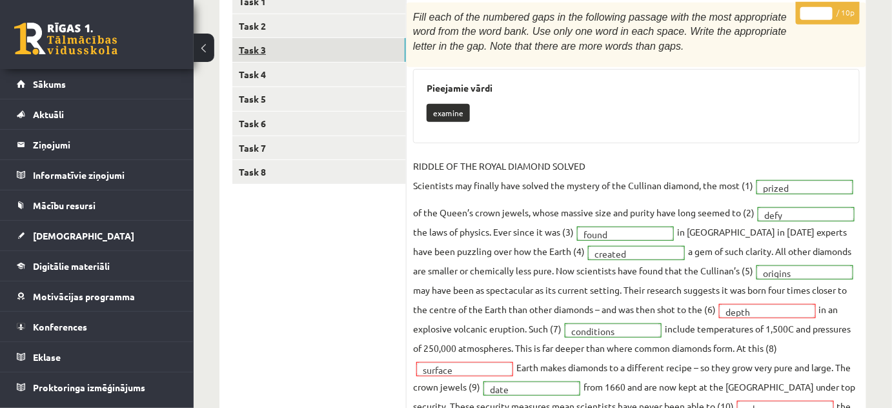
scroll to position [219, 0]
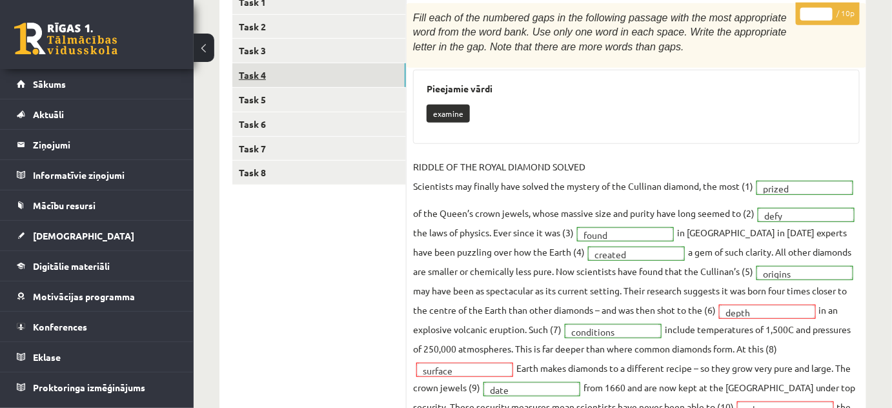
click at [258, 67] on link "Task 4" at bounding box center [319, 75] width 174 height 24
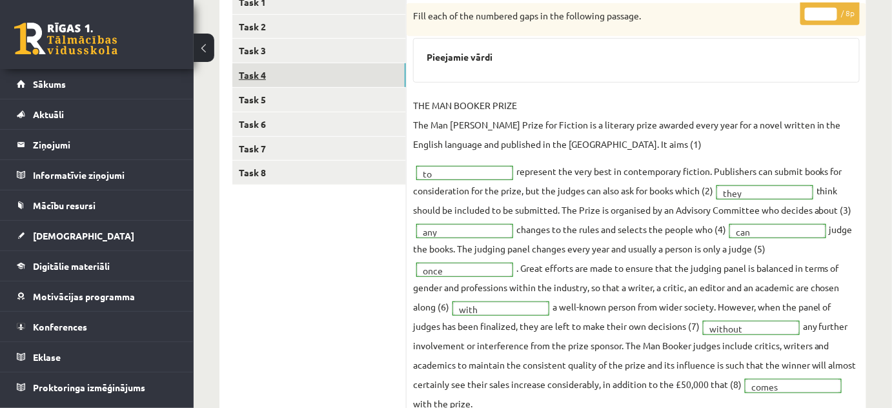
scroll to position [0, 0]
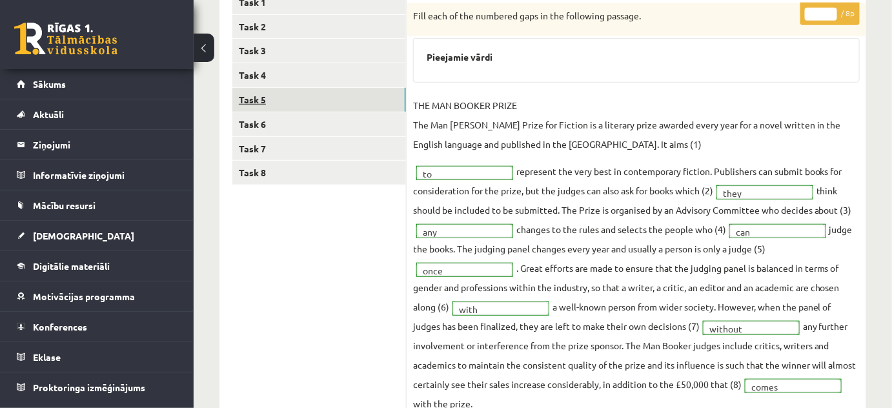
click at [257, 99] on link "Task 5" at bounding box center [319, 100] width 174 height 24
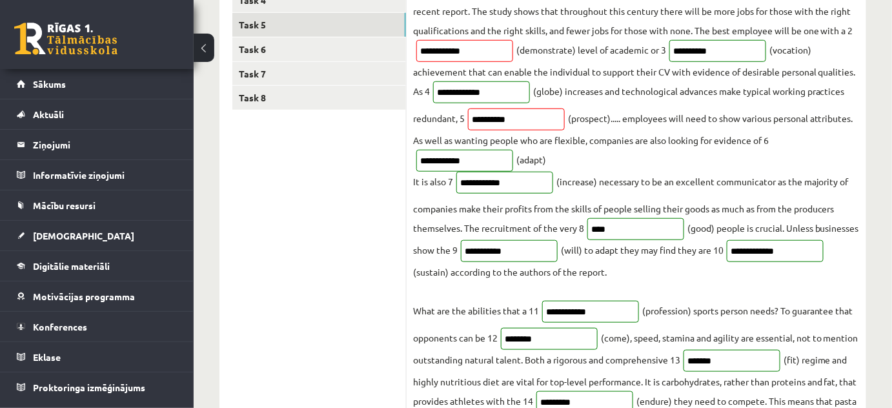
scroll to position [117, 0]
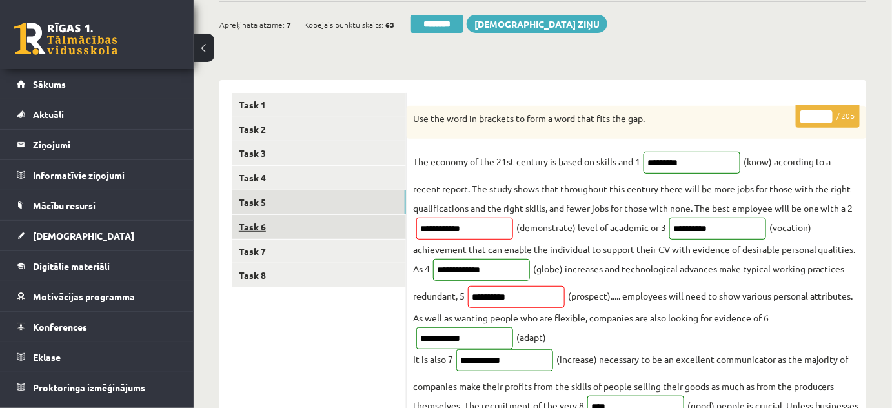
click at [272, 225] on link "Task 6" at bounding box center [319, 227] width 174 height 24
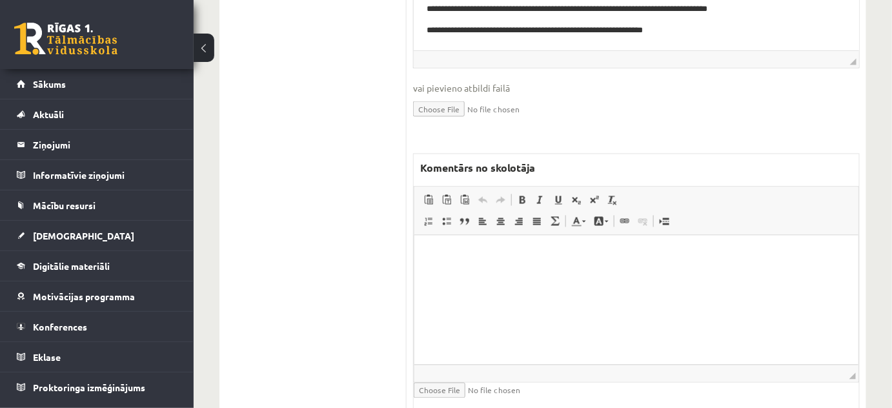
scroll to position [698, 0]
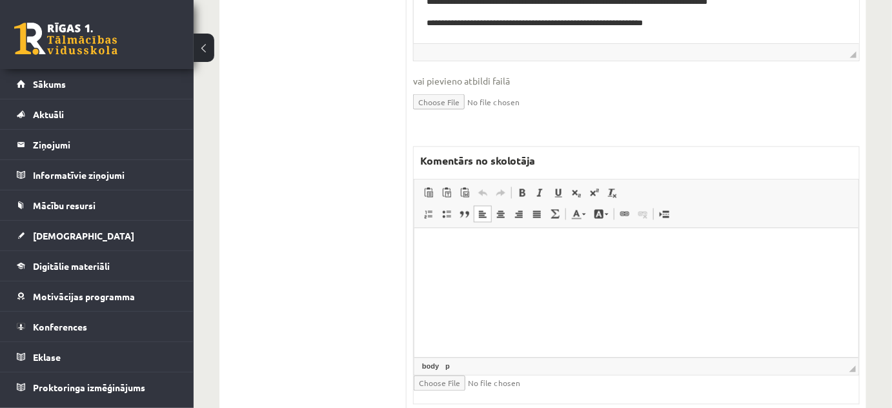
click at [447, 267] on html at bounding box center [636, 247] width 444 height 39
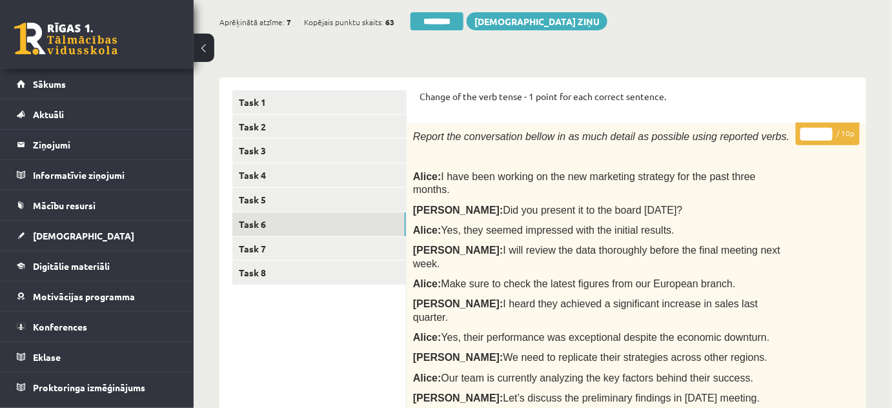
scroll to position [0, 0]
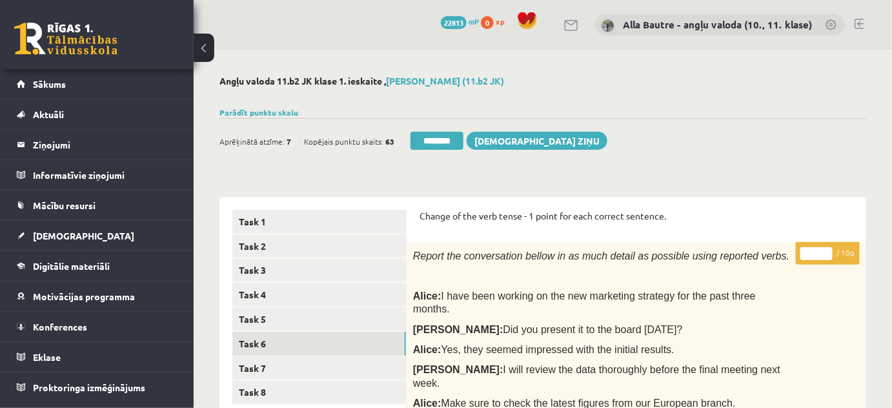
click at [826, 249] on input "**" at bounding box center [816, 253] width 32 height 13
type input "*"
click at [828, 259] on input "*" at bounding box center [816, 253] width 32 height 13
click at [261, 367] on link "Task 7" at bounding box center [319, 368] width 174 height 24
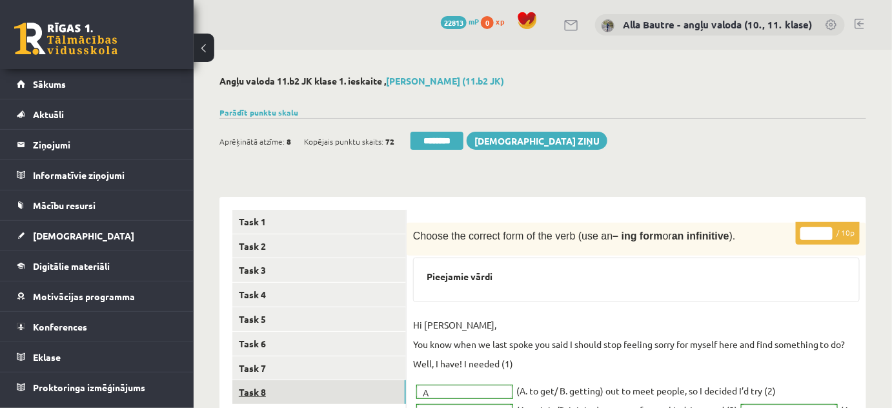
click at [250, 392] on link "Task 8" at bounding box center [319, 392] width 174 height 24
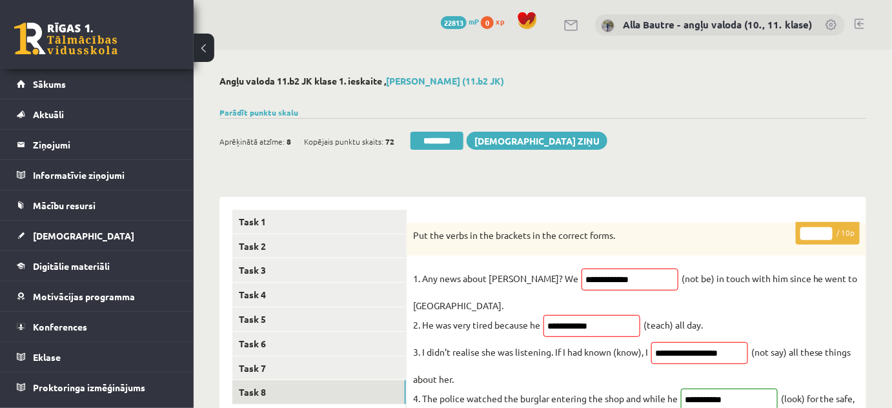
click at [826, 229] on input "*" at bounding box center [816, 233] width 32 height 13
type input "*"
click at [827, 235] on input "*" at bounding box center [816, 233] width 32 height 13
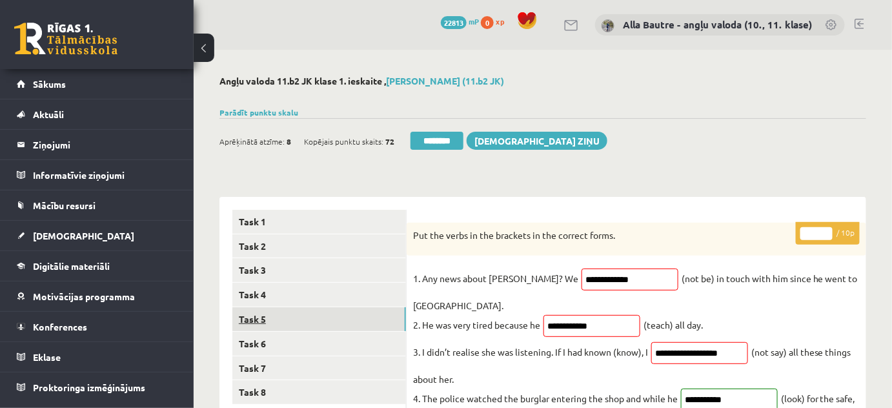
click at [251, 318] on link "Task 5" at bounding box center [319, 319] width 174 height 24
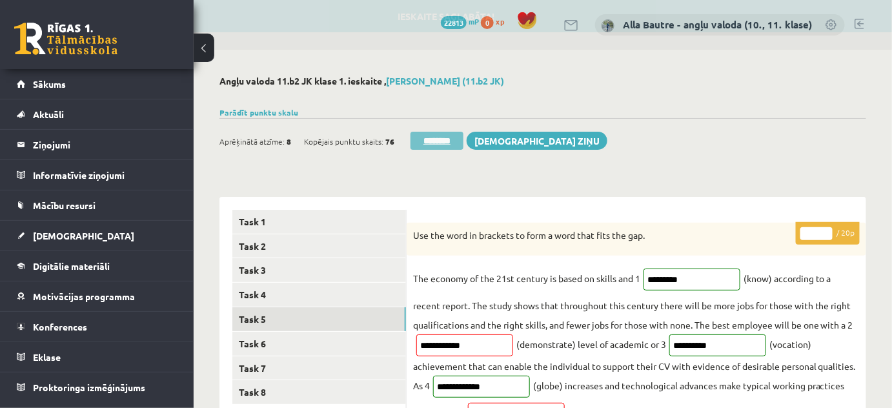
click at [423, 139] on input "********" at bounding box center [436, 141] width 53 height 18
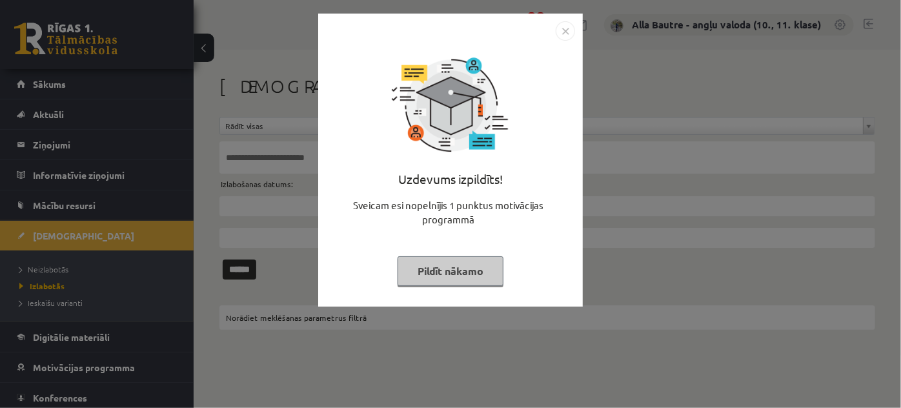
click at [563, 35] on img "Close" at bounding box center [565, 30] width 19 height 19
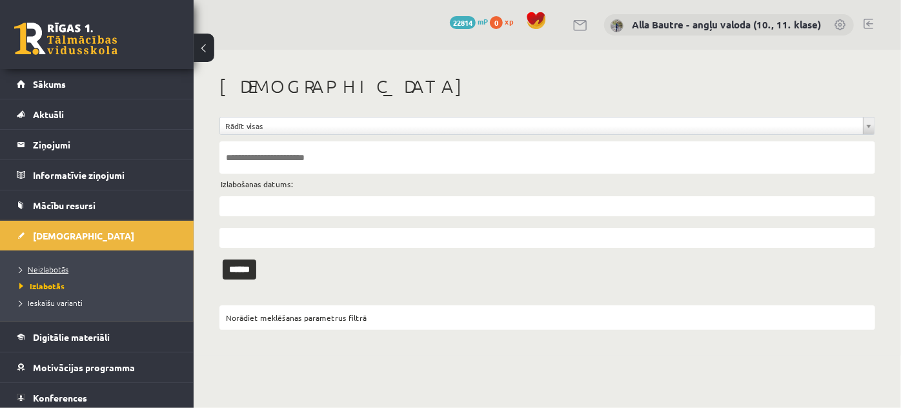
click at [39, 265] on span "Neizlabotās" at bounding box center [43, 269] width 49 height 10
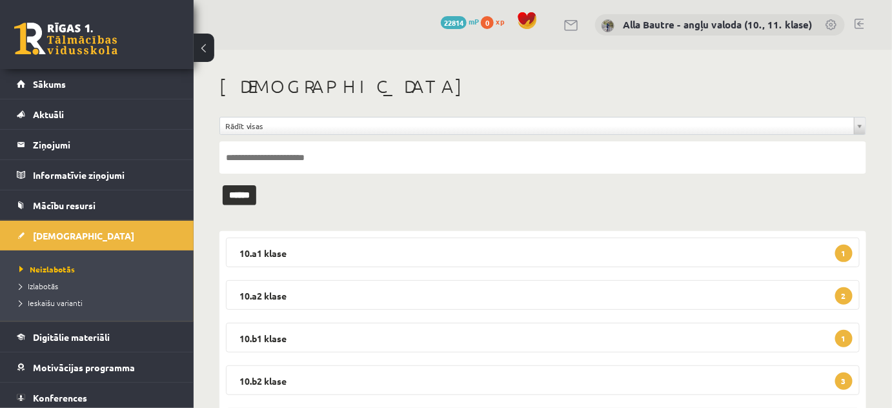
click at [860, 21] on link at bounding box center [859, 24] width 10 height 10
